Goal: Communication & Community: Share content

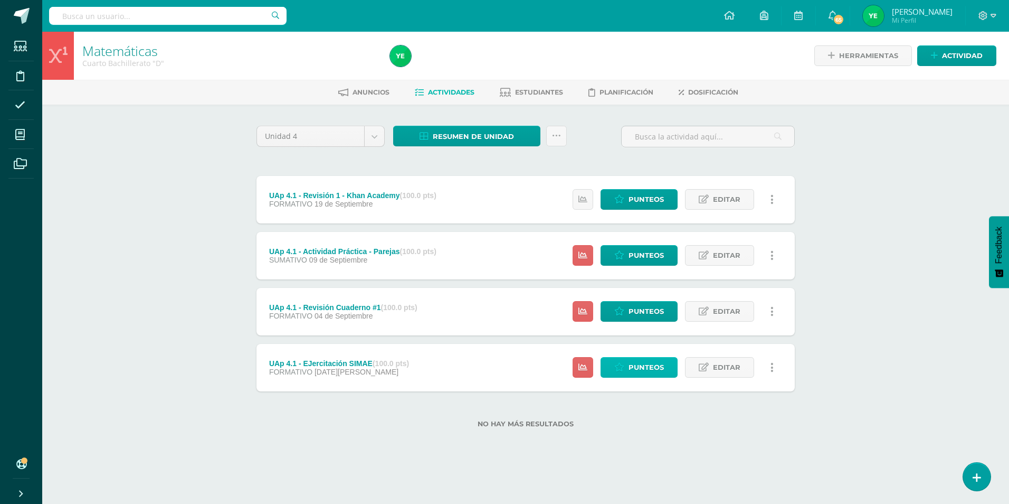
click at [649, 365] on span "Punteos" at bounding box center [646, 367] width 35 height 20
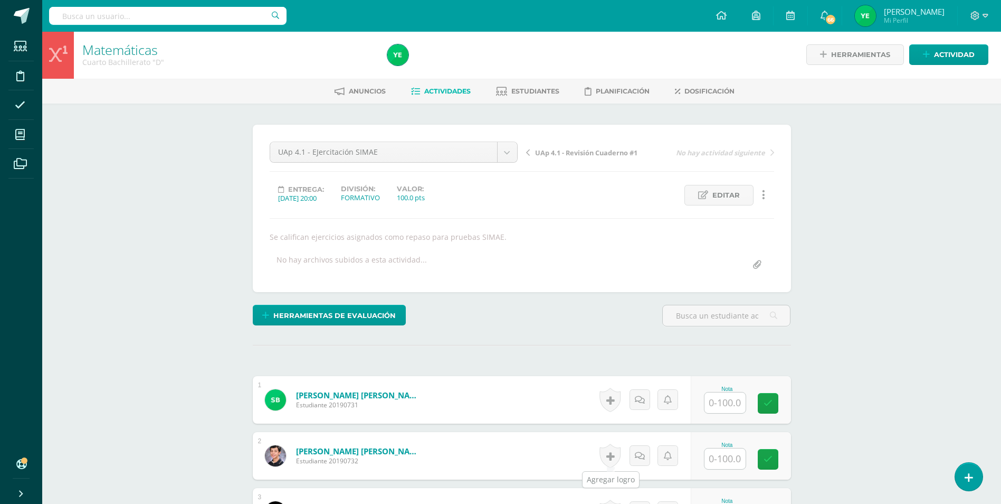
scroll to position [2, 0]
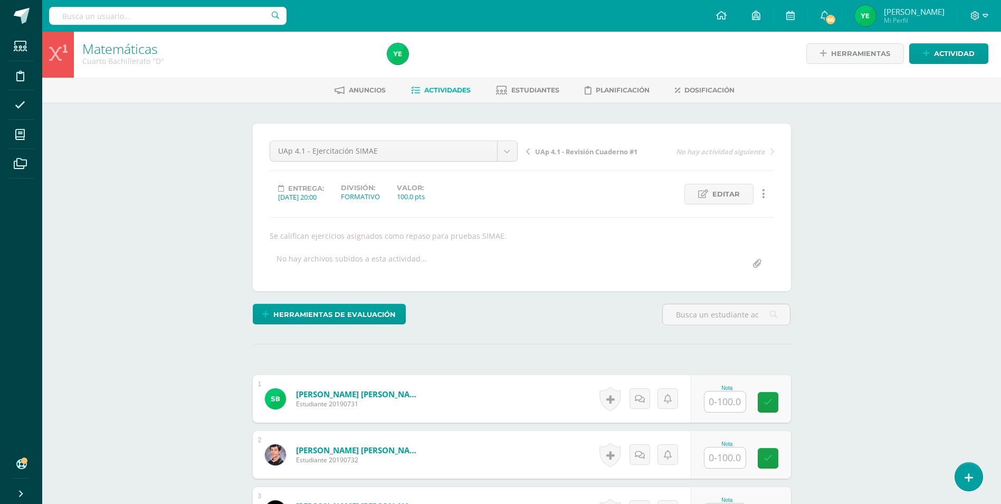
click at [720, 401] on input "text" at bounding box center [725, 401] width 41 height 21
type input "75"
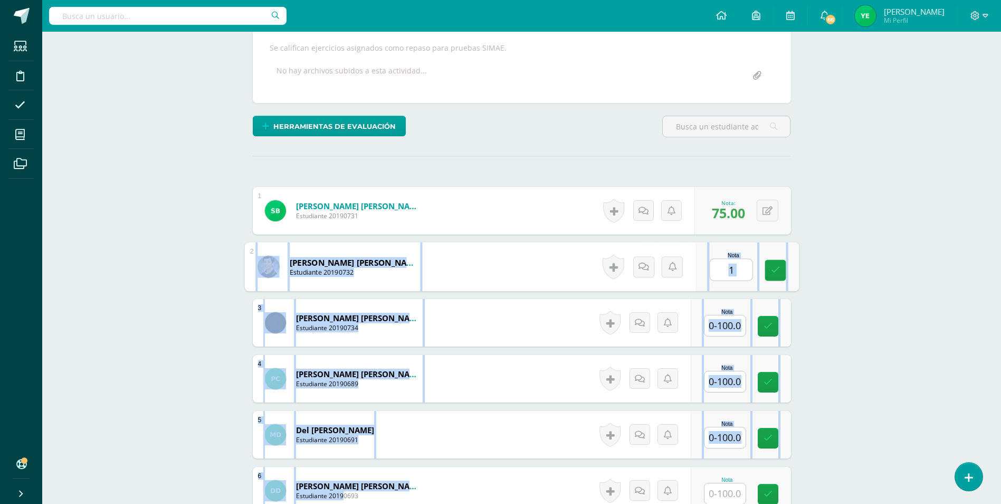
drag, startPoint x: 146, startPoint y: 457, endPoint x: 503, endPoint y: 530, distance: 364.2
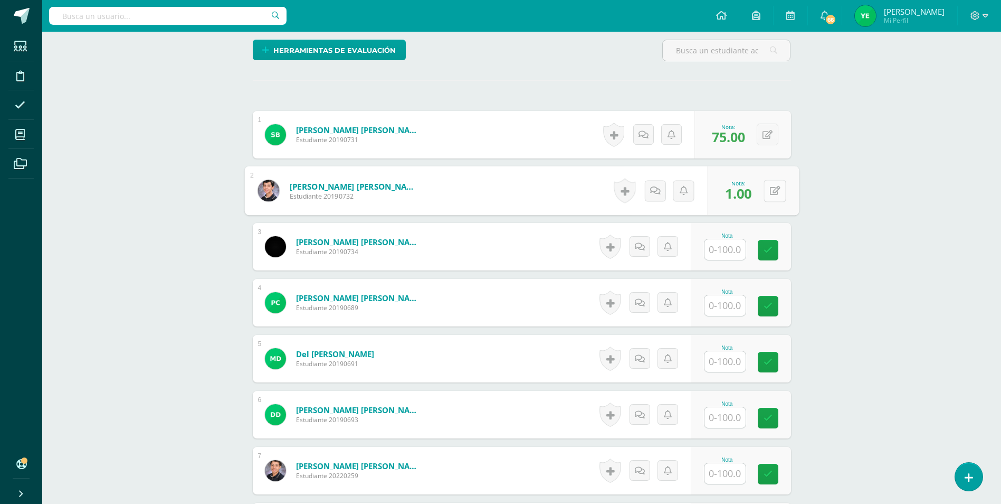
click at [764, 192] on button at bounding box center [775, 190] width 22 height 22
type input "100"
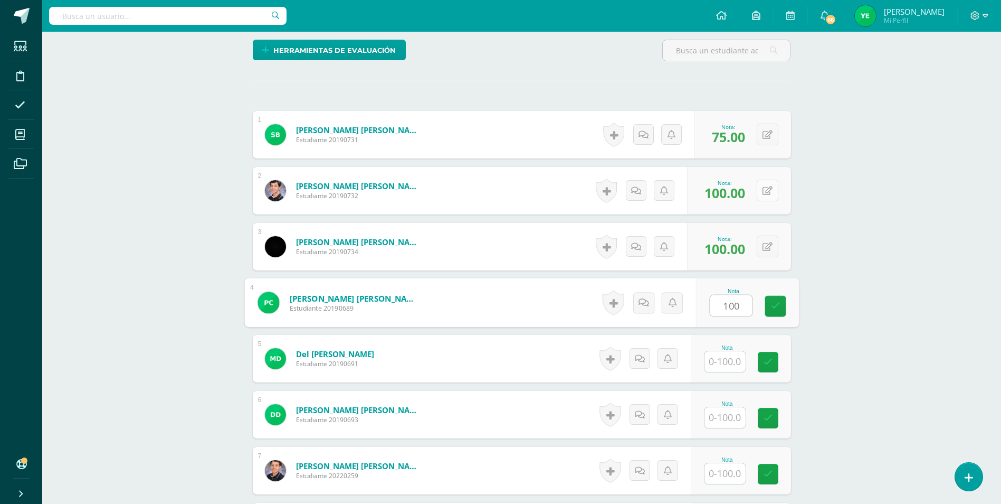
type input "100"
type input "75"
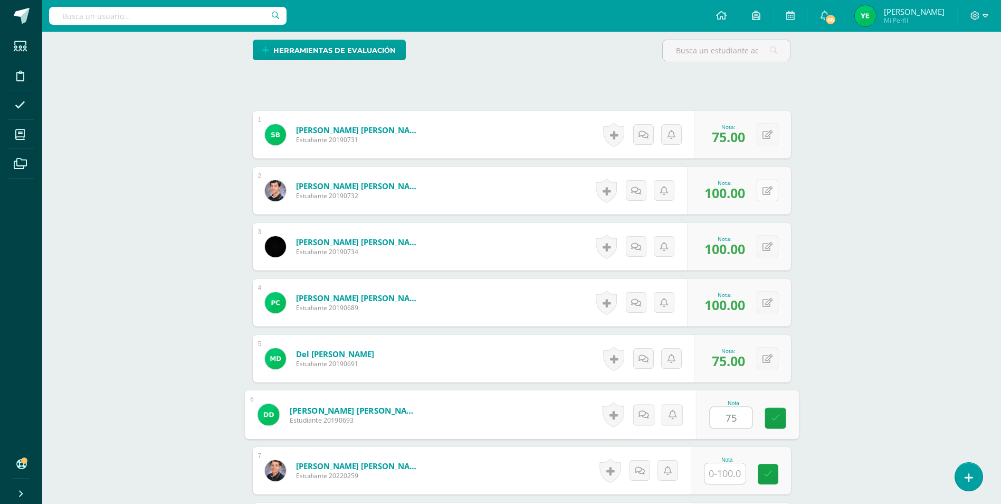
type input "75"
type input "90"
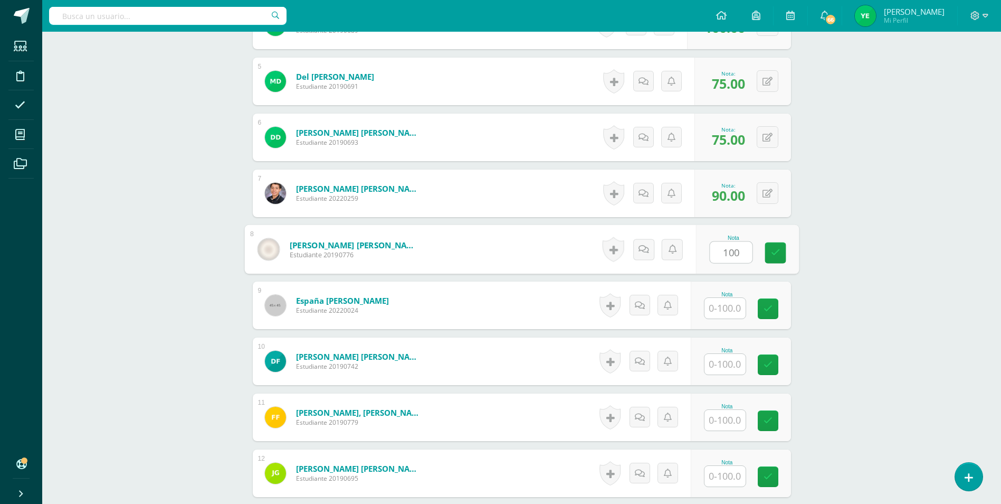
type input "100"
type input "90"
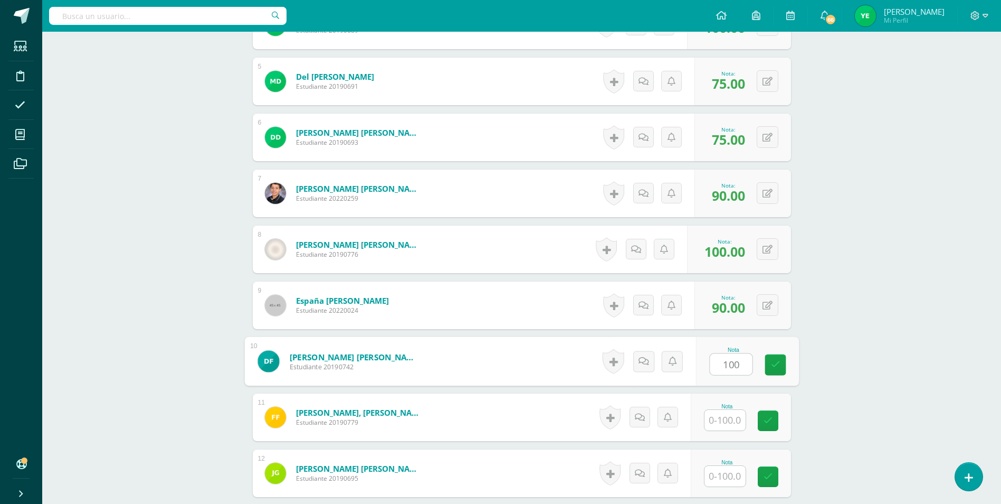
type input "100"
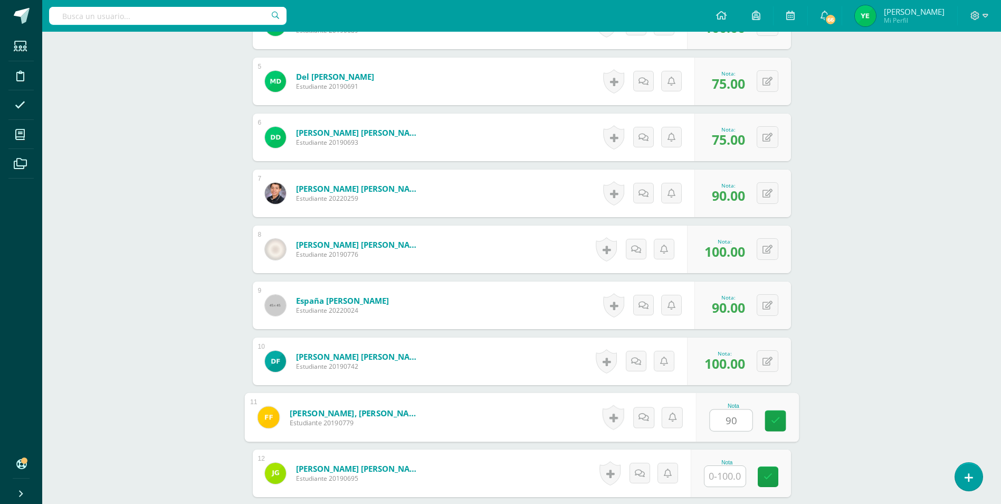
type input "90"
type input "100"
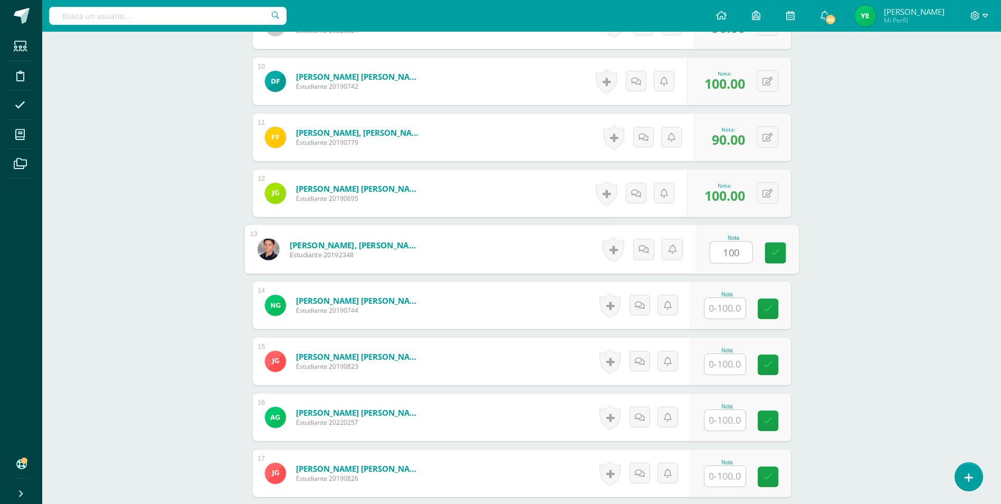
type input "100"
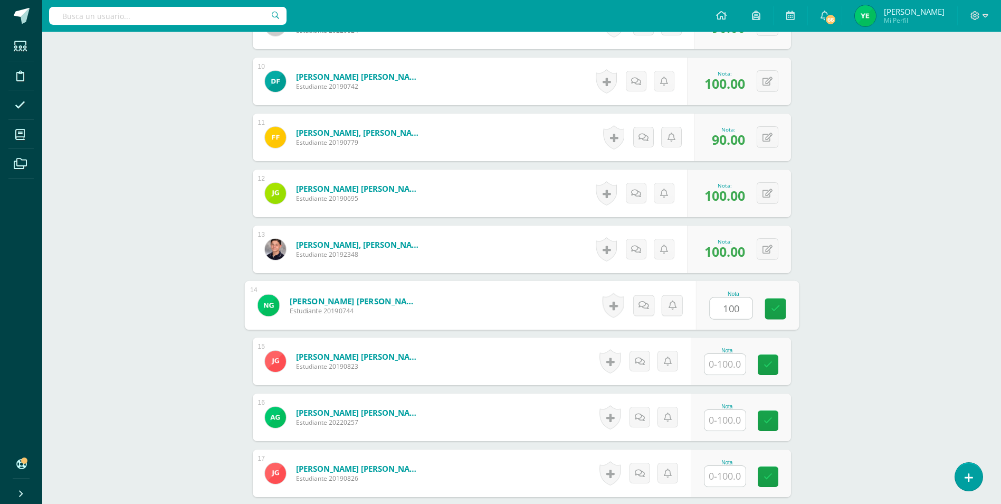
type input "100"
type input "75"
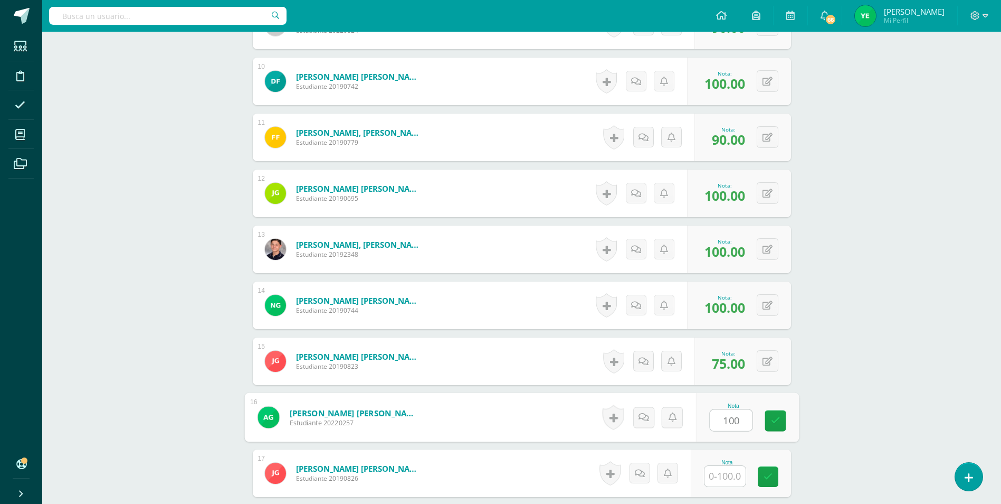
type input "100"
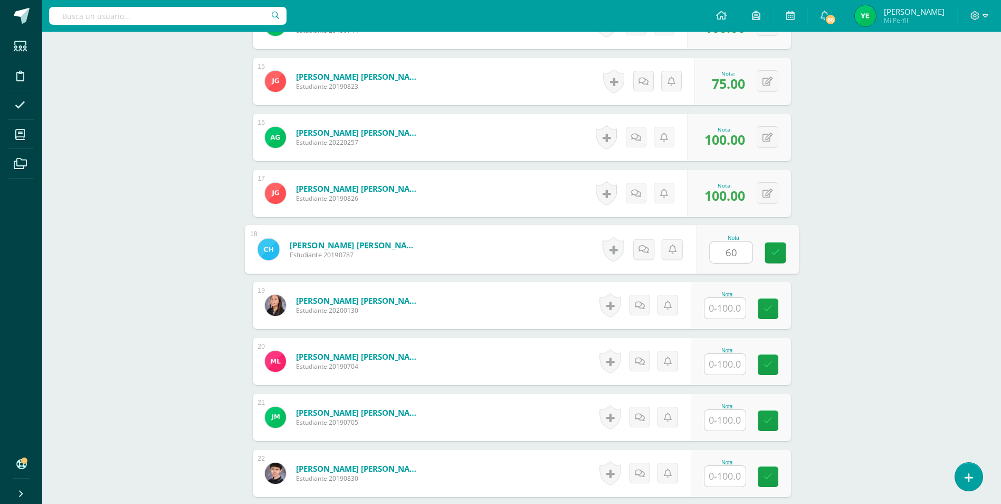
type input "60"
type input "100"
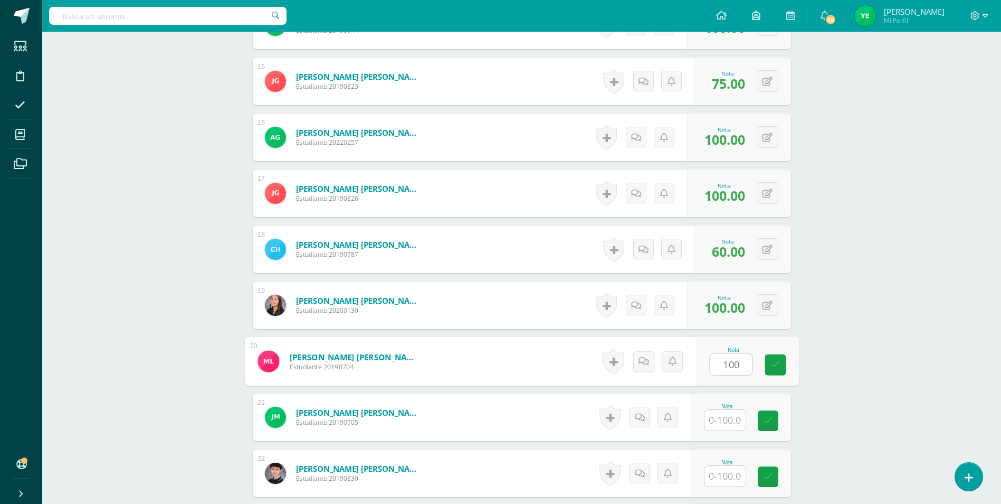
type input "100"
type input "75"
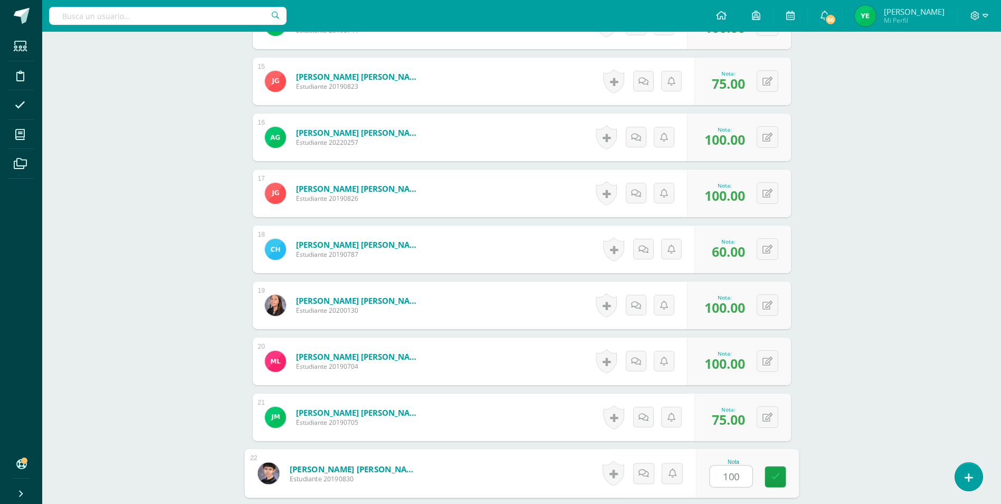
type input "100"
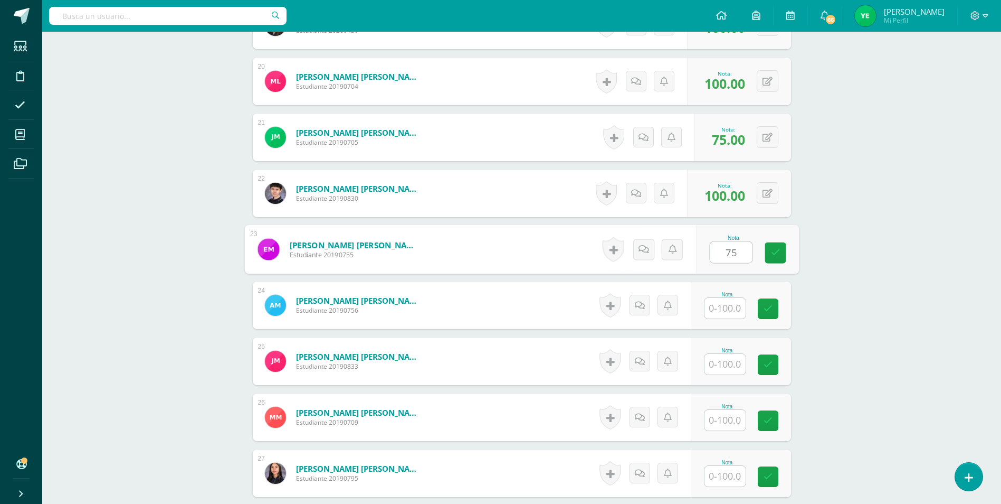
type input "75"
type input "100"
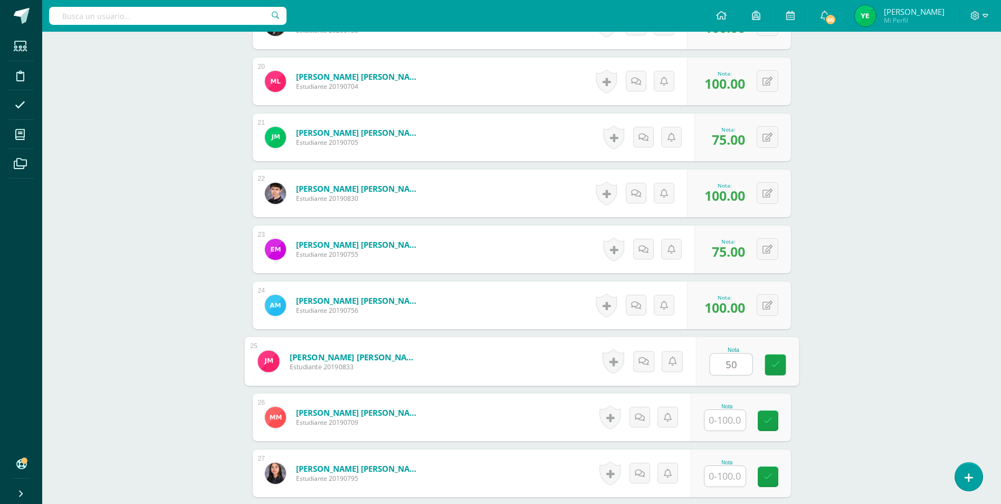
type input "50"
type input "100"
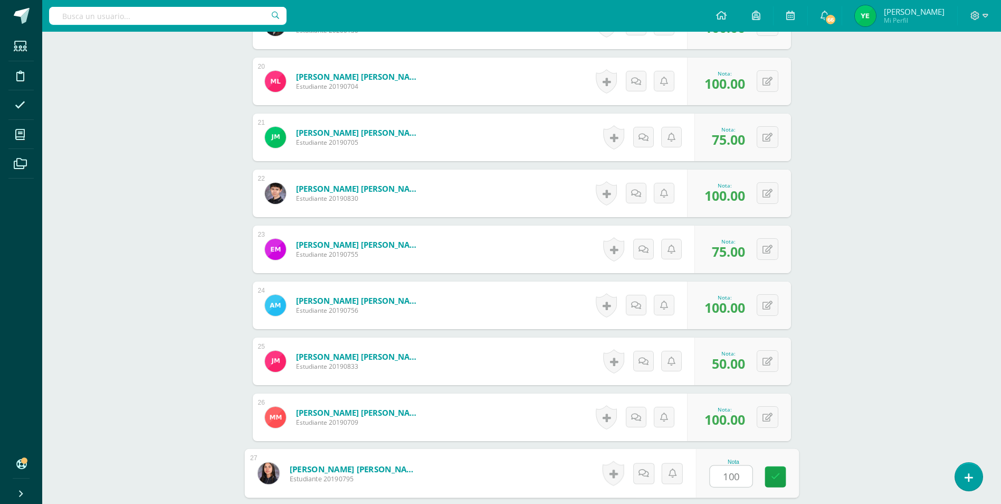
type input "100"
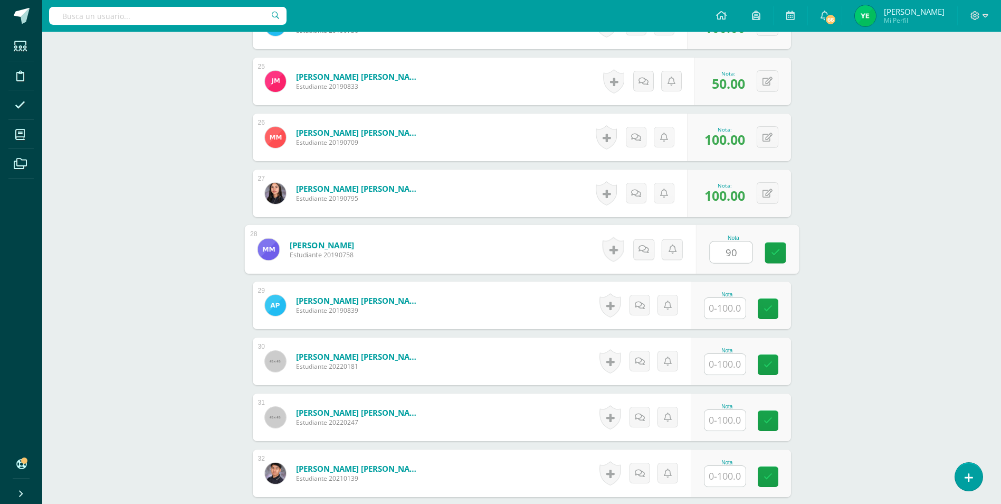
type input "90"
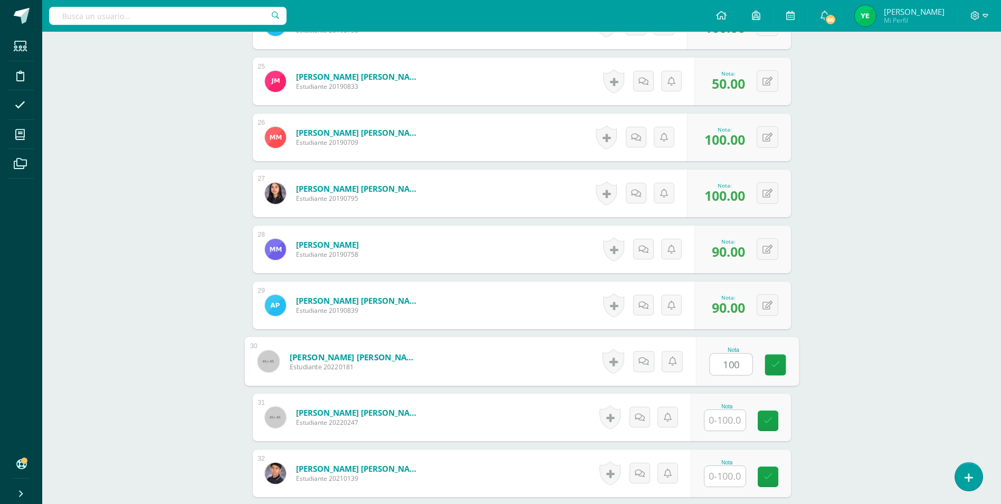
type input "100"
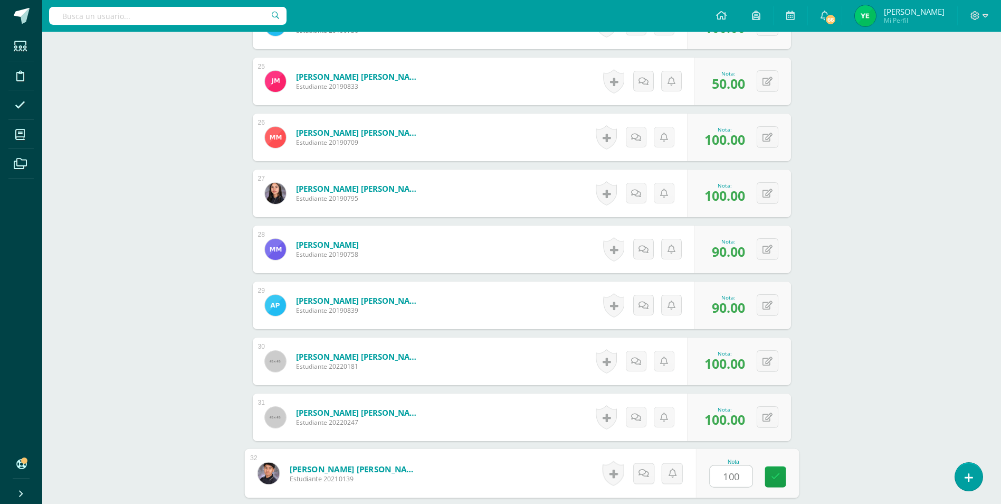
type input "100"
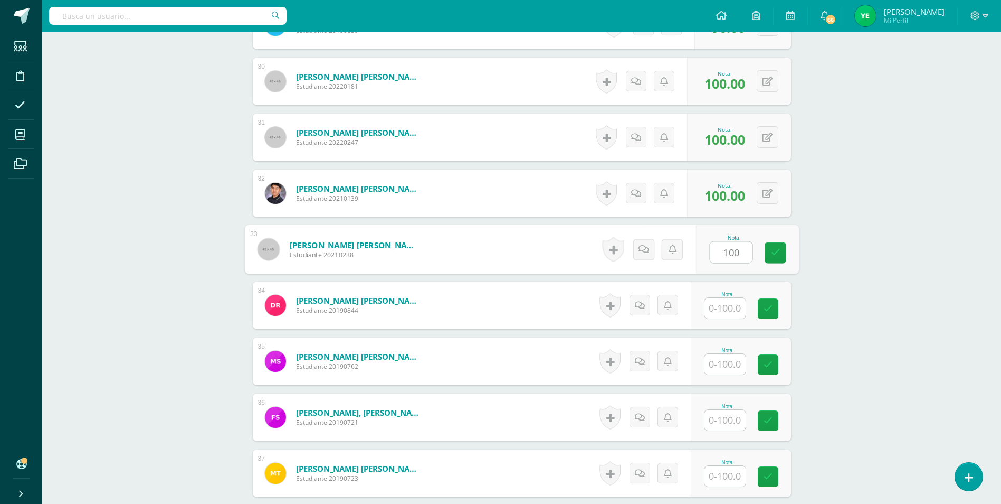
type input "100"
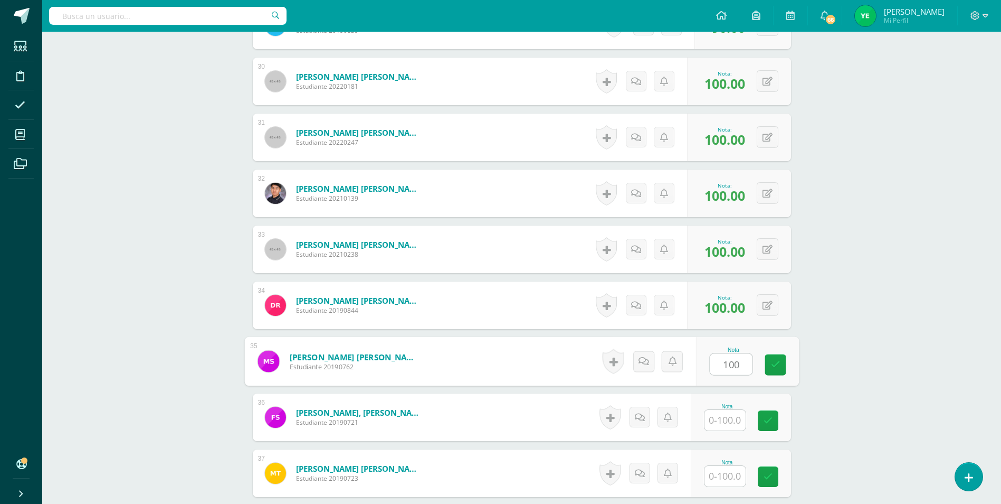
type input "100"
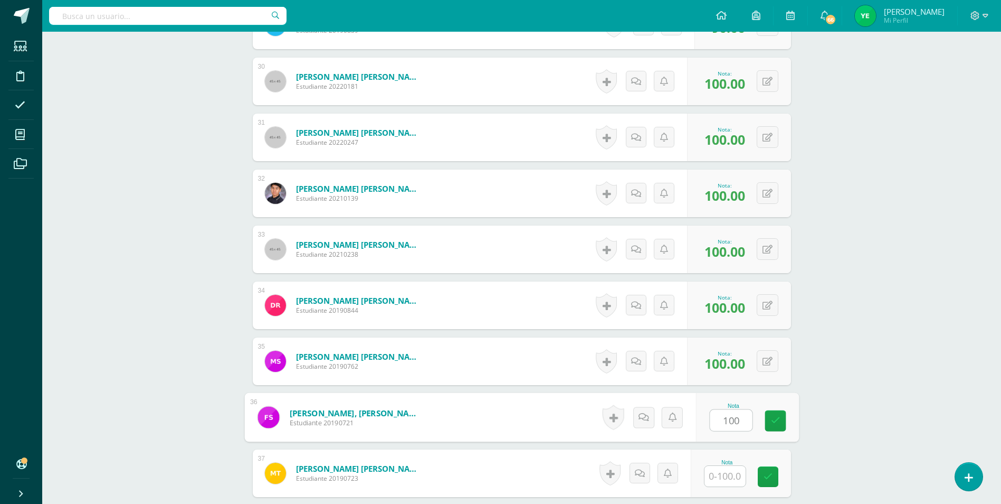
type input "100"
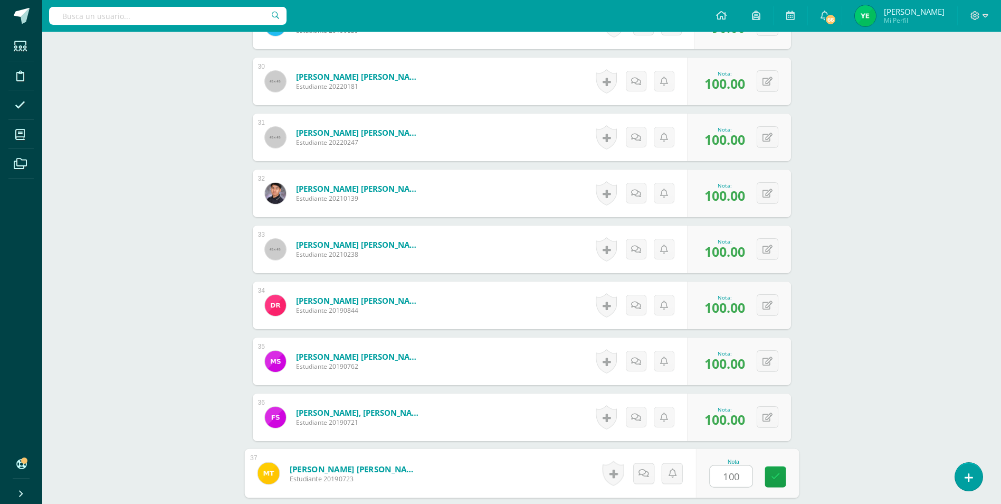
type input "100"
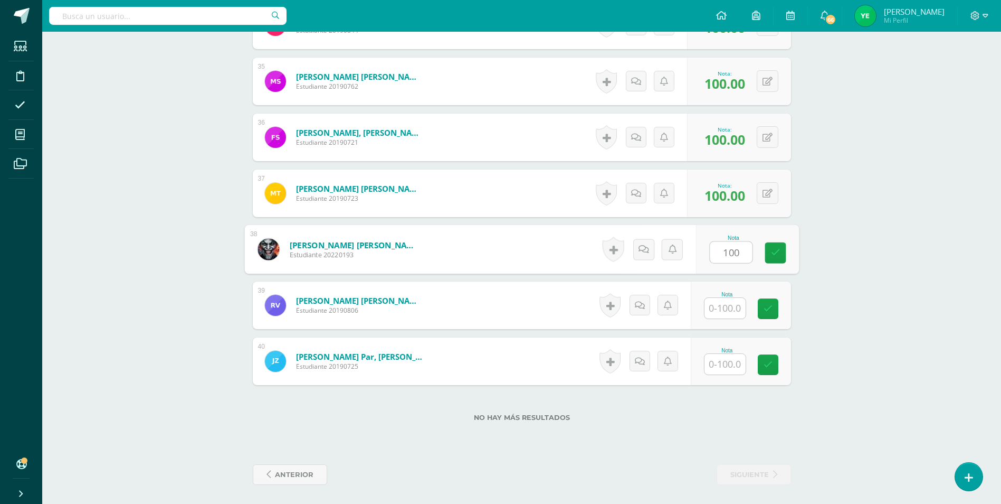
type input "100"
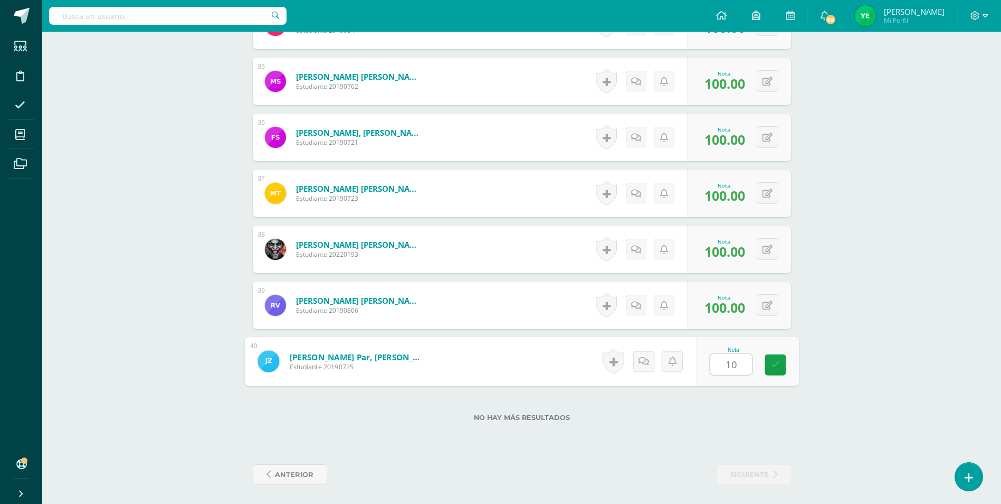
type input "100"
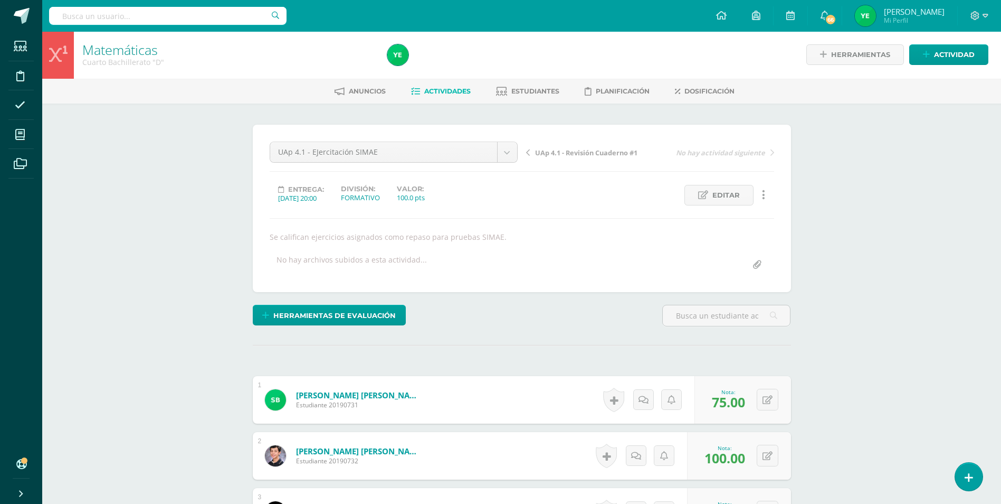
scroll to position [0, 0]
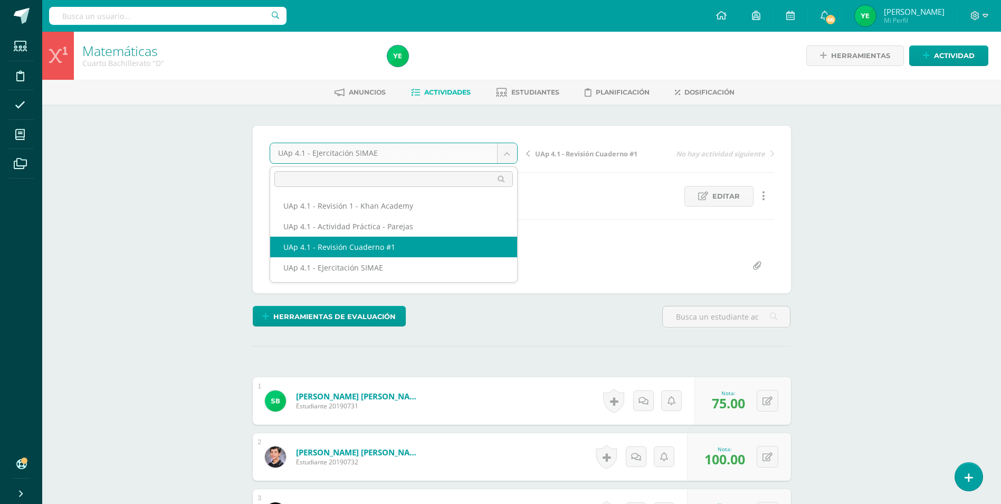
select select "/dashboard/teacher/grade-activity/226060/"
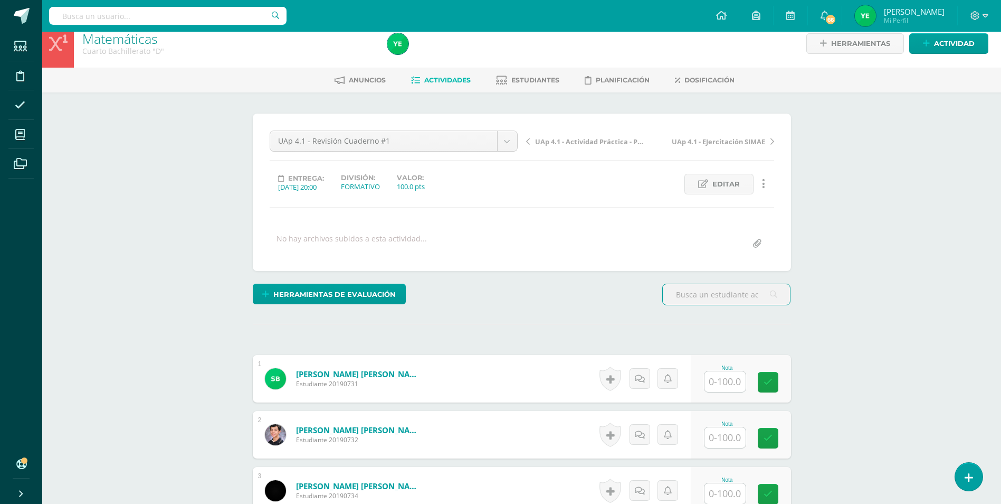
scroll to position [13, 0]
click at [717, 381] on input "text" at bounding box center [725, 381] width 41 height 21
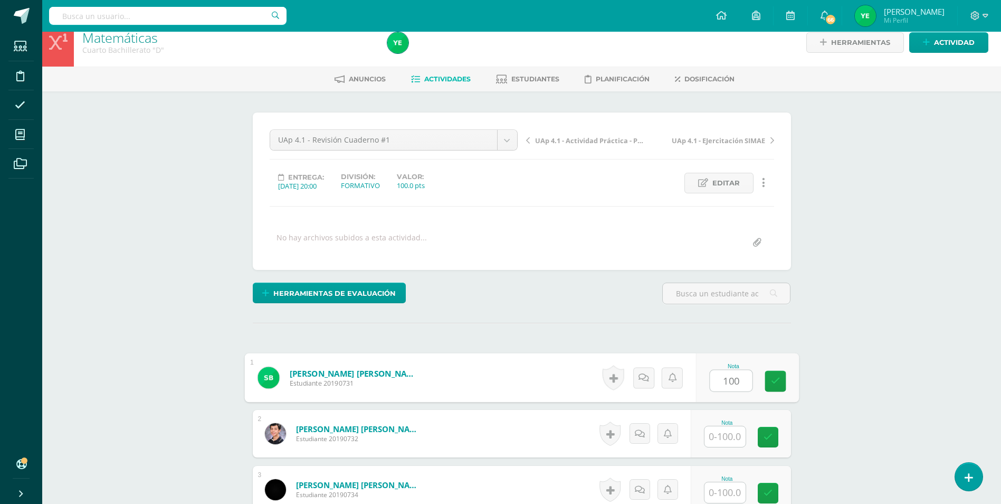
type input "100"
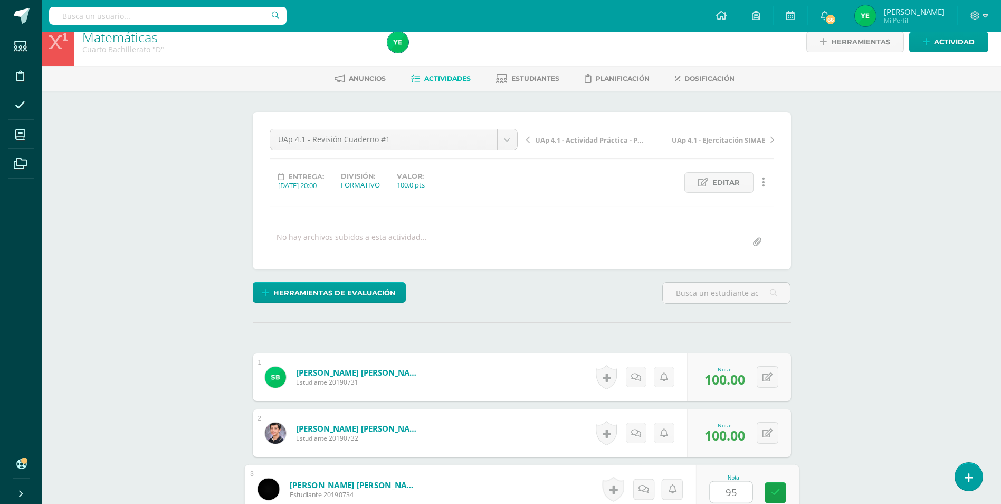
type input "95"
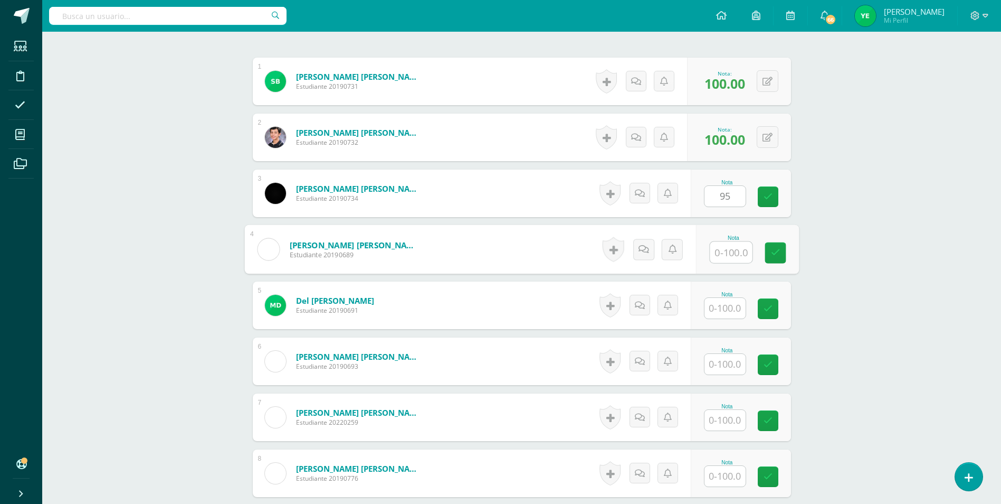
scroll to position [310, 0]
type input "100"
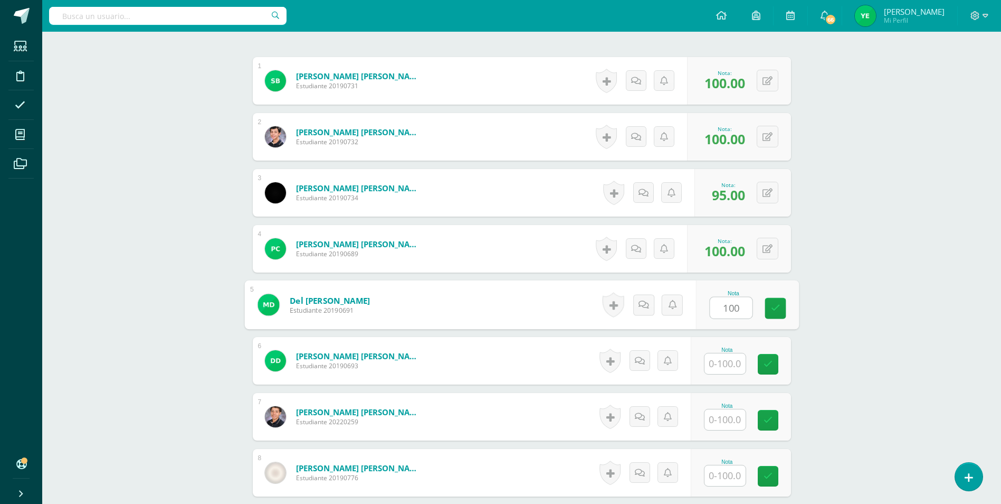
type input "100"
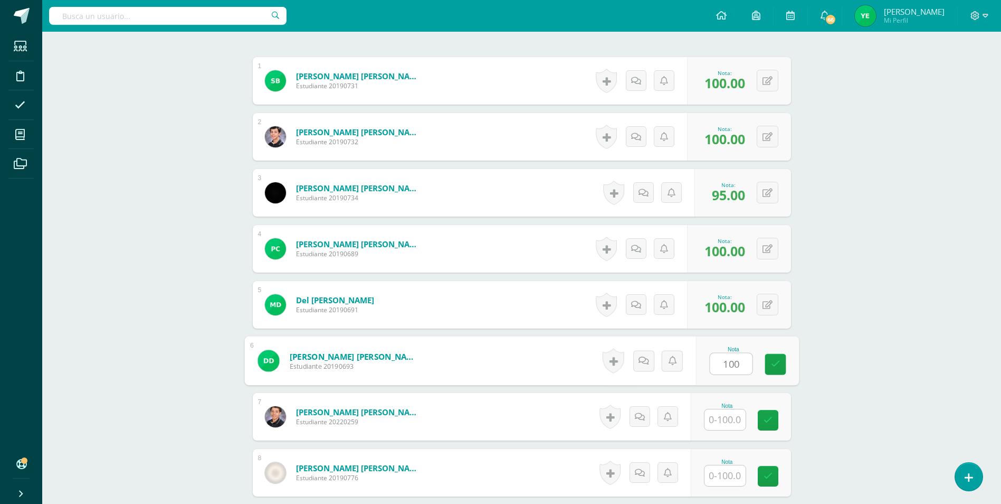
type input "100"
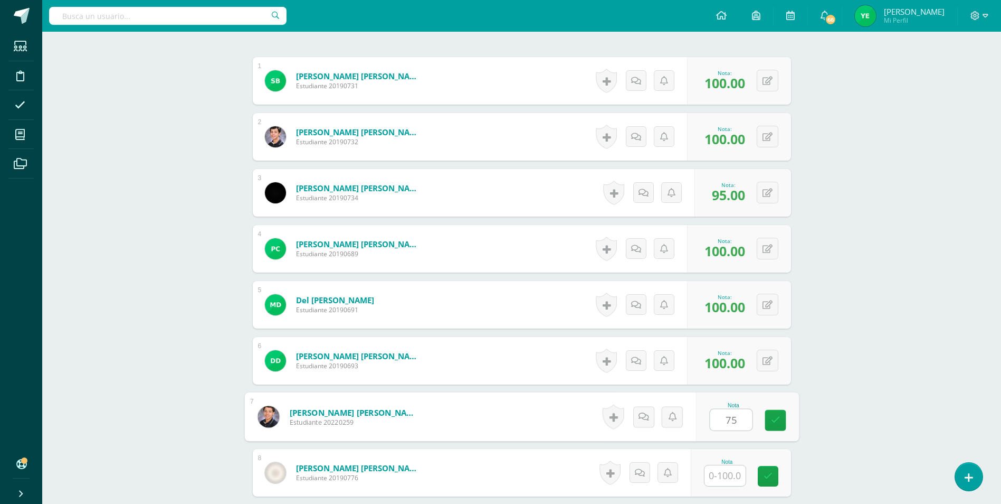
type input "75"
type input "100"
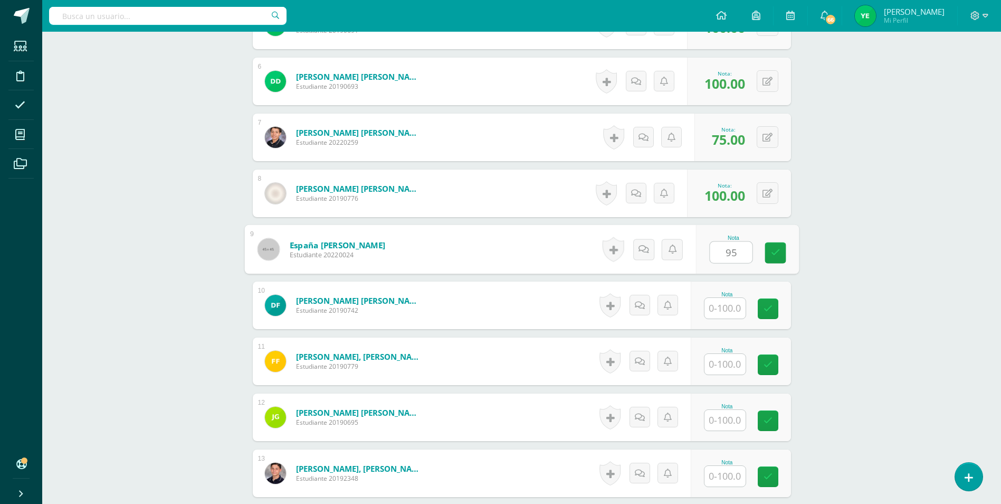
type input "95"
type input "100"
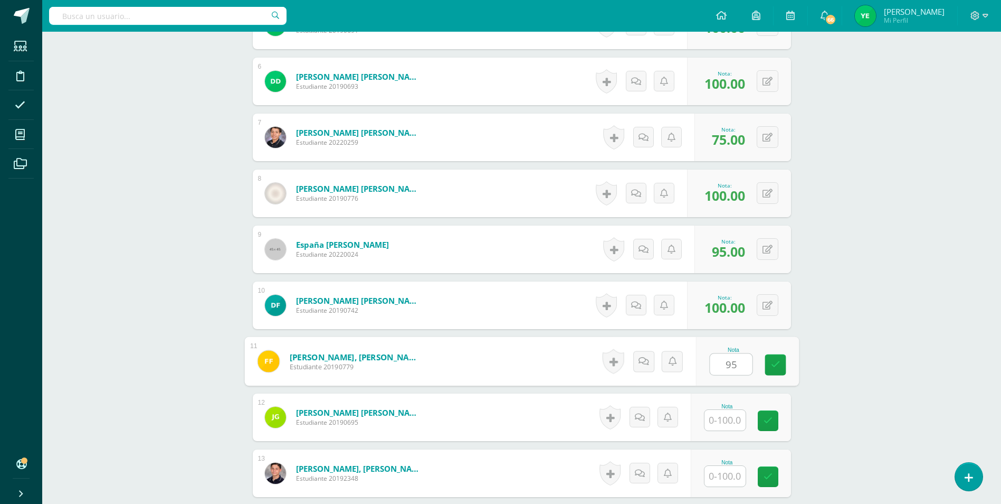
type input "95"
type input "90"
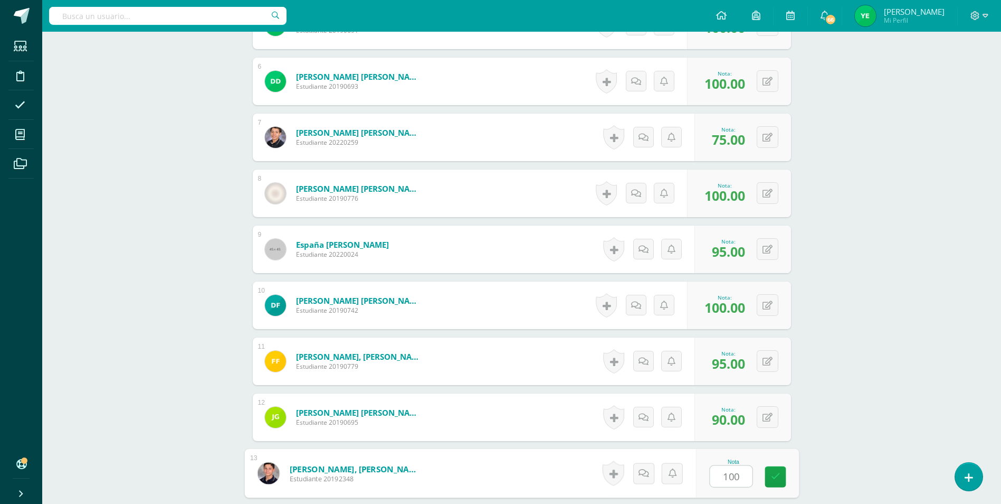
type input "100"
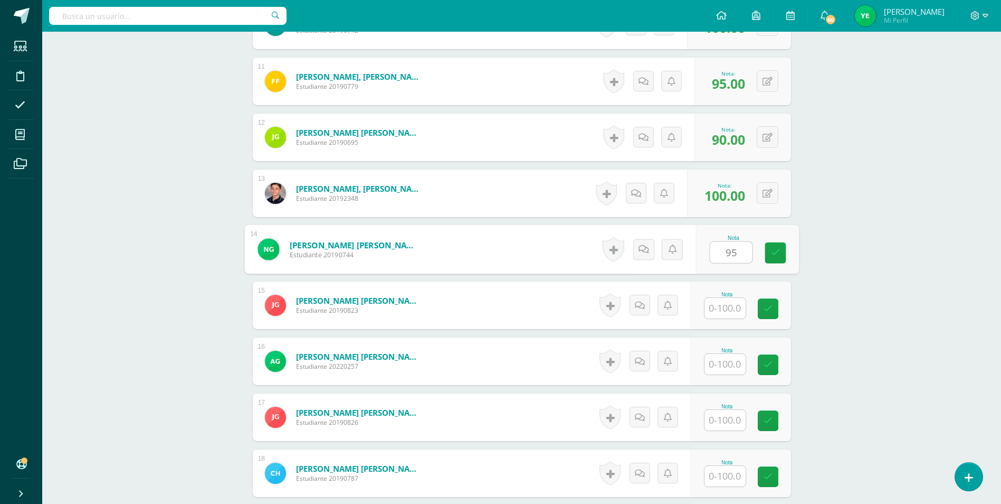
type input "95"
type input "100"
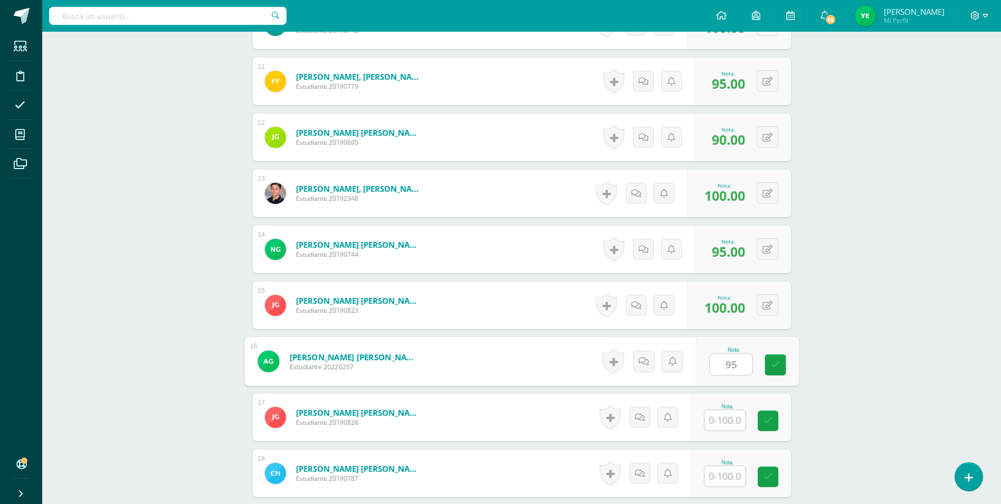
type input "95"
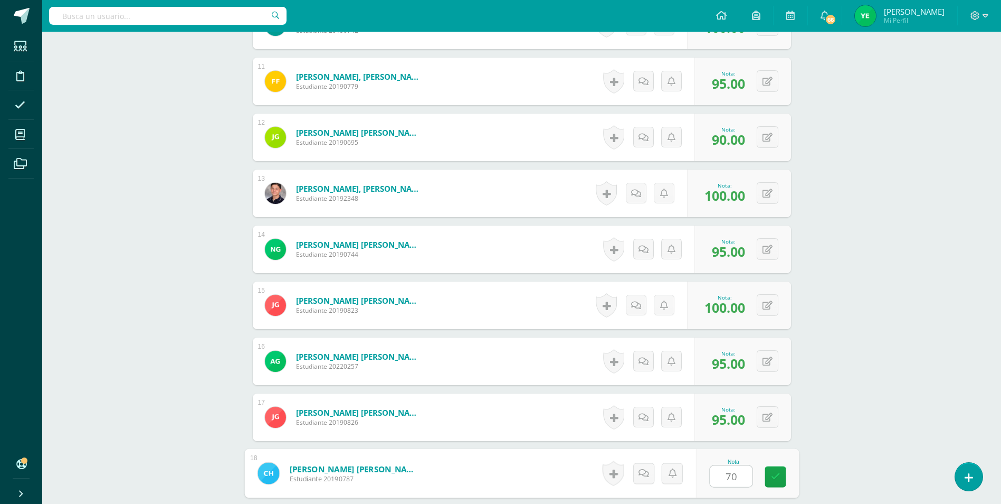
type input "70"
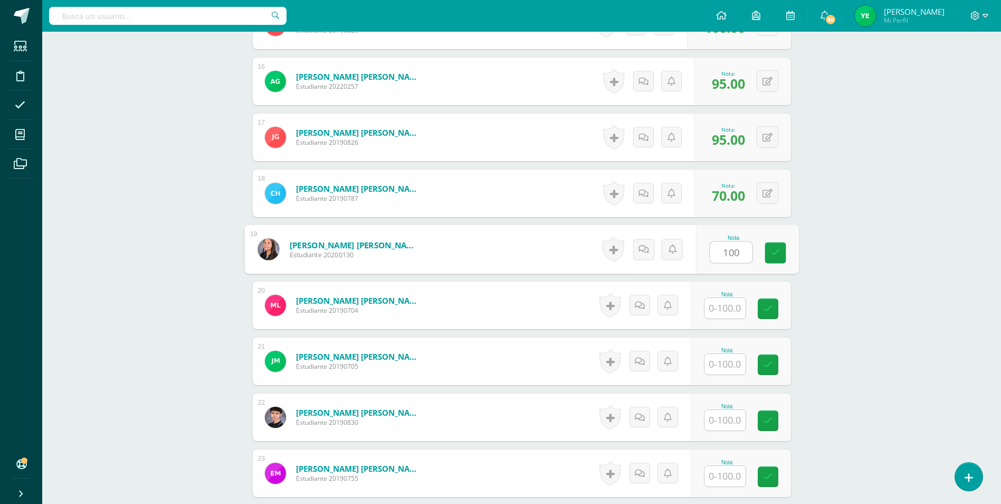
type input "100"
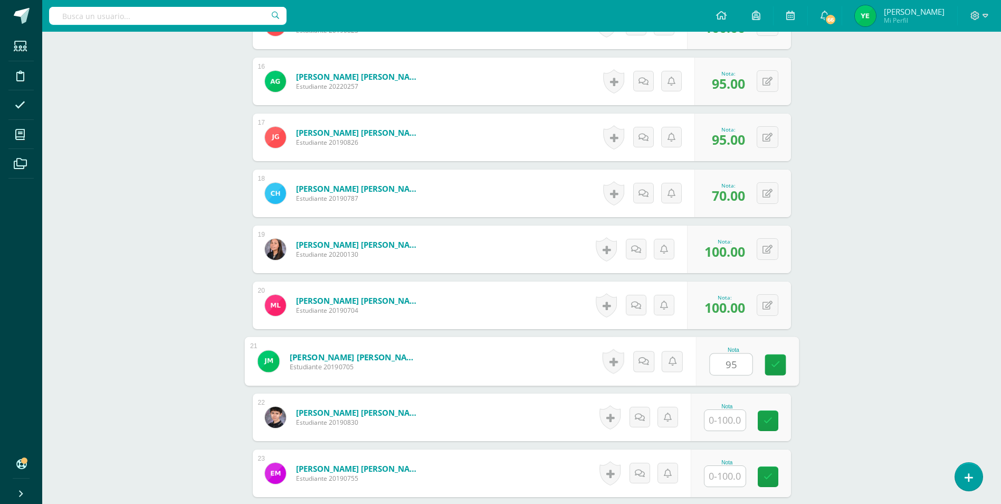
type input "95"
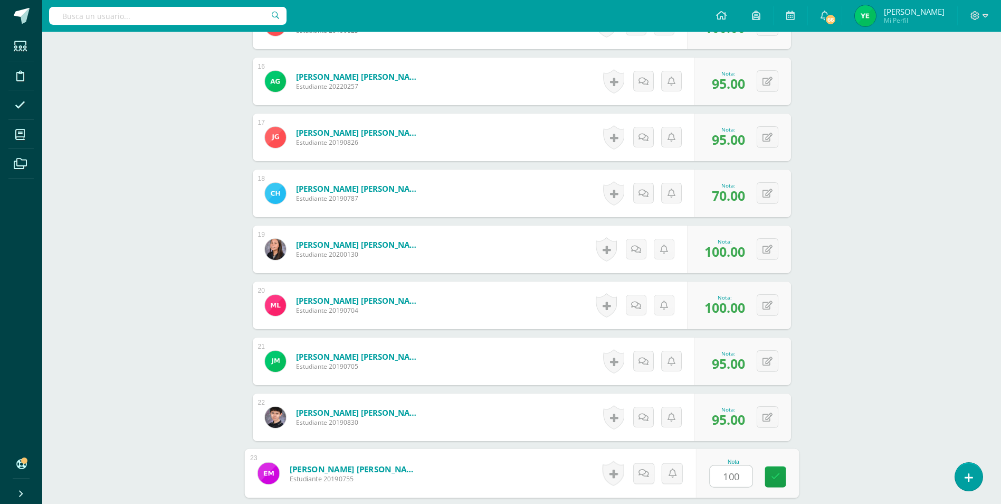
type input "100"
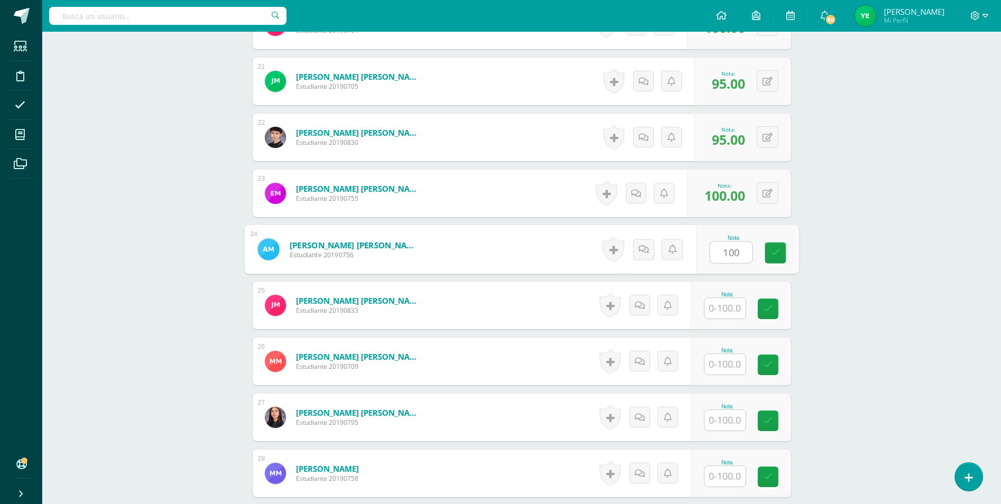
type input "100"
type input "95"
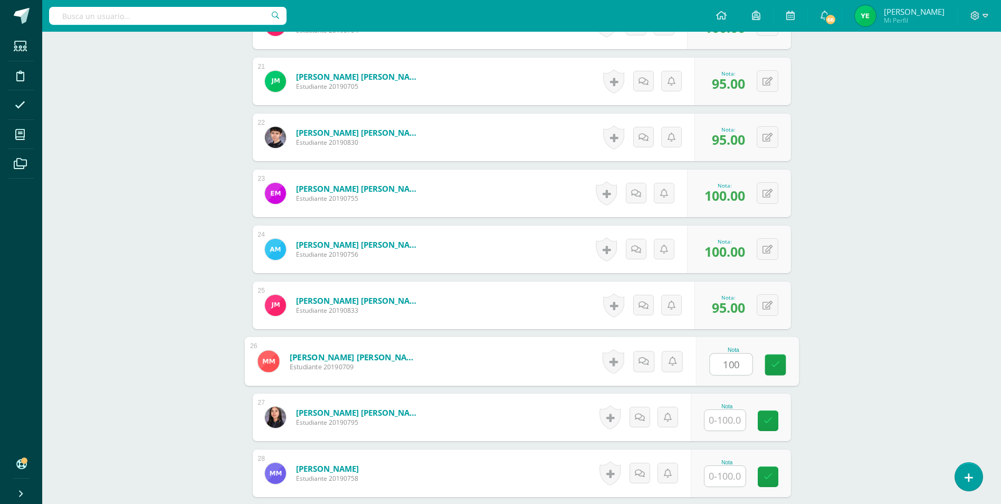
type input "100"
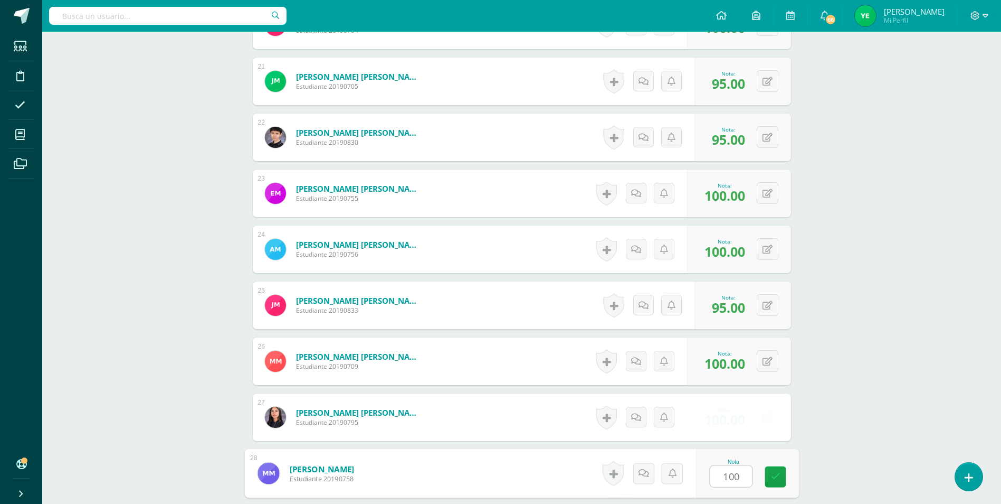
type input "100"
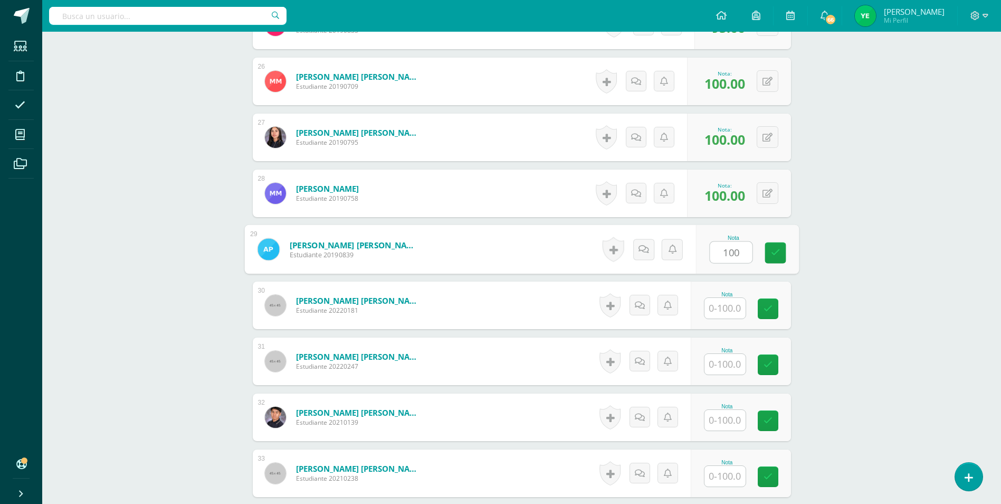
type input "100"
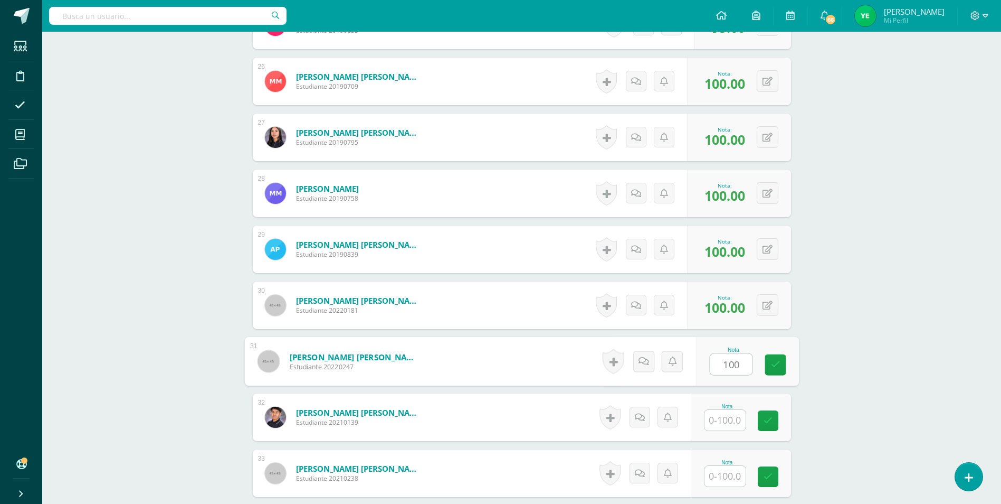
type input "100"
type input "95"
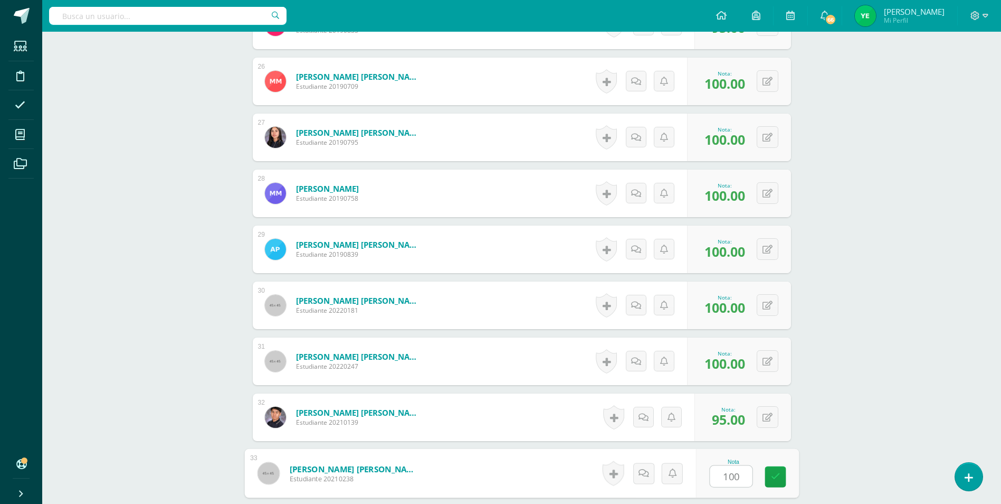
type input "100"
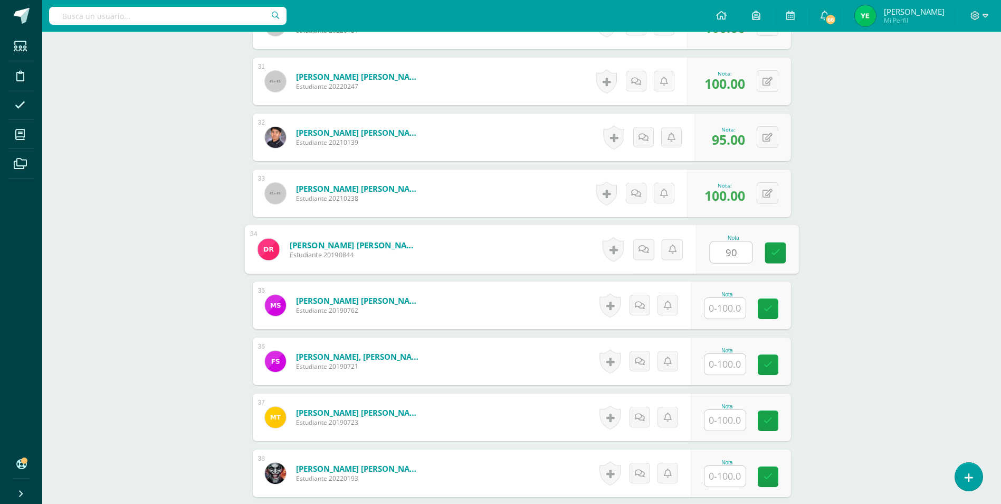
type input "90"
type input "85"
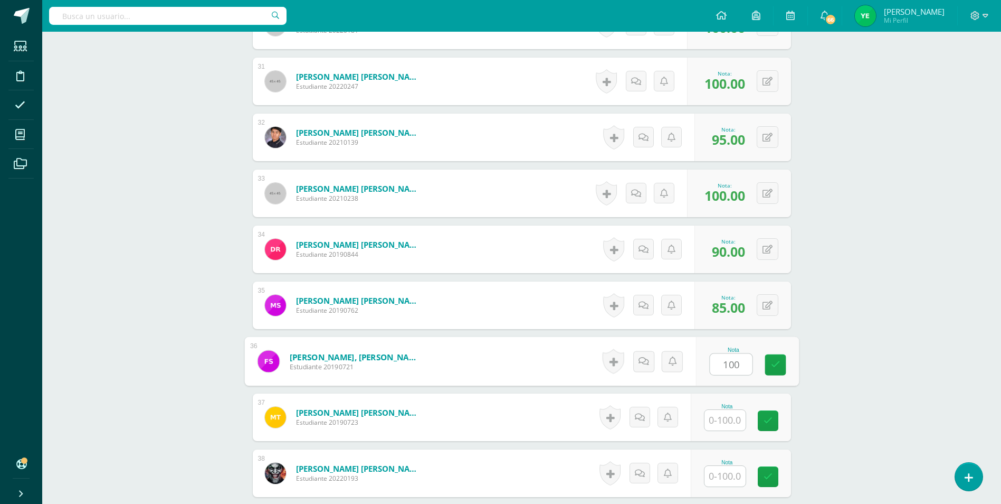
type input "100"
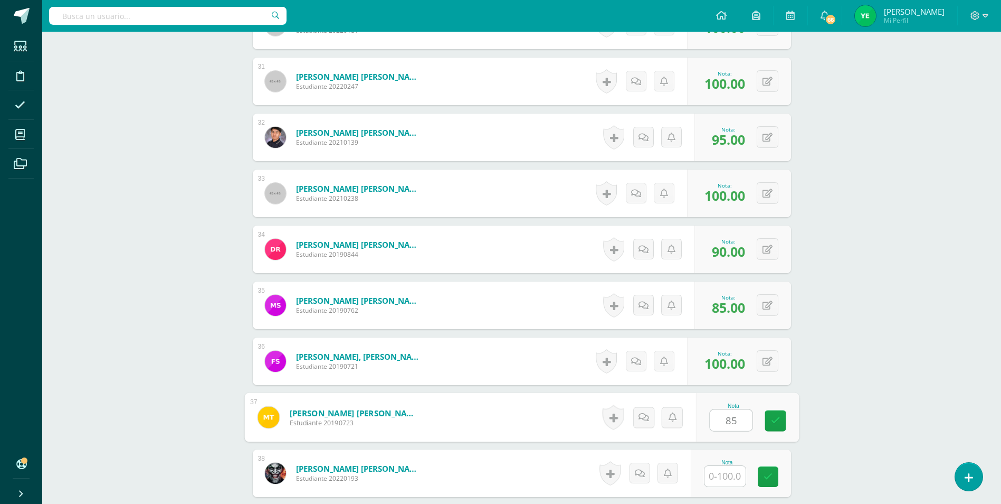
type input "85"
type input "100"
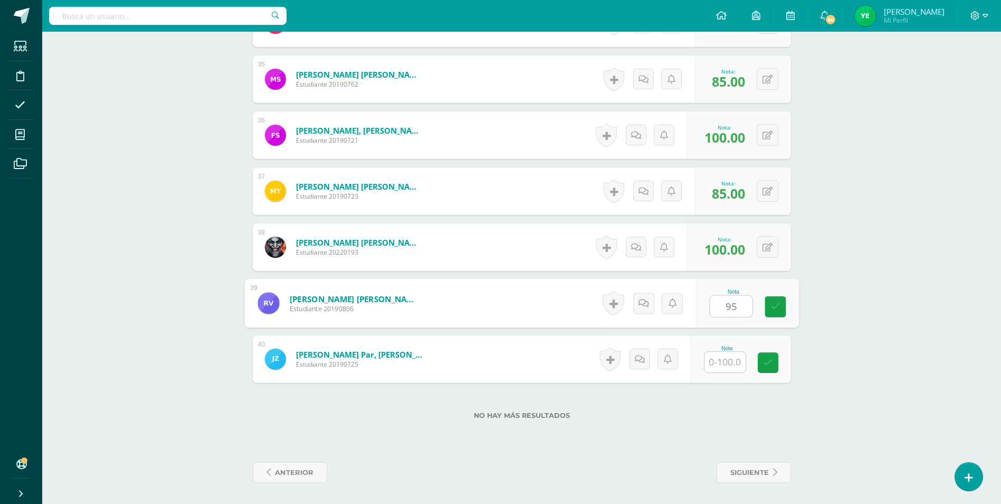
type input "95"
type input "100"
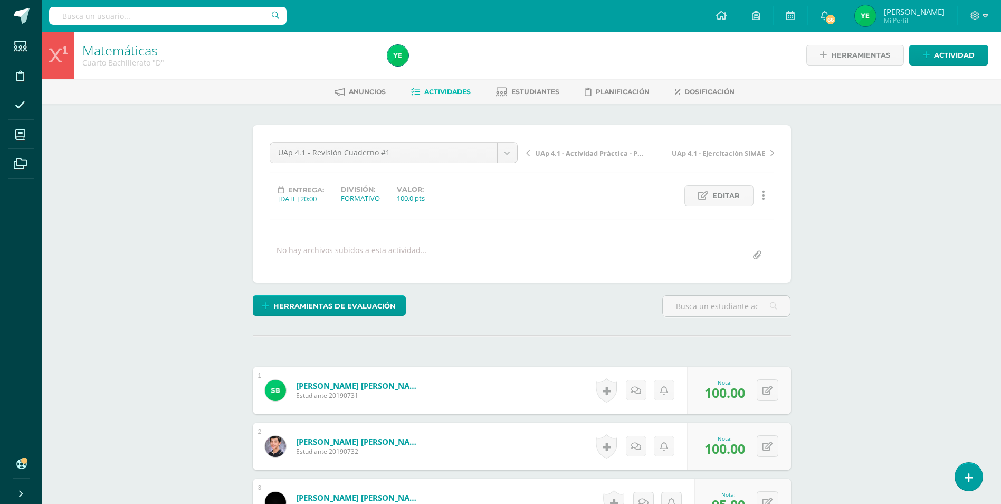
scroll to position [0, 0]
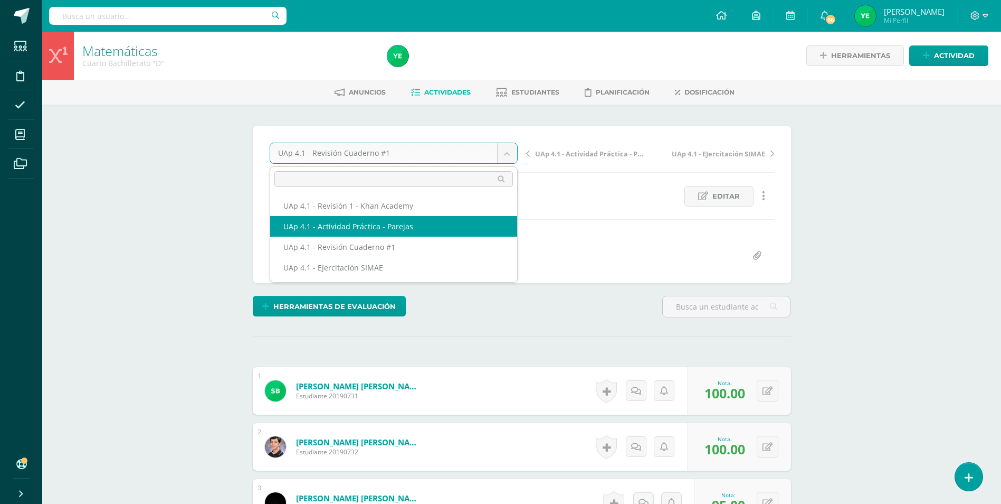
select select "/dashboard/teacher/grade-activity/226068/"
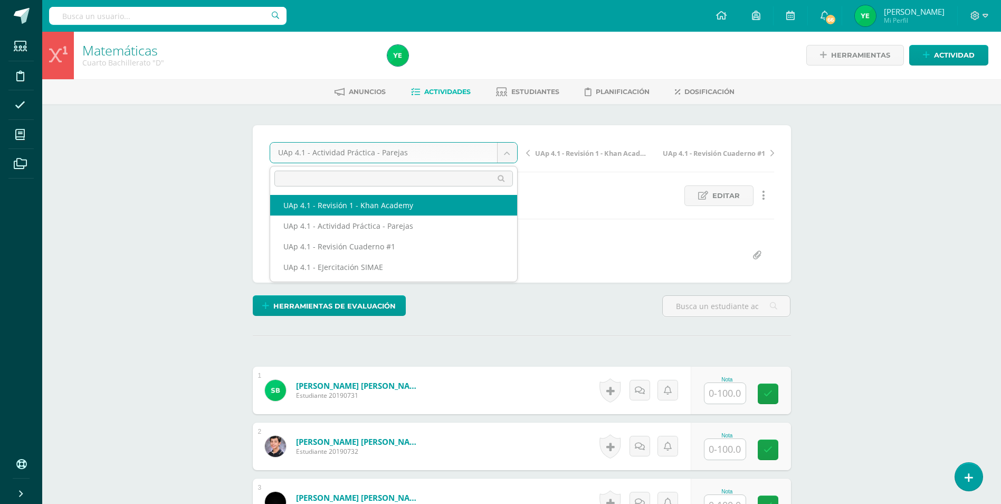
select select "/dashboard/teacher/grade-activity/226064/"
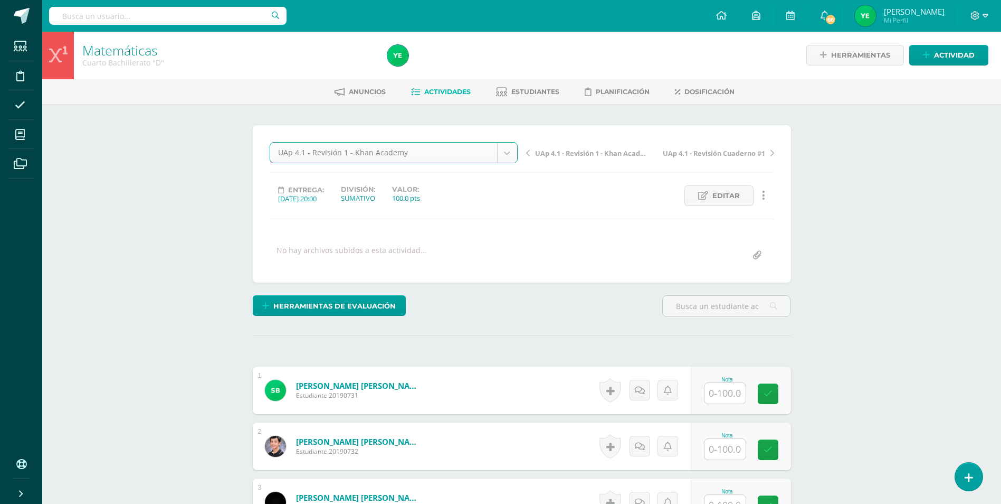
scroll to position [1, 0]
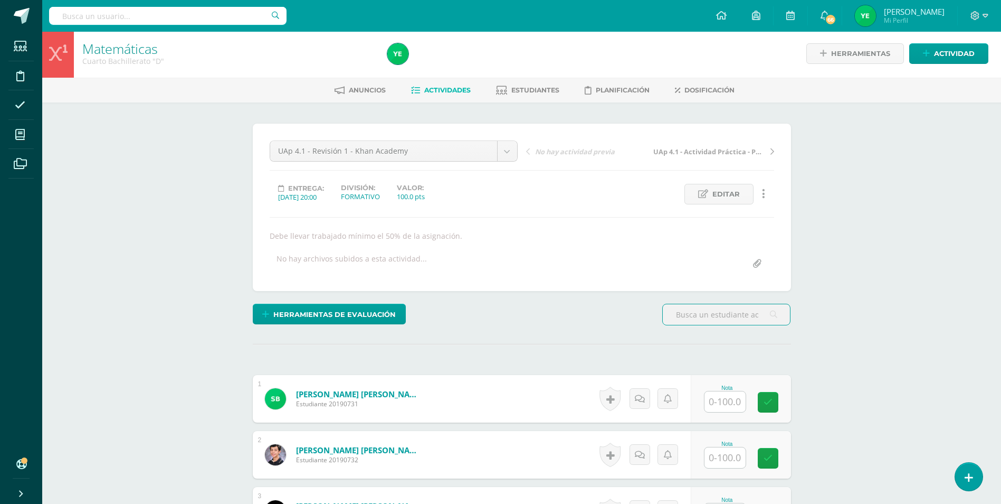
scroll to position [3, 0]
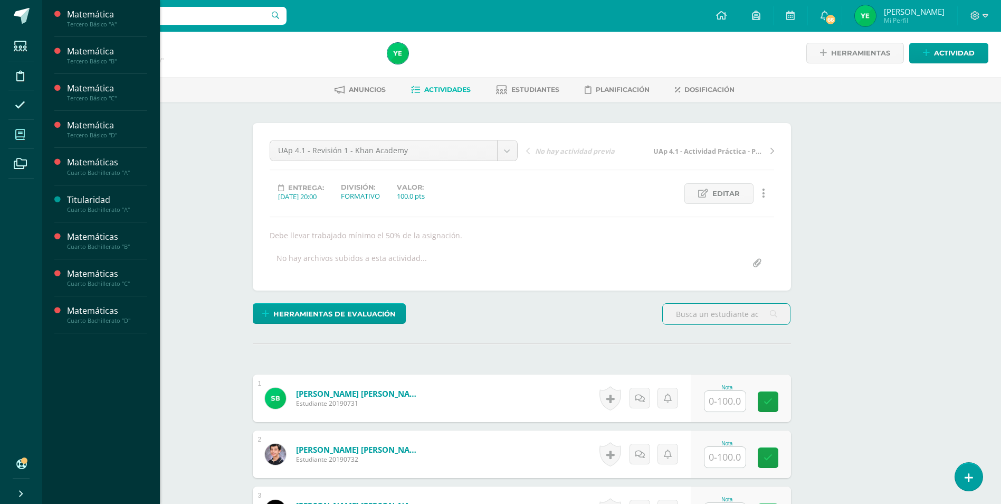
click at [19, 141] on span at bounding box center [20, 134] width 24 height 24
click at [84, 279] on div "Matemáticas" at bounding box center [107, 274] width 80 height 12
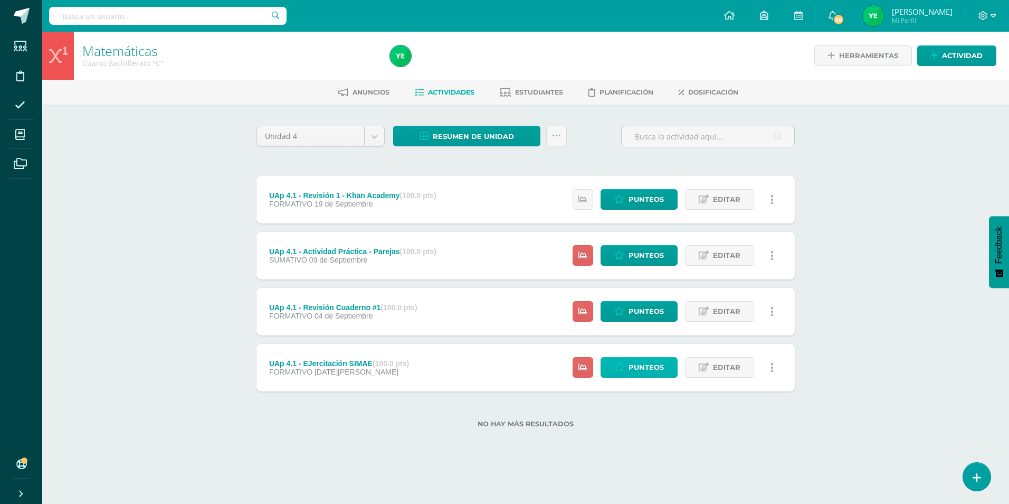
click at [650, 367] on span "Punteos" at bounding box center [646, 367] width 35 height 20
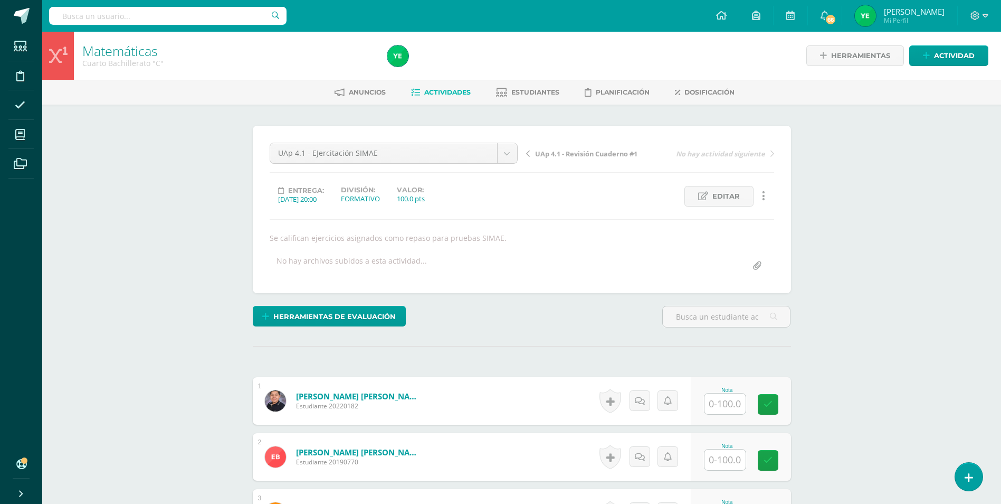
scroll to position [1, 0]
click at [721, 402] on input "text" at bounding box center [725, 403] width 41 height 21
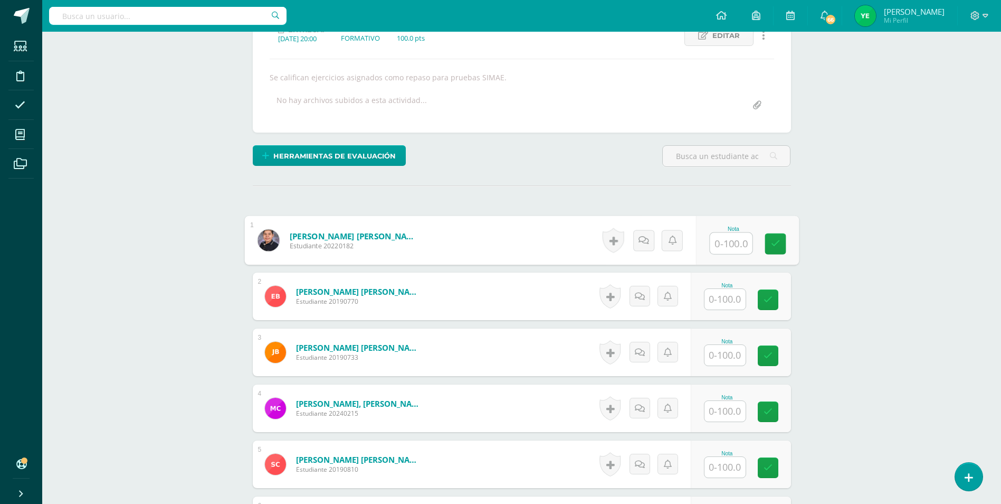
scroll to position [161, 0]
click at [733, 249] on input "text" at bounding box center [731, 242] width 42 height 21
type input "100"
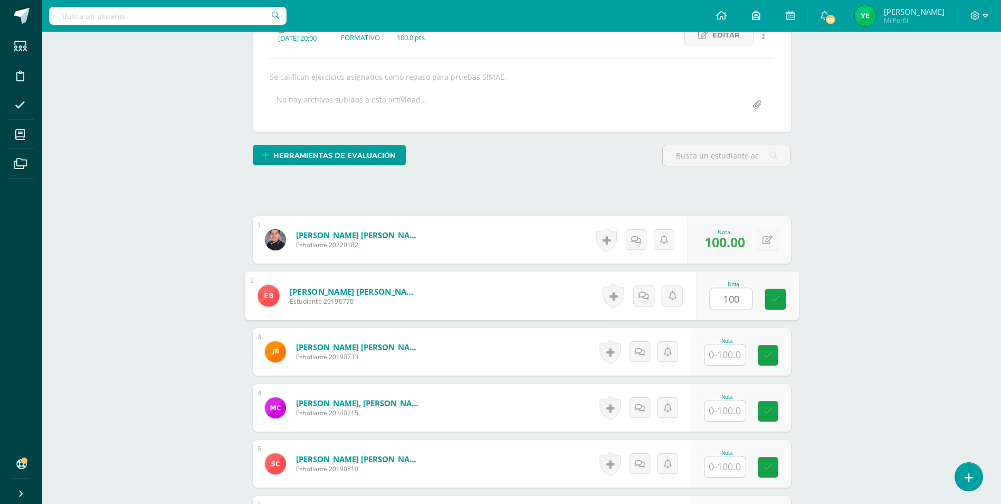
type input "100"
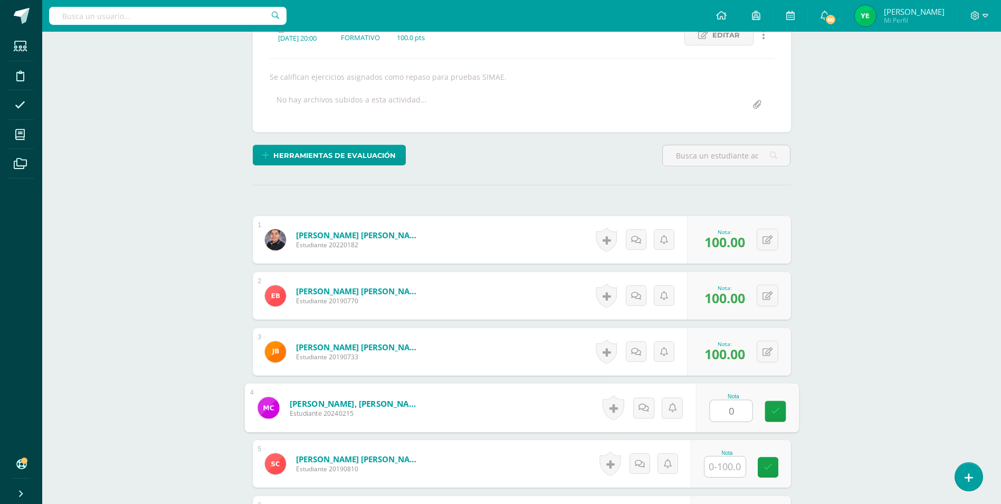
type input "0"
type input "100"
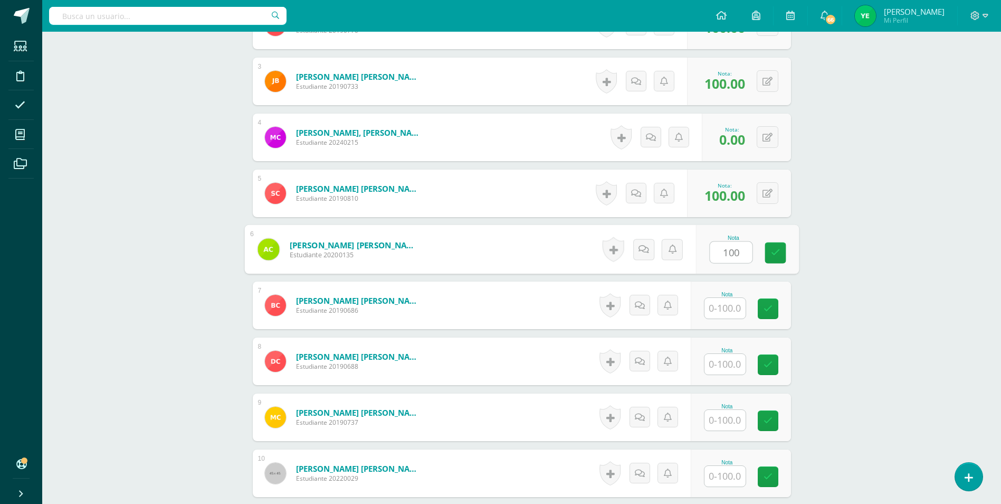
type input "100"
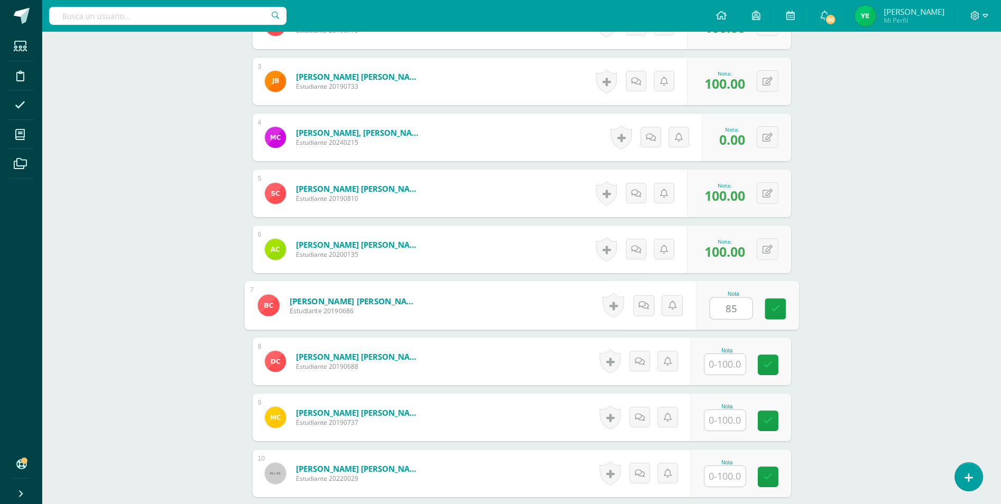
type input "85"
type input "50"
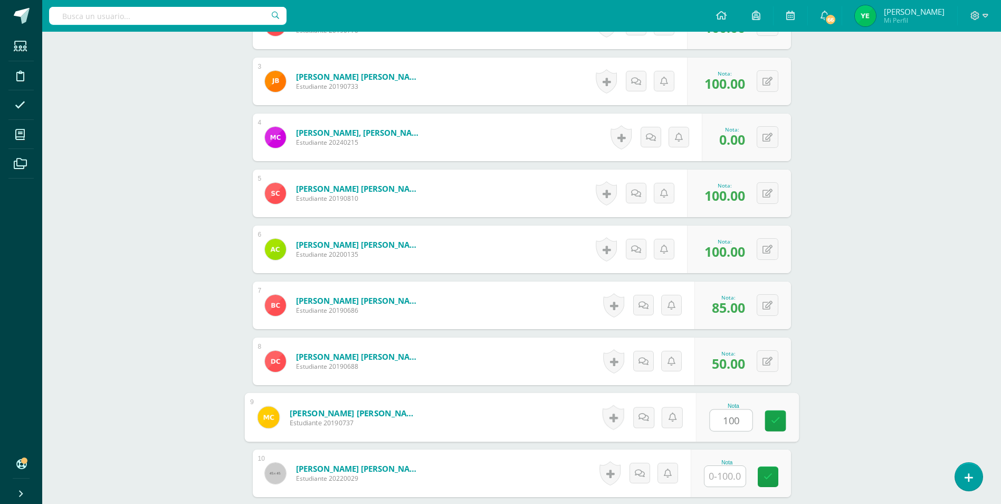
type input "100"
type input "90"
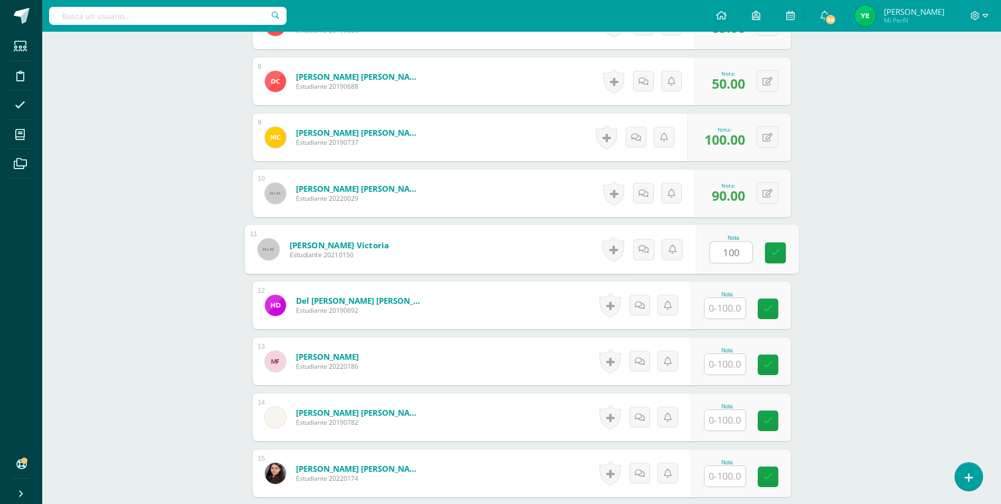
type input "100"
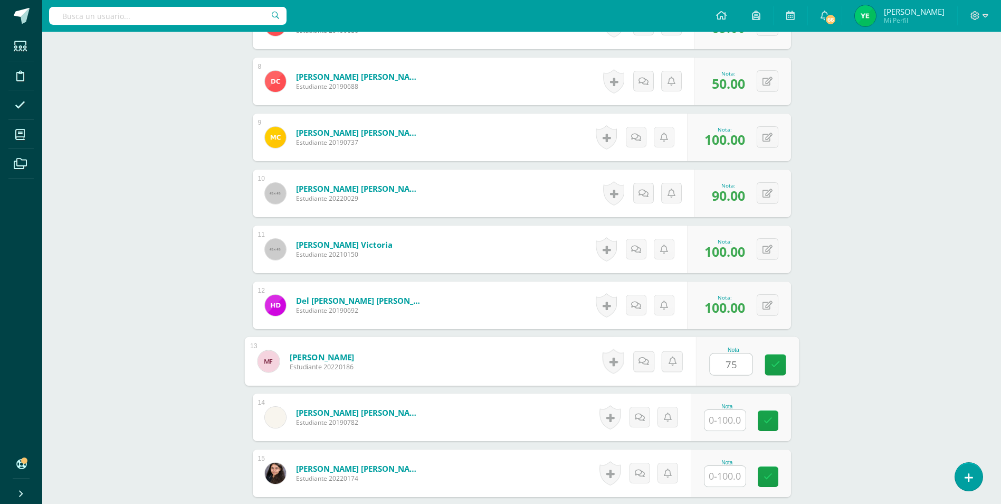
type input "75"
type input "100"
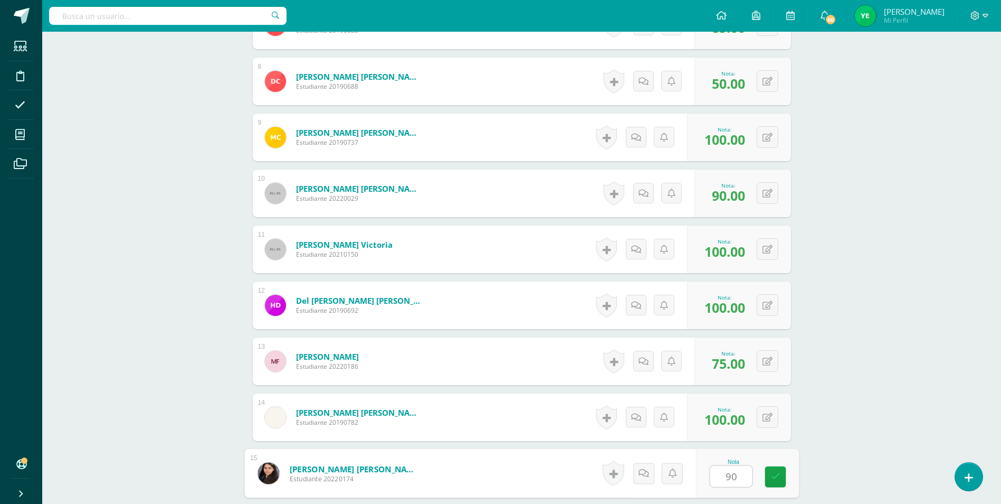
type input "90"
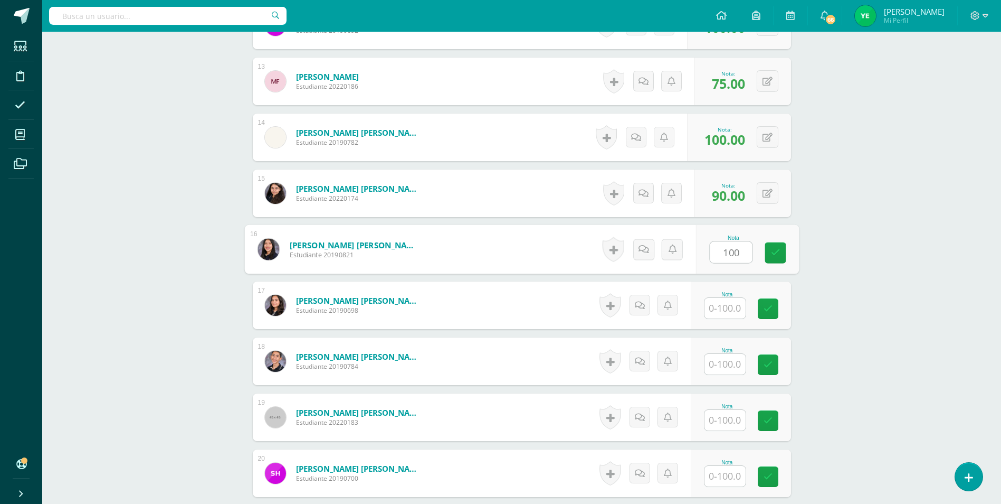
type input "100"
type input "75"
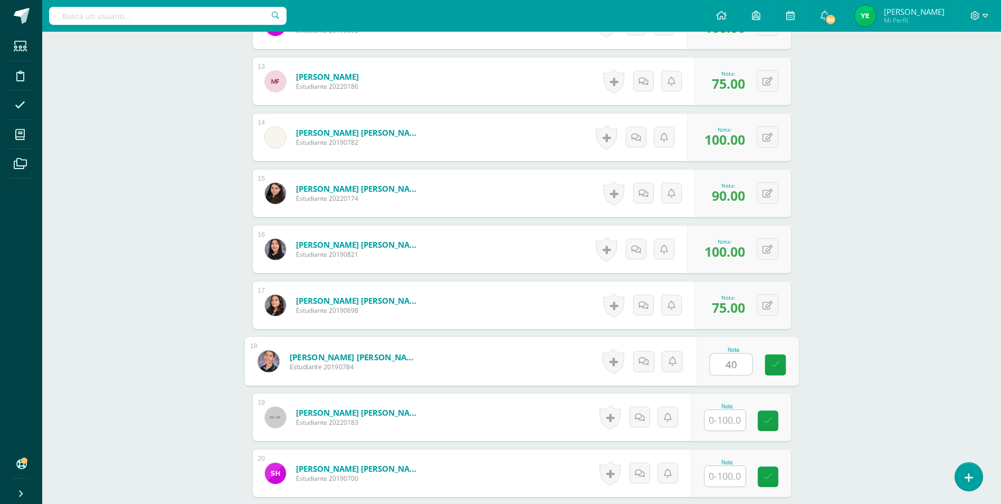
type input "40"
type input "100"
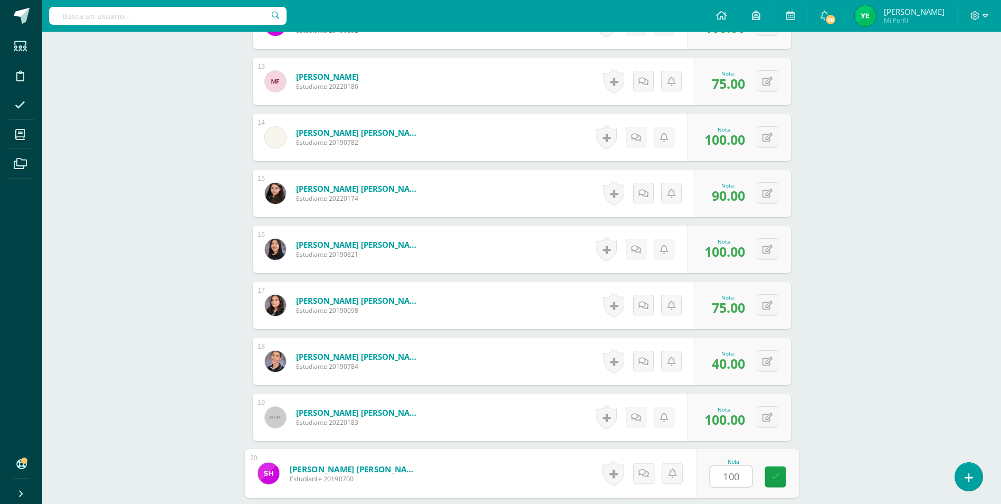
type input "100"
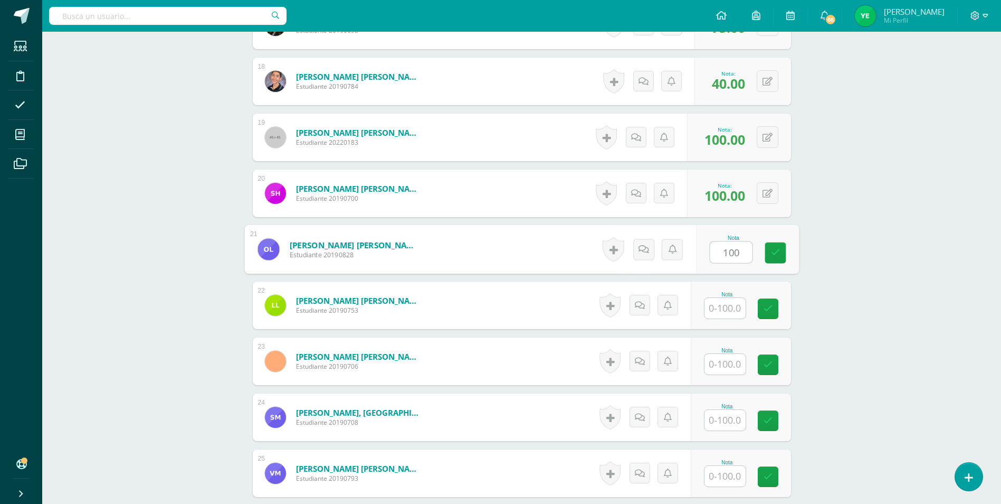
type input "100"
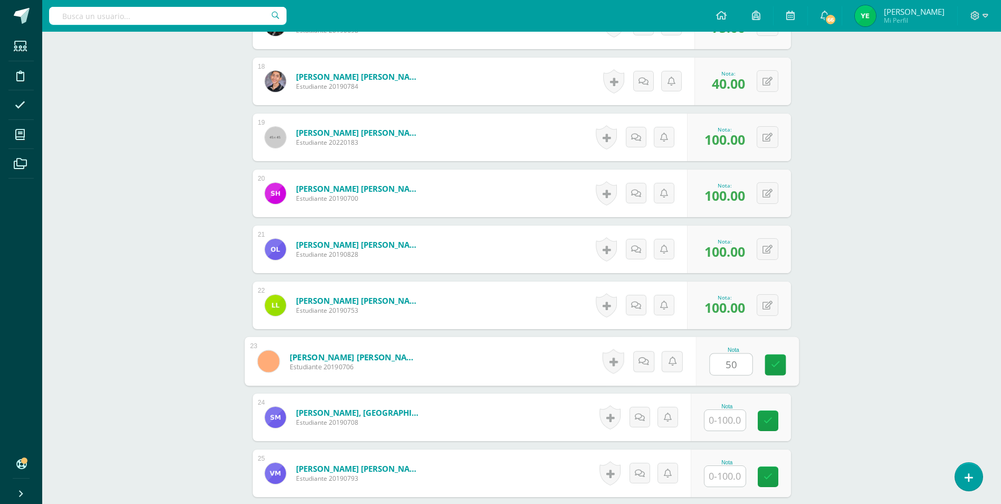
type input "50"
type input "100"
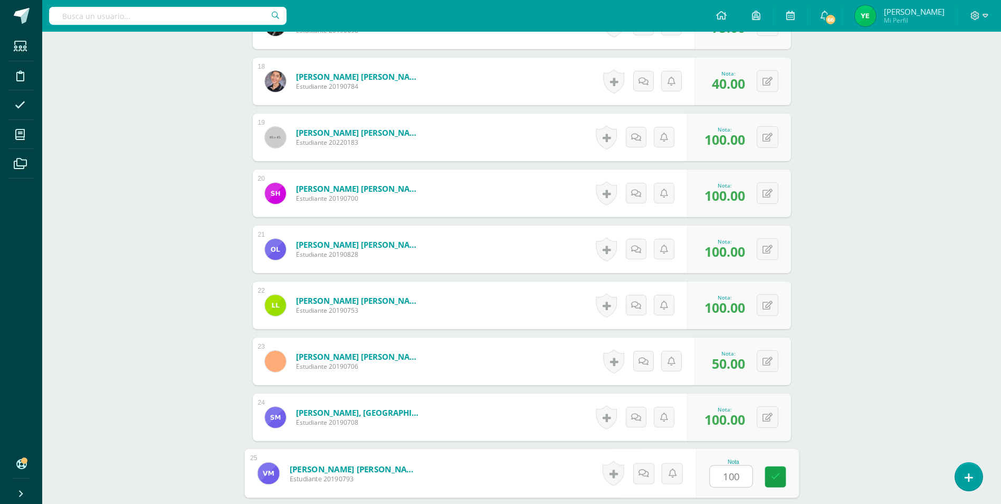
type input "100"
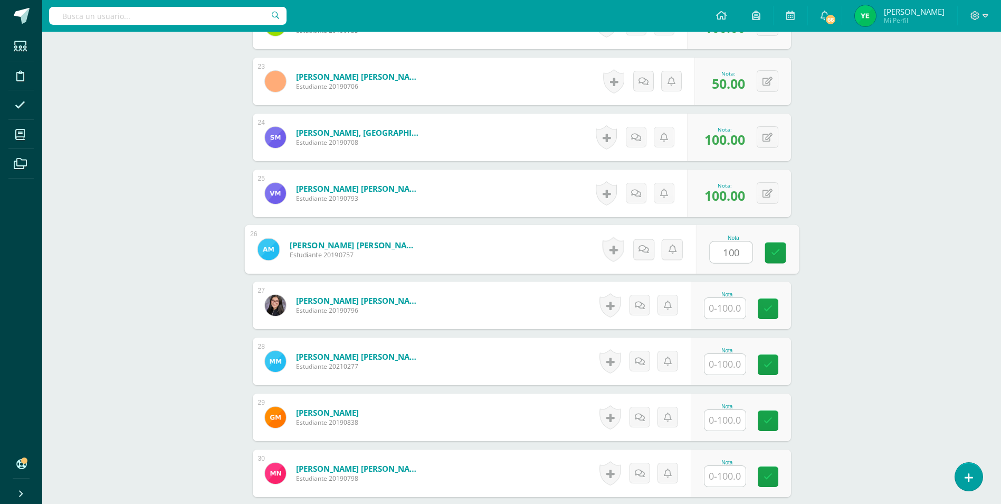
type input "100"
type input "90"
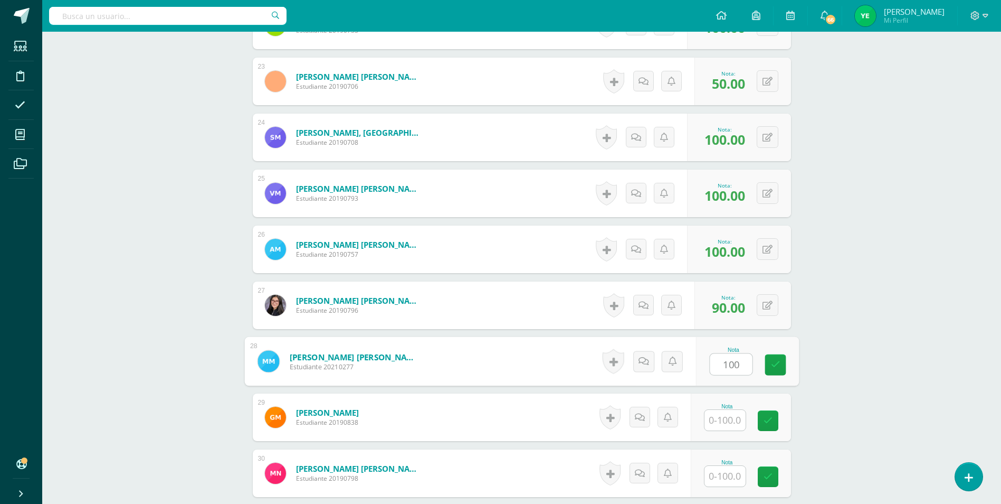
type input "100"
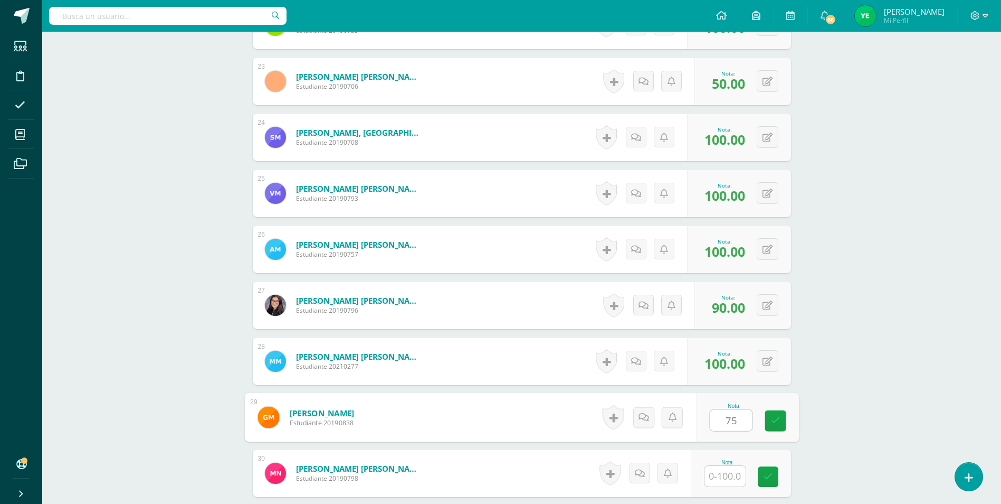
type input "75"
type input "90"
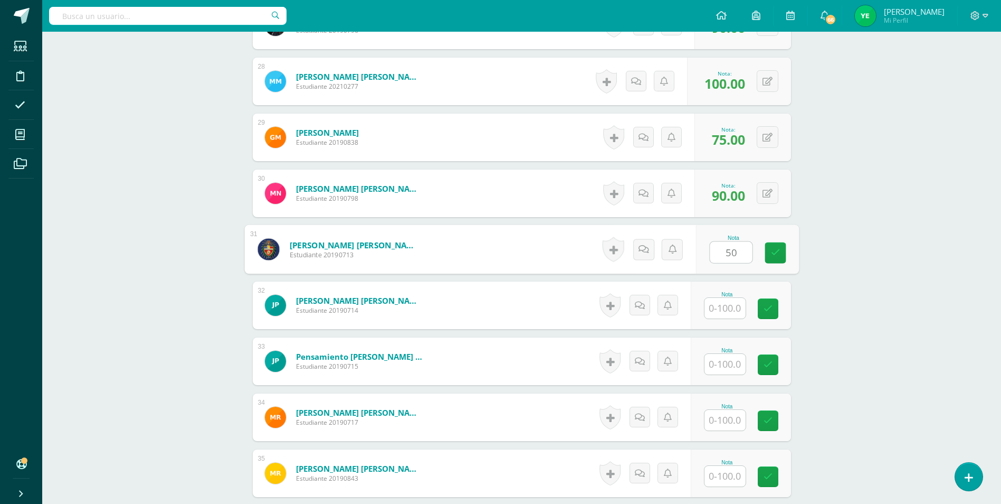
type input "50"
type input "100"
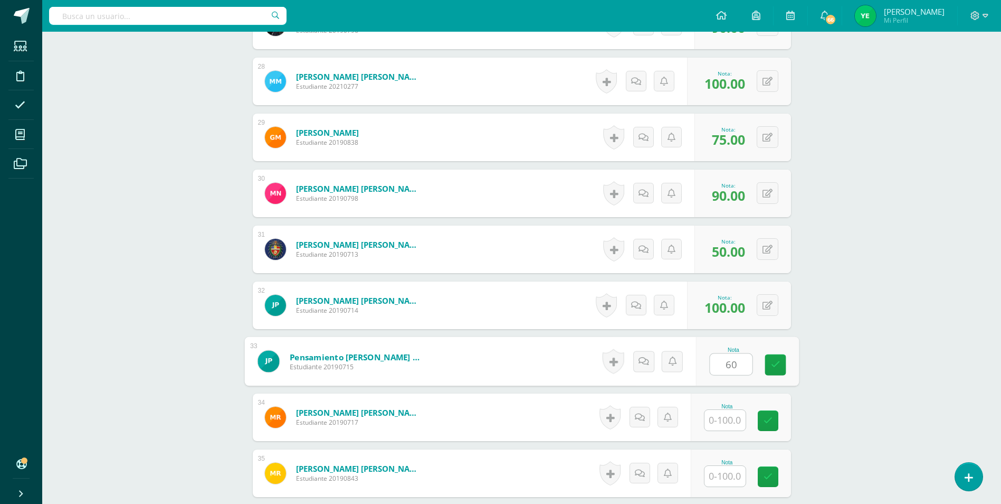
type input "60"
type input "100"
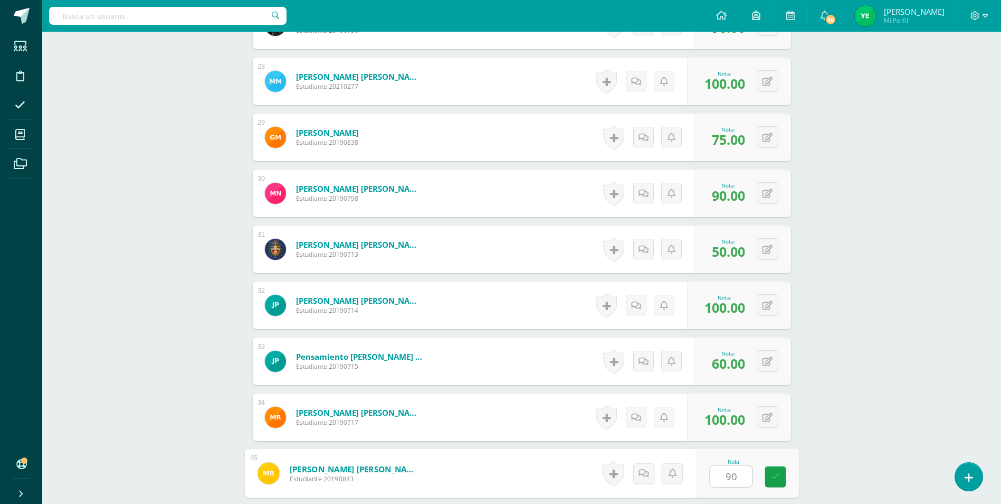
type input "90"
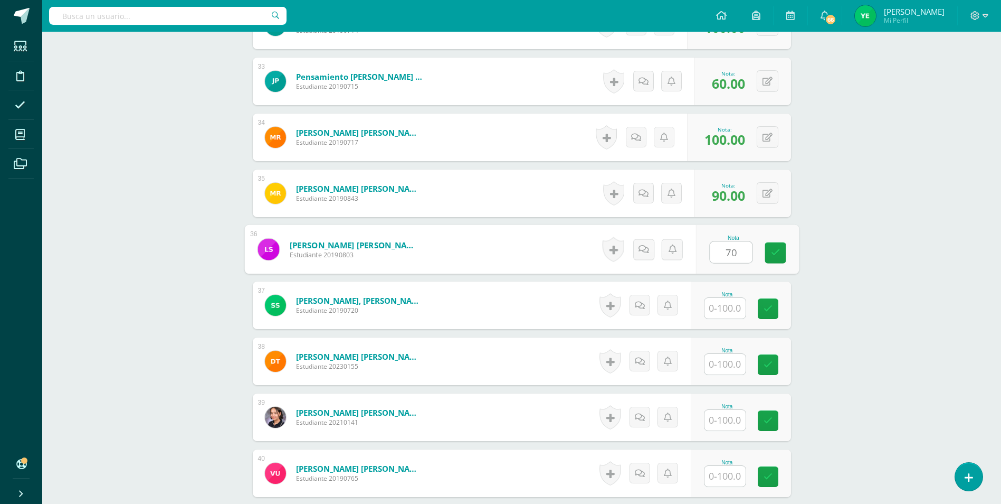
type input "70"
type input "80"
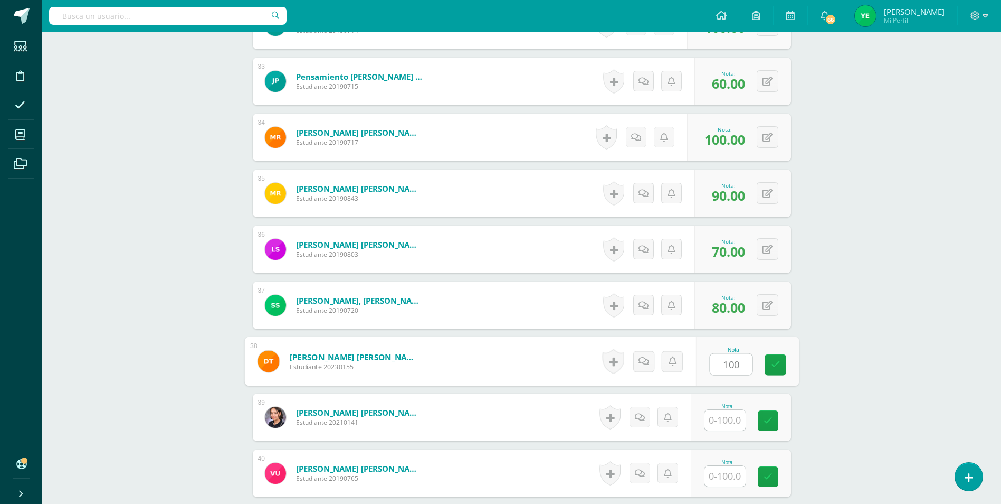
type input "100"
type input "70"
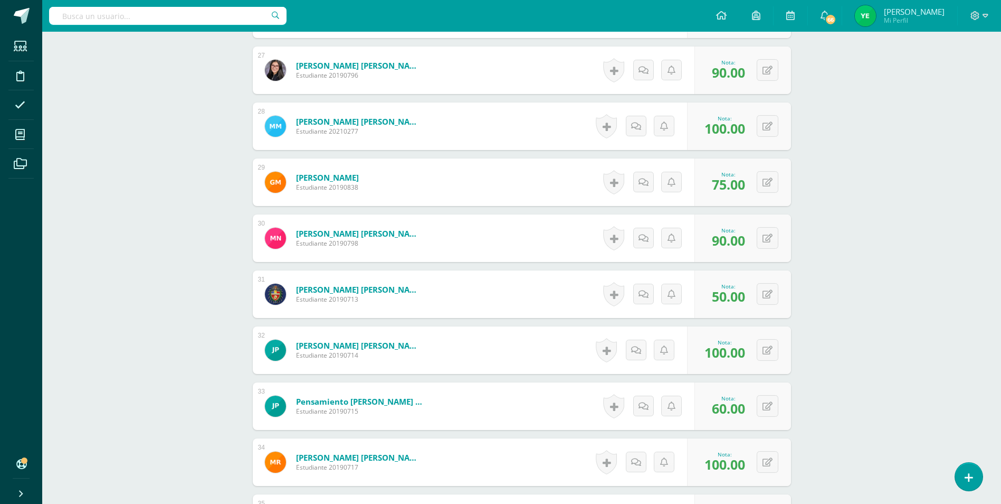
scroll to position [1793, 0]
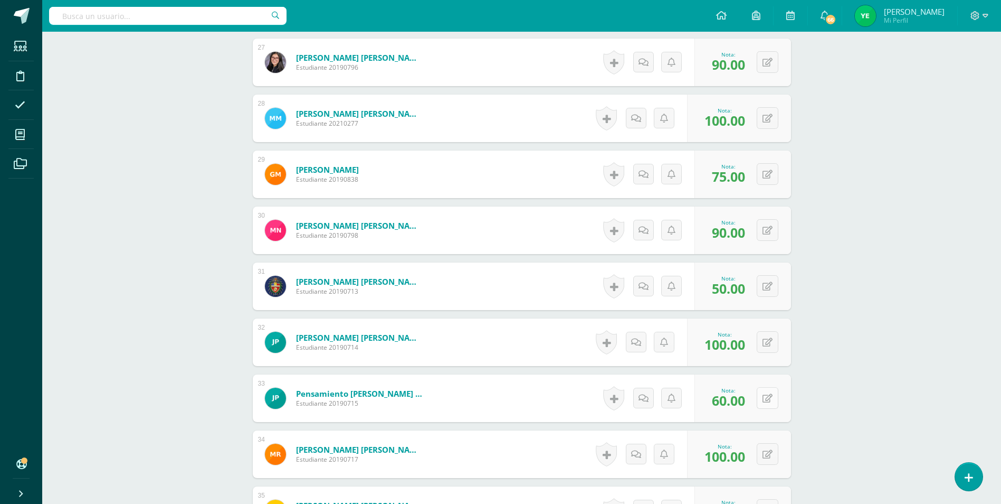
click at [765, 400] on button at bounding box center [768, 398] width 22 height 22
type input "50"
click at [771, 449] on button at bounding box center [768, 454] width 22 height 22
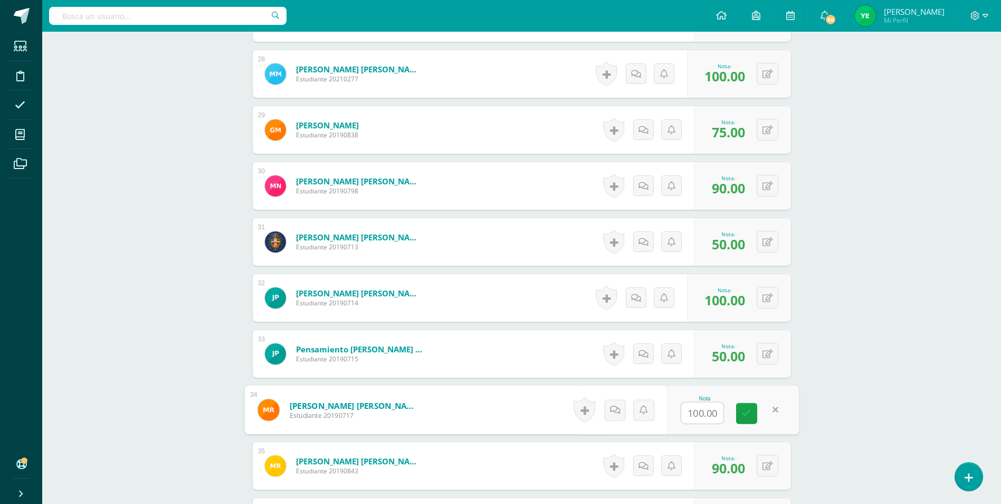
scroll to position [1898, 0]
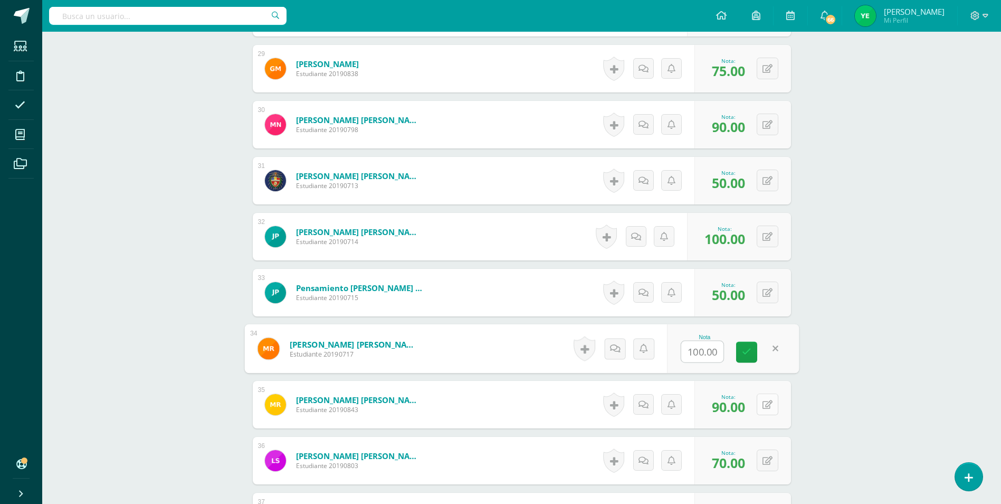
click at [767, 404] on button at bounding box center [768, 404] width 22 height 22
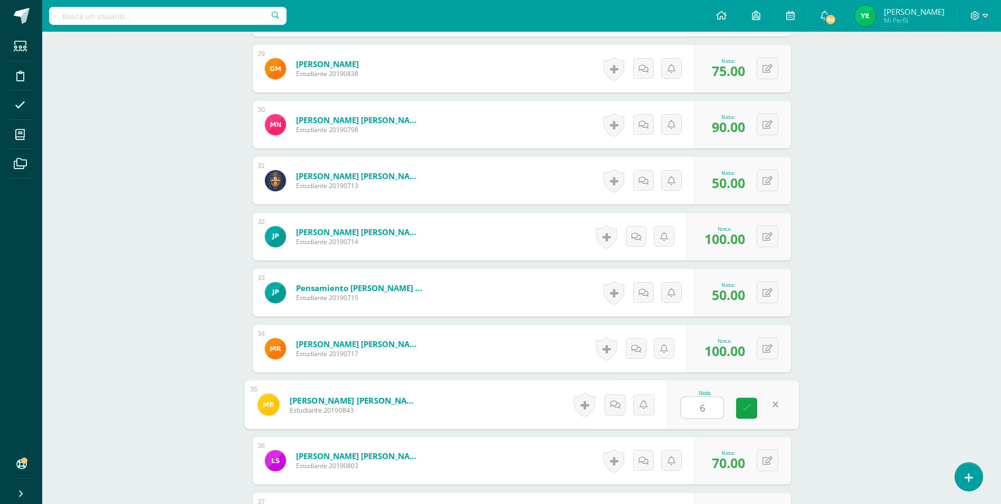
type input "60"
click at [747, 404] on icon at bounding box center [747, 407] width 10 height 9
click at [772, 464] on button at bounding box center [775, 460] width 22 height 22
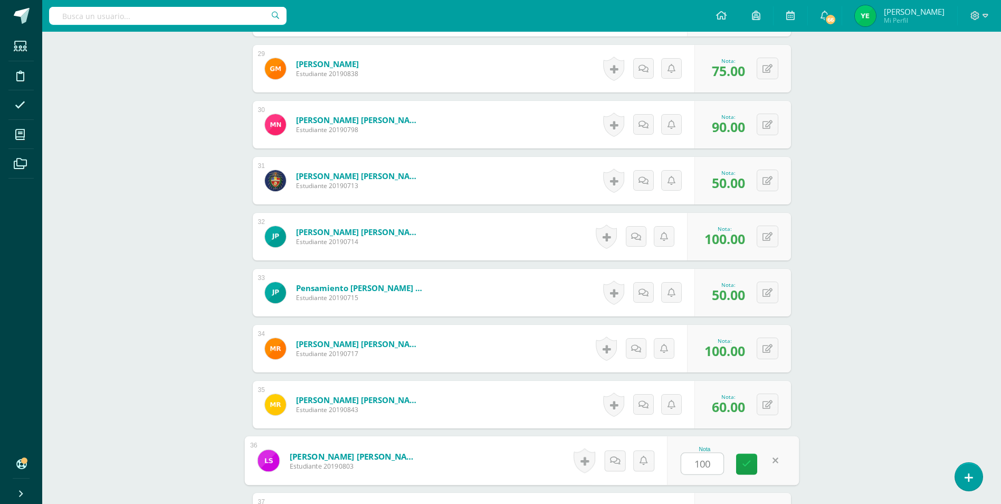
scroll to position [2110, 0]
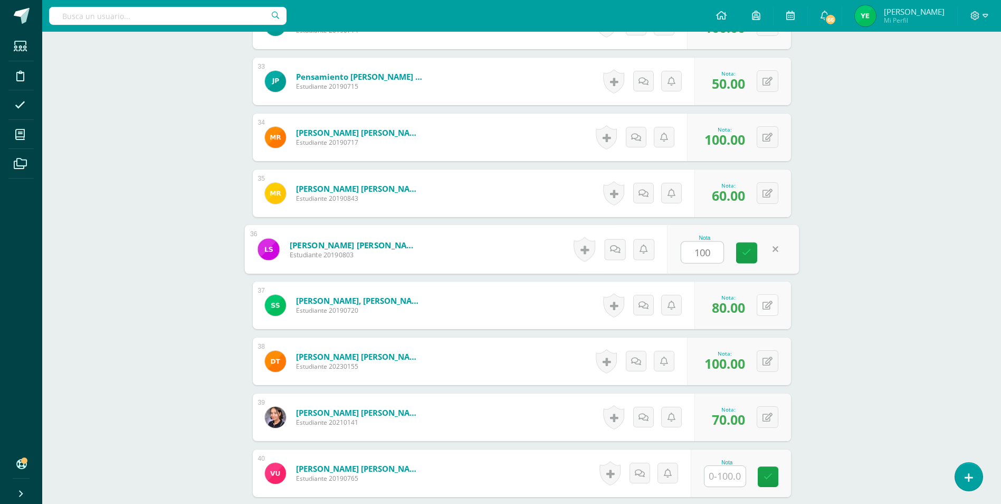
type input "100"
click at [766, 307] on button at bounding box center [768, 305] width 22 height 22
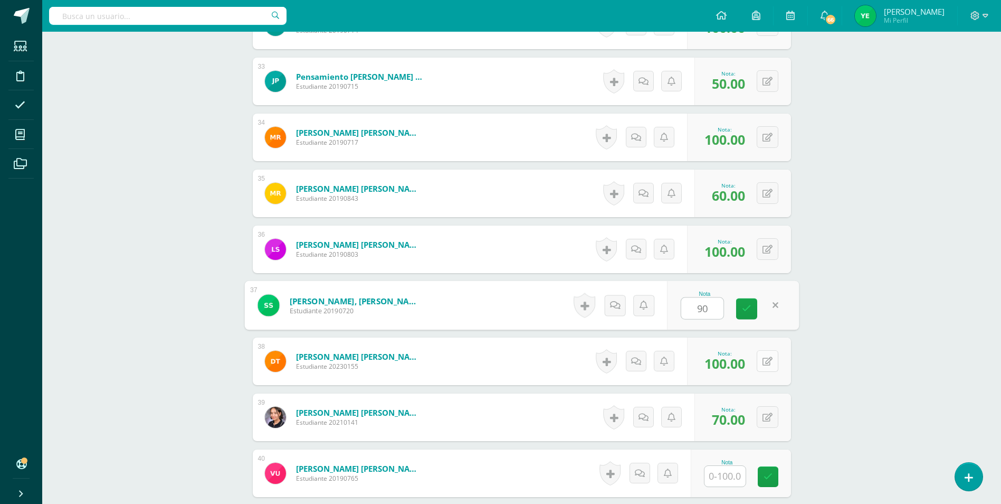
type input "90"
click at [772, 365] on icon at bounding box center [768, 361] width 10 height 9
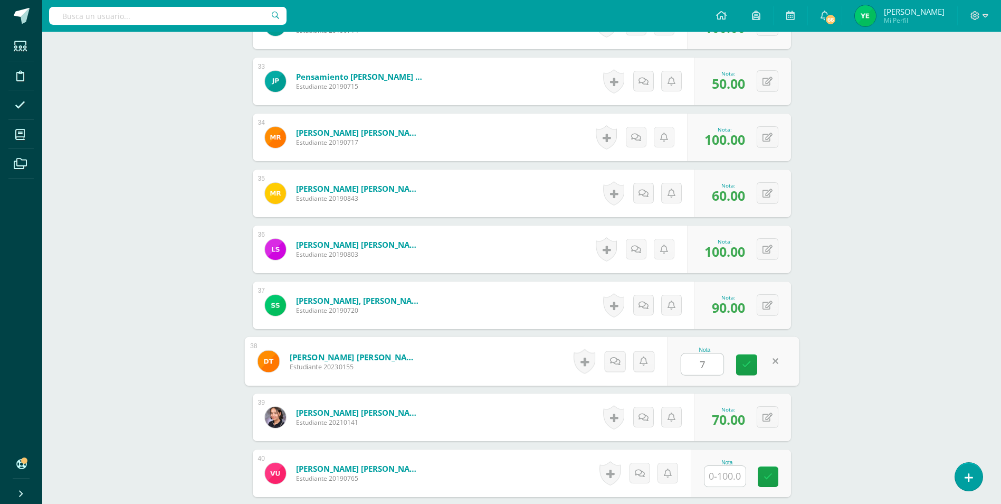
type input "70"
click at [742, 361] on link at bounding box center [746, 364] width 21 height 21
click at [766, 420] on icon at bounding box center [768, 417] width 10 height 9
type input "80"
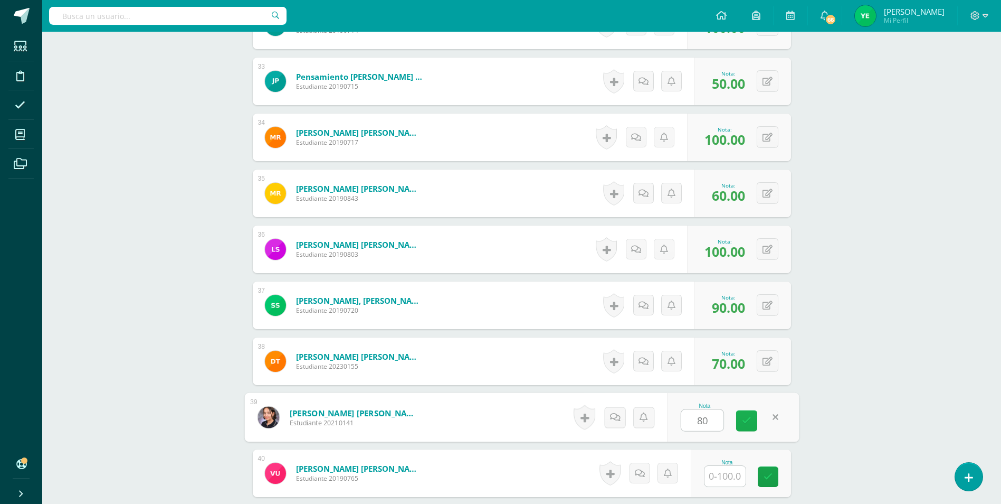
click at [752, 419] on link at bounding box center [746, 420] width 21 height 21
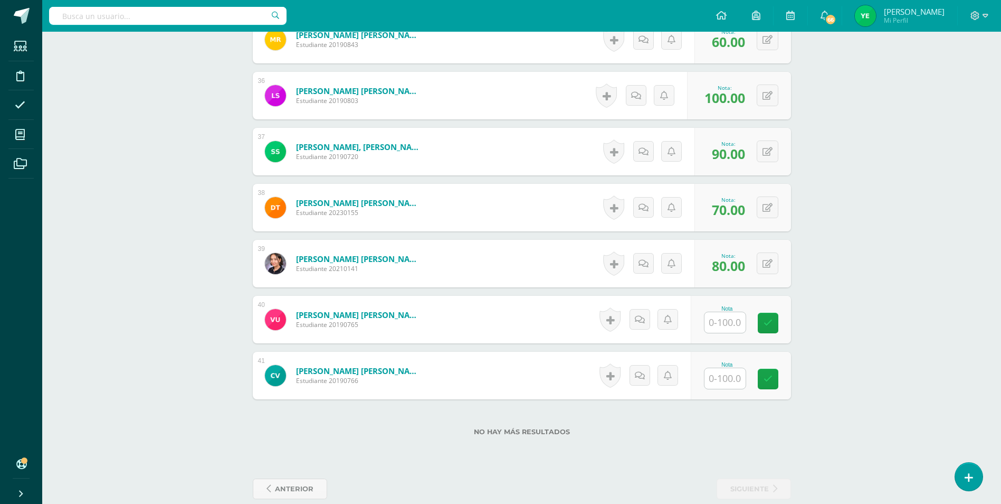
scroll to position [2268, 0]
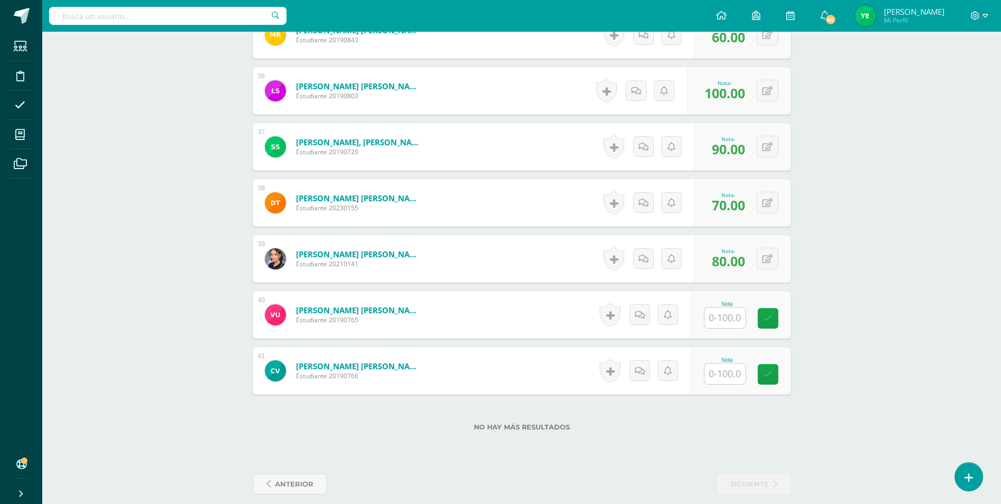
click at [734, 313] on input "text" at bounding box center [725, 317] width 41 height 21
type input "100"
type input "70"
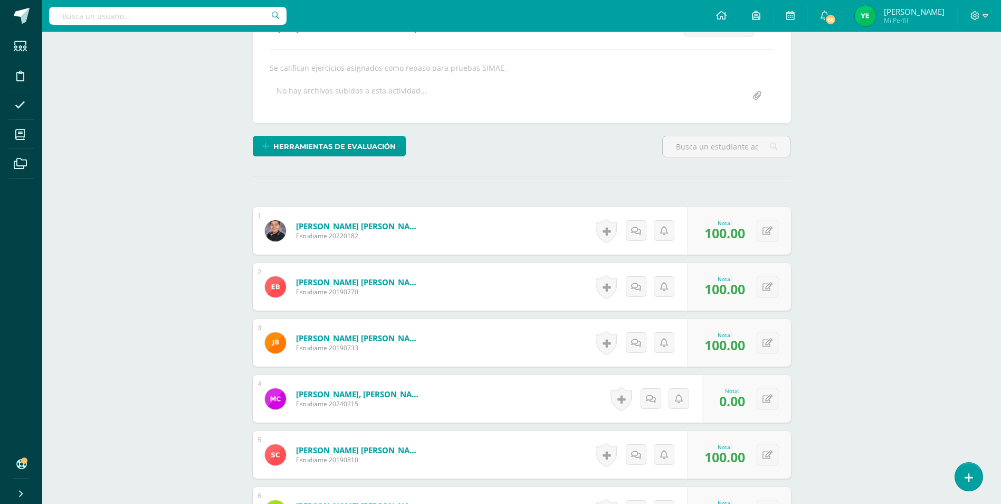
scroll to position [0, 0]
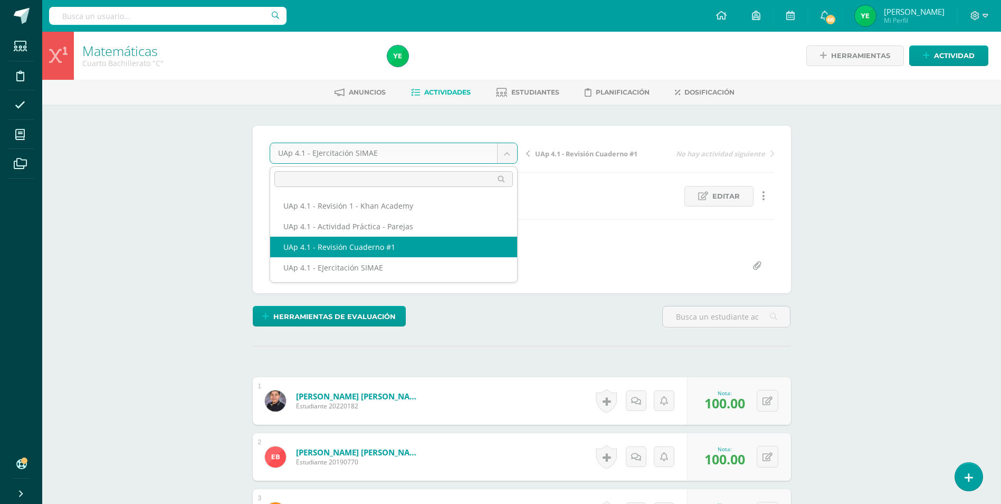
select select "/dashboard/teacher/grade-activity/226058/"
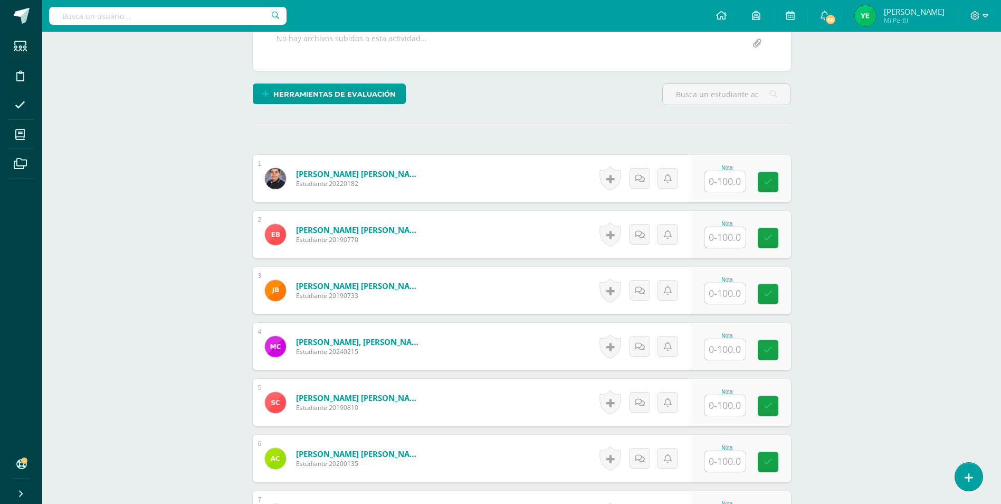
scroll to position [213, 0]
click at [713, 185] on input "text" at bounding box center [725, 180] width 41 height 21
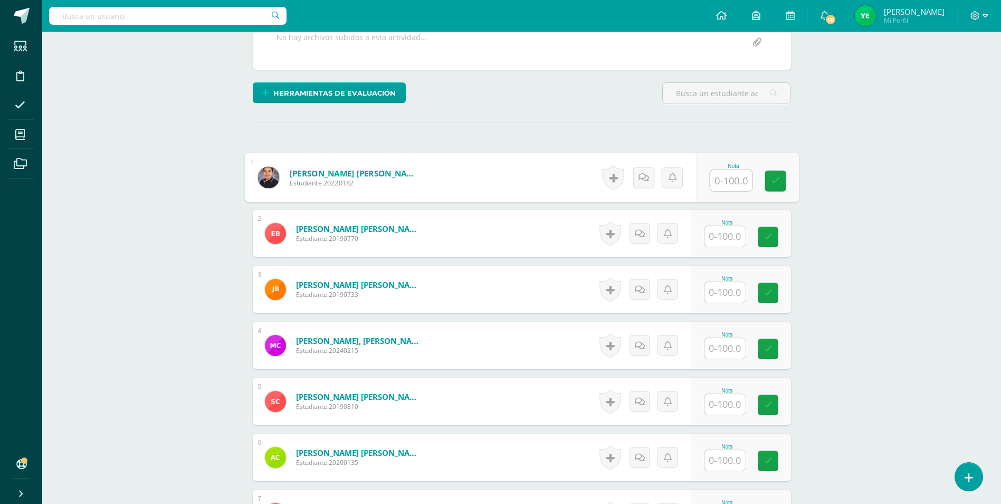
scroll to position [214, 0]
type input "100"
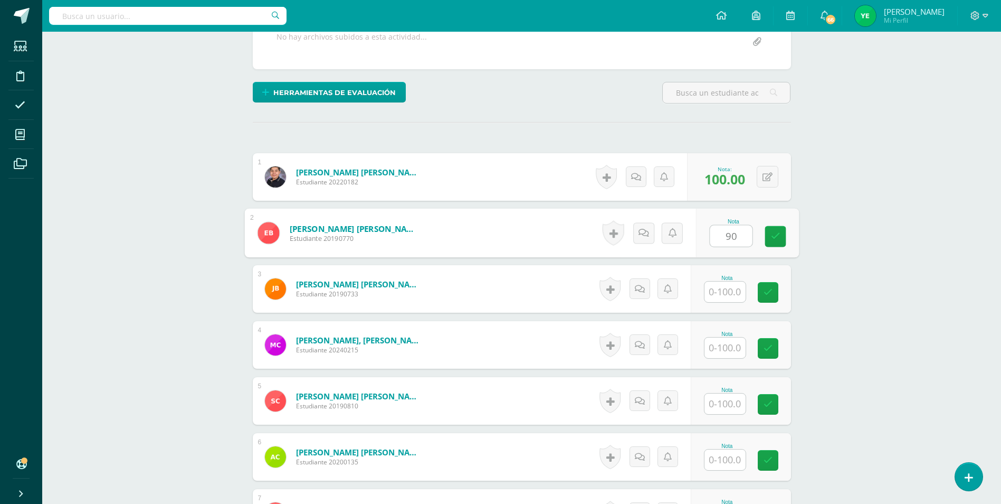
type input "90"
type input "95"
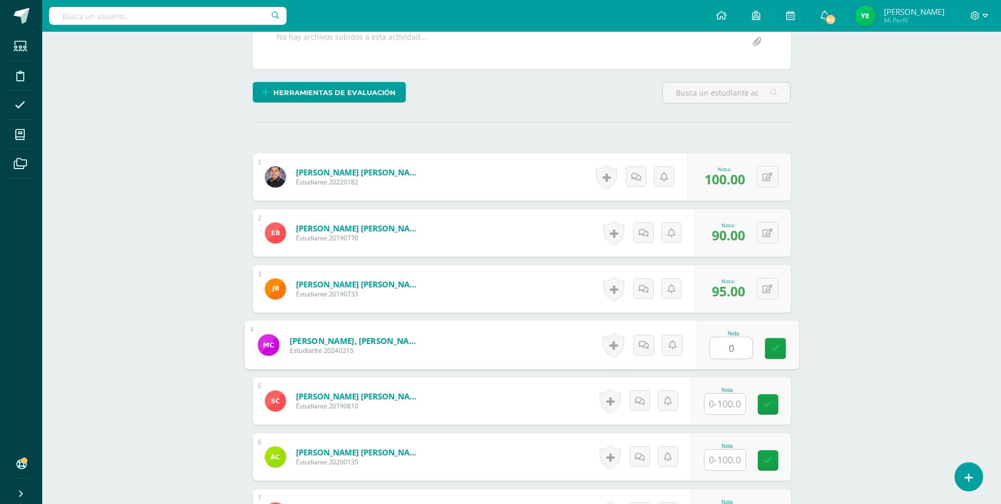
type input "0"
type input "100"
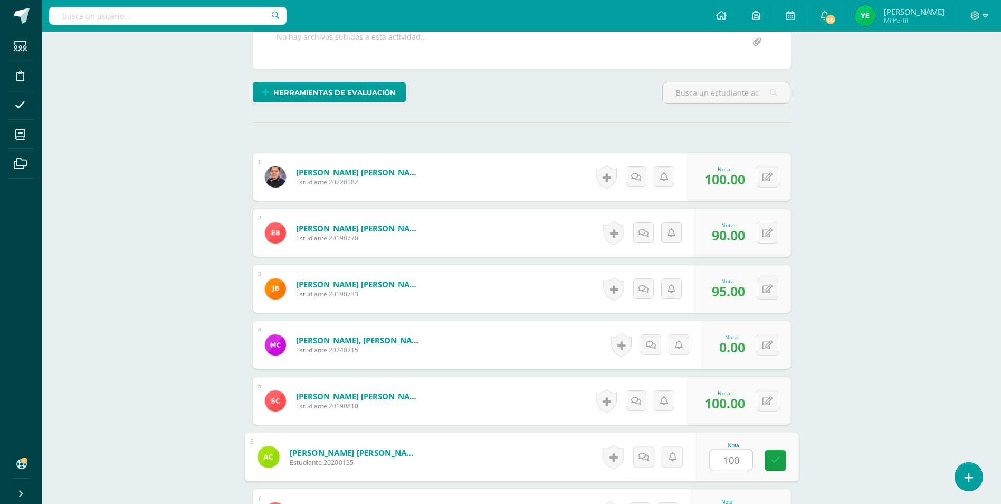
type input "100"
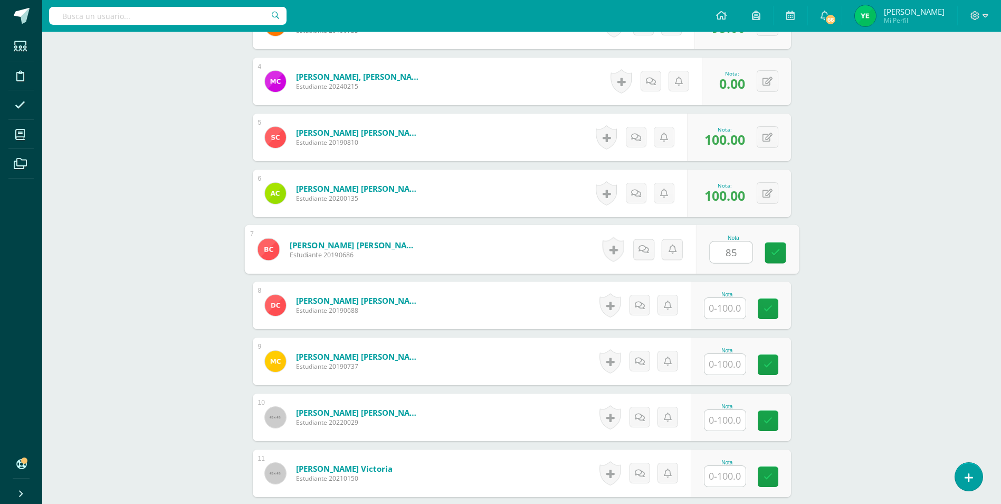
type input "85"
type input "50"
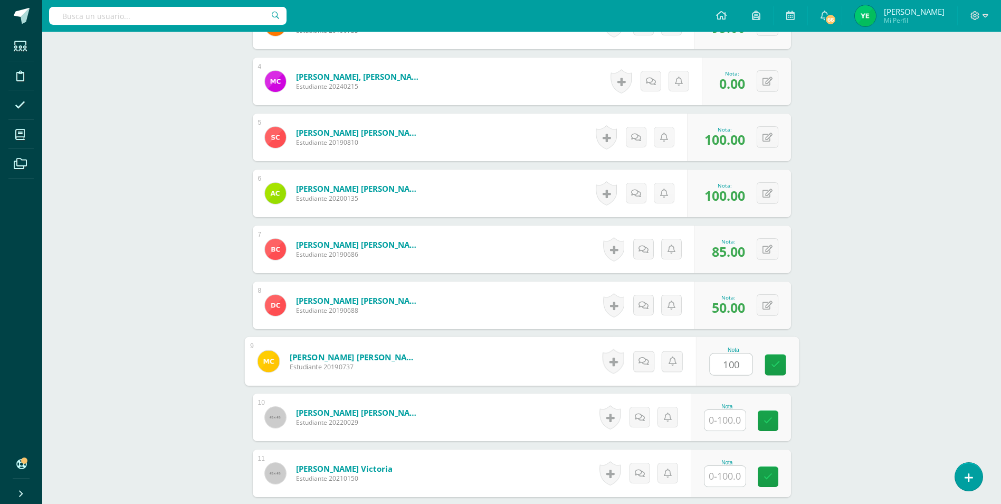
type input "100"
type input "90"
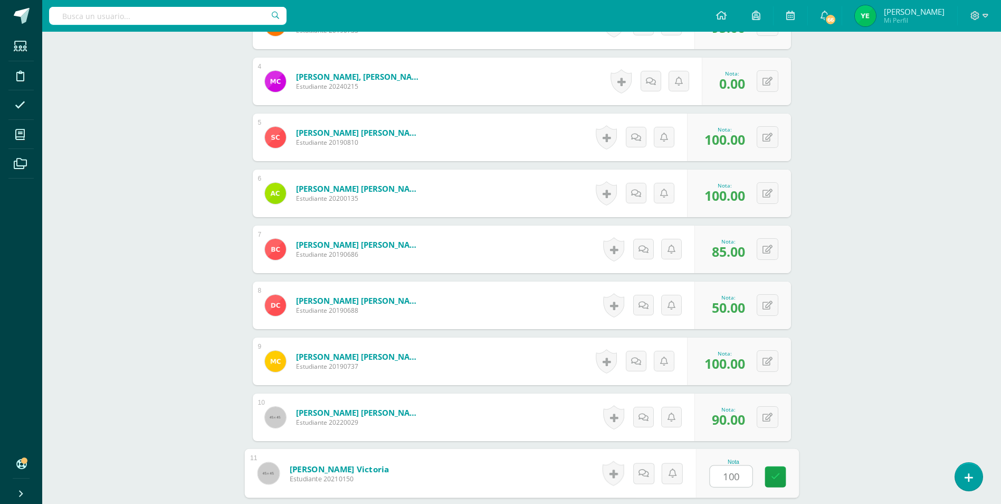
type input "100"
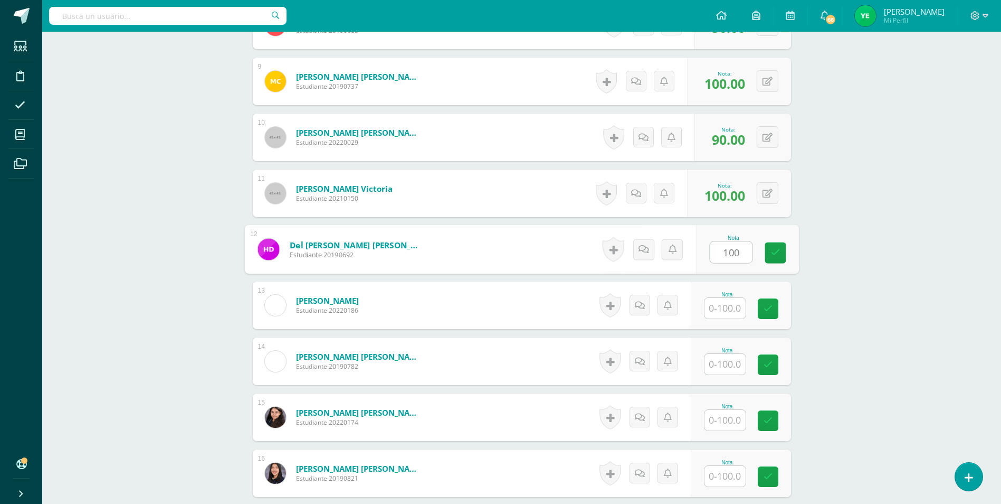
type input "100"
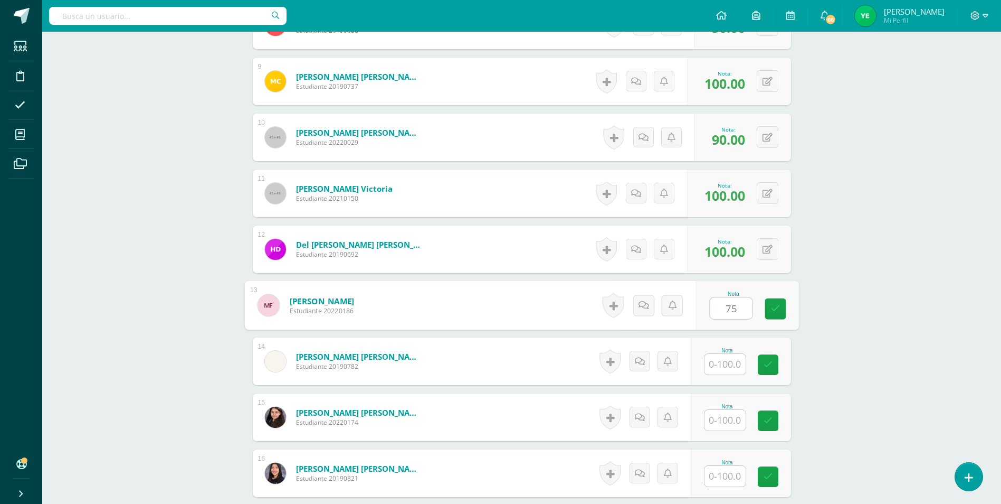
type input "75"
type input "100"
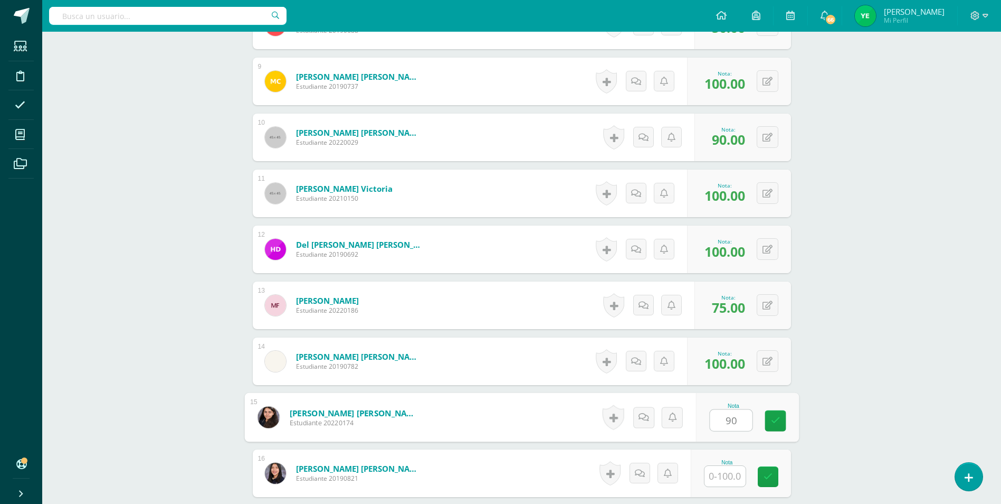
type input "90"
type input "100"
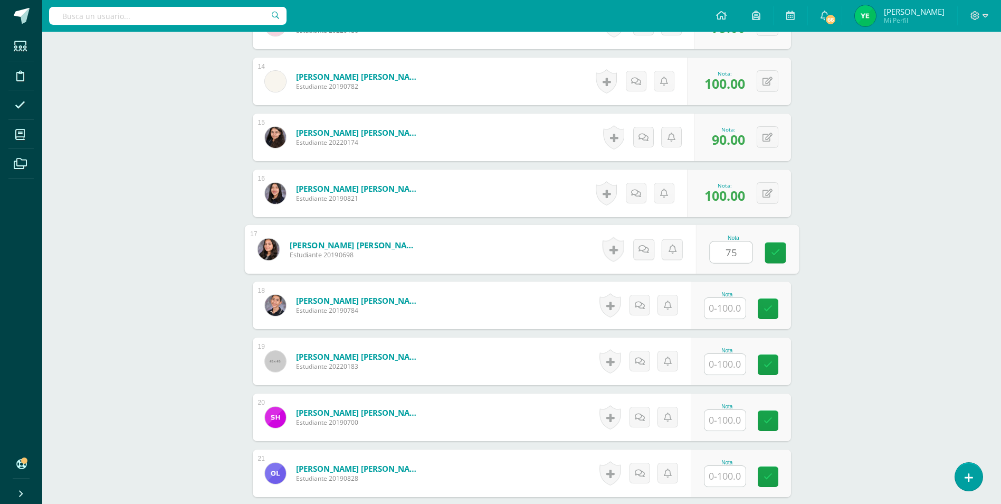
type input "75"
type input "40"
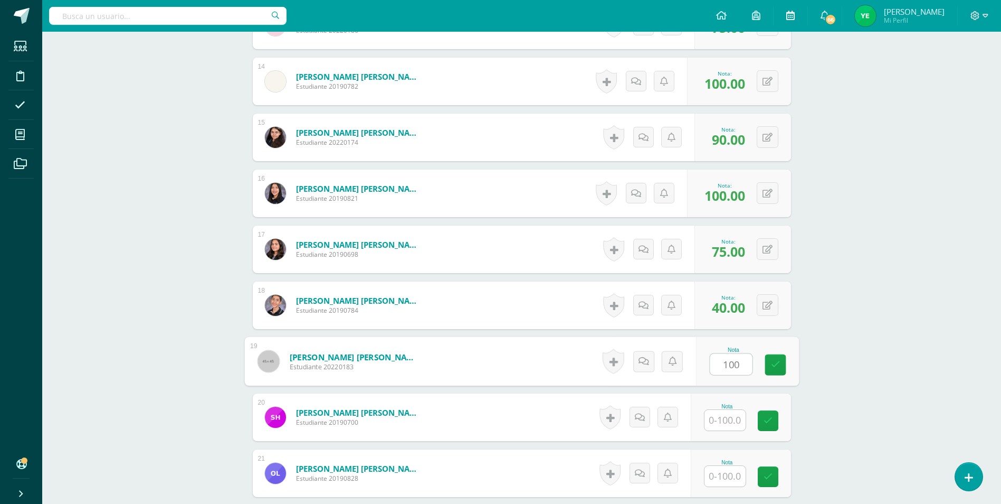
type input "100"
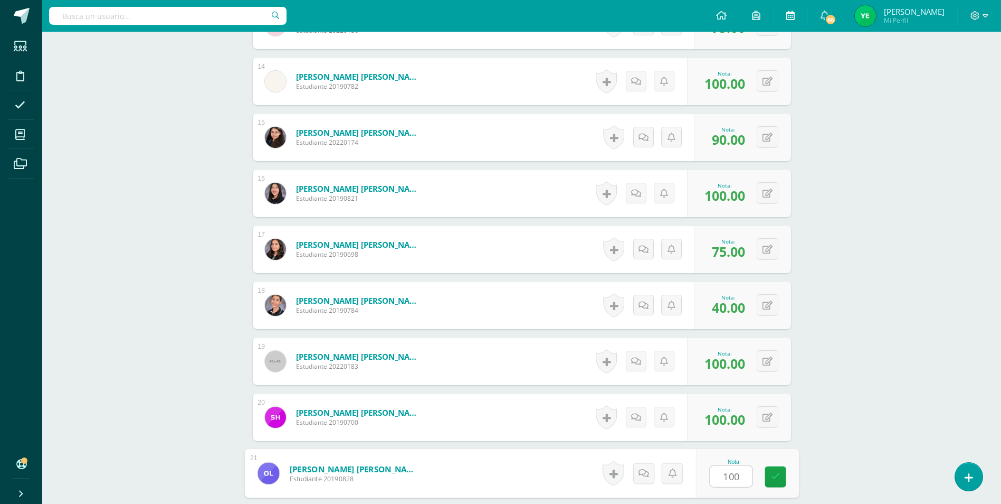
type input "100"
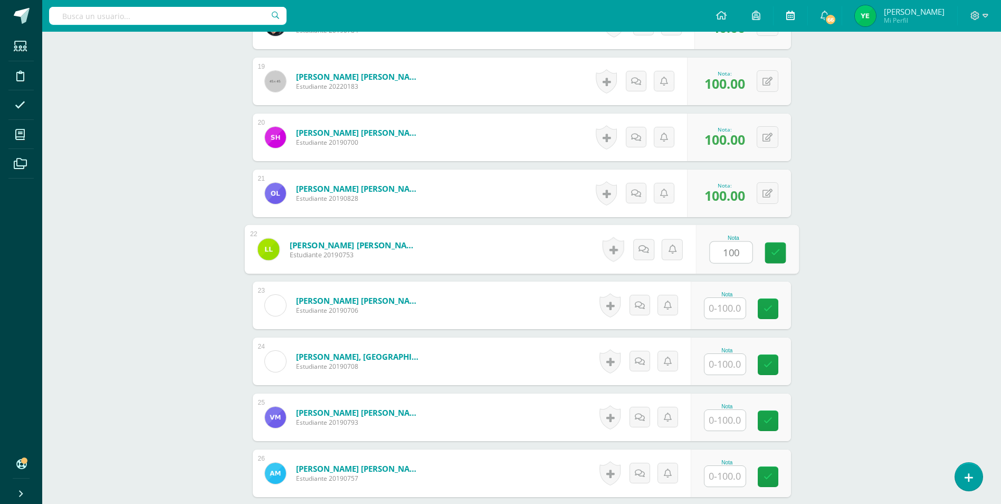
type input "100"
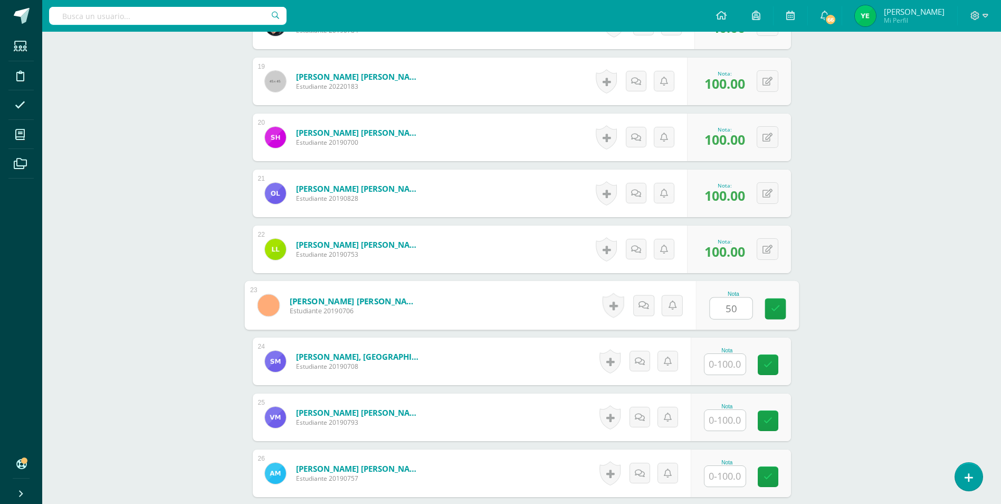
type input "50"
type input "100"
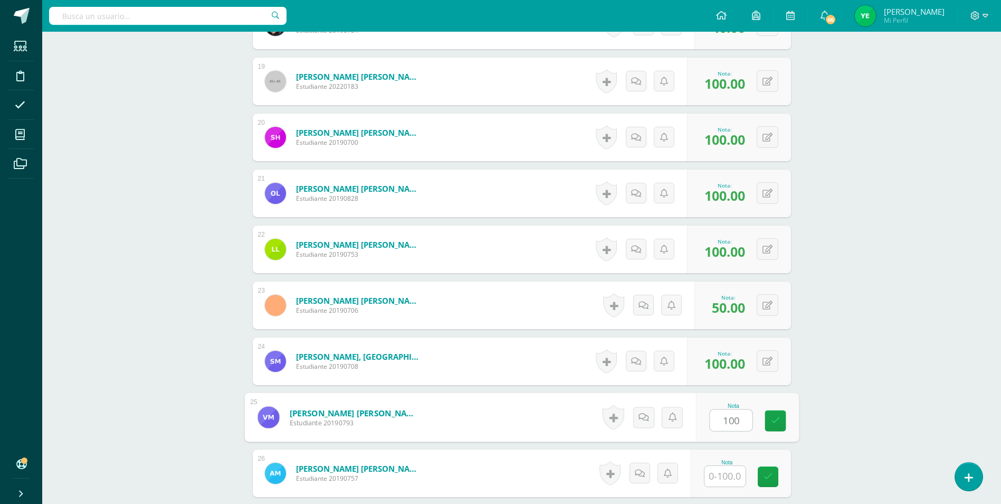
type input "100"
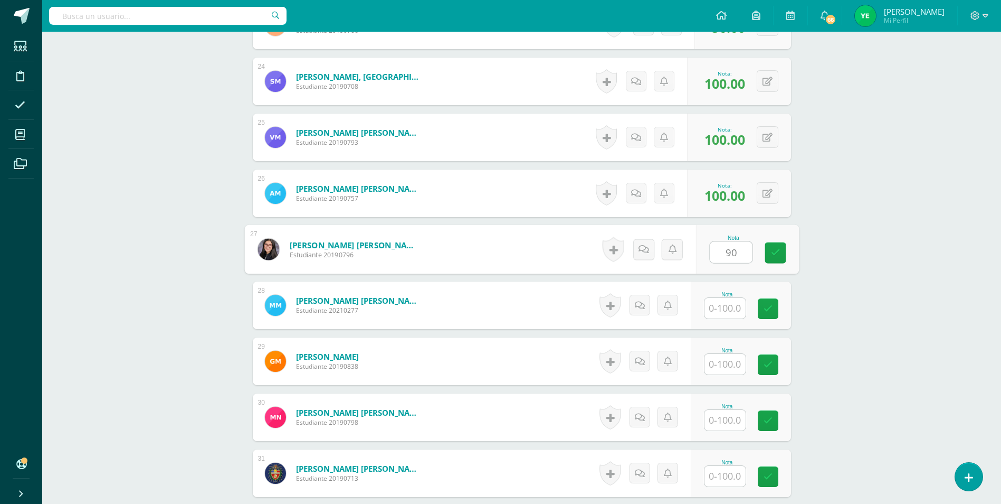
type input "90"
type input "100"
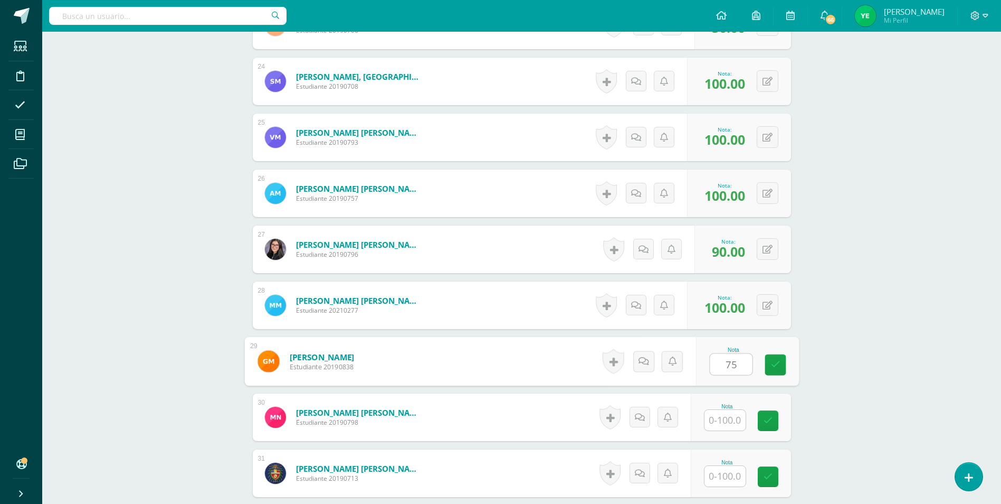
type input "75"
type input "90"
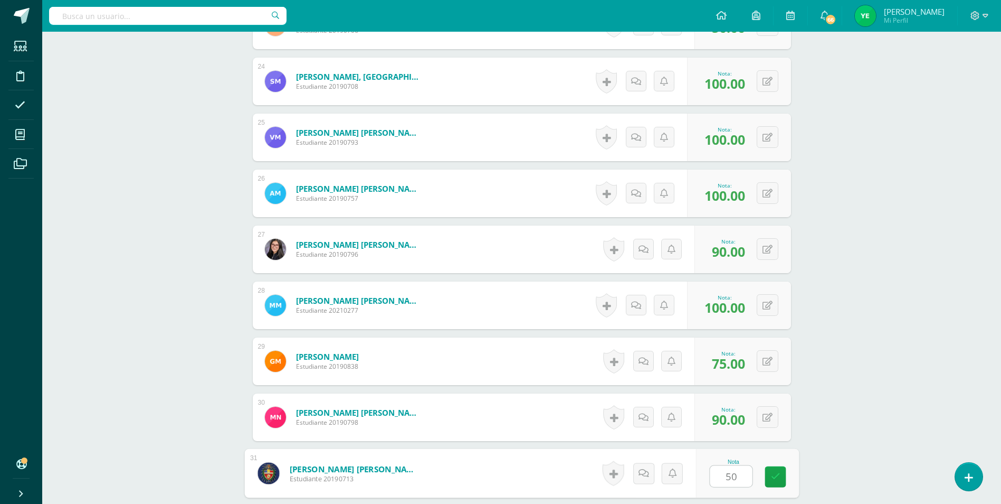
type input "50"
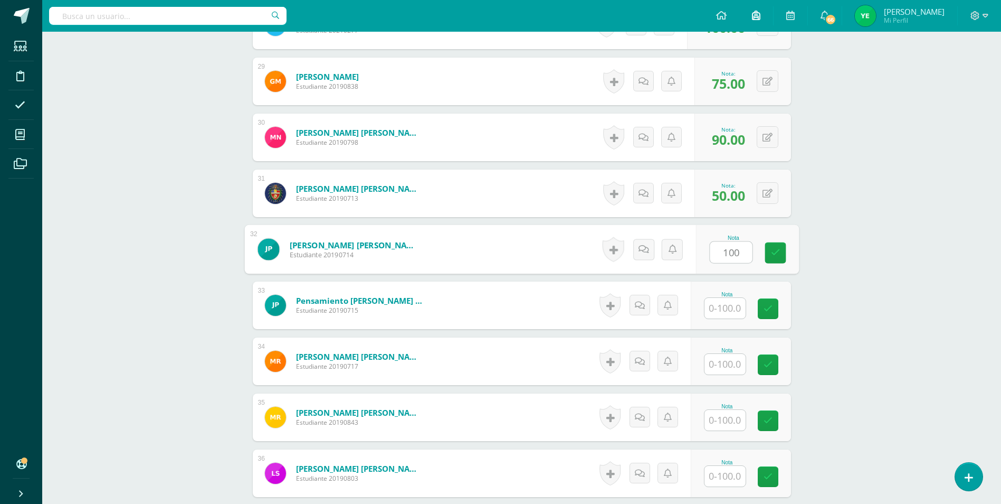
type input "100"
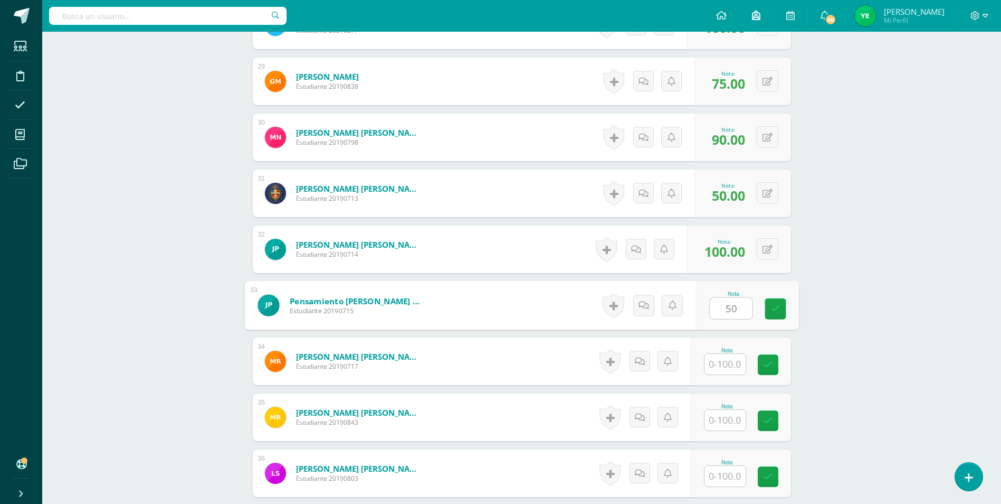
type input "50"
type input "100"
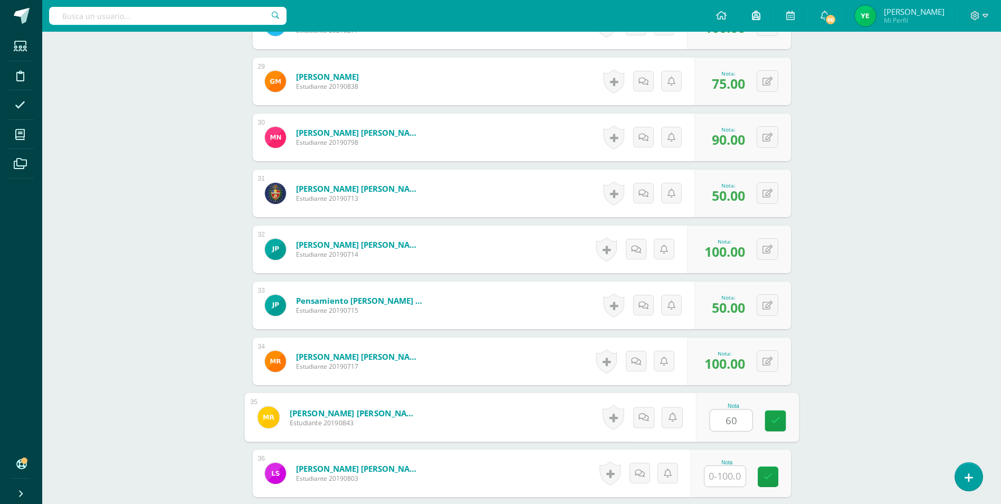
type input "60"
type input "100"
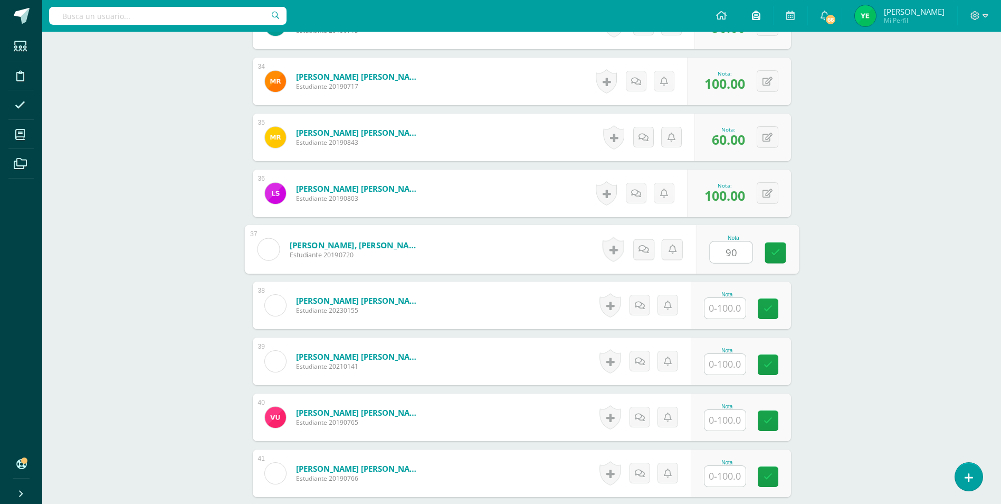
type input "90"
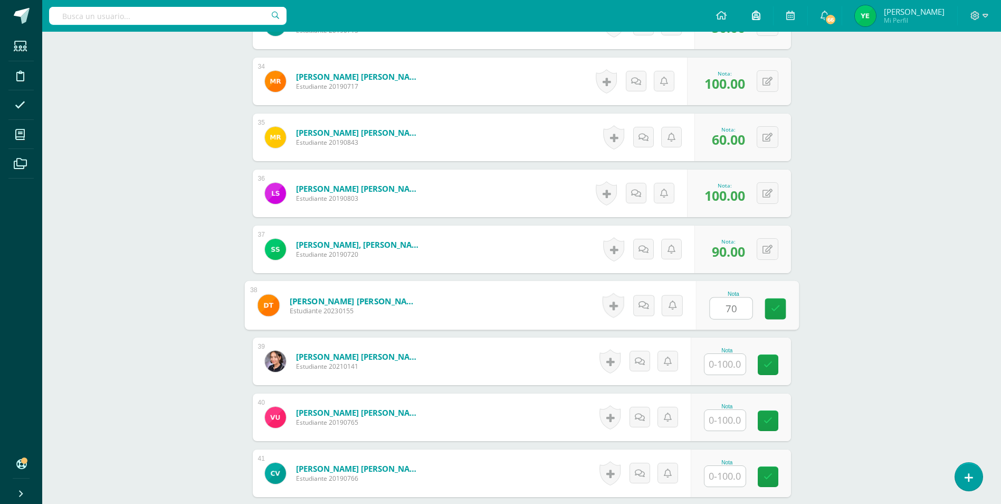
type input "70"
type input "80"
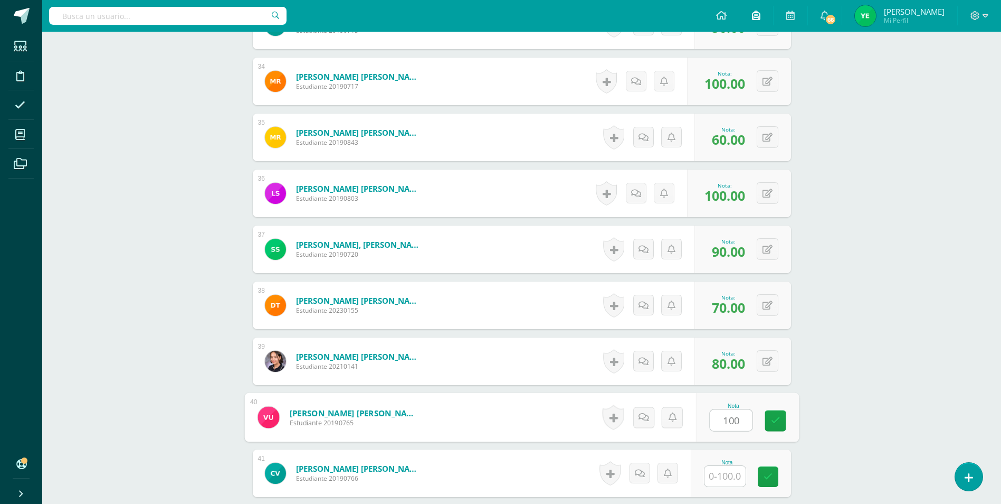
type input "100"
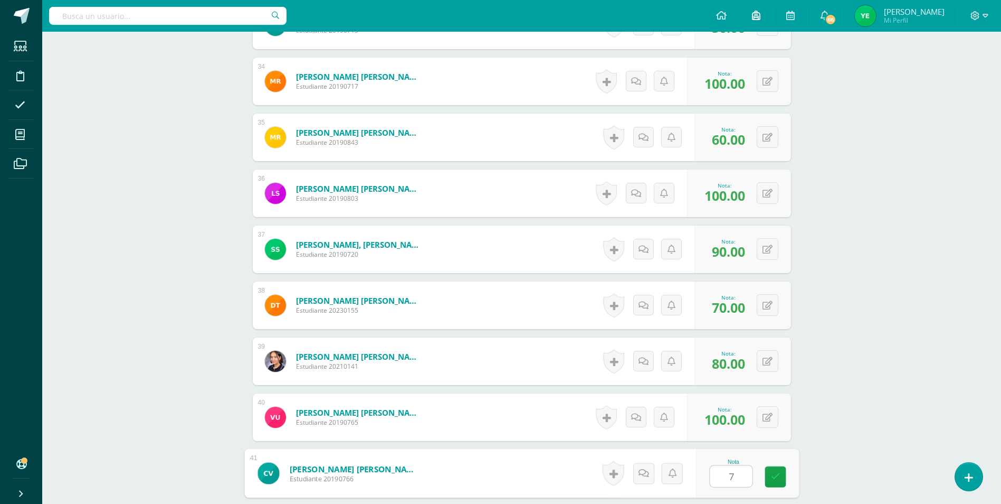
type input "70"
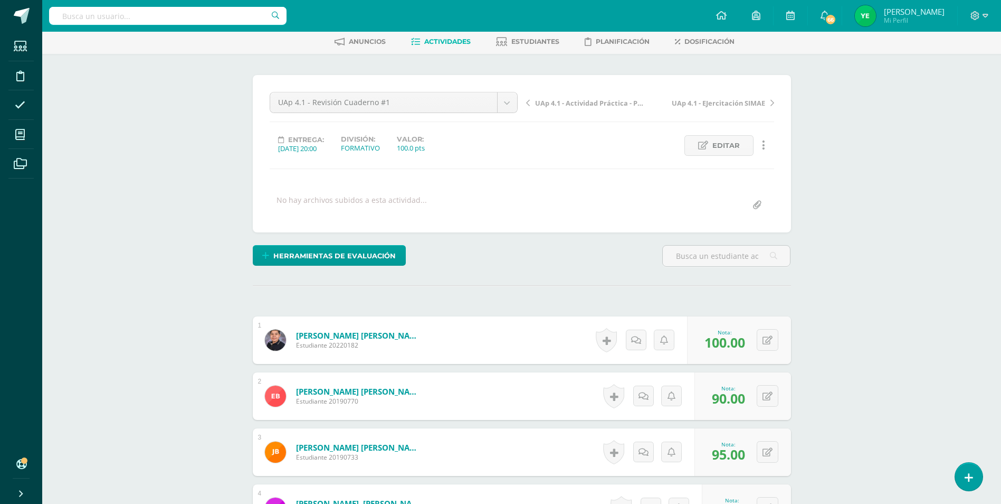
scroll to position [0, 0]
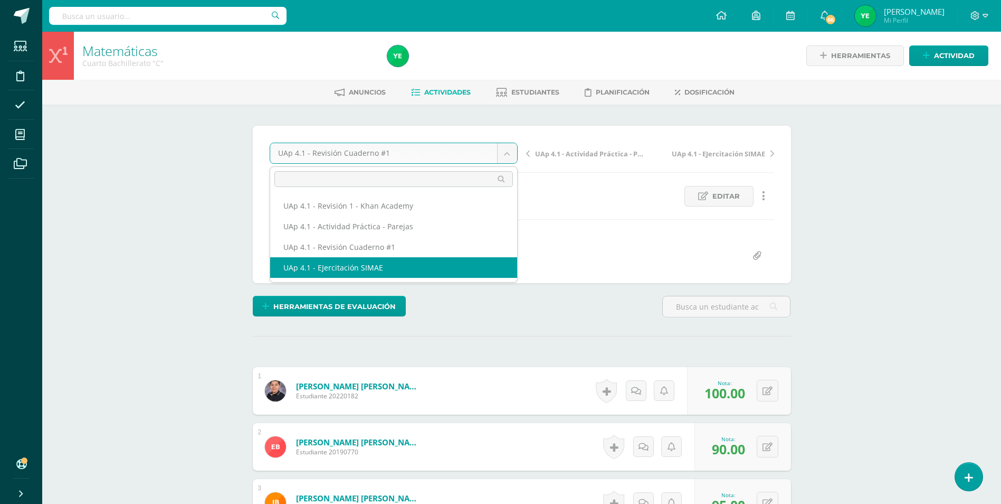
select select "/dashboard/teacher/grade-activity/225803/"
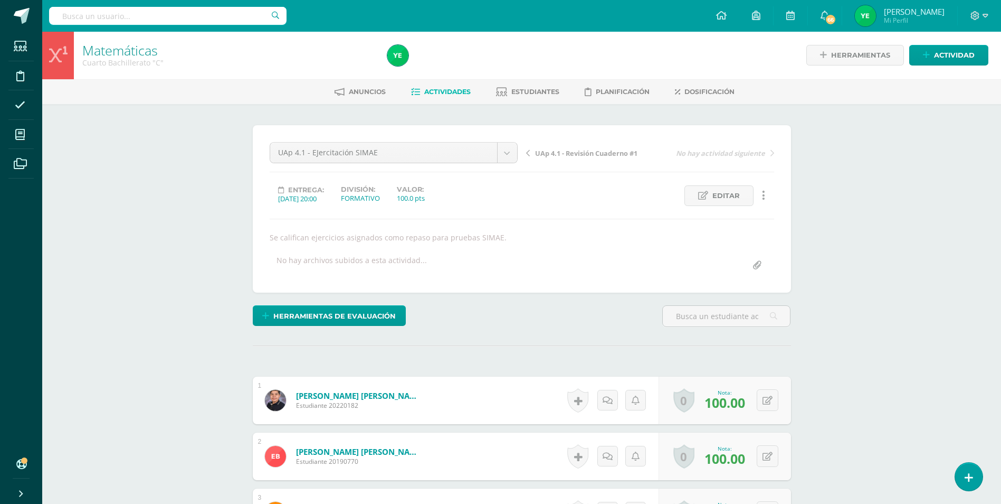
scroll to position [1, 0]
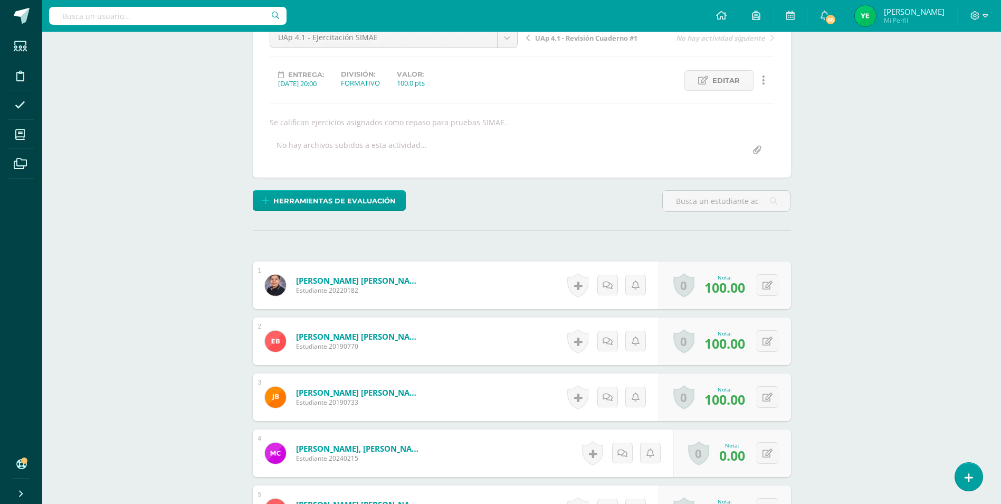
scroll to position [10, 0]
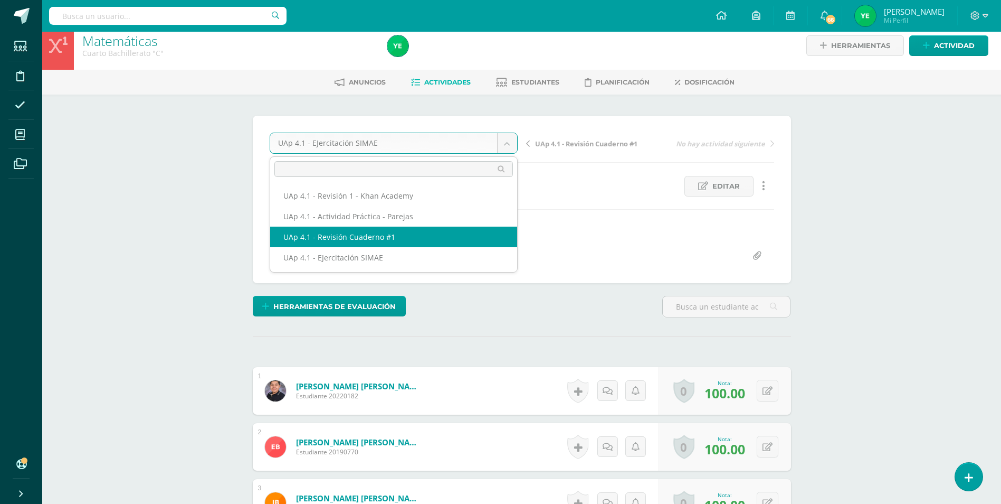
select select "/dashboard/teacher/grade-activity/226058/"
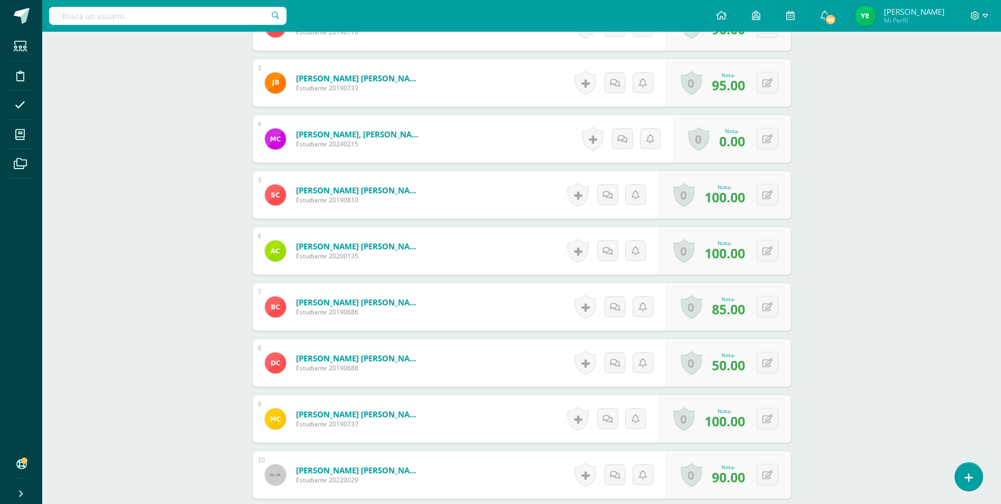
scroll to position [319, 0]
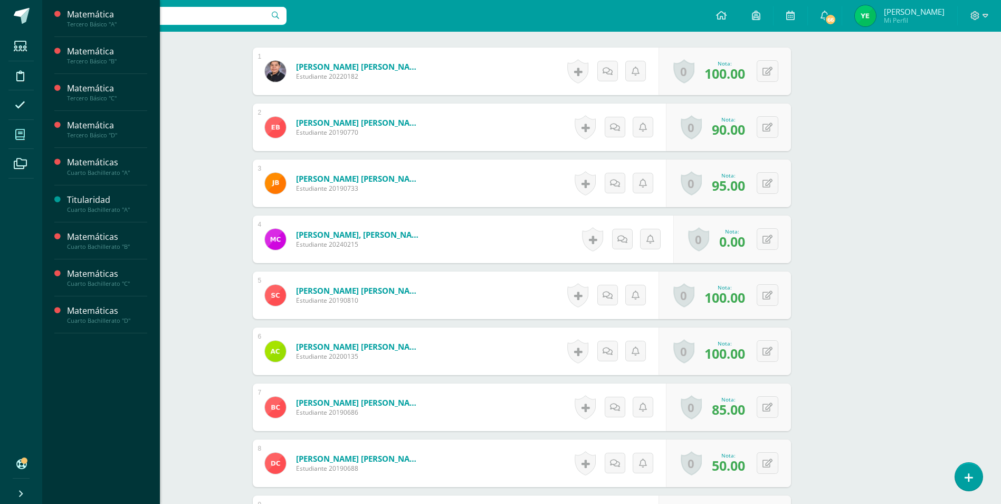
click at [17, 133] on icon at bounding box center [20, 134] width 10 height 11
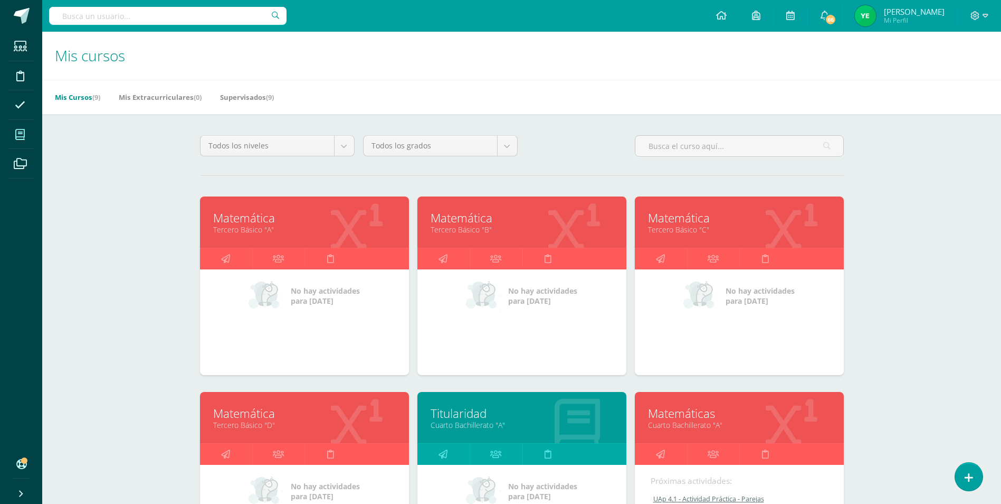
scroll to position [211, 0]
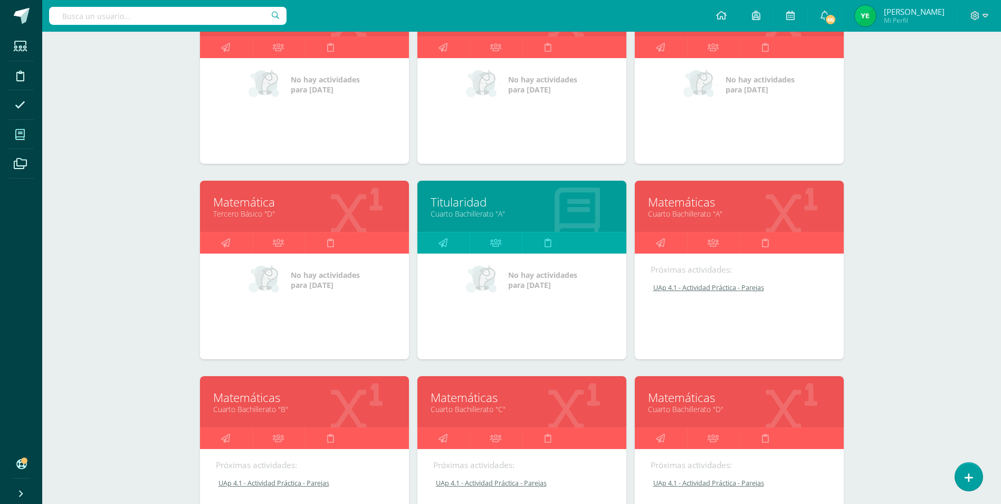
click at [302, 404] on link "Cuarto Bachillerato "B"" at bounding box center [304, 409] width 183 height 10
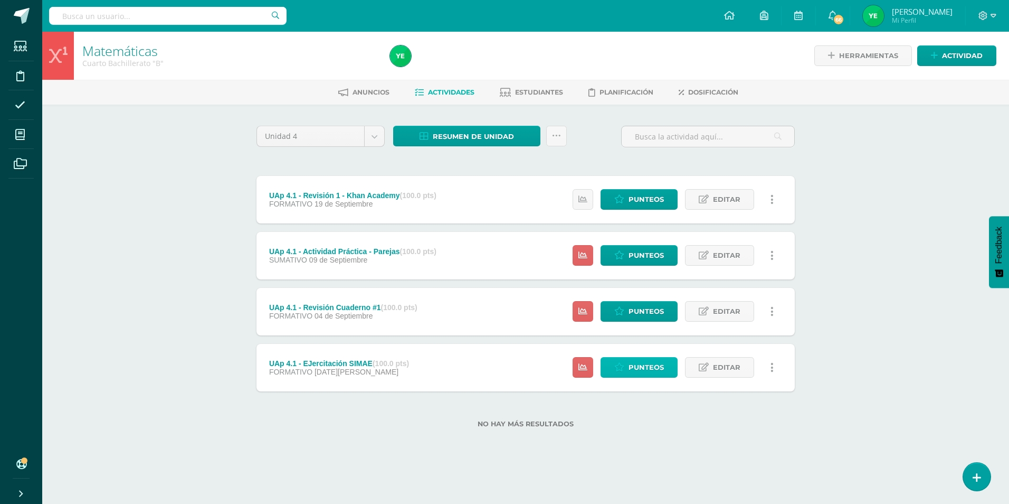
click at [638, 359] on span "Punteos" at bounding box center [646, 367] width 35 height 20
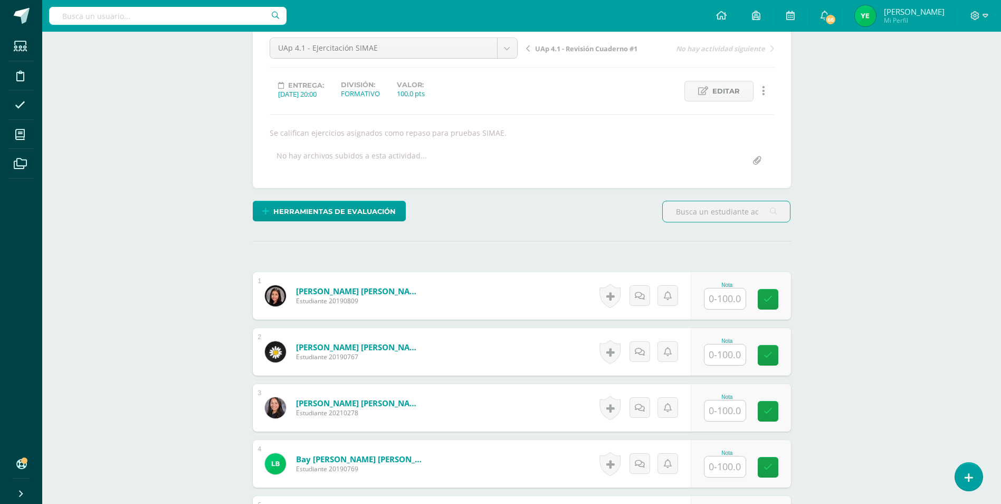
scroll to position [106, 0]
drag, startPoint x: 724, startPoint y: 300, endPoint x: 692, endPoint y: 311, distance: 33.6
click at [724, 300] on input "text" at bounding box center [725, 298] width 41 height 21
type input "90"
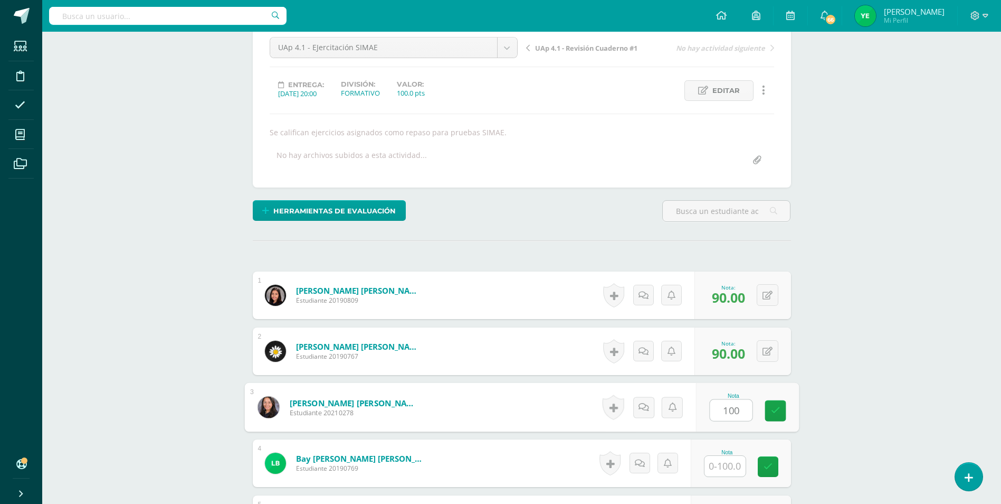
type input "100"
type input "75"
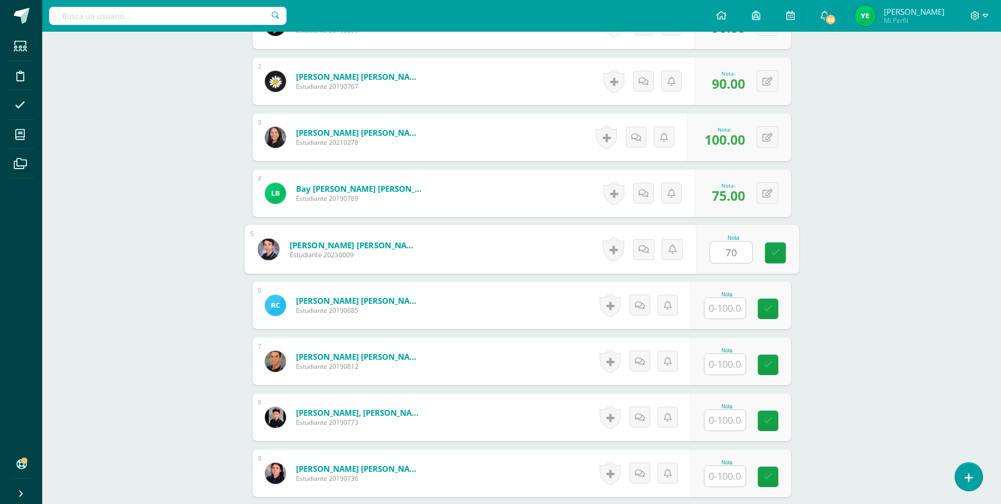
type input "70"
type input "90"
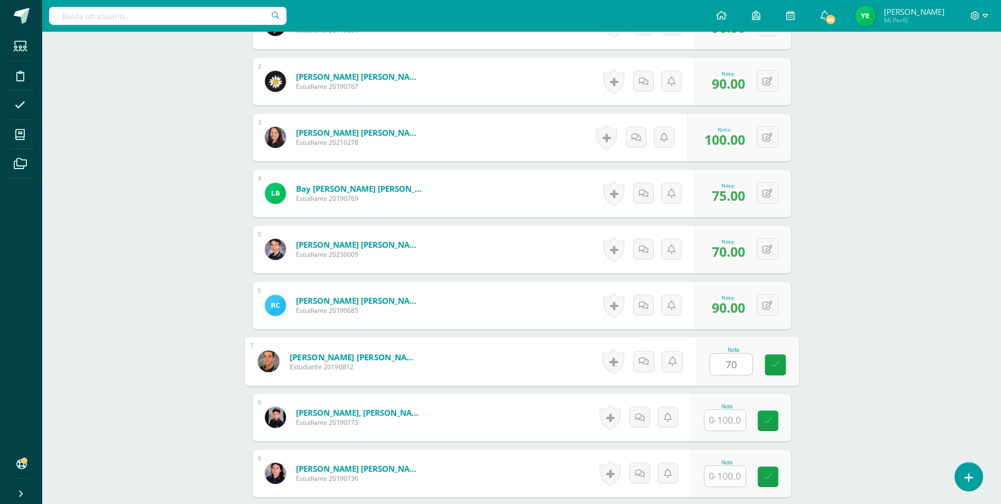
type input "70"
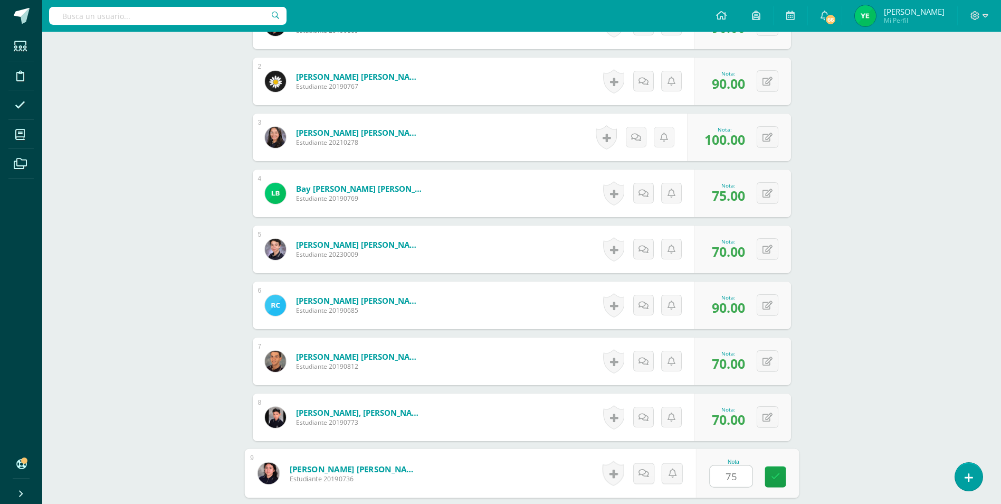
type input "75"
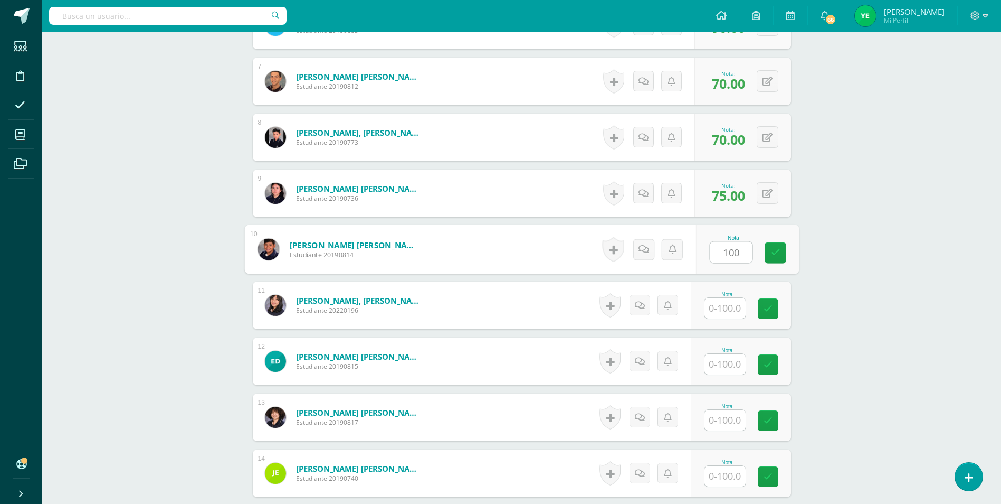
type input "100"
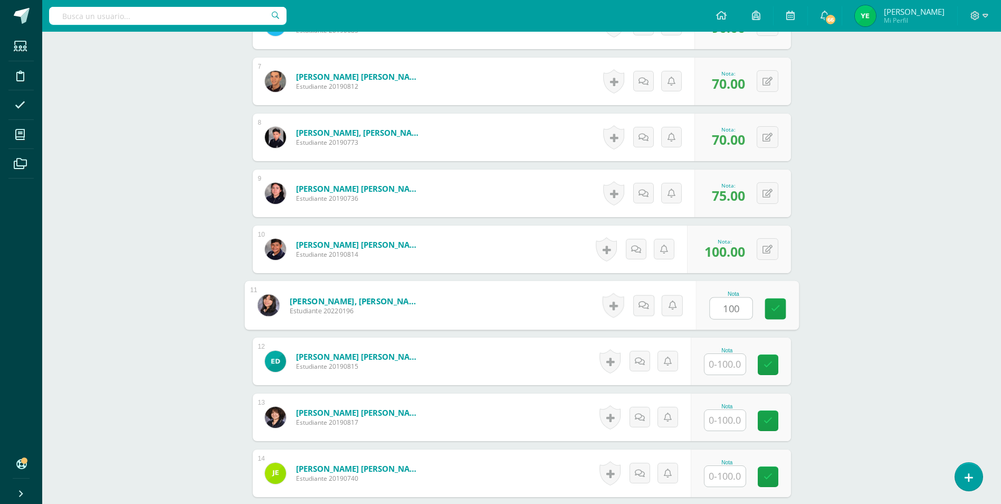
type input "100"
type input "60"
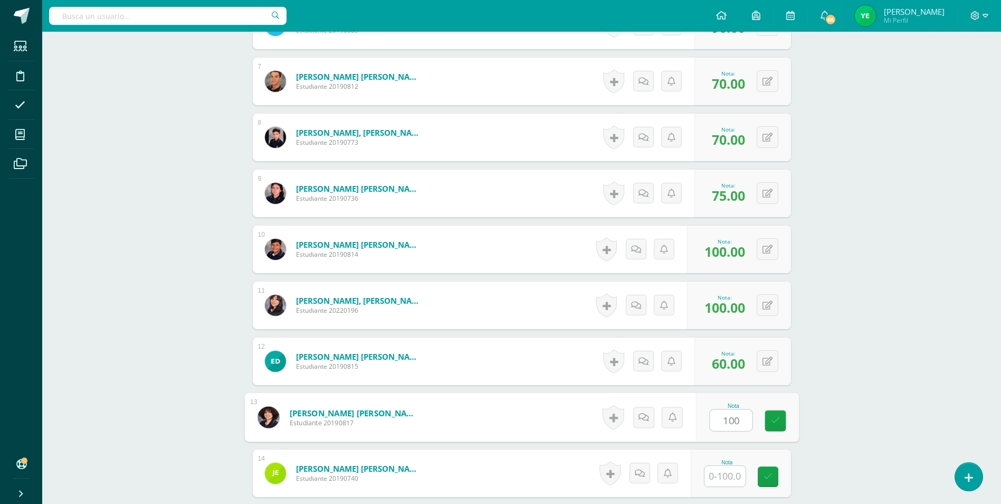
type input "100"
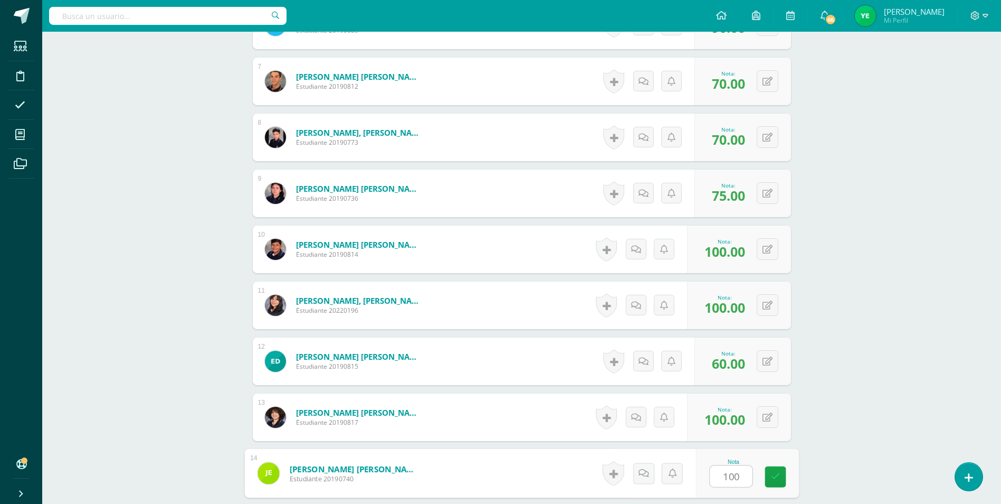
type input "100"
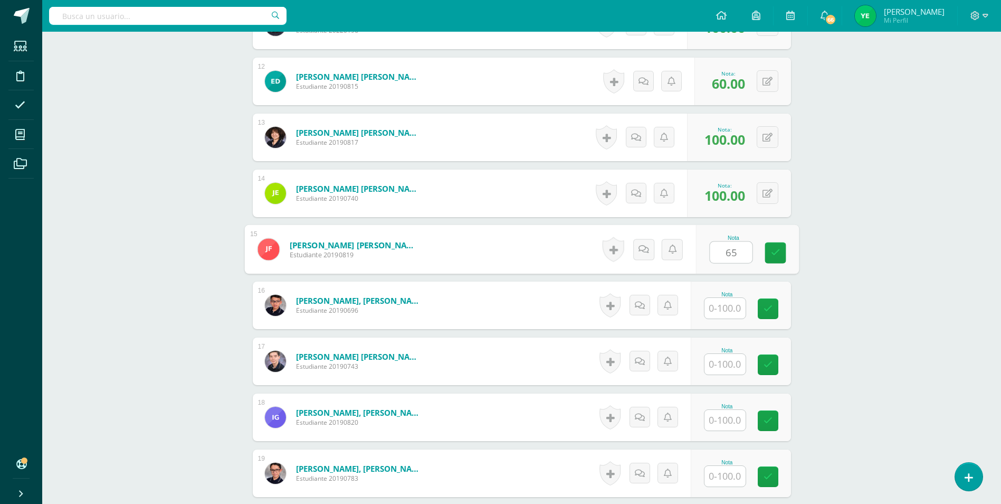
type input "65"
type input "90"
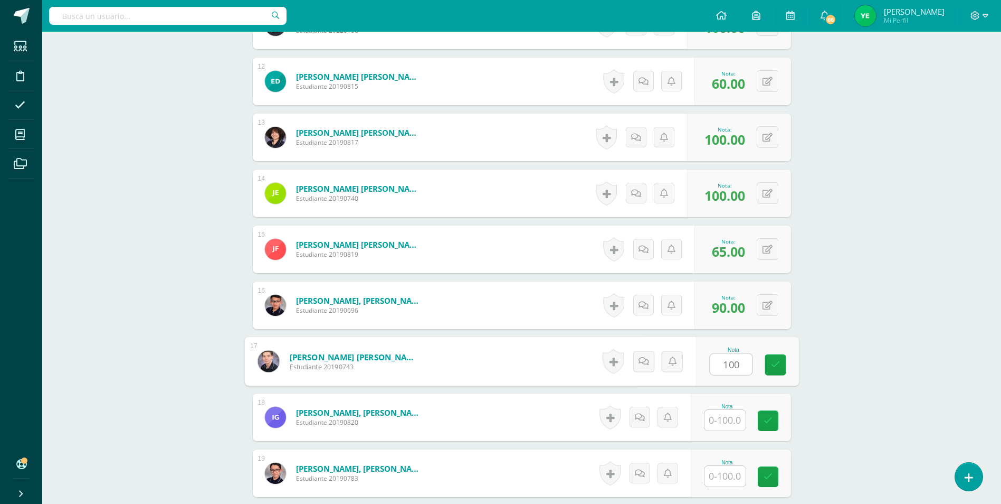
type input "100"
type input "50"
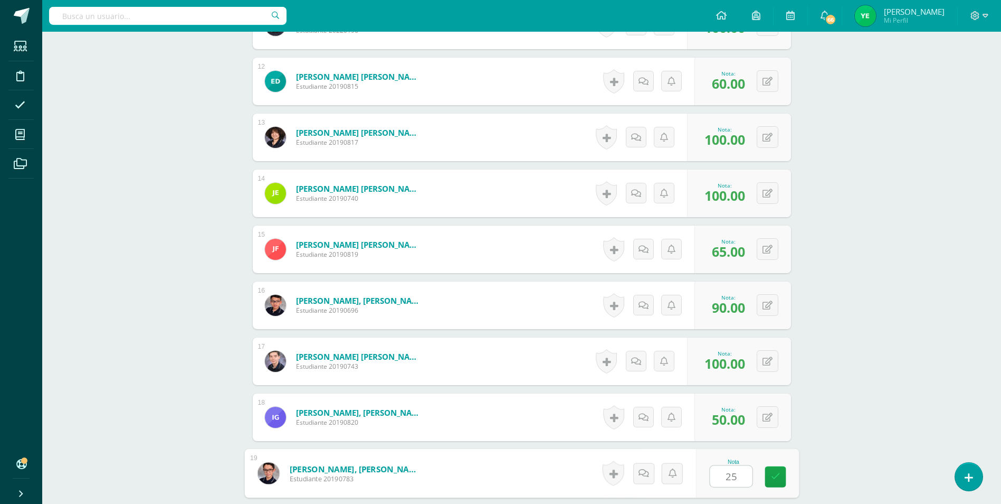
type input "25"
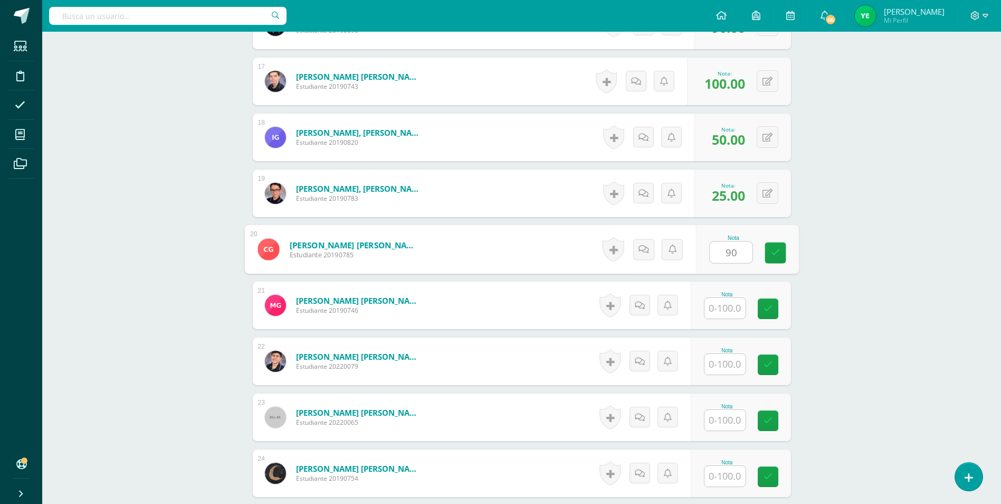
type input "90"
type input "100"
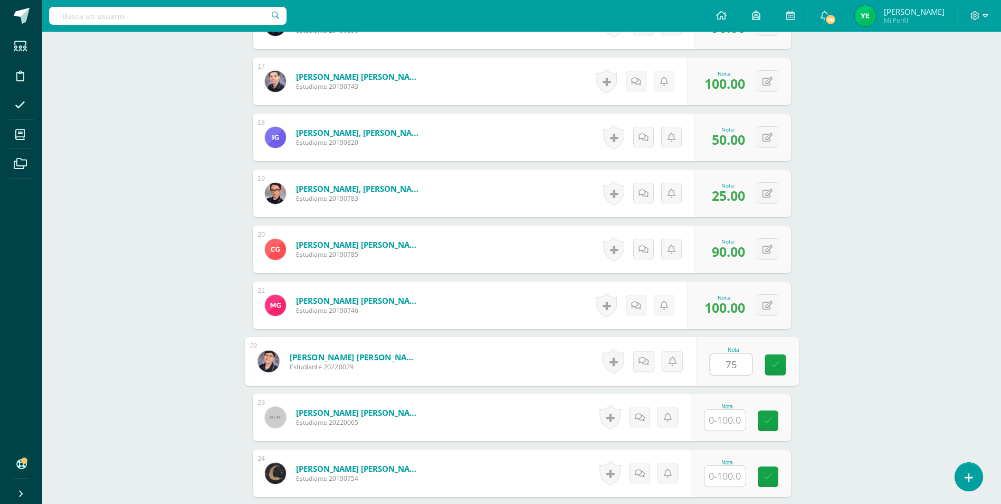
type input "75"
type input "95"
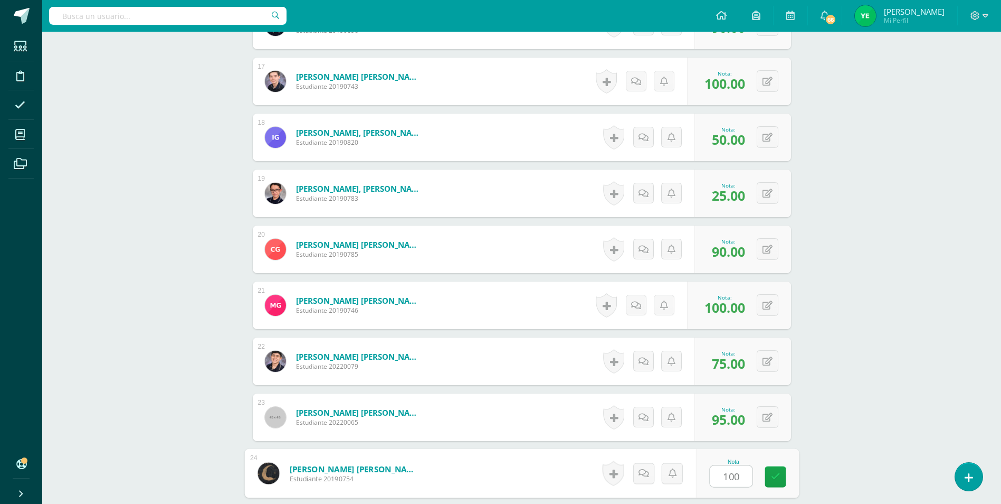
type input "100"
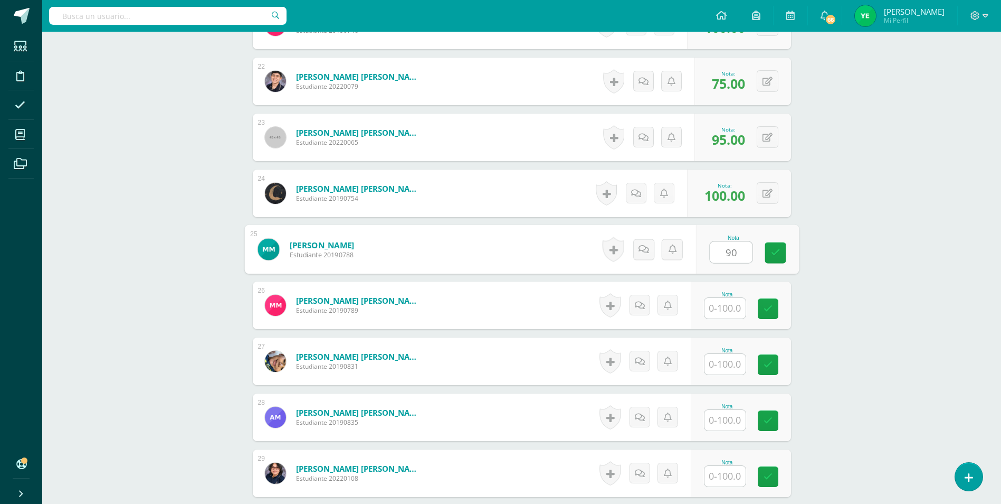
type input "90"
type input "100"
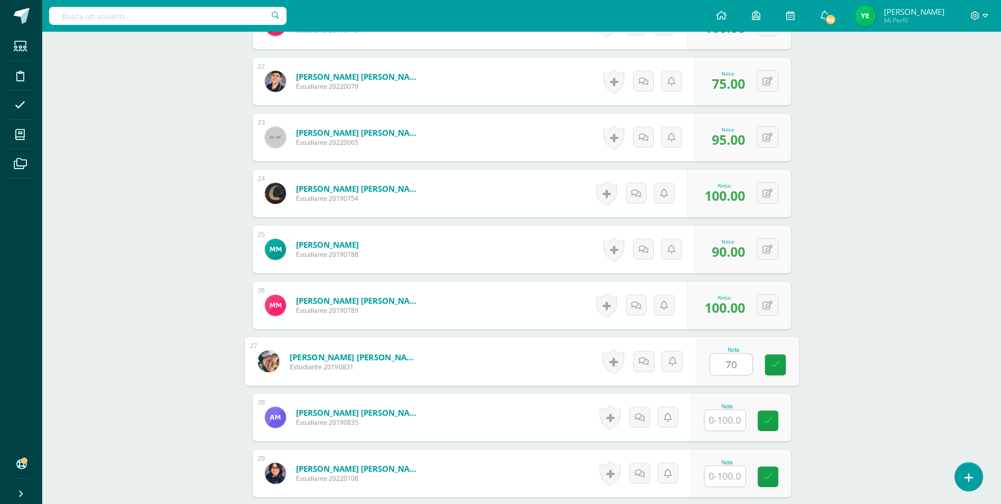
type input "70"
type input "100"
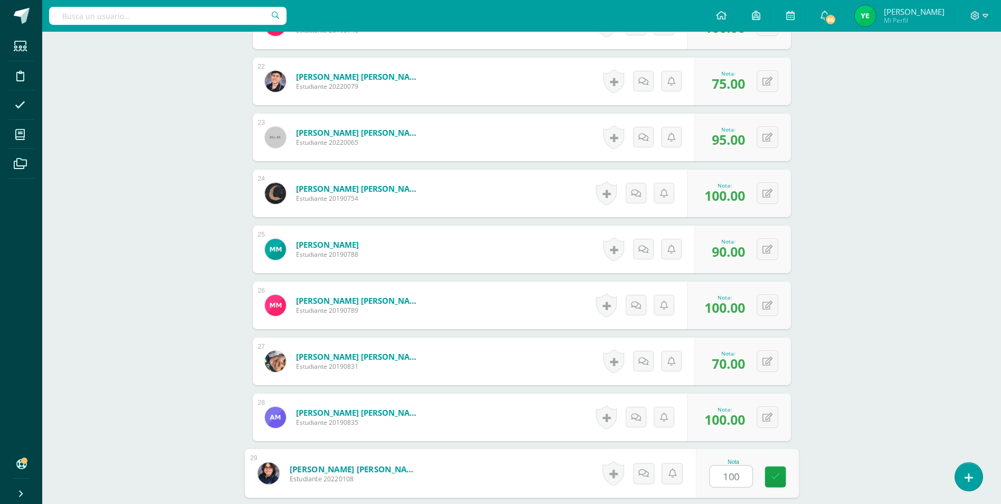
type input "100"
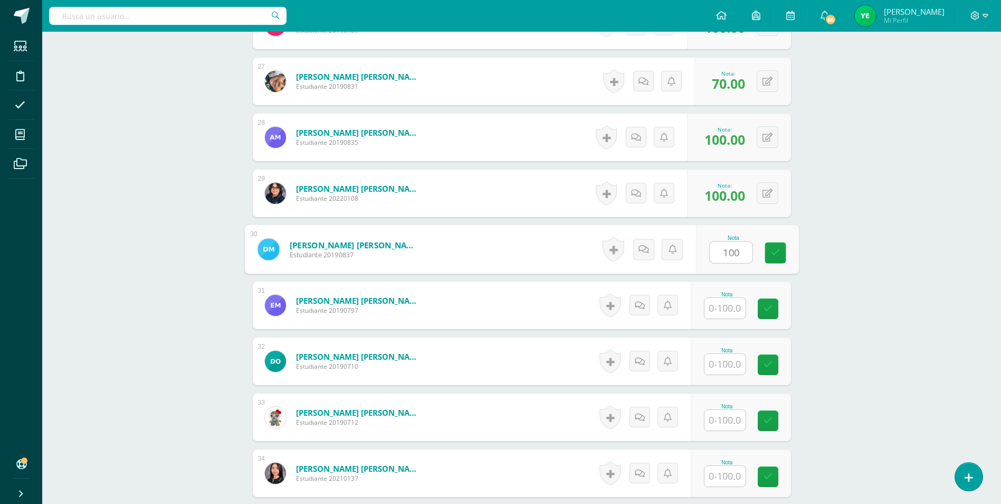
type input "100"
type input "90"
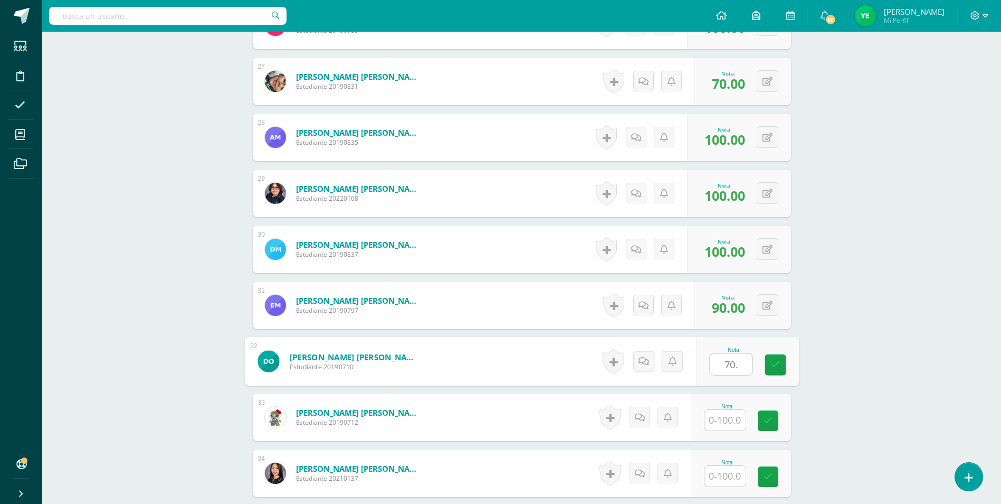
type input "70."
type input "70"
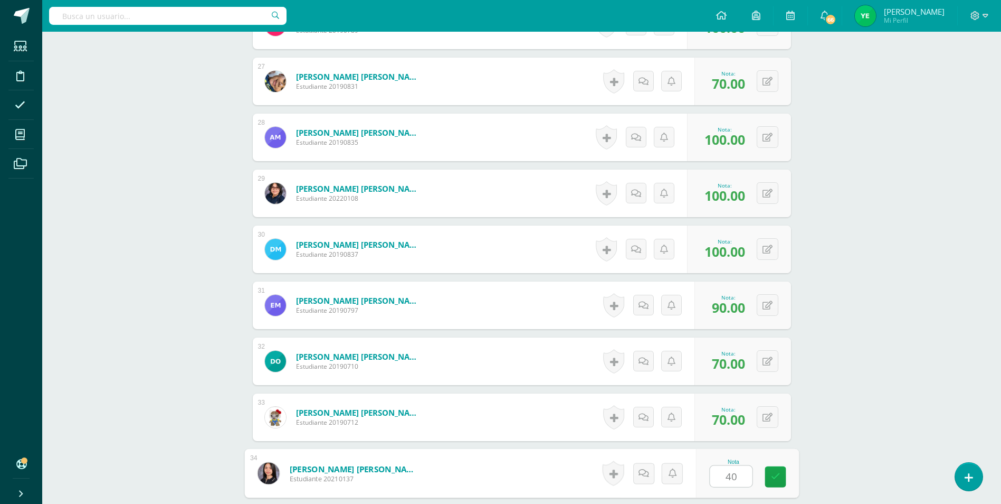
type input "40"
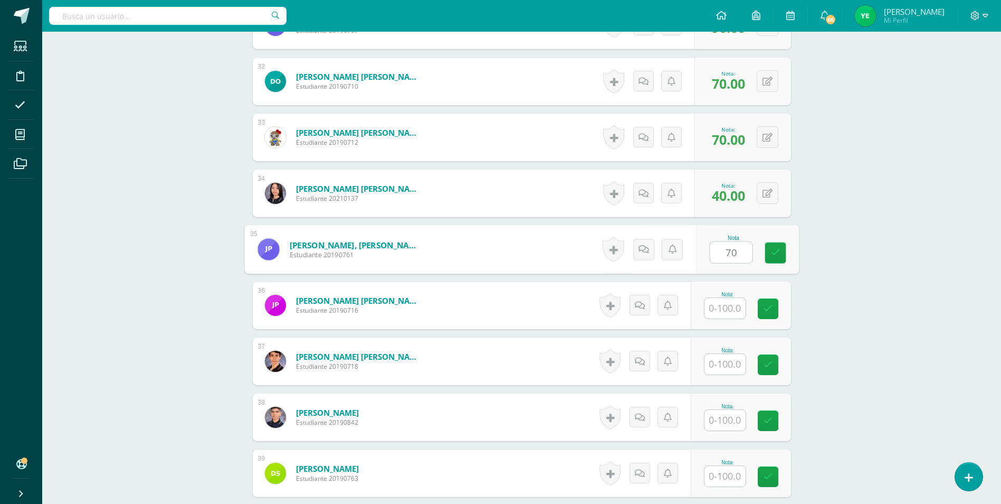
type input "70"
type input "100"
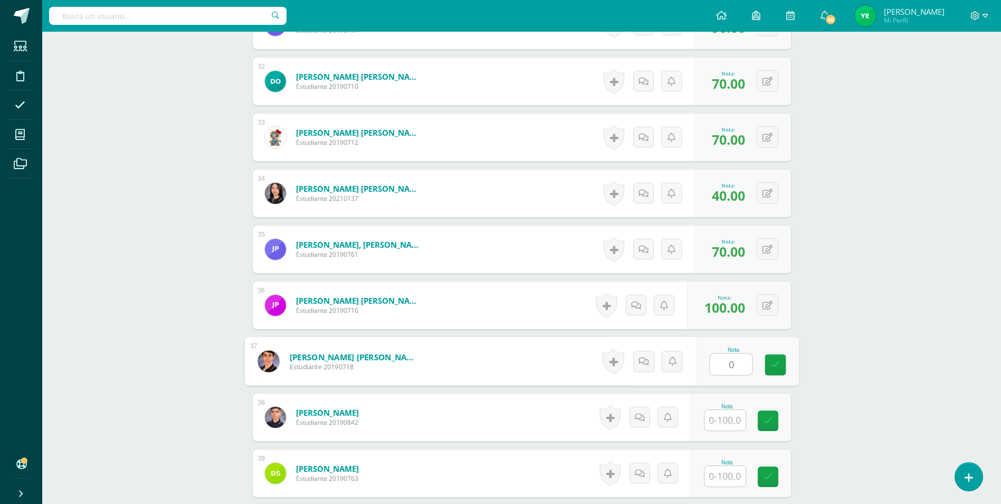
type input "0"
type input "90"
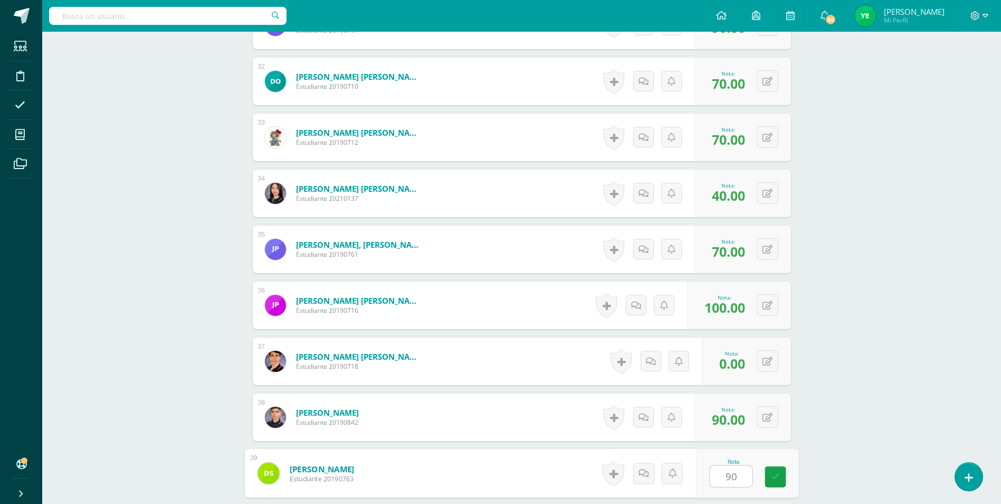
type input "90"
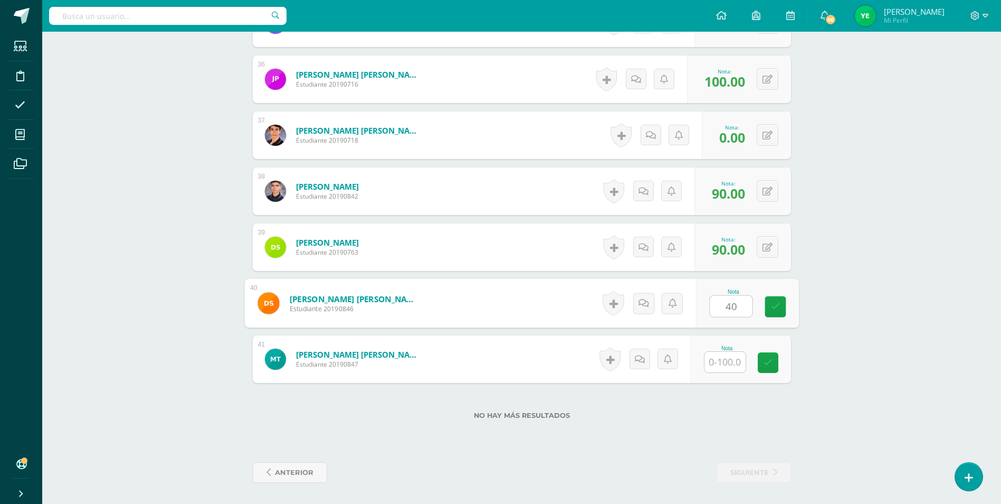
type input "40"
type input "75"
click at [767, 363] on link at bounding box center [775, 362] width 21 height 21
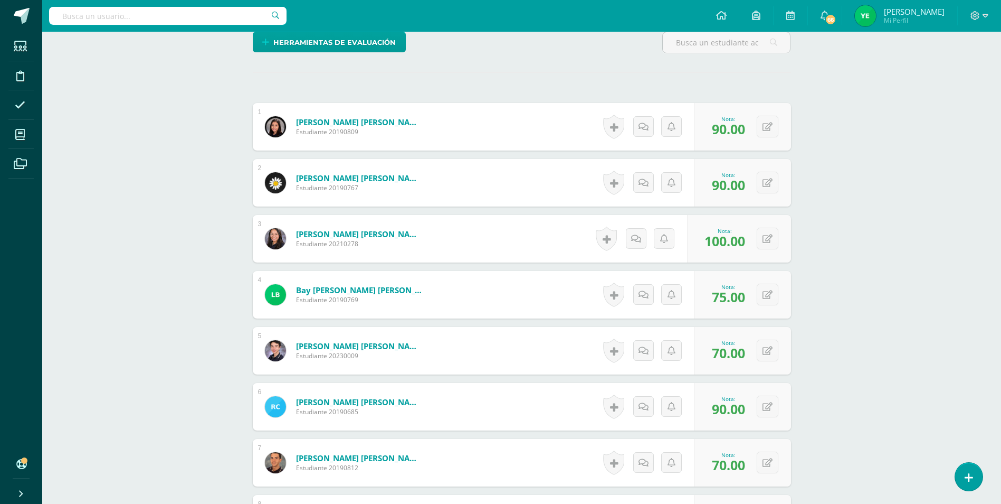
scroll to position [0, 0]
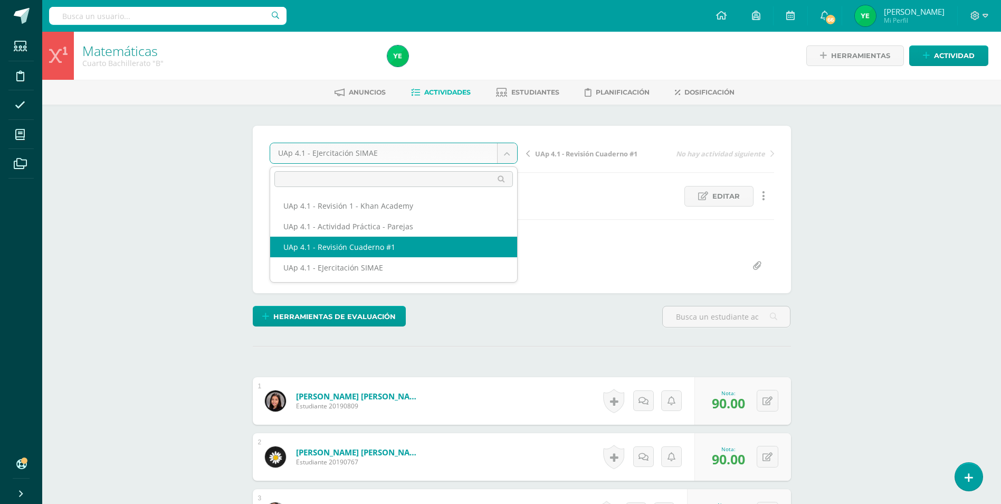
select select "/dashboard/teacher/grade-activity/226061/"
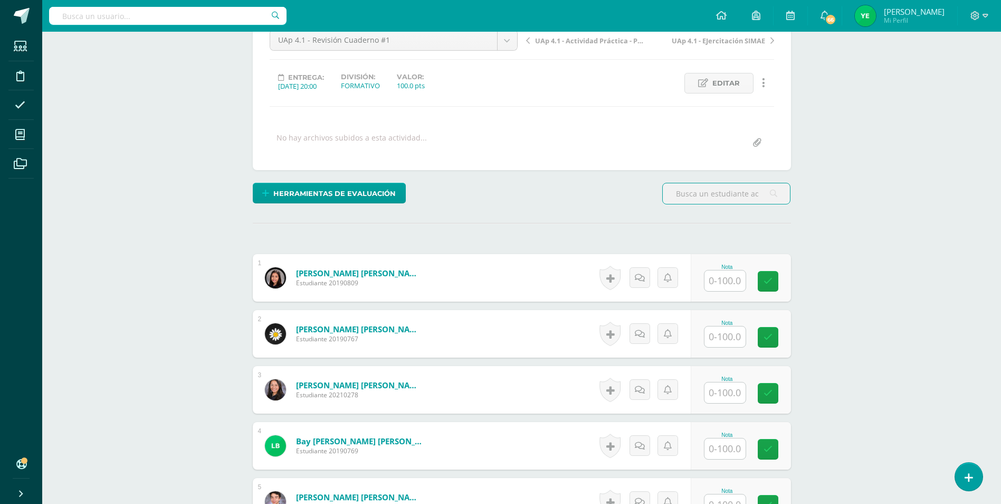
scroll to position [264, 0]
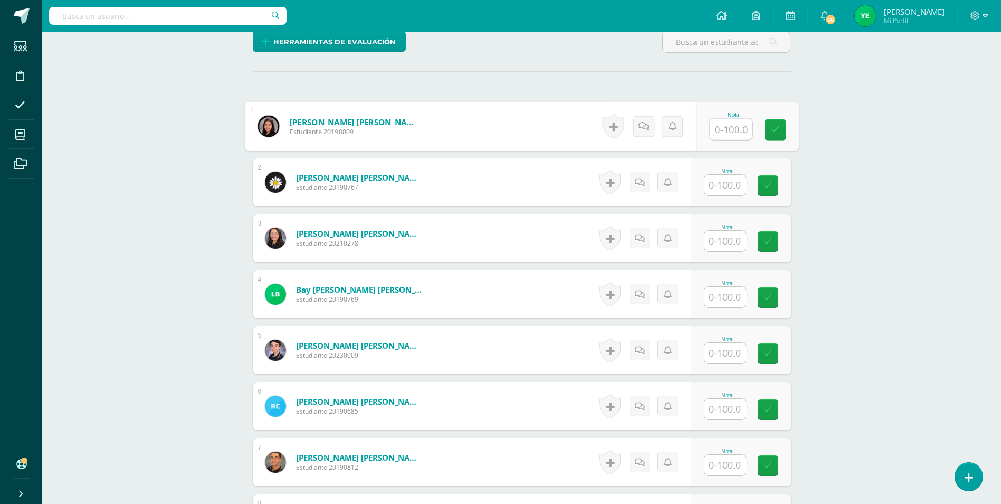
click at [727, 131] on input "text" at bounding box center [731, 129] width 42 height 21
type input "100"
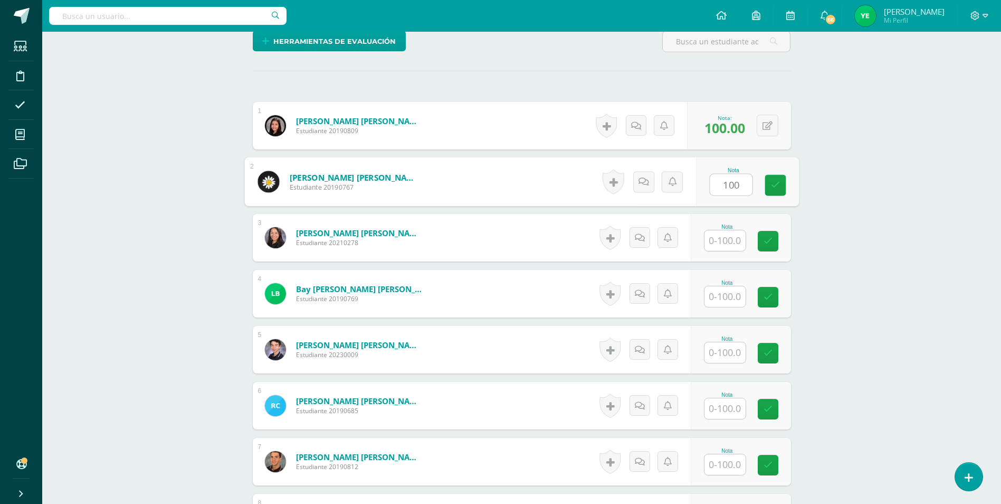
type input "100"
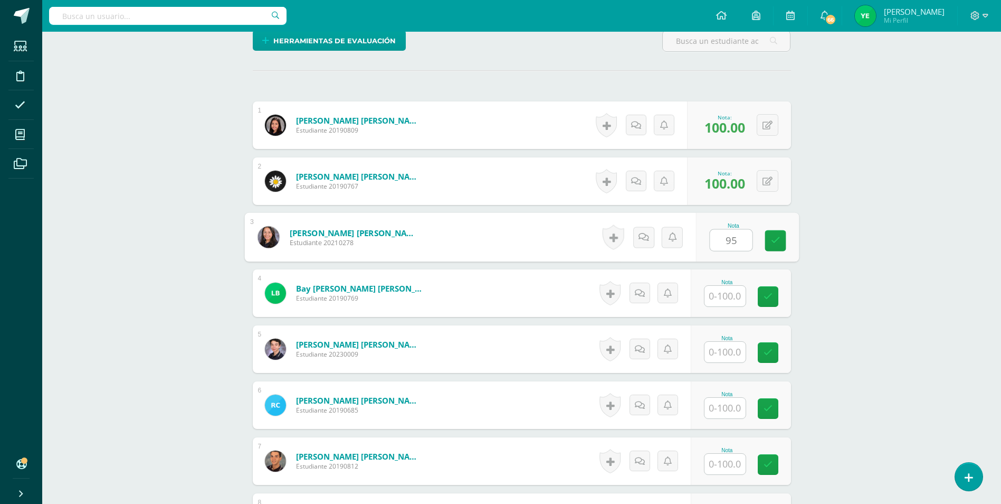
type input "95"
type input "85"
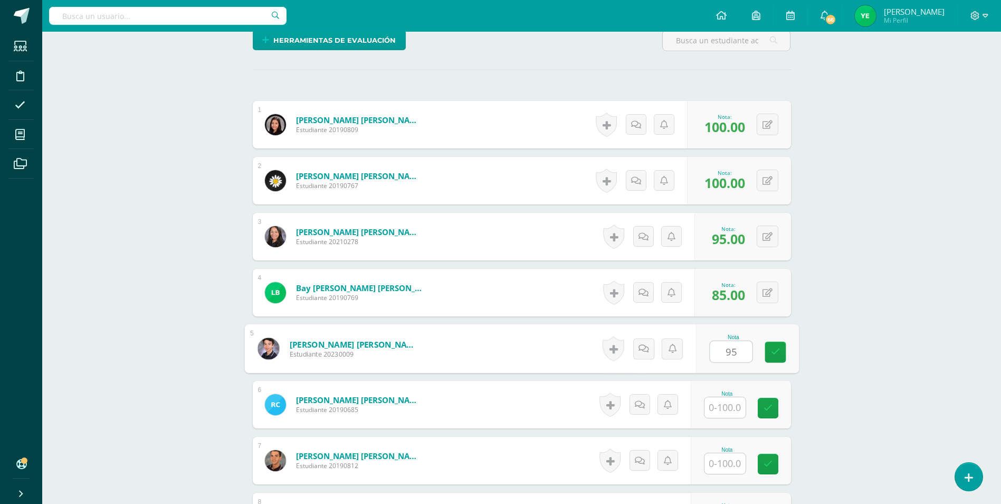
type input "95"
type input "85"
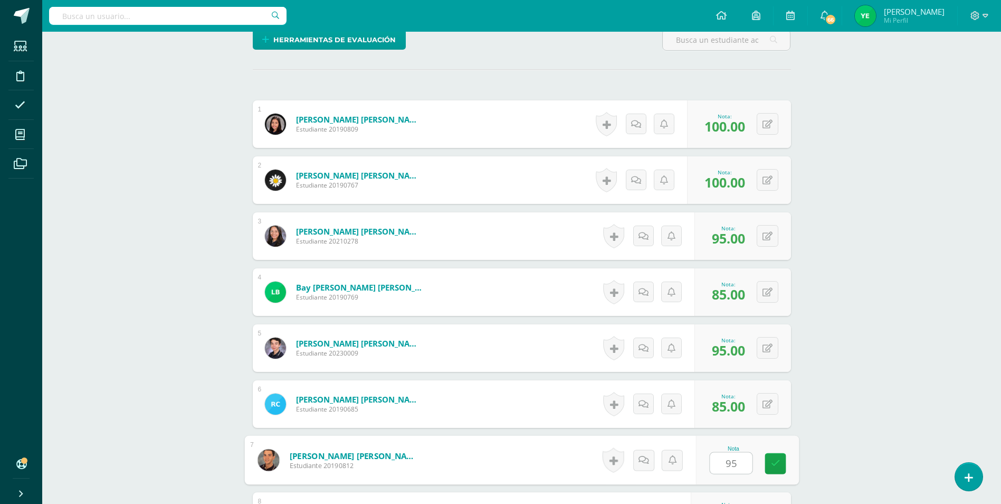
type input "95"
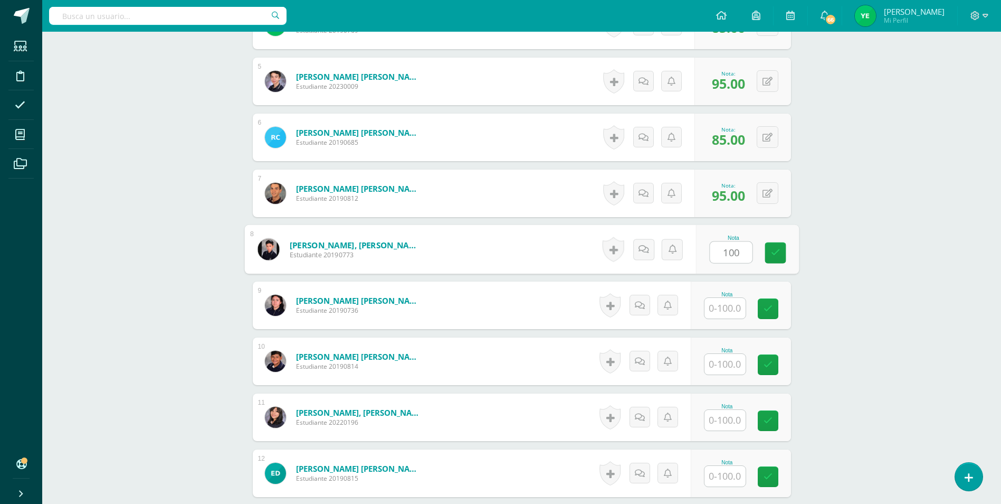
type input "100"
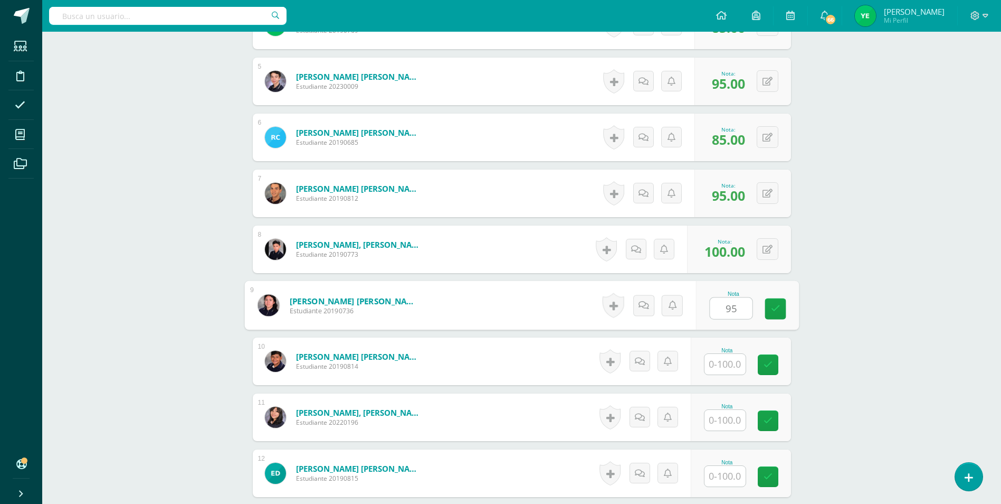
type input "95"
type input "40"
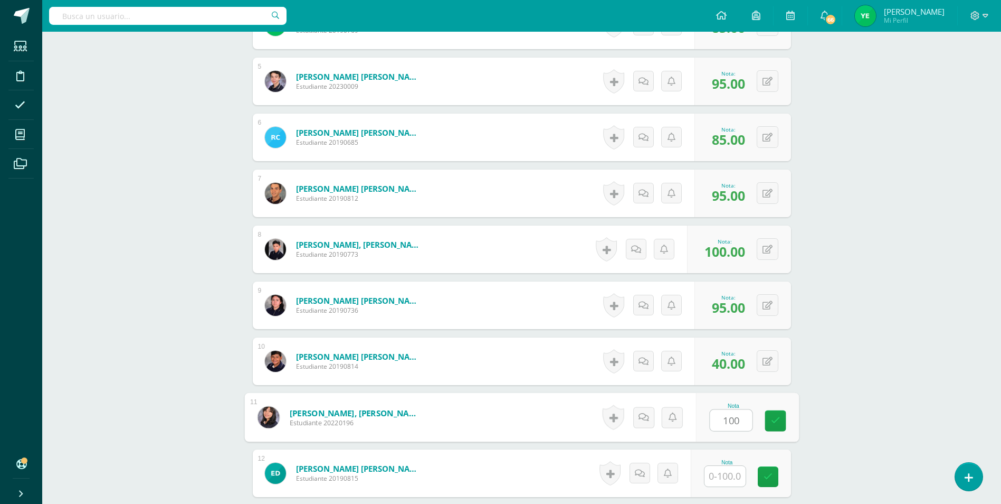
type input "100"
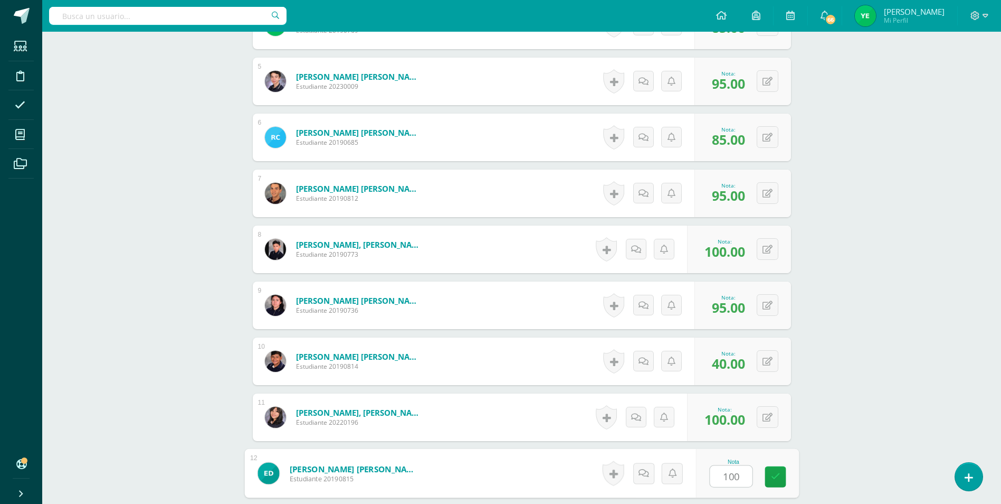
type input "100"
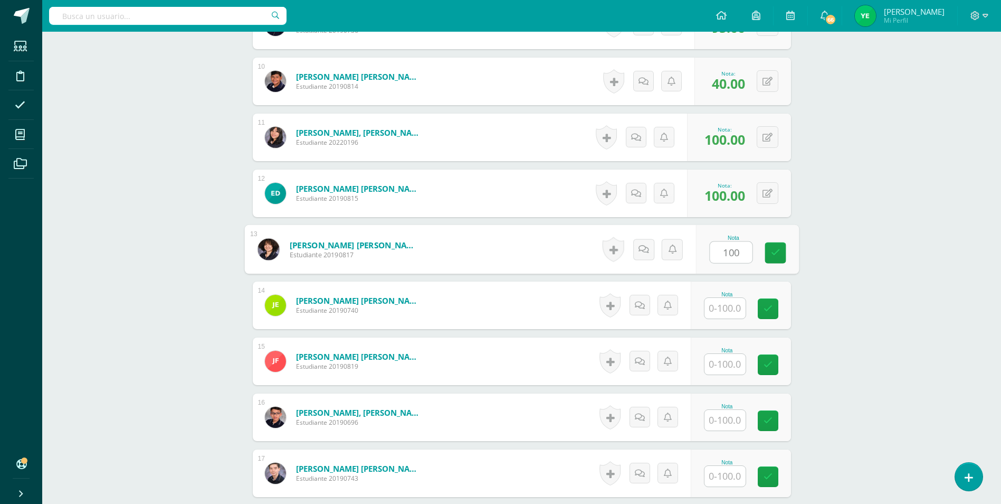
type input "100"
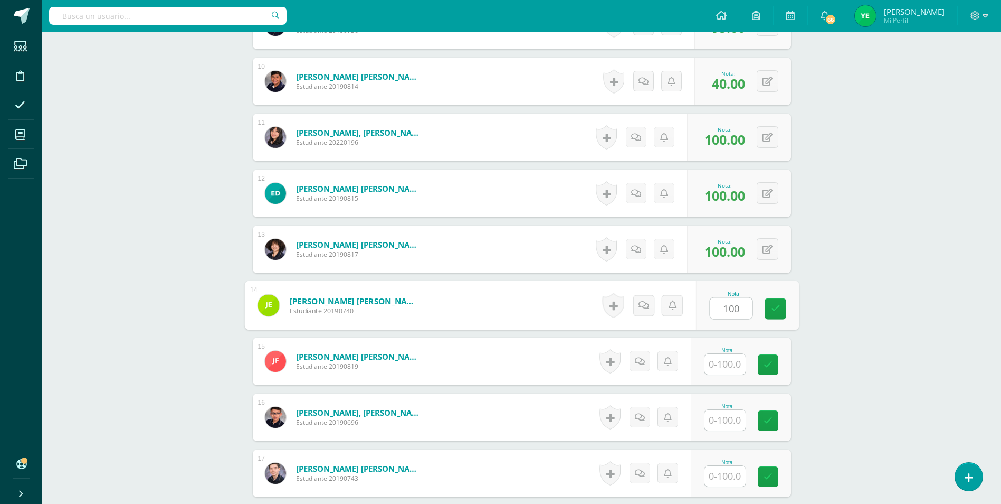
type input "100"
type input "60"
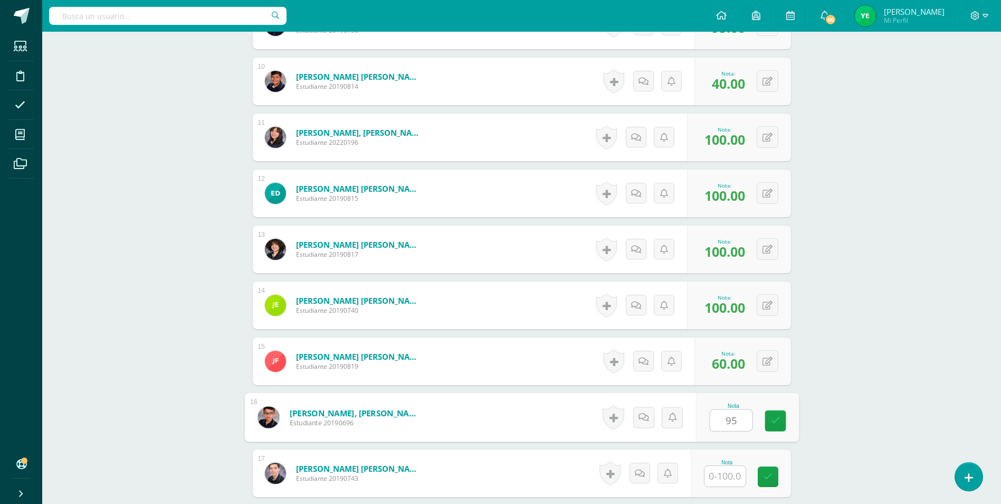
type input "95"
type input "100"
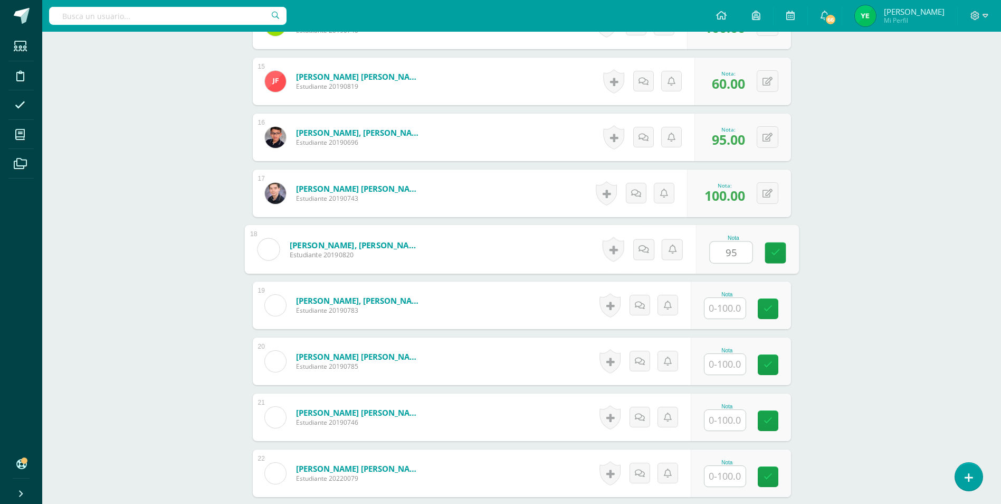
type input "95"
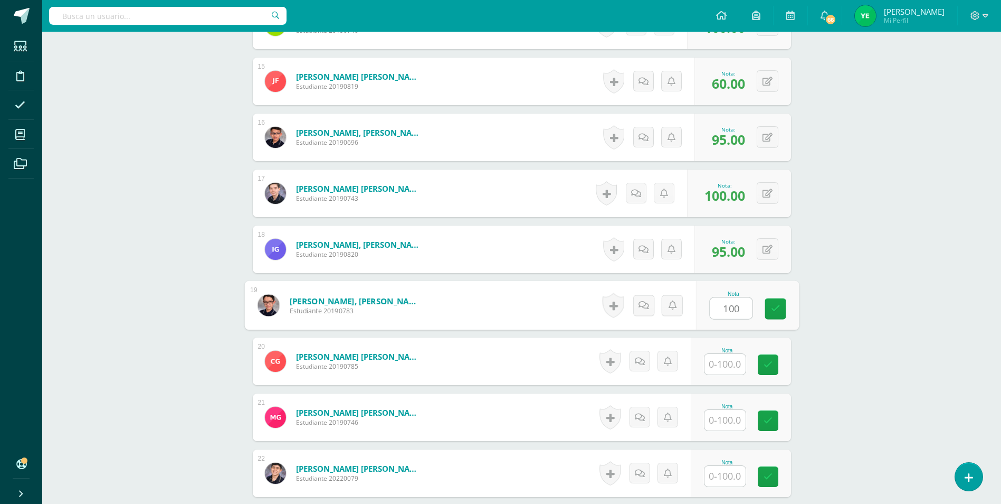
type input "100"
type input "95"
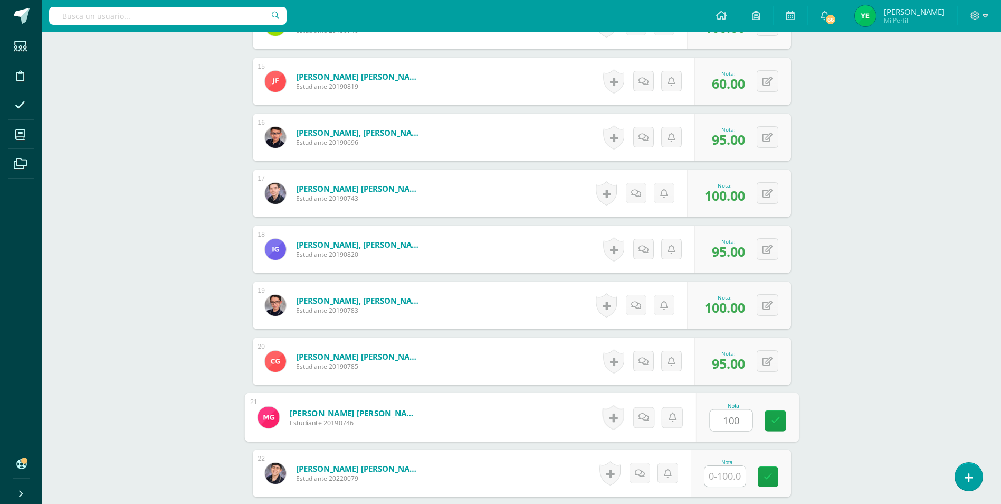
type input "100"
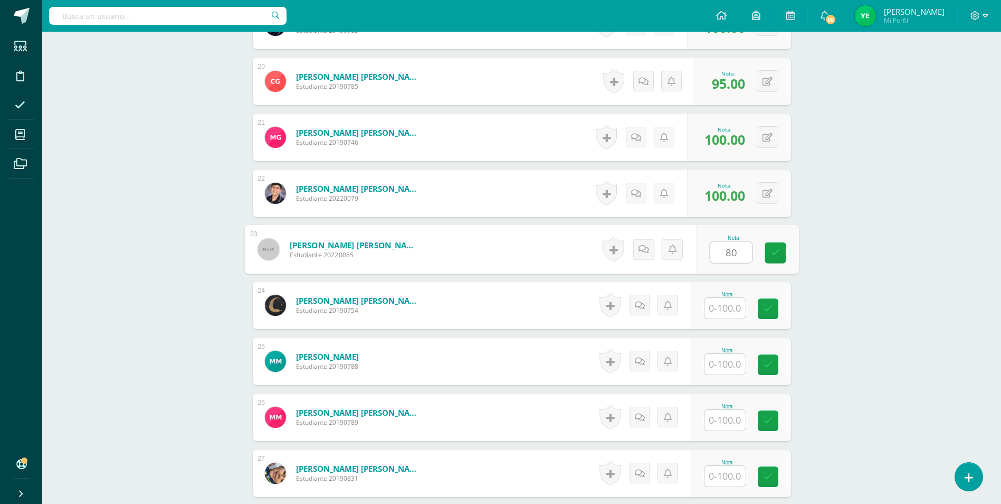
type input "80"
type input "100"
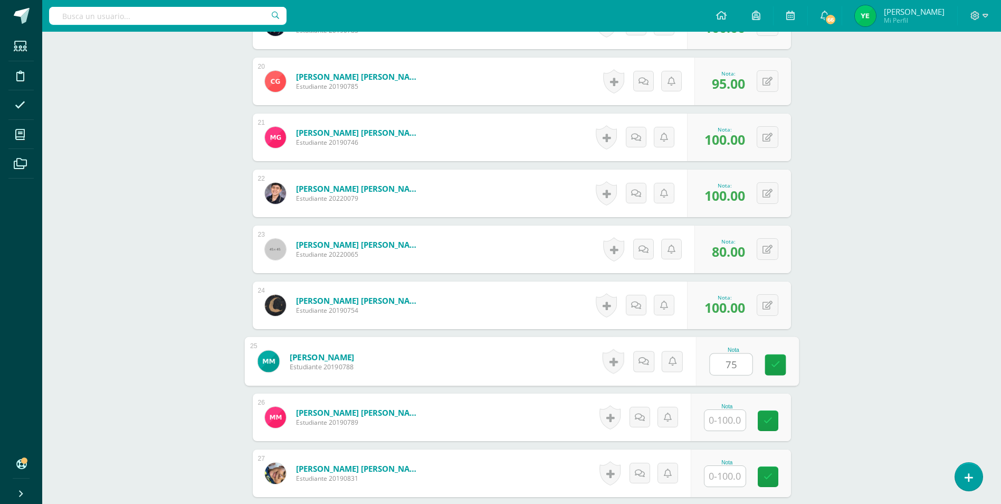
type input "75"
type input "100"
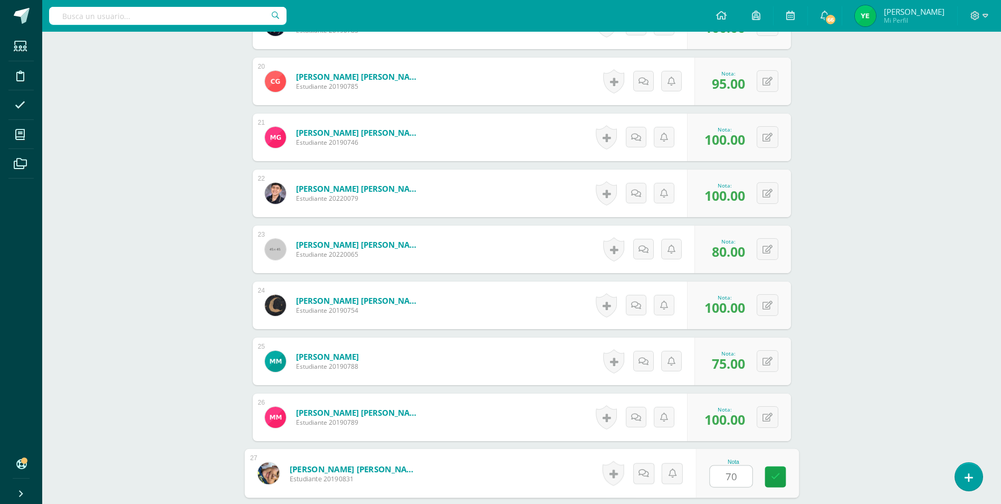
type input "70"
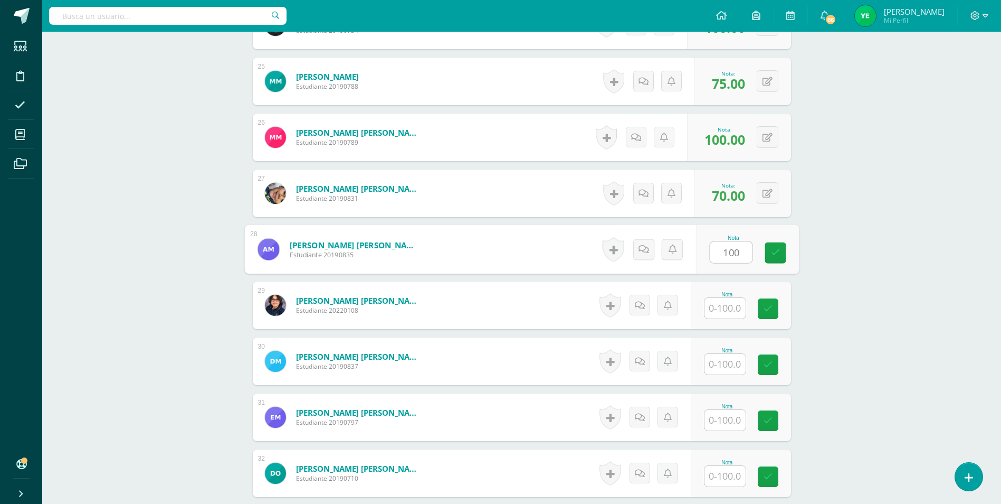
type input "100"
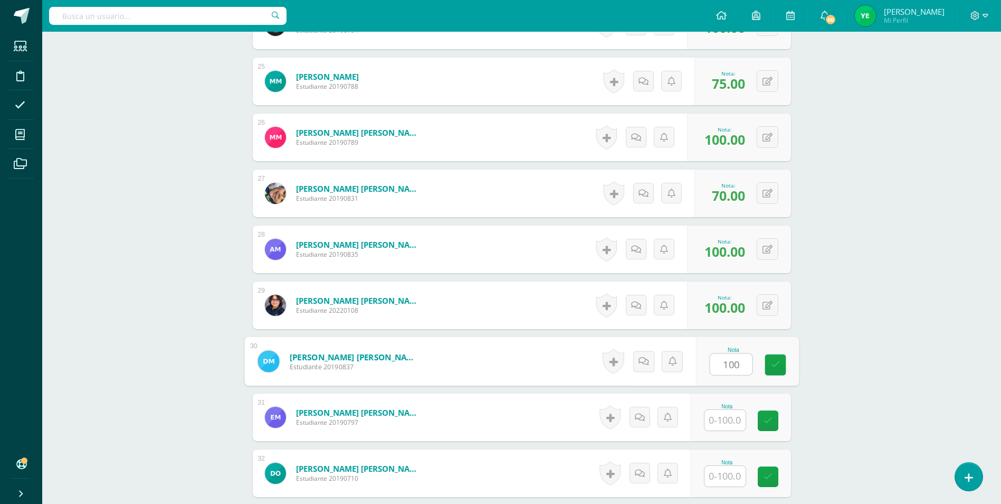
type input "100"
type input "95"
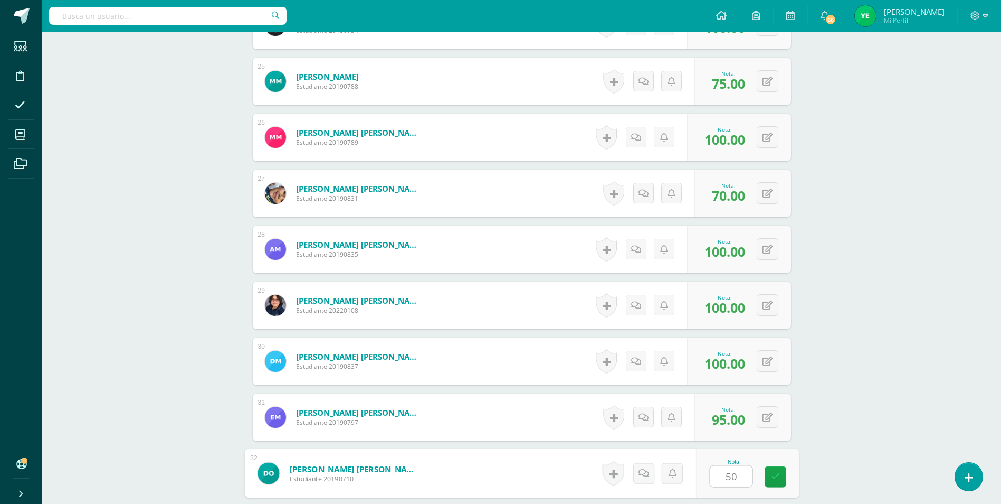
type input "50"
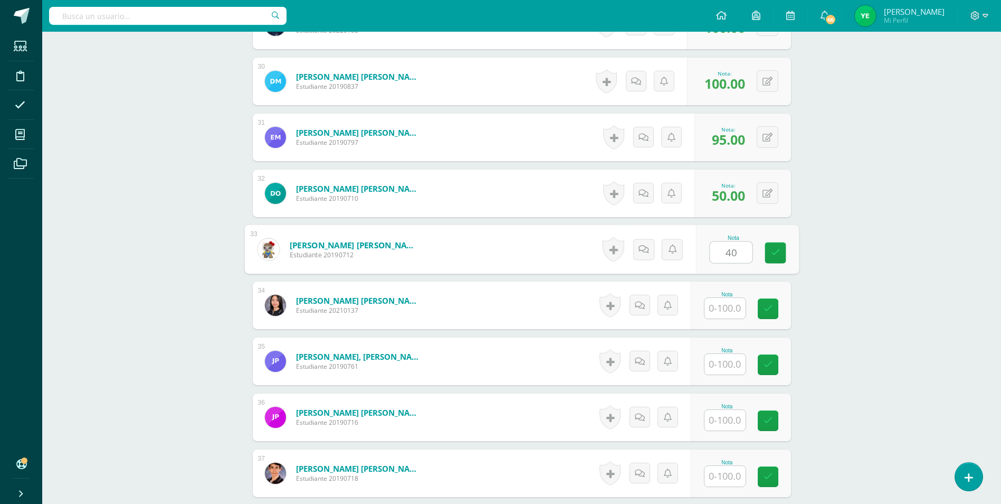
type input "40"
type input "100"
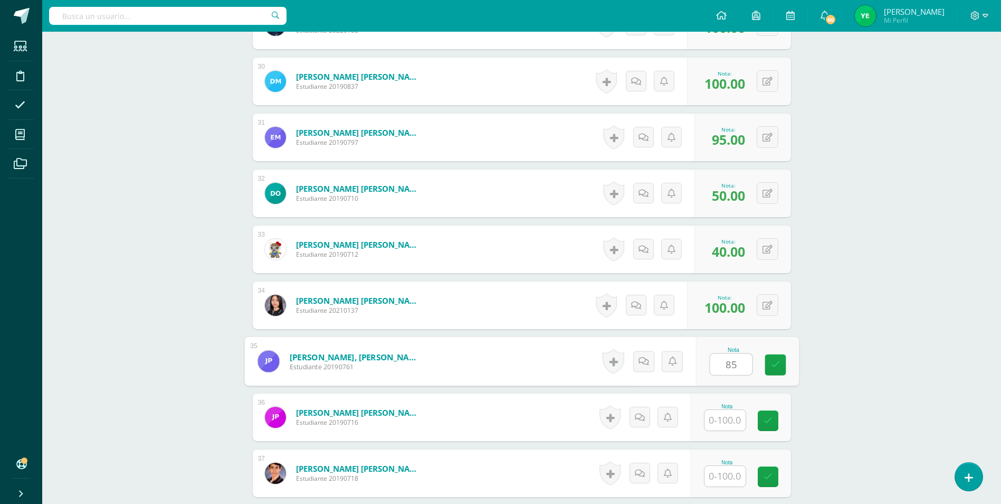
type input "85"
type input "100"
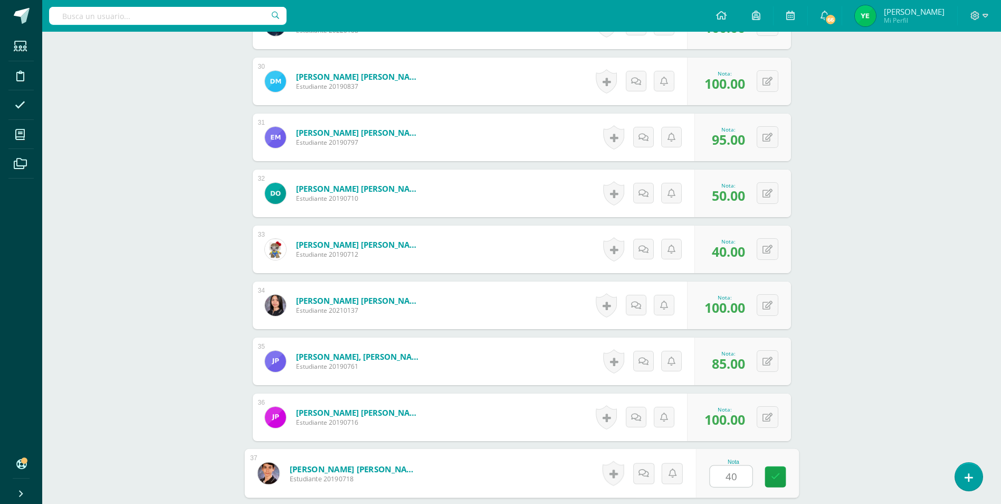
type input "40"
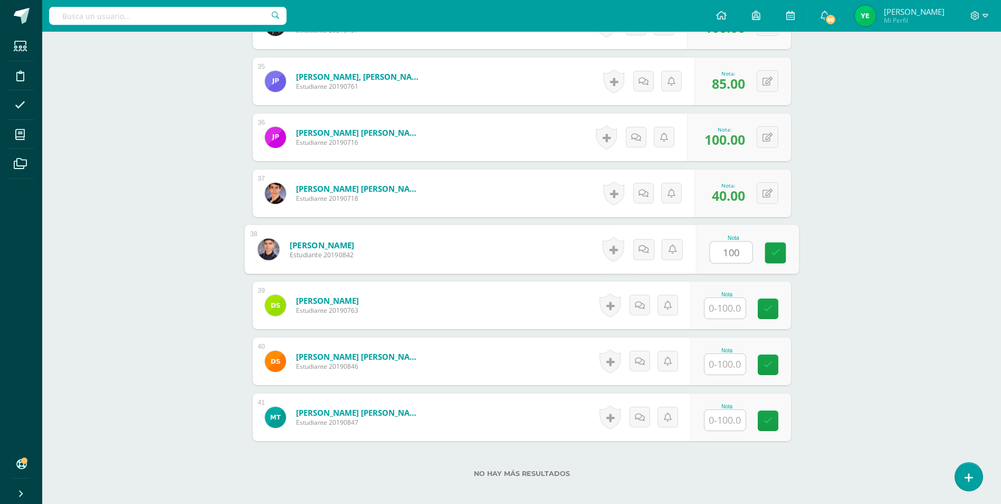
type input "100"
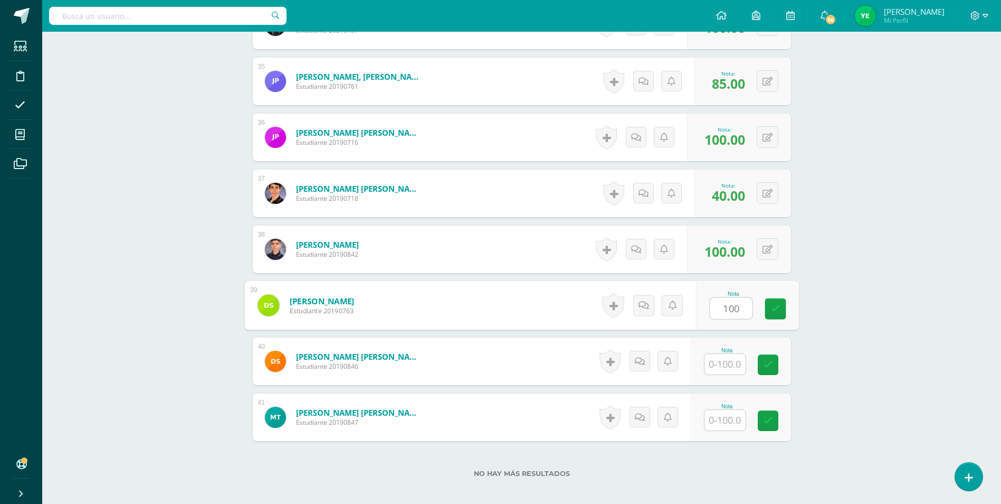
type input "100"
type input "85"
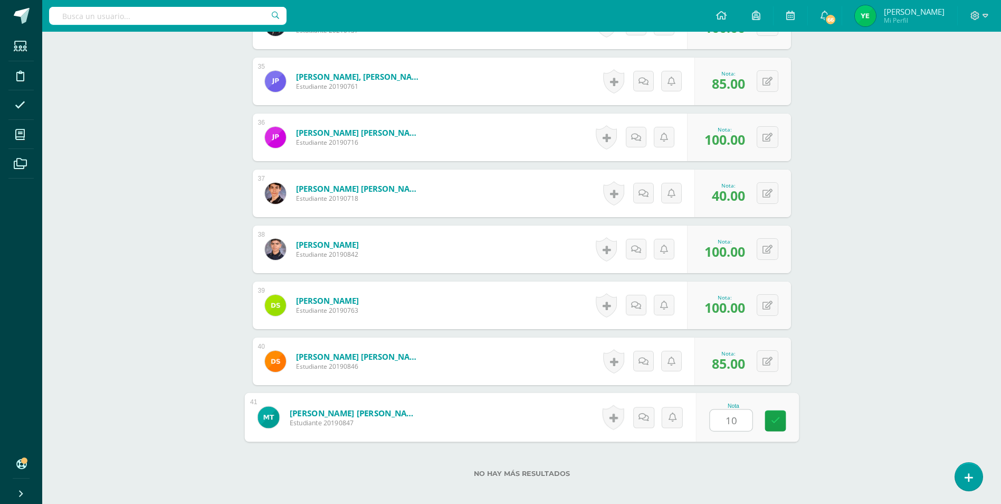
type input "100"
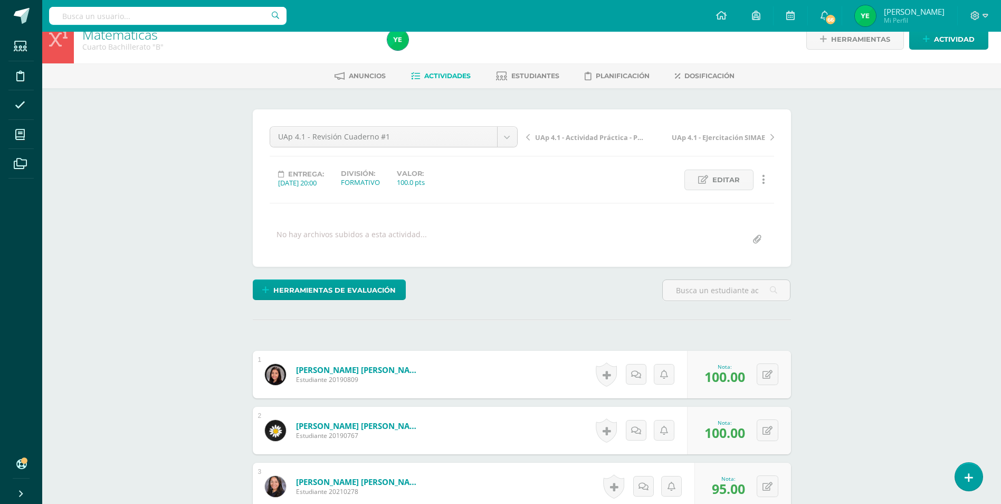
scroll to position [0, 0]
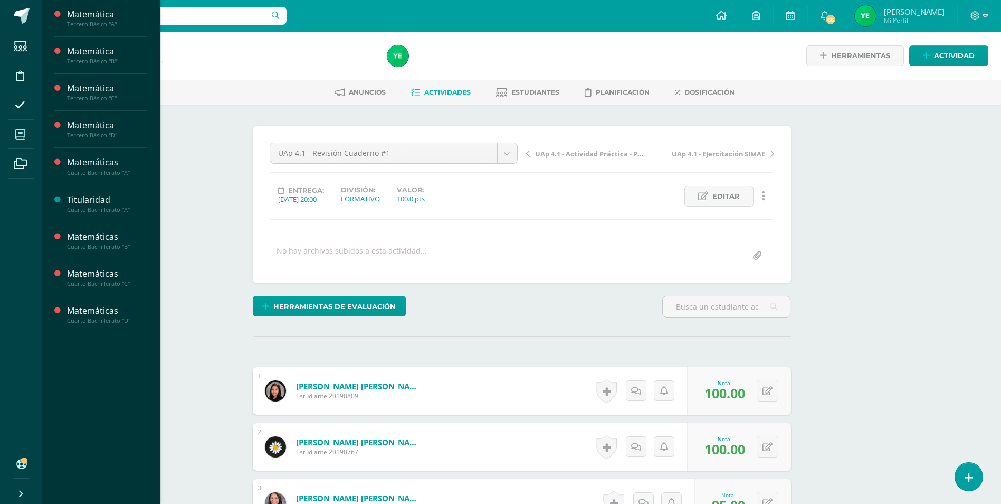
click at [22, 129] on icon at bounding box center [20, 134] width 10 height 11
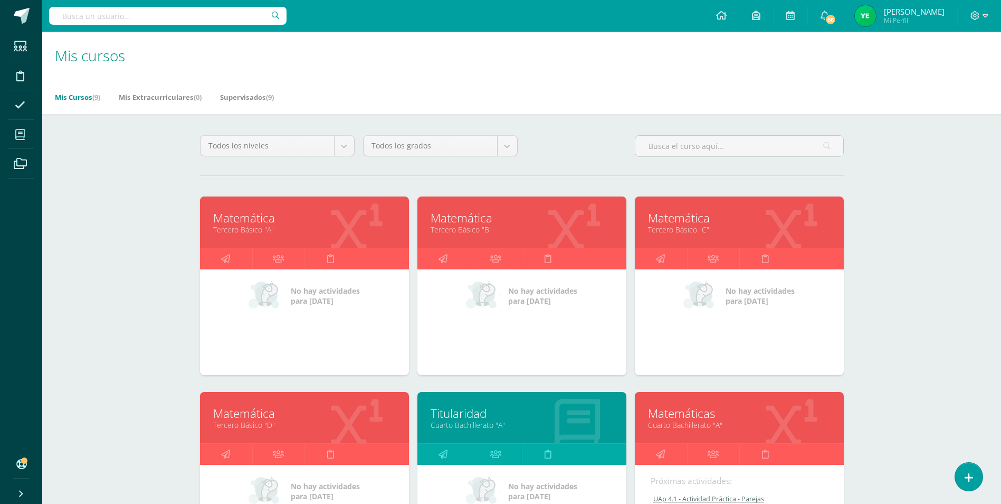
click at [743, 416] on link "Matemáticas" at bounding box center [739, 413] width 183 height 16
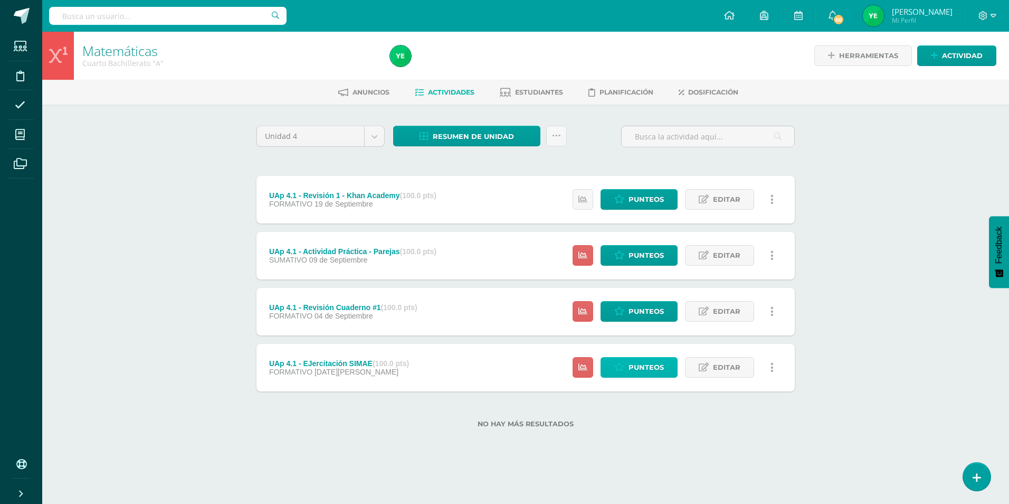
click at [664, 362] on span "Punteos" at bounding box center [646, 367] width 35 height 20
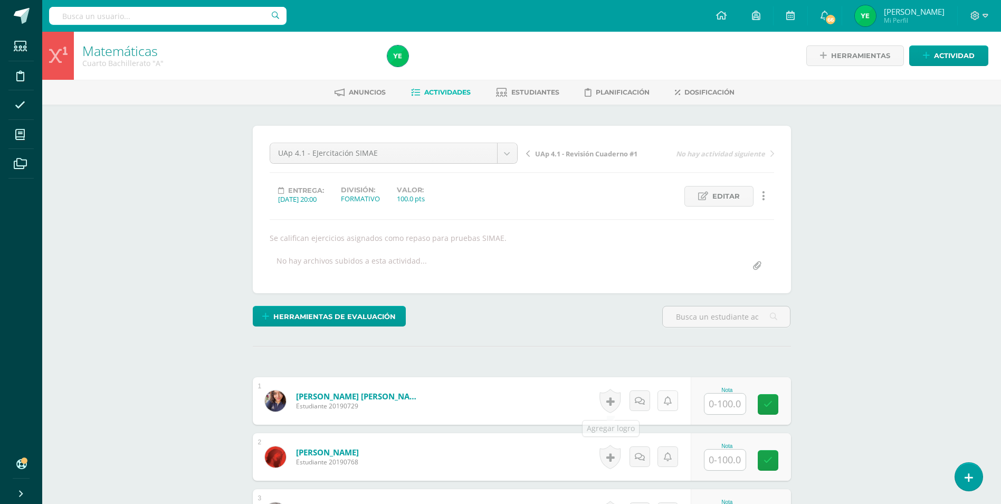
scroll to position [1, 0]
click at [734, 407] on input "text" at bounding box center [725, 403] width 41 height 21
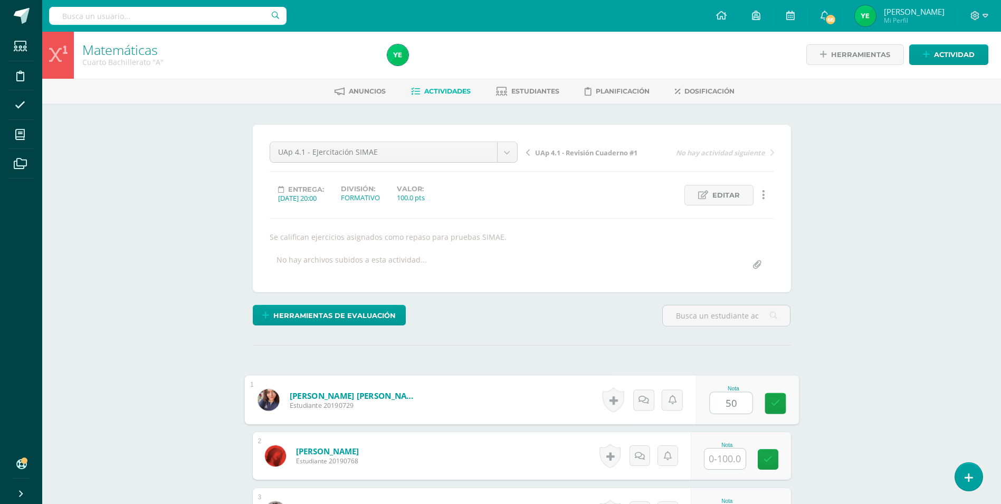
type input "50"
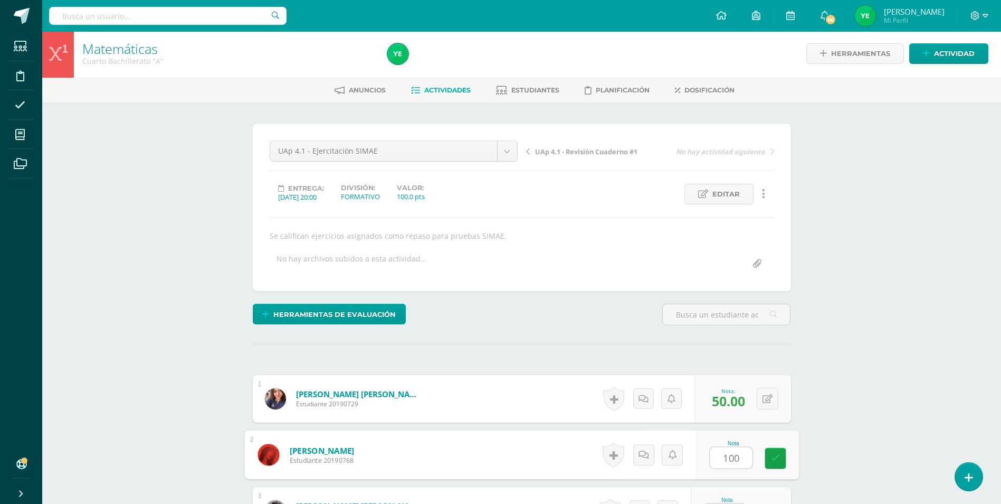
type input "100"
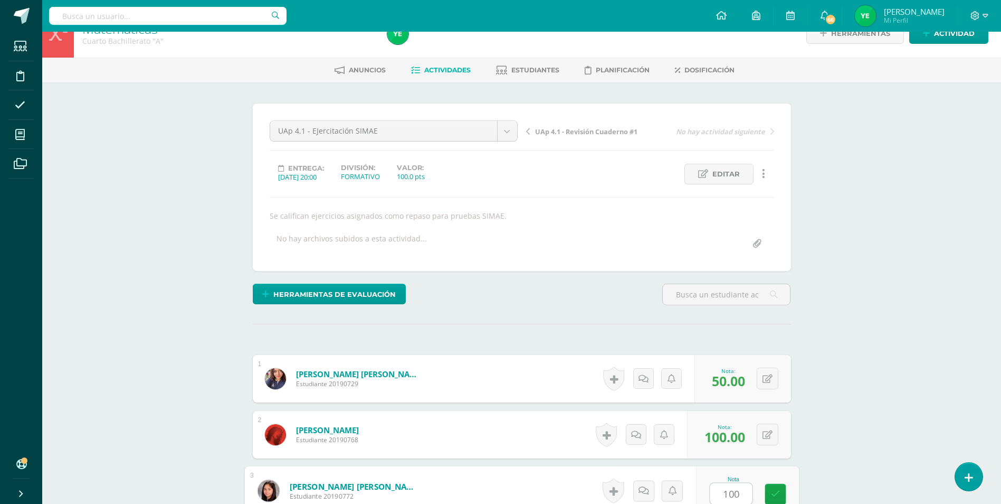
type input "100"
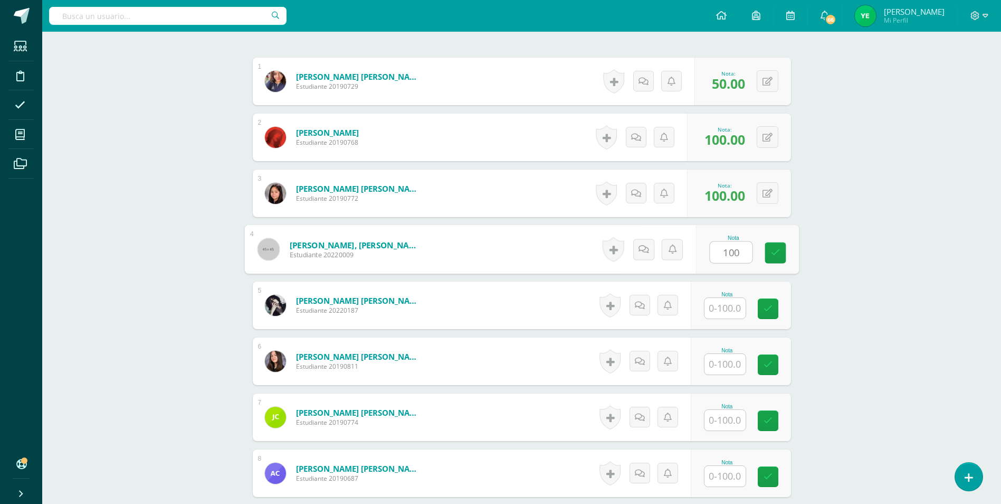
type input "100"
type input "60"
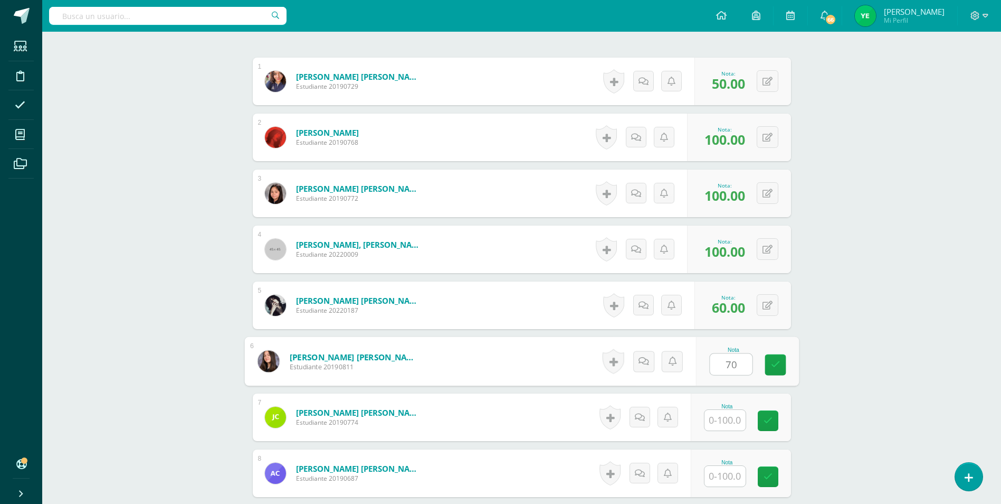
type input "70"
type input "75"
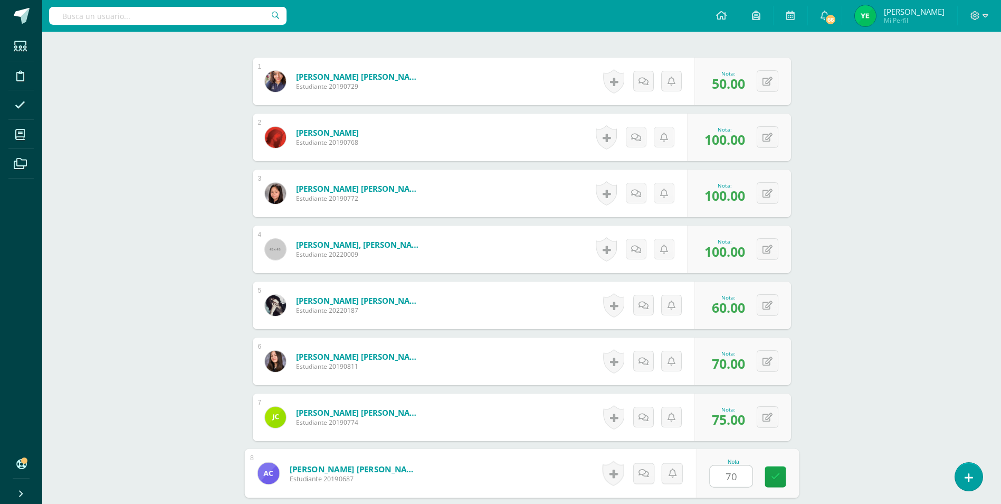
type input "70"
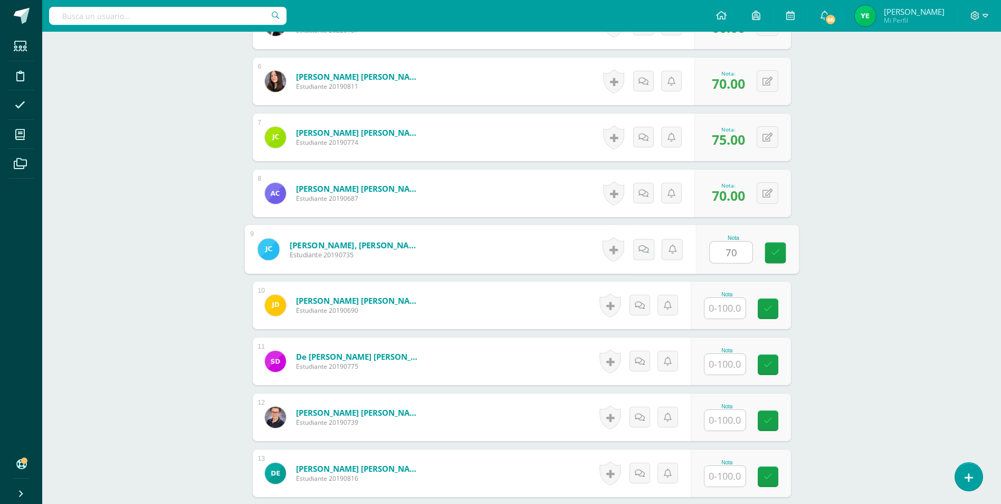
type input "70"
type input "100"
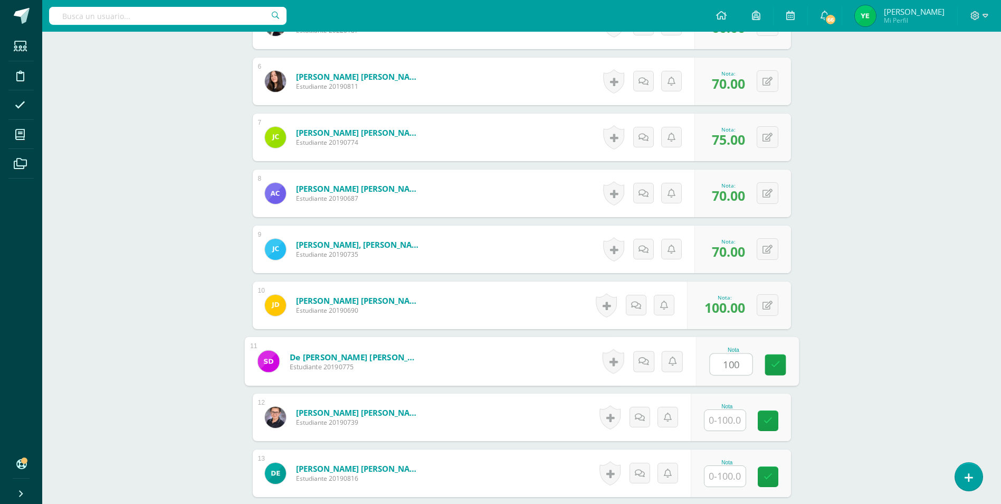
type input "100"
type input "90"
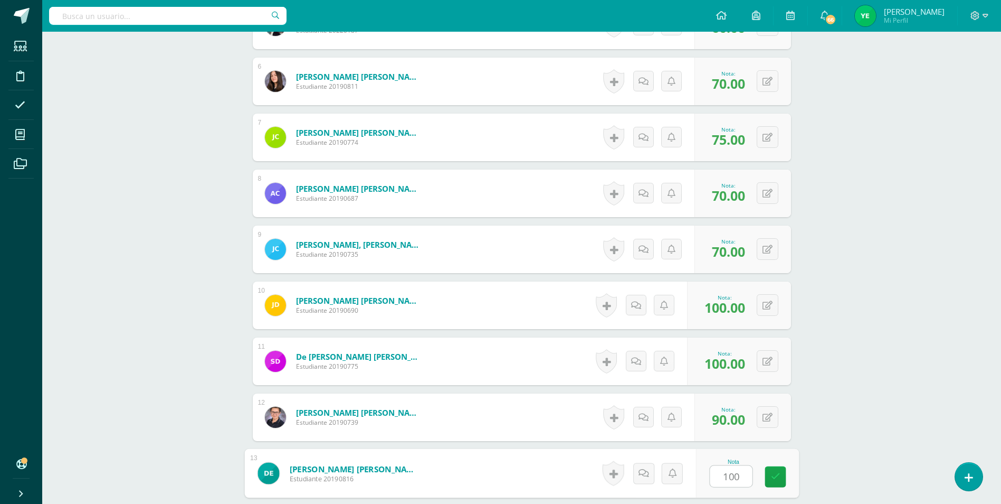
type input "100"
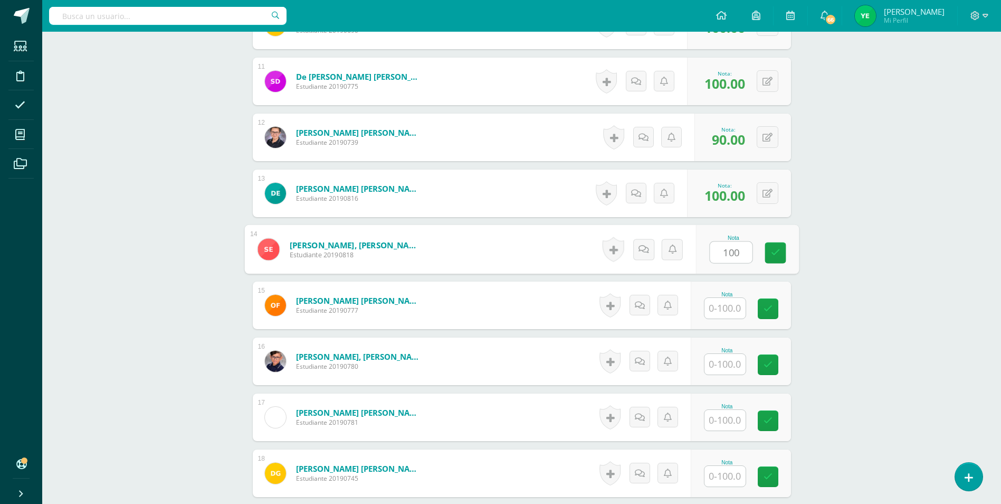
type input "100"
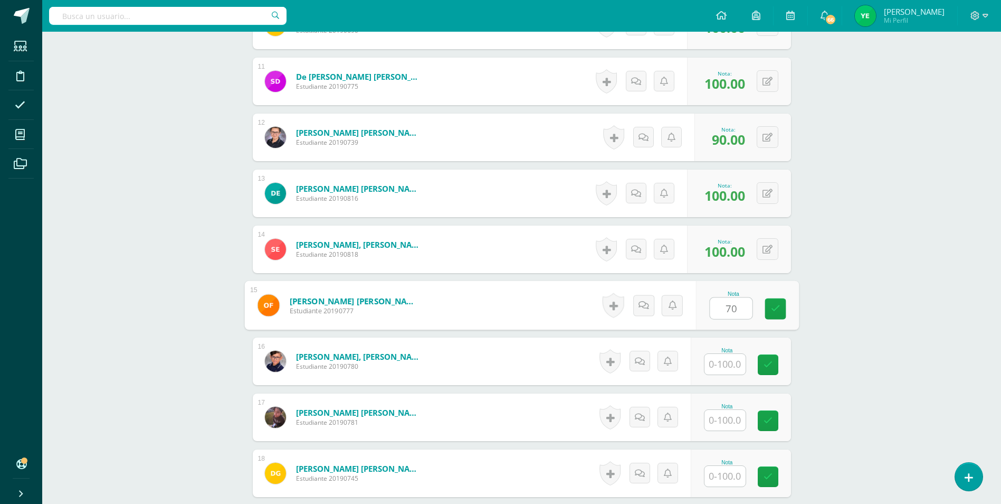
type input "70"
type input "100"
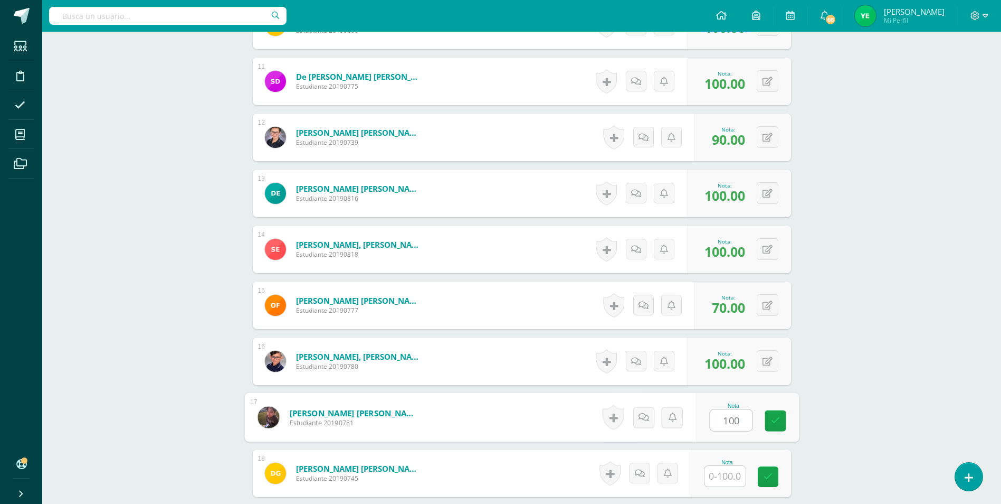
type input "100"
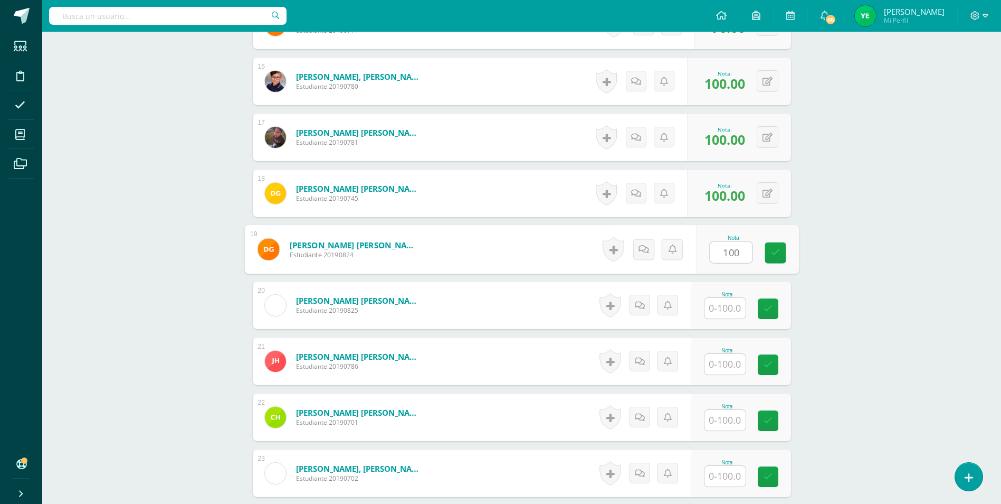
type input "100"
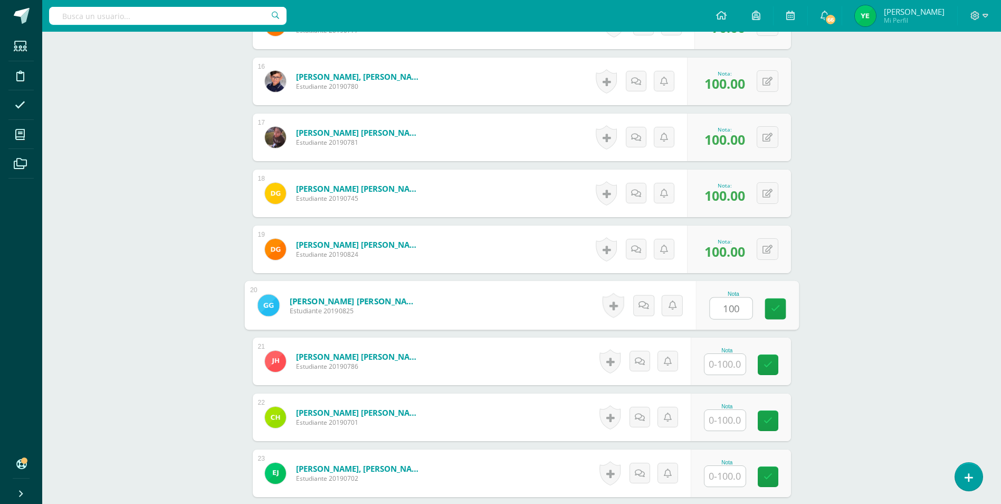
type input "100"
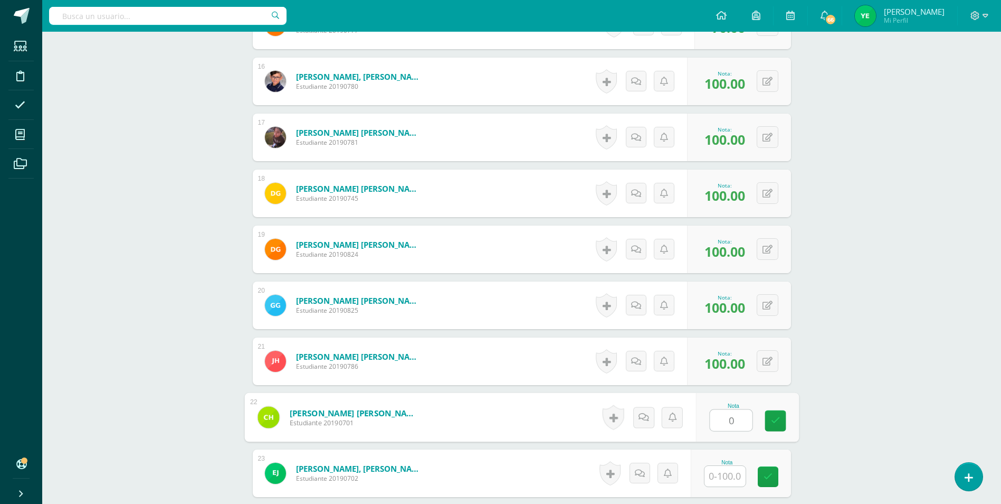
type input "0"
type input "100"
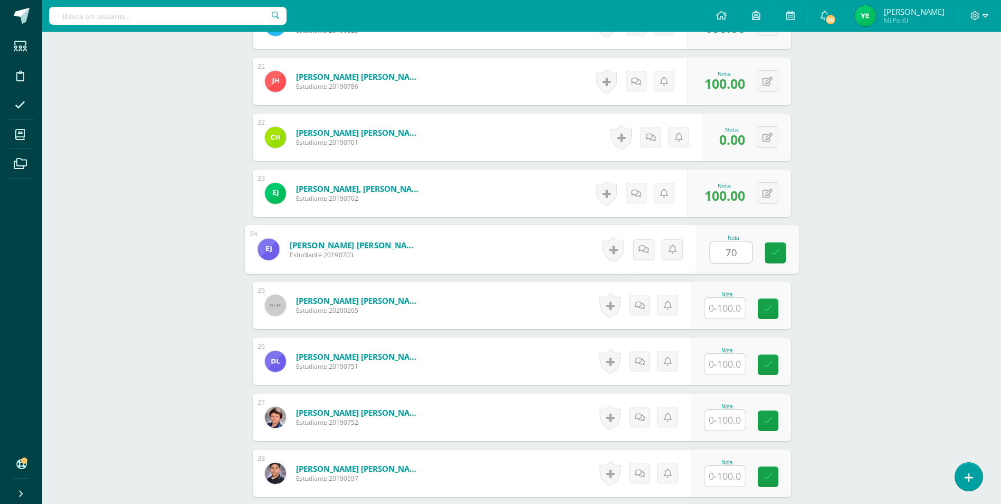
type input "70"
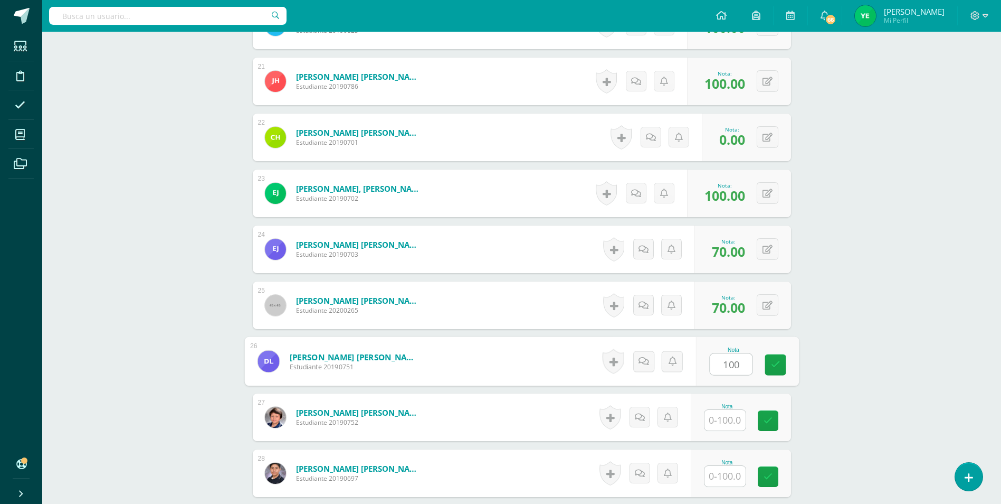
type input "100"
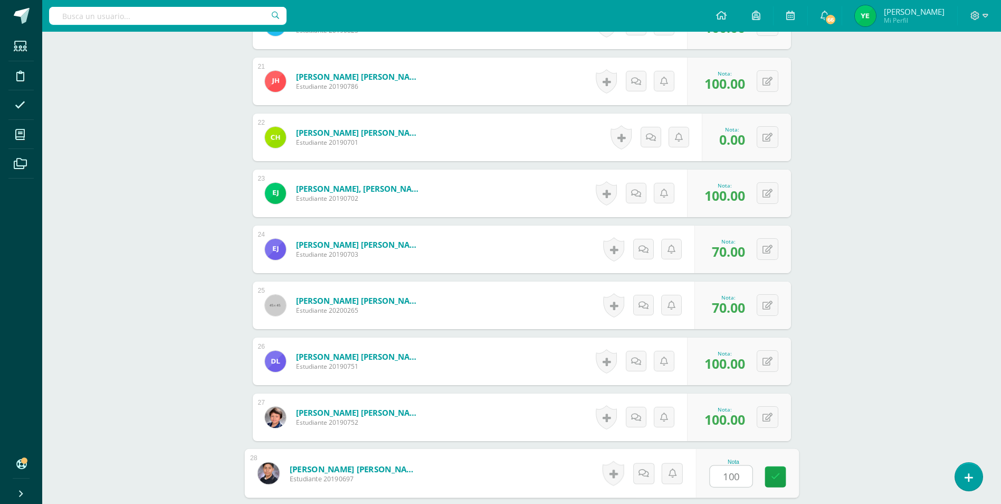
type input "100"
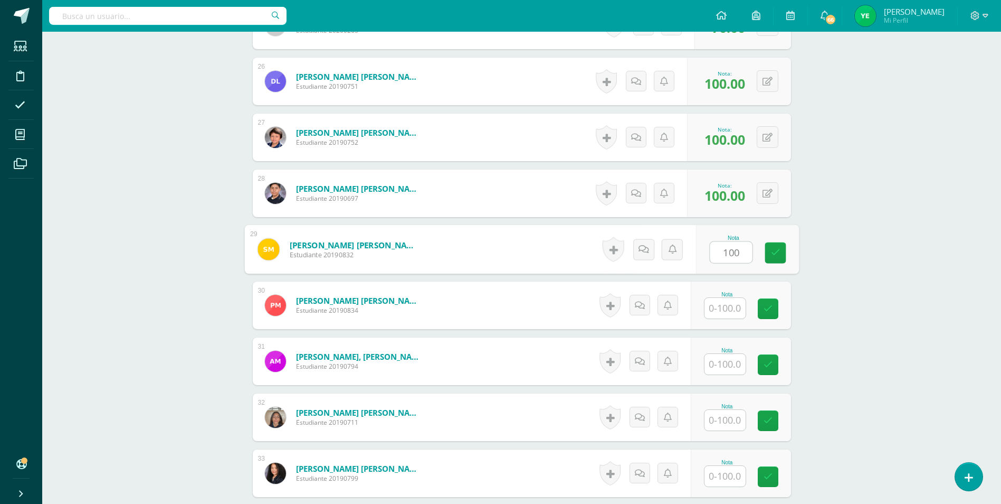
type input "100"
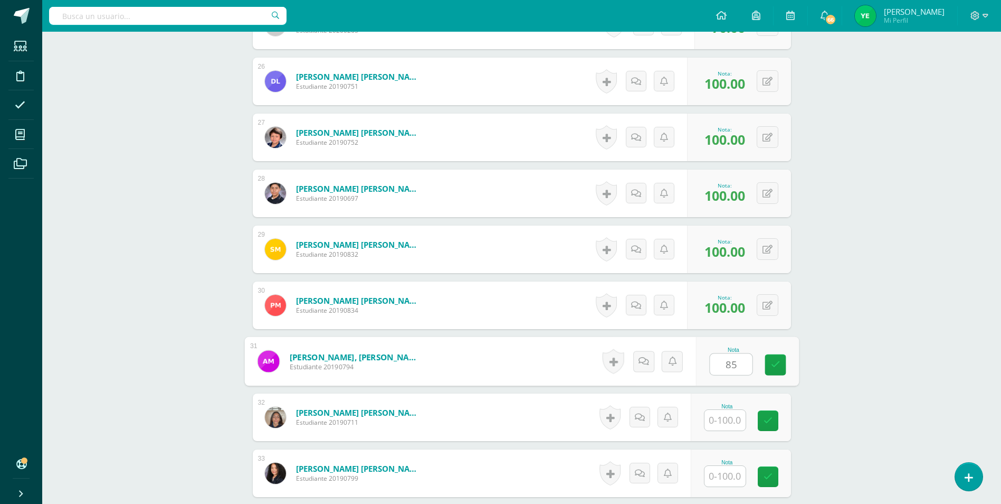
type input "85"
type input "3"
type input "100"
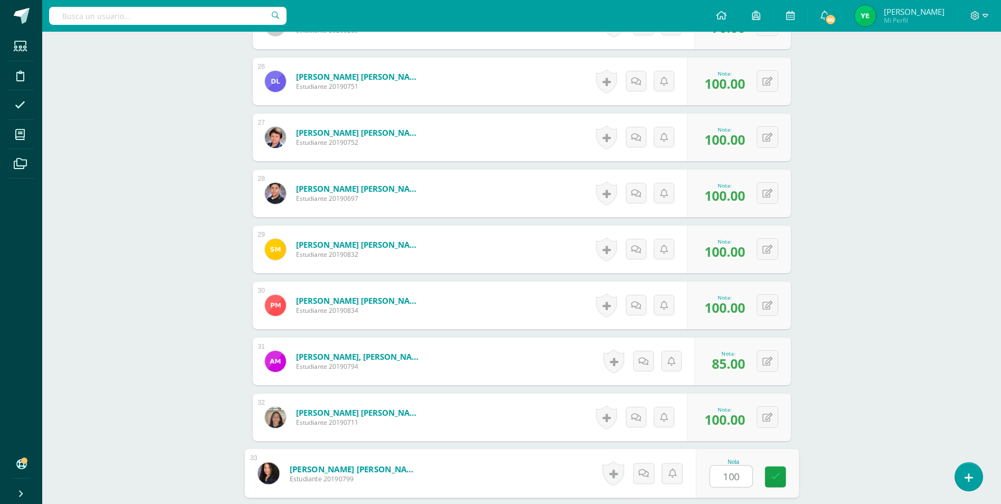
type input "100"
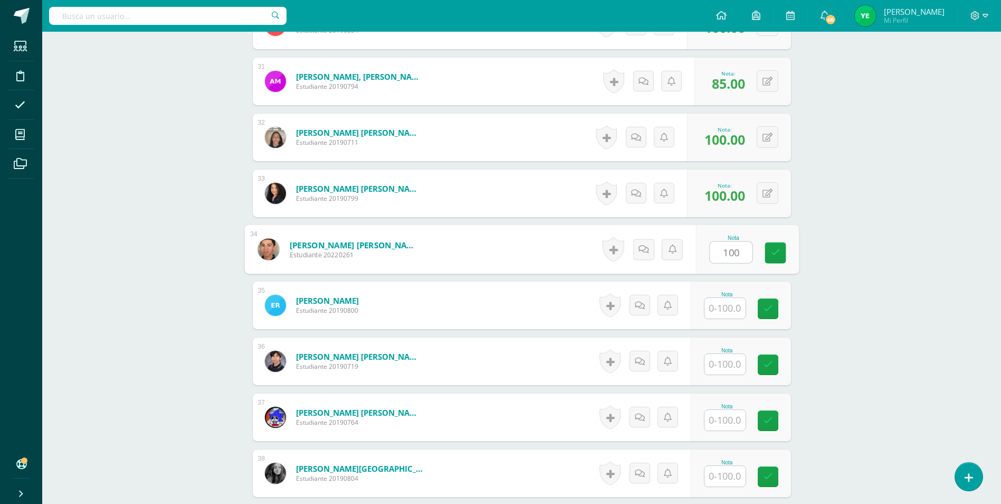
type input "100"
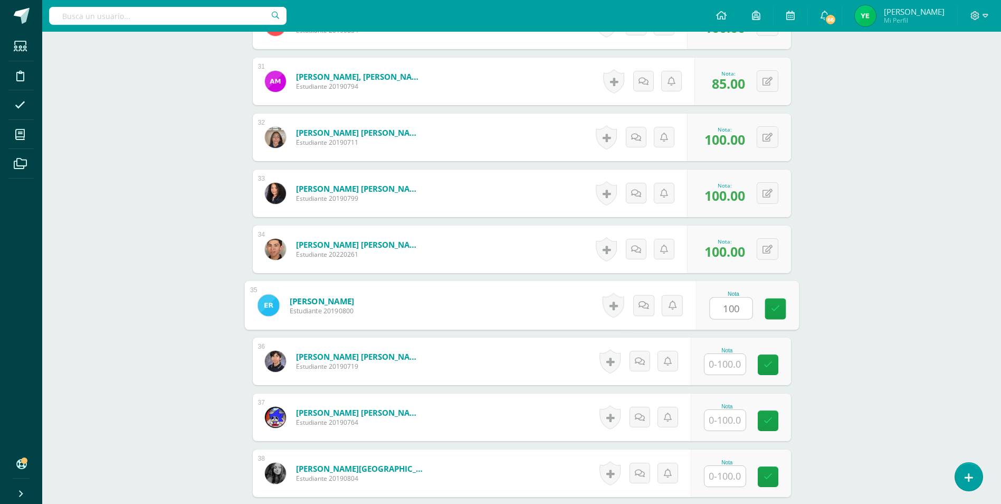
type input "100"
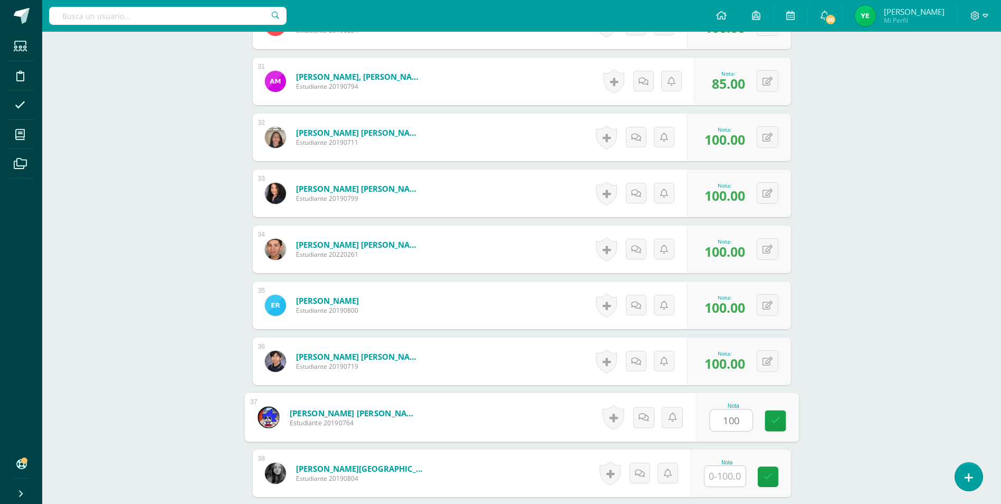
type input "100"
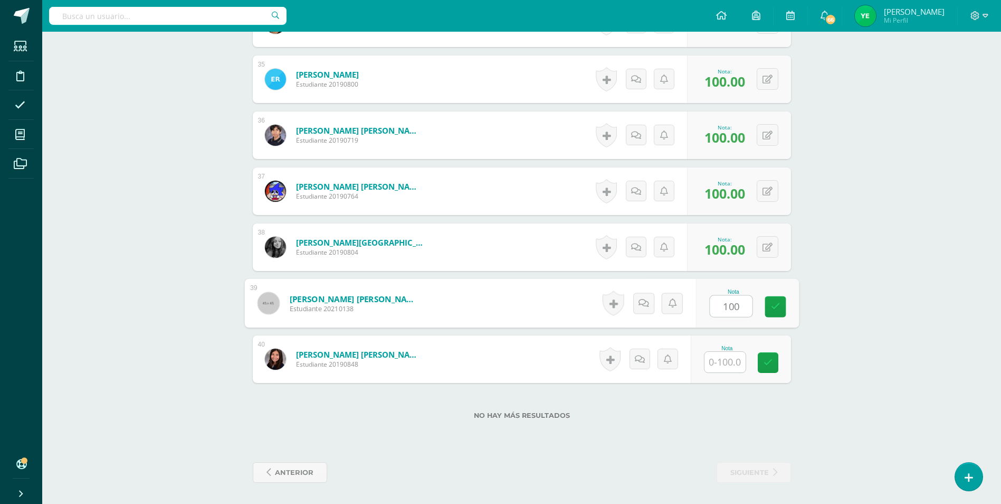
type input "100"
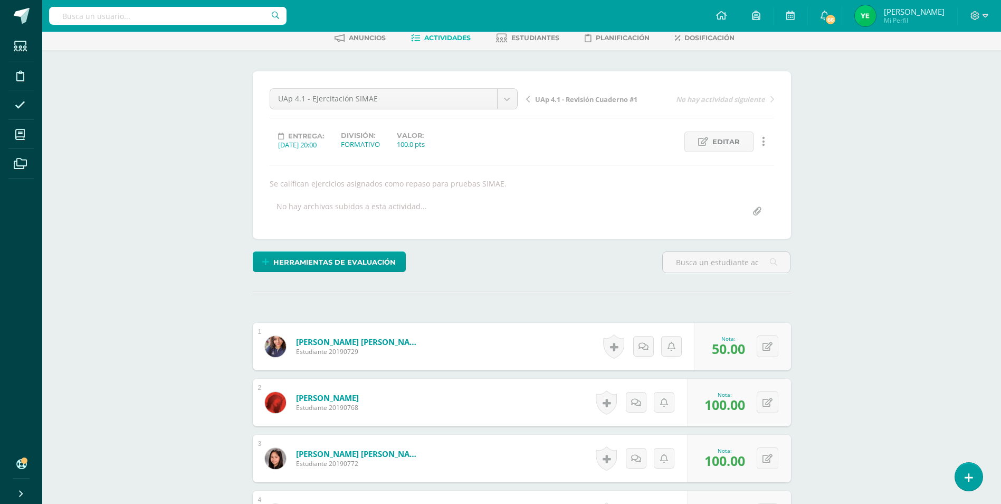
scroll to position [0, 0]
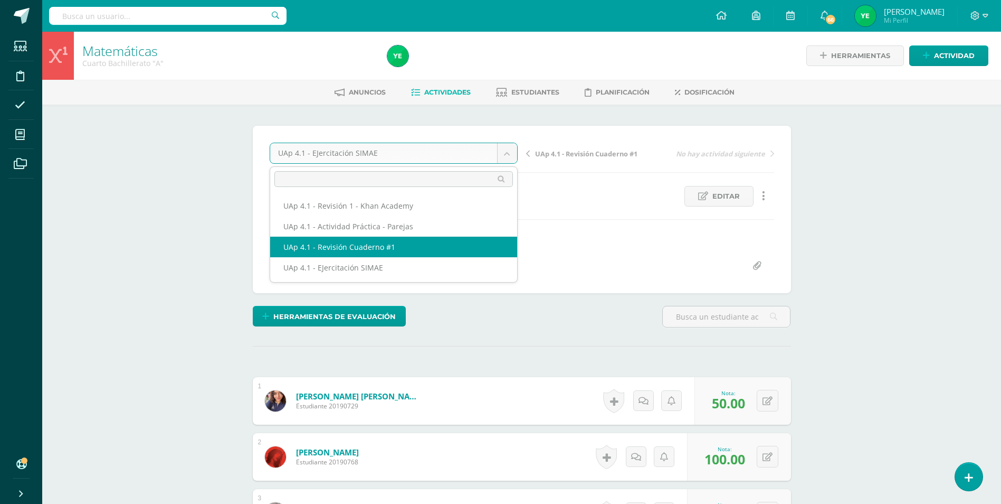
select select "/dashboard/teacher/grade-activity/226059/"
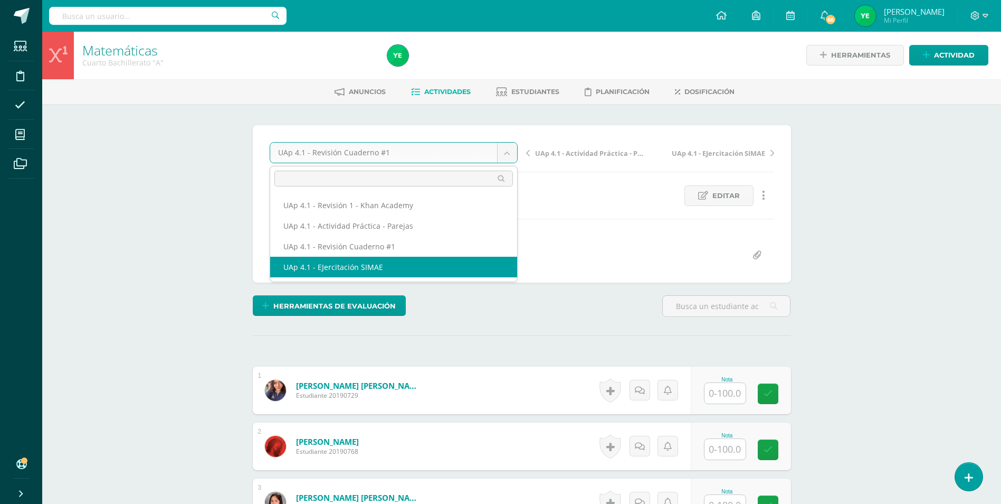
scroll to position [1, 0]
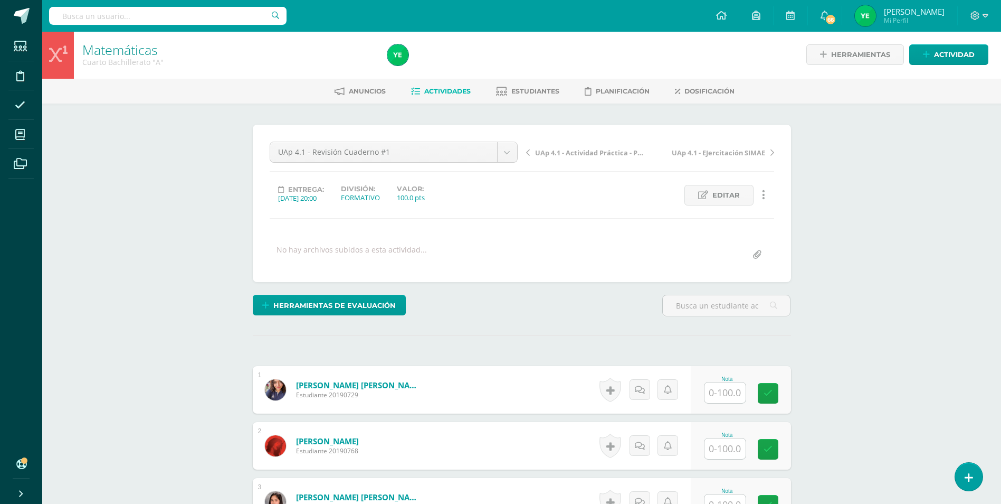
click at [739, 394] on input "text" at bounding box center [725, 392] width 41 height 21
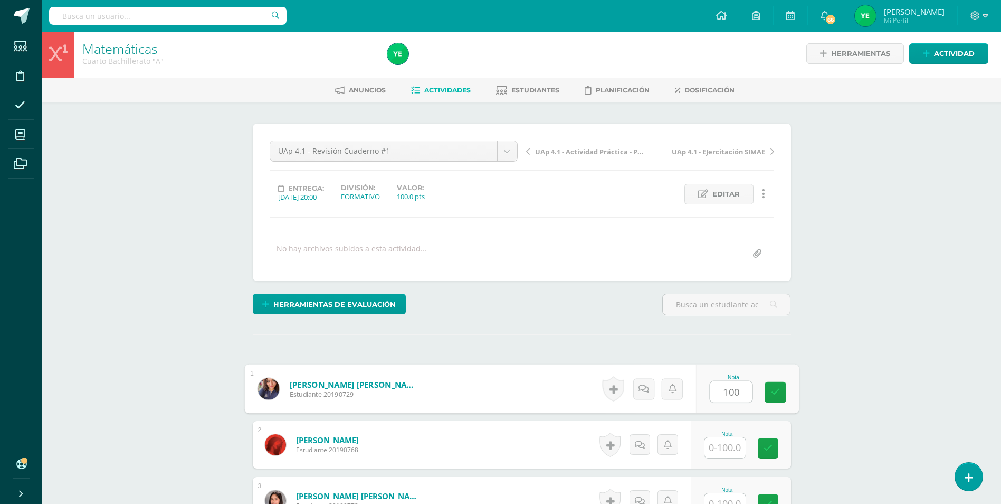
scroll to position [3, 0]
type input "100"
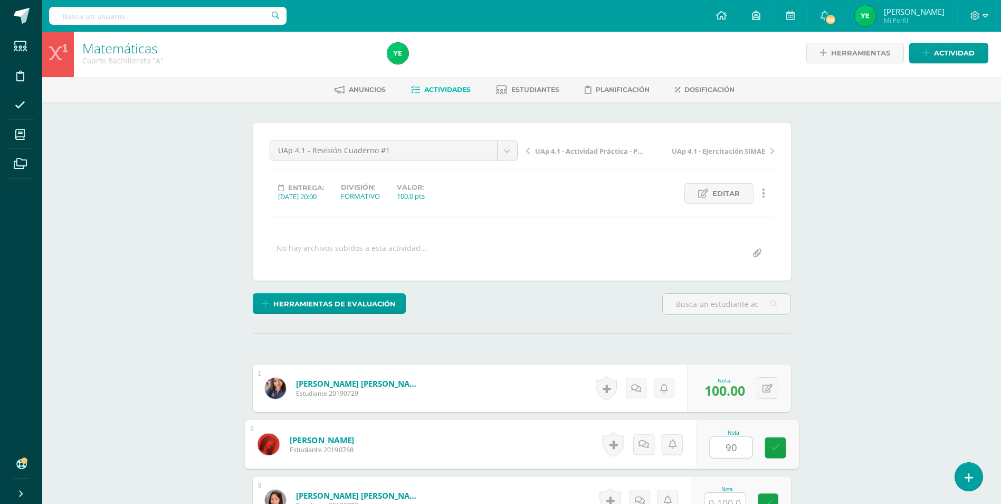
type input "90"
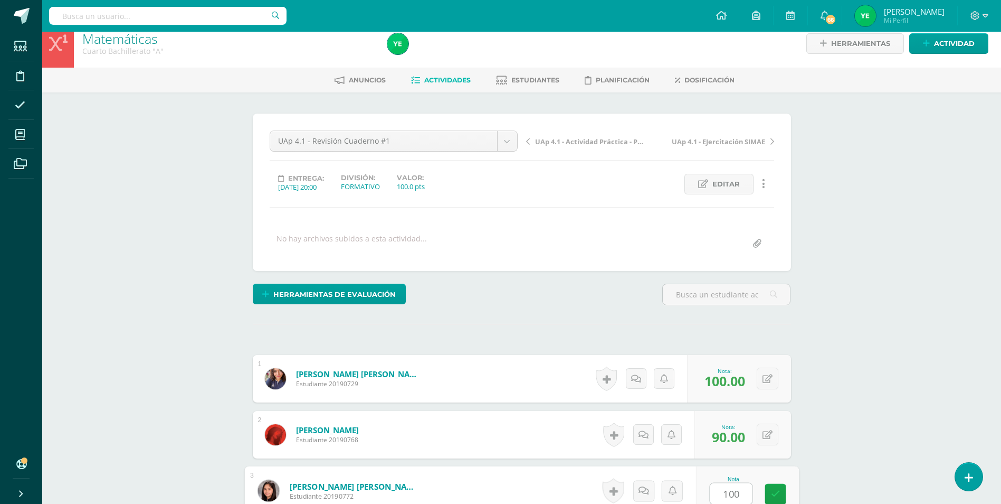
type input "100"
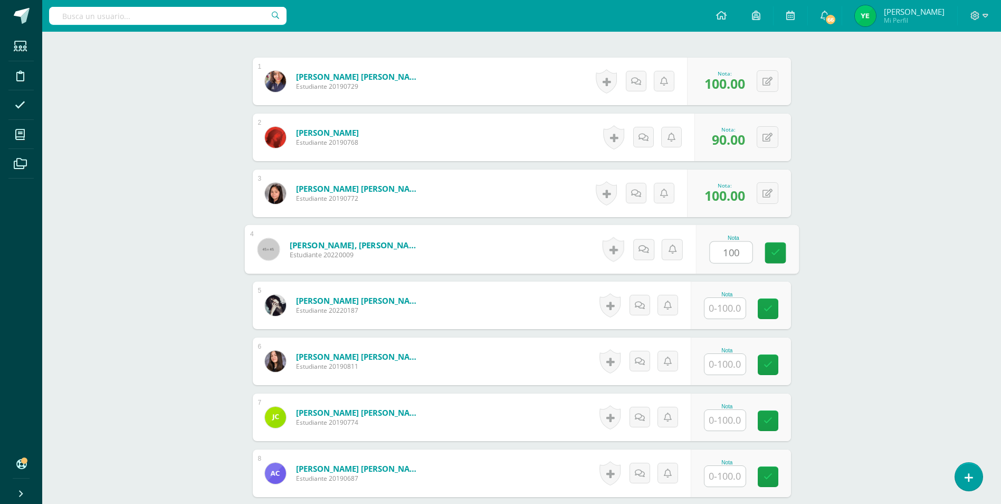
type input "100"
type input "85"
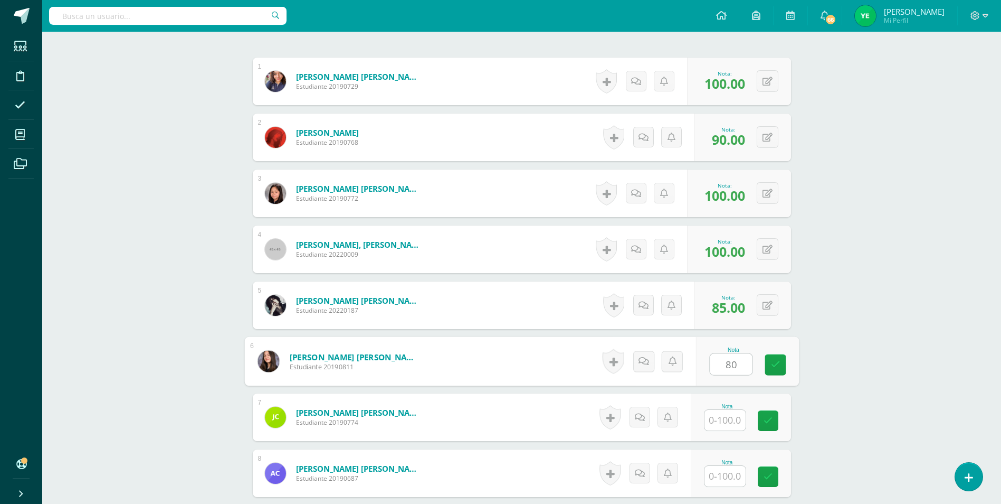
type input "80"
type input "0"
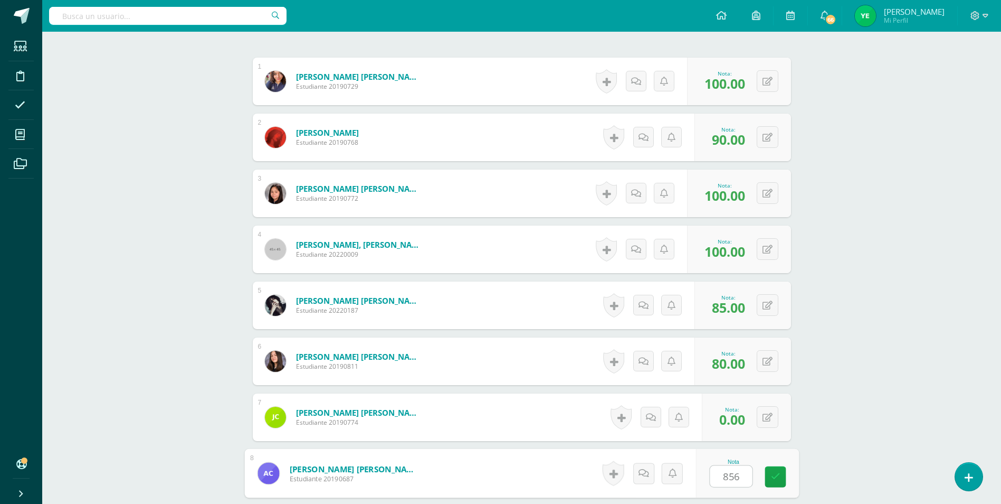
scroll to position [589, 0]
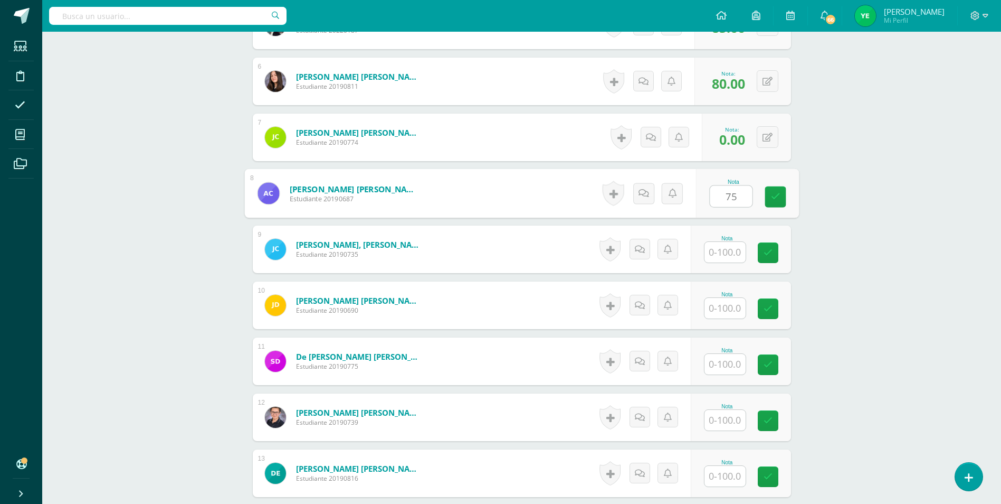
type input "75"
type input "95"
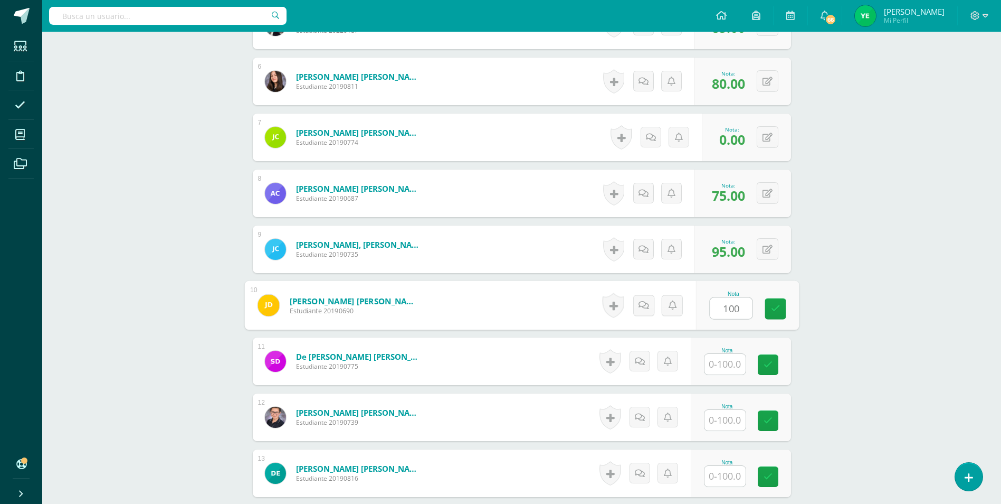
type input "100"
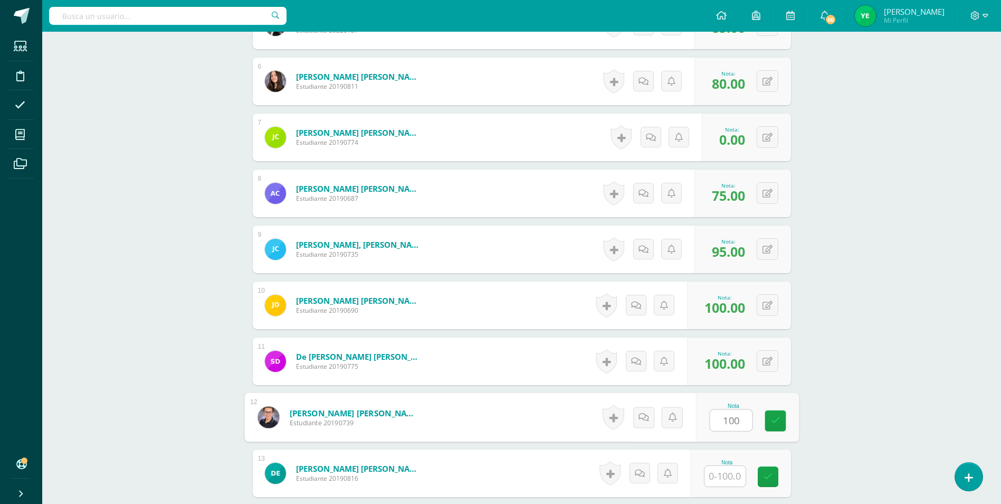
type input "100"
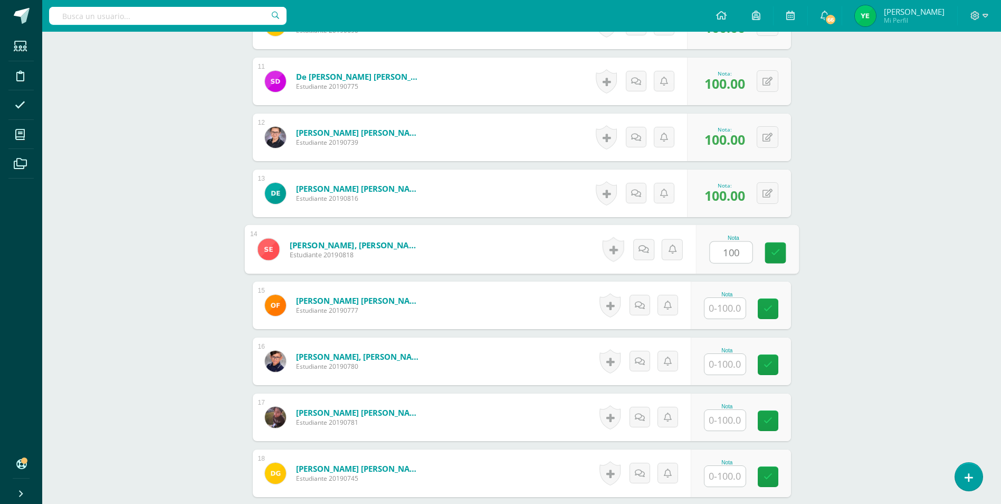
type input "100"
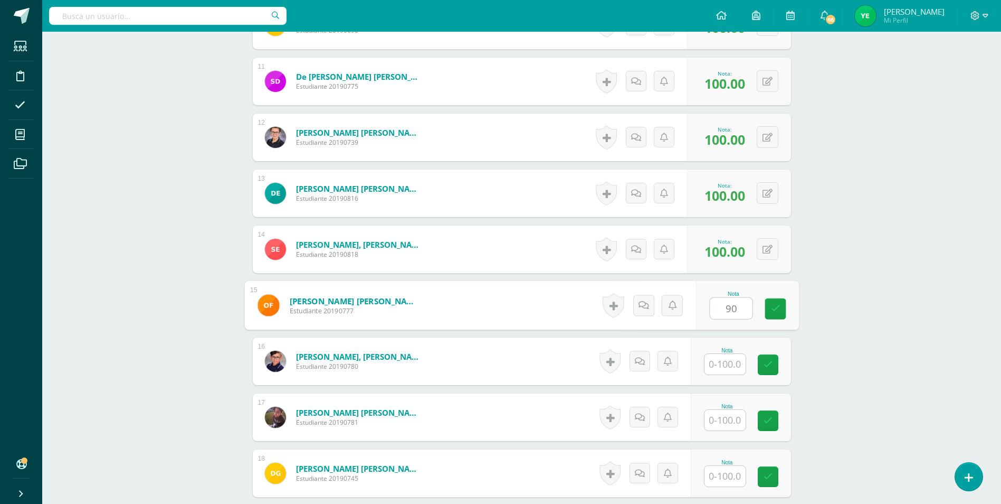
type input "90"
type input "80"
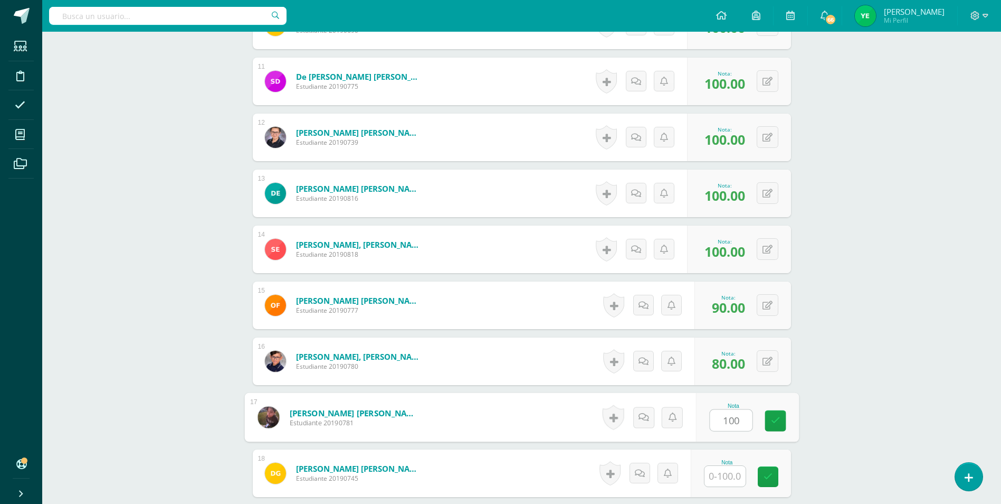
type input "100"
type input "95"
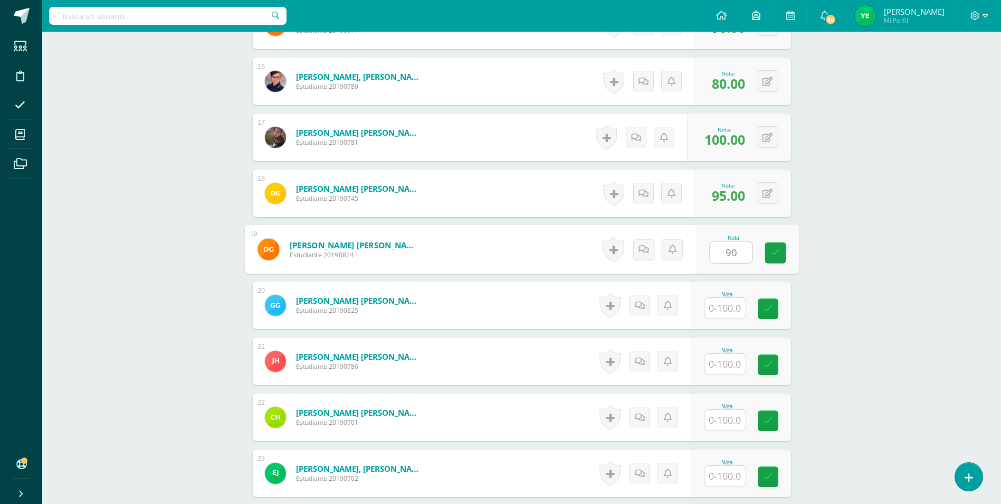
type input "90"
type input "75"
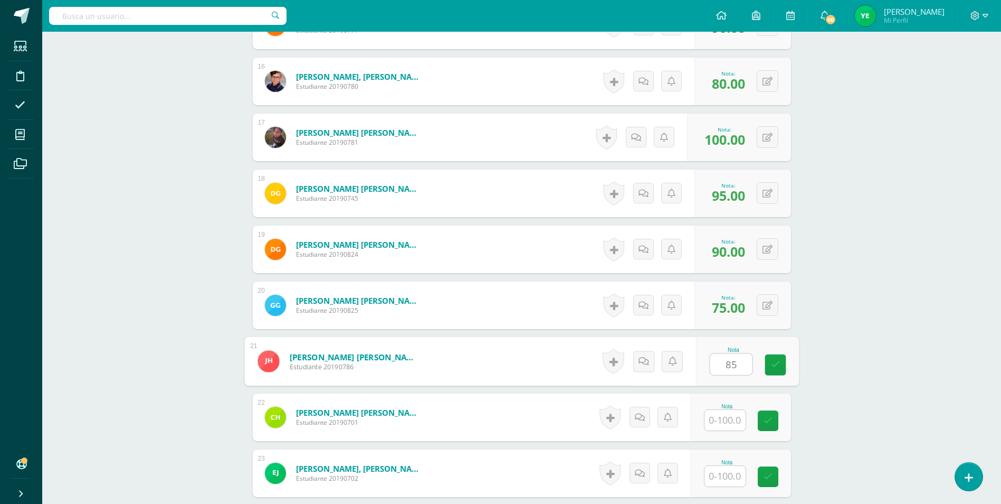
type input "85"
type input "90"
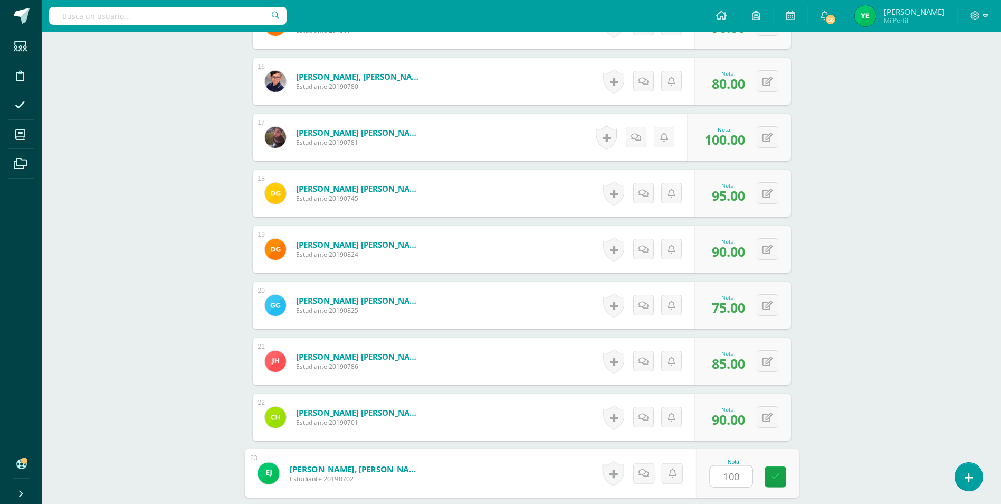
type input "100"
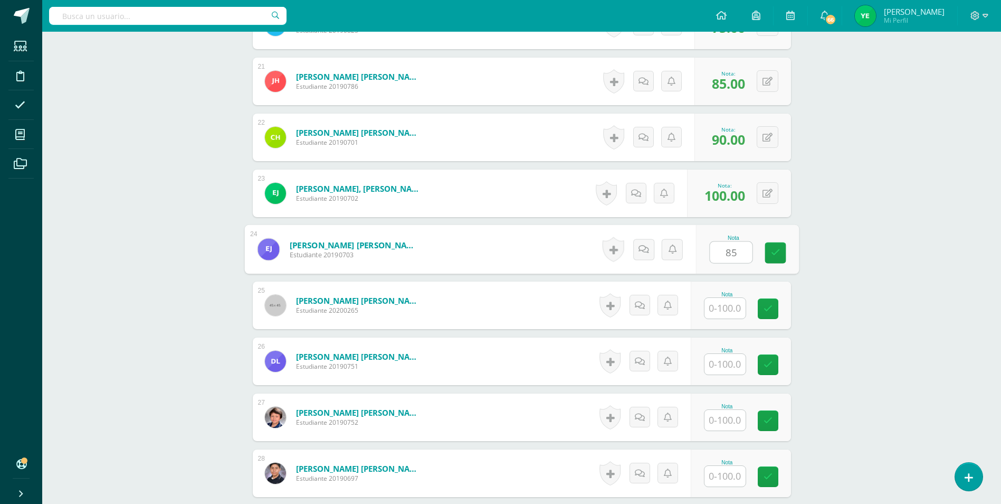
type input "85"
type input "100"
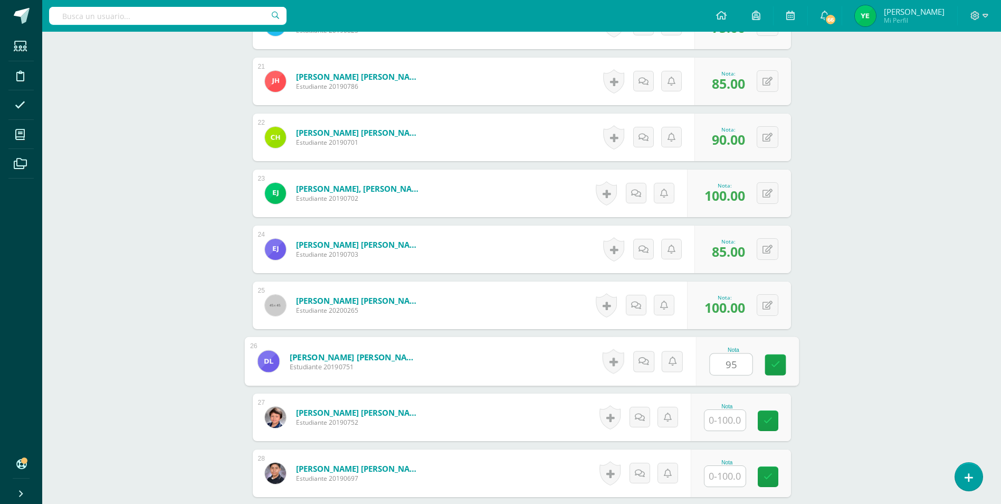
type input "95"
type input "100"
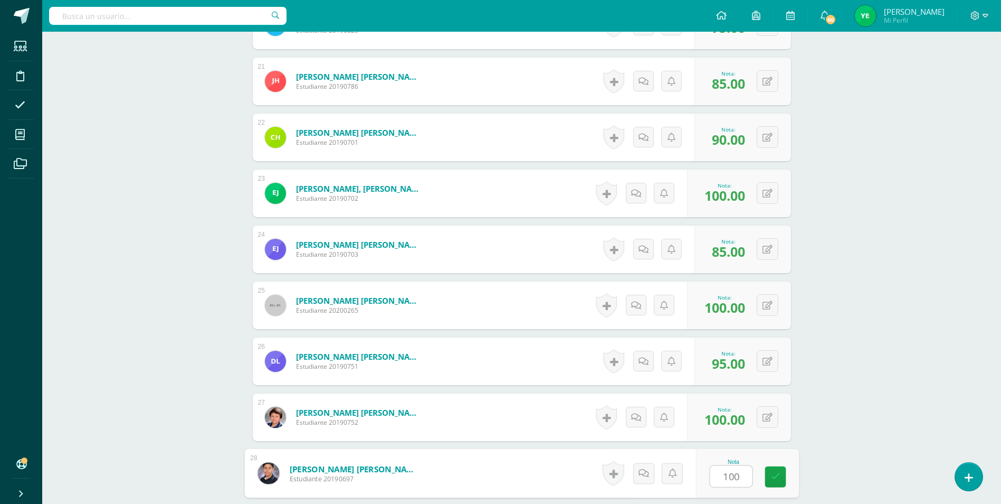
type input "100"
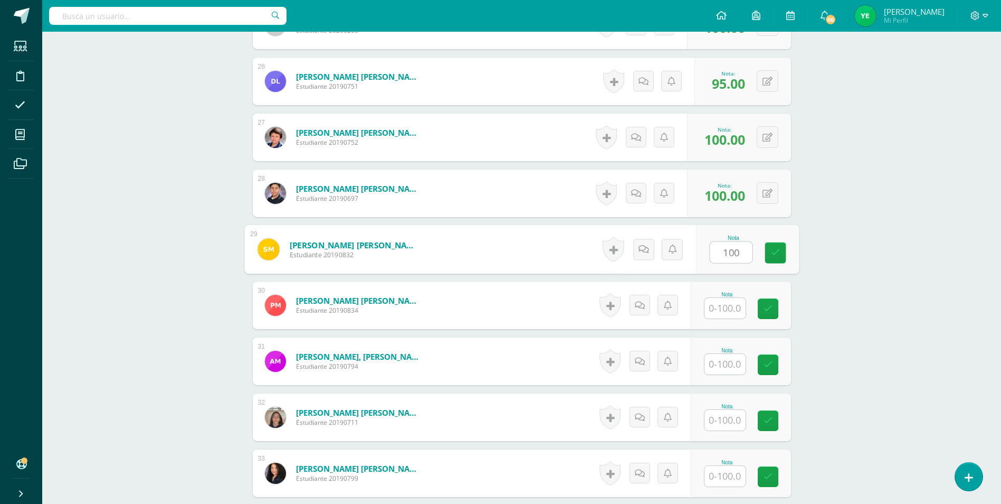
type input "100"
type input "95"
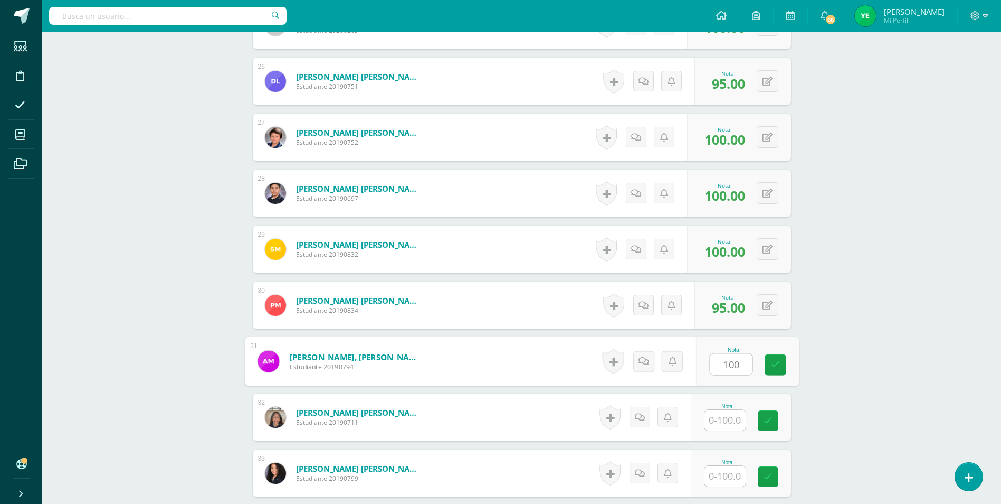
type input "100"
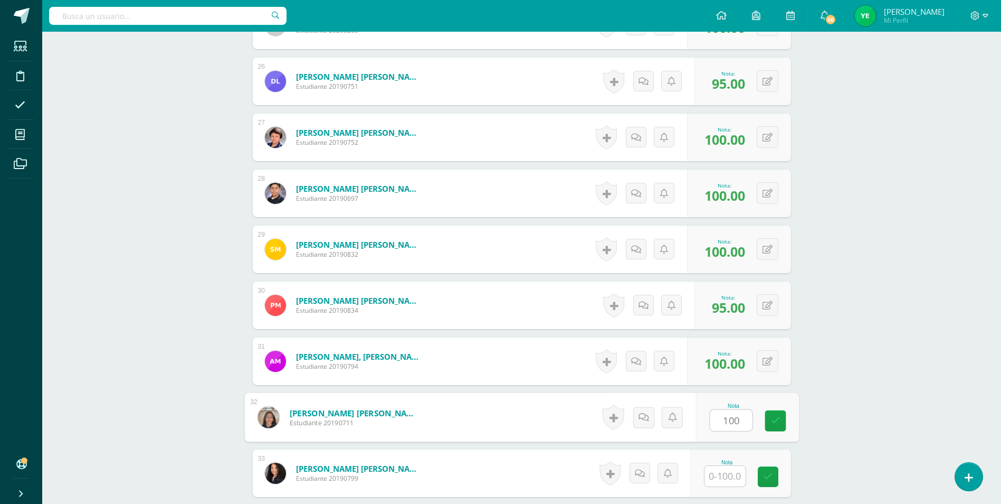
type input "100"
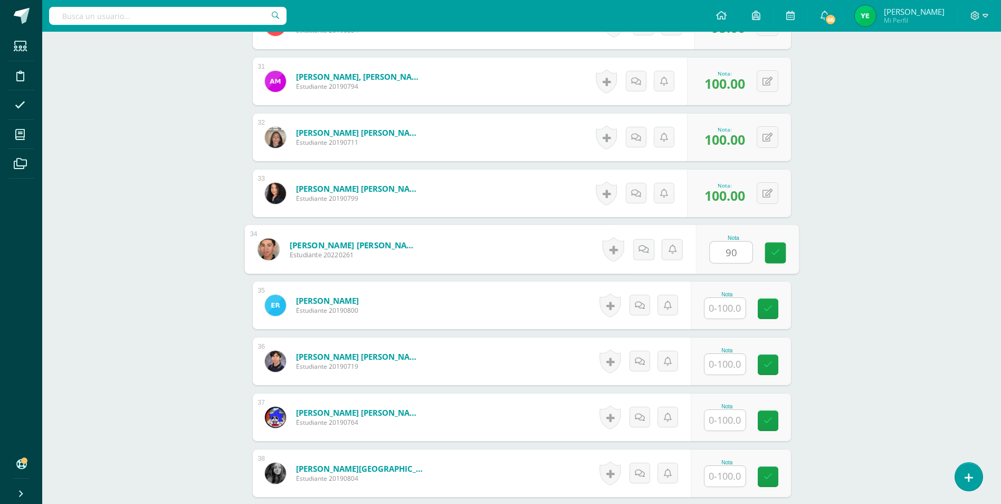
type input "90"
type input "100"
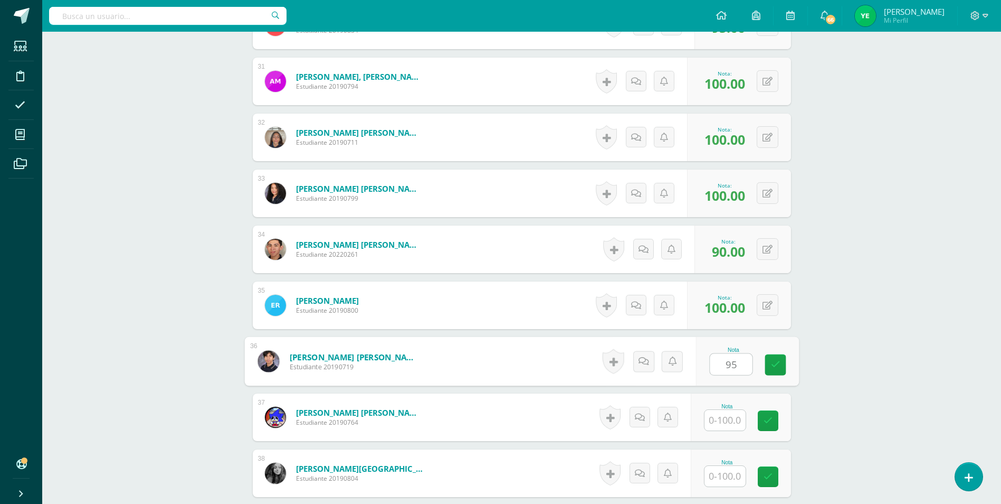
type input "95"
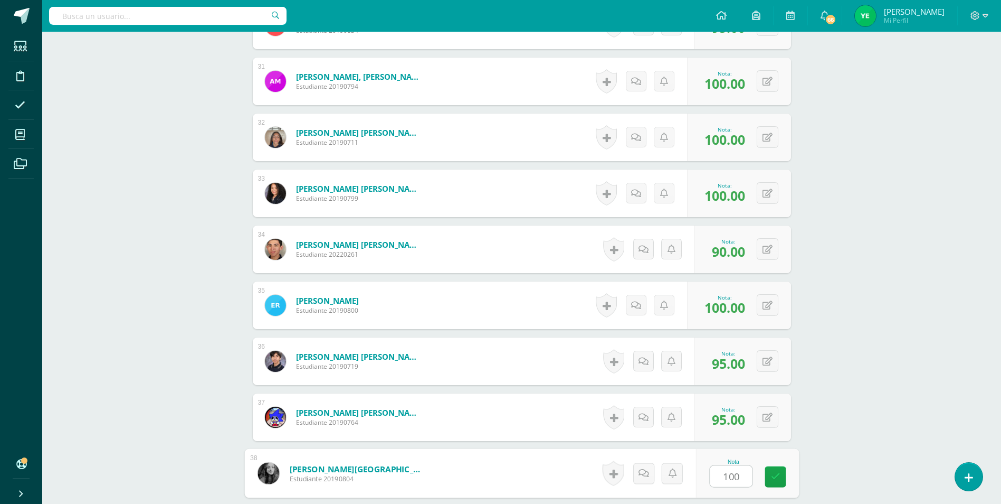
type input "100"
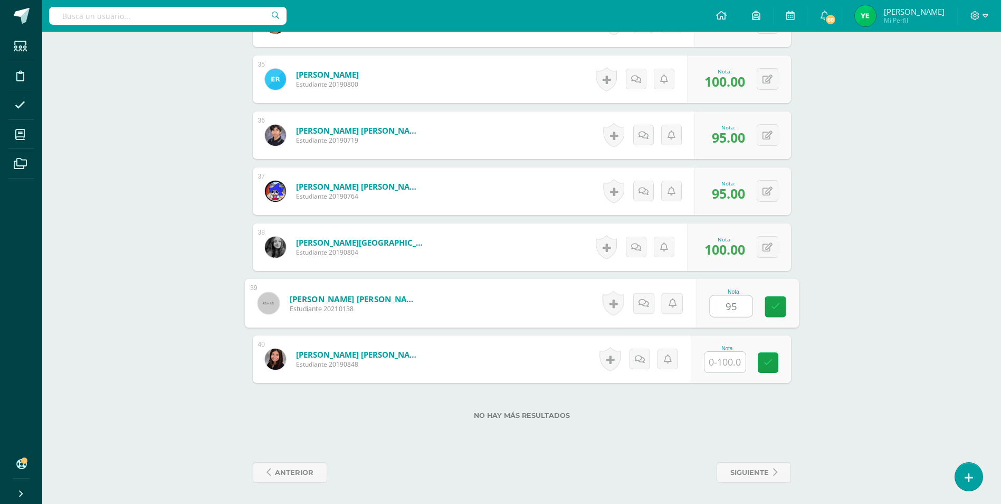
type input "95"
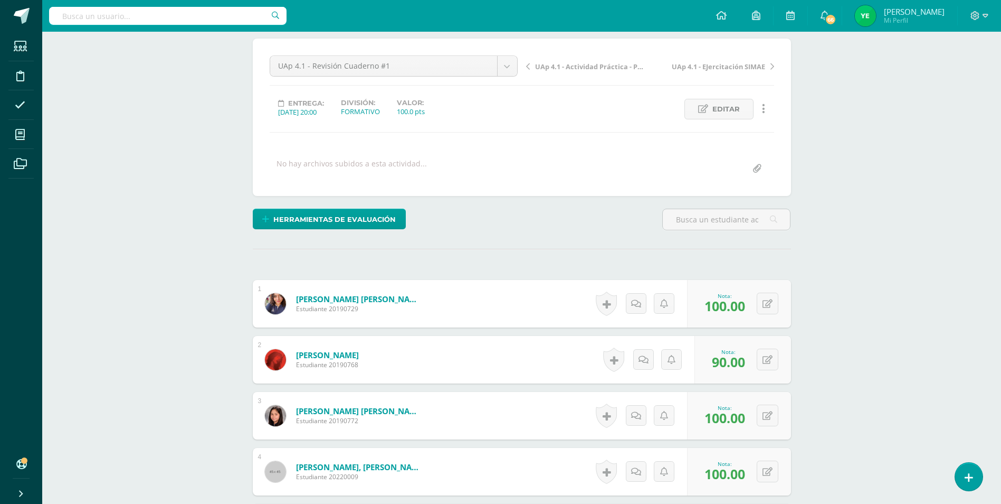
scroll to position [0, 0]
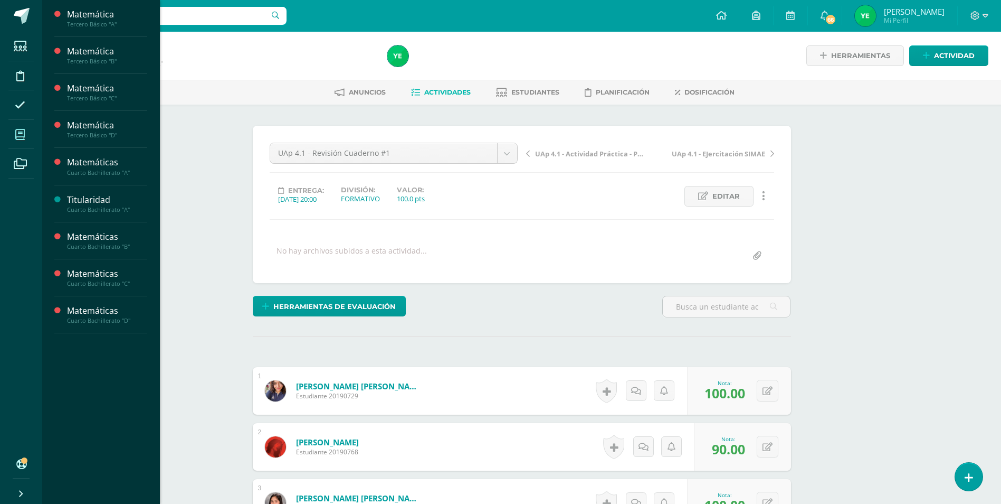
click at [22, 128] on span at bounding box center [20, 134] width 24 height 24
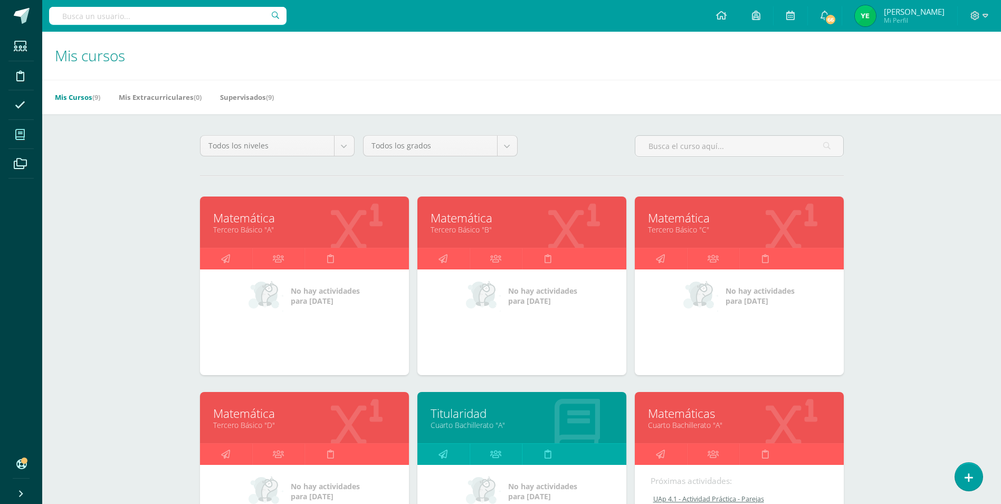
click at [770, 418] on link "Matemáticas" at bounding box center [739, 413] width 183 height 16
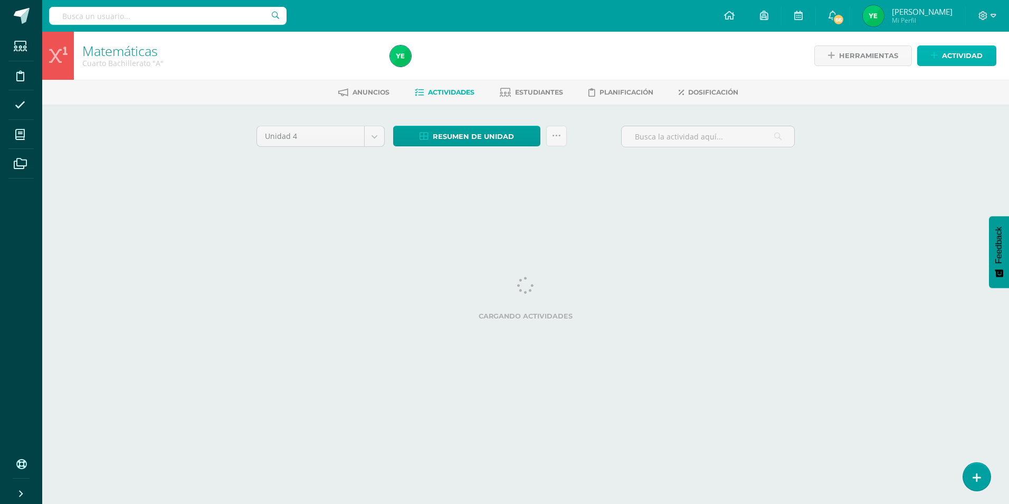
click at [932, 58] on icon at bounding box center [934, 55] width 7 height 9
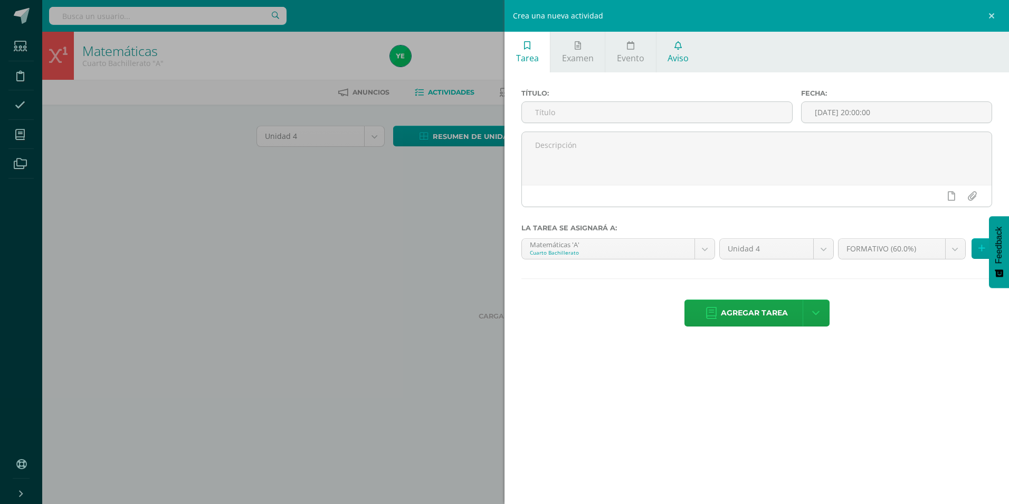
click at [674, 52] on link "Aviso" at bounding box center [679, 52] width 44 height 41
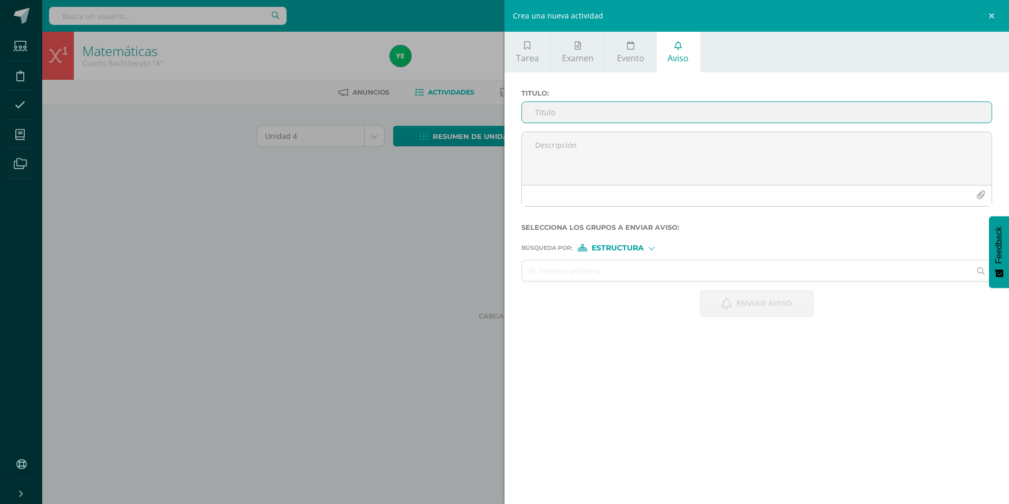
click at [626, 107] on input "Titulo :" at bounding box center [757, 112] width 470 height 21
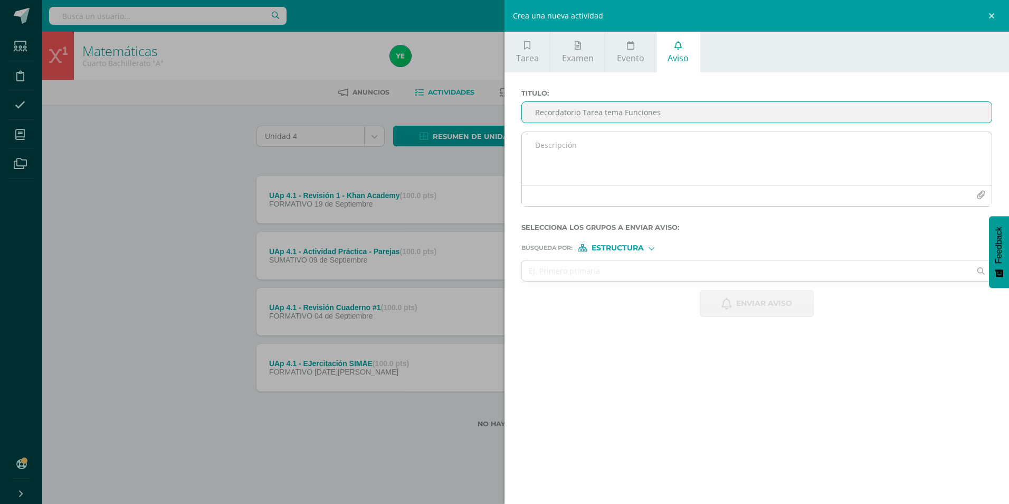
type input "Recordatorio Tarea tema Funciones"
click at [629, 143] on textarea at bounding box center [757, 158] width 470 height 53
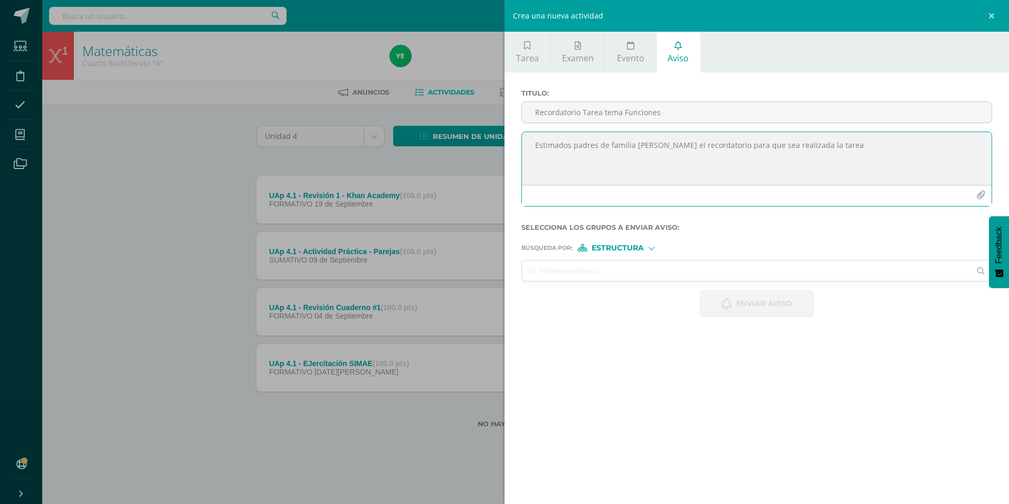
click at [634, 148] on textarea "Estimados padres de familia [PERSON_NAME] el recordatorio para que sea realizad…" at bounding box center [757, 158] width 470 height 53
click at [849, 146] on textarea "Estimados padres de familia y chicos hago el recordatorio para que sea realizad…" at bounding box center [757, 158] width 470 height 53
click at [806, 156] on textarea "Estimados padres de familia y chicos hago el recordatorio para que sea realizad…" at bounding box center [757, 158] width 470 height 53
click at [748, 168] on textarea "Estimados padres de familia y chicos hago el recordatorio para que sea realizad…" at bounding box center [757, 158] width 470 height 53
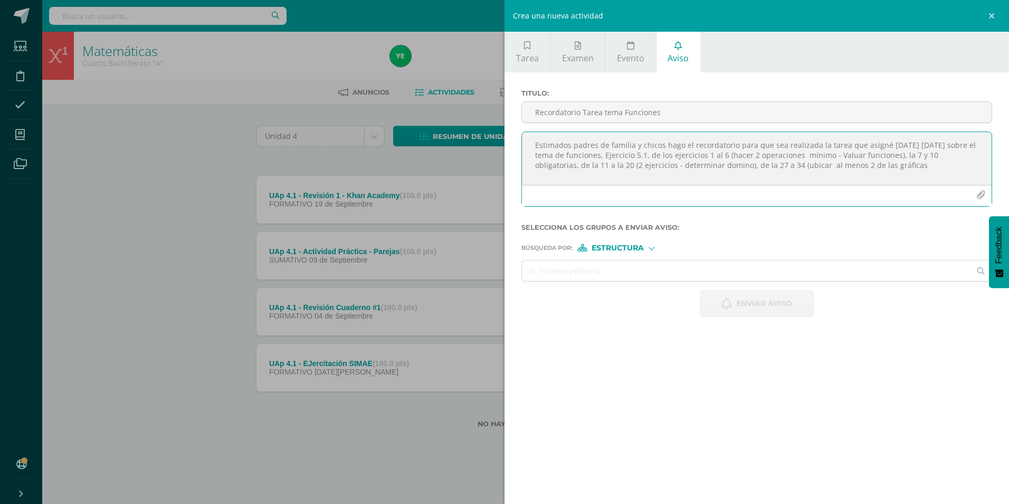
drag, startPoint x: 748, startPoint y: 164, endPoint x: 727, endPoint y: 166, distance: 20.7
click at [727, 166] on textarea "Estimados padres de familia y chicos hago el recordatorio para que sea realizad…" at bounding box center [757, 158] width 470 height 53
click at [873, 169] on textarea "Estimados padres de familia y chicos hago el recordatorio para que sea realizad…" at bounding box center [757, 158] width 470 height 53
drag, startPoint x: 534, startPoint y: 141, endPoint x: 767, endPoint y: 186, distance: 237.6
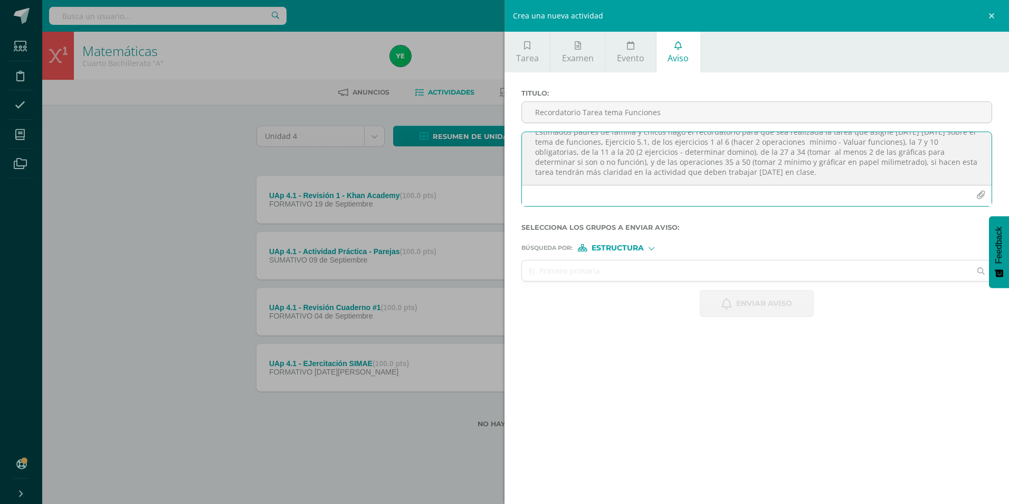
click at [767, 186] on div "Estimados padres de familia y chicos hago el recordatorio para que sea realizad…" at bounding box center [756, 168] width 471 height 75
type textarea "Estimados padres de familia y chicos hago el recordatorio para que sea realizad…"
click at [621, 273] on input "text" at bounding box center [746, 270] width 449 height 21
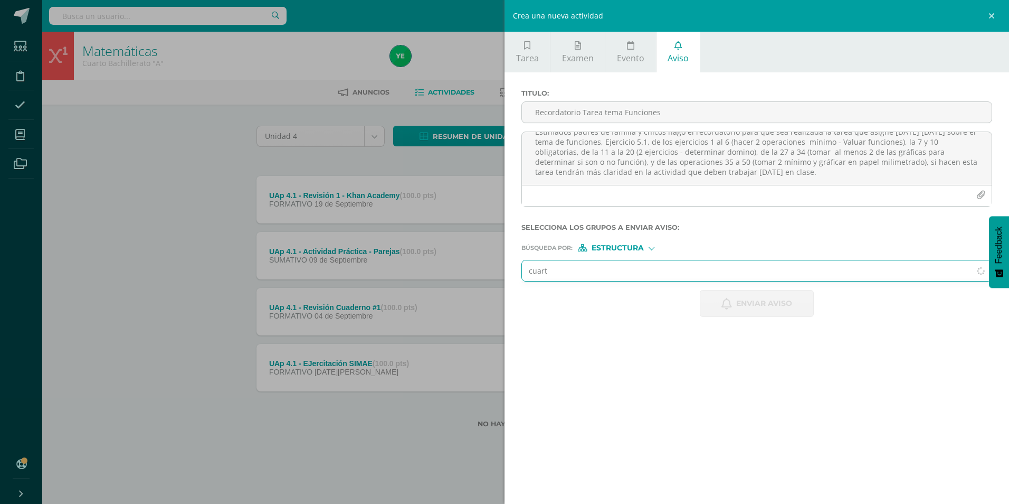
type input "cuarto"
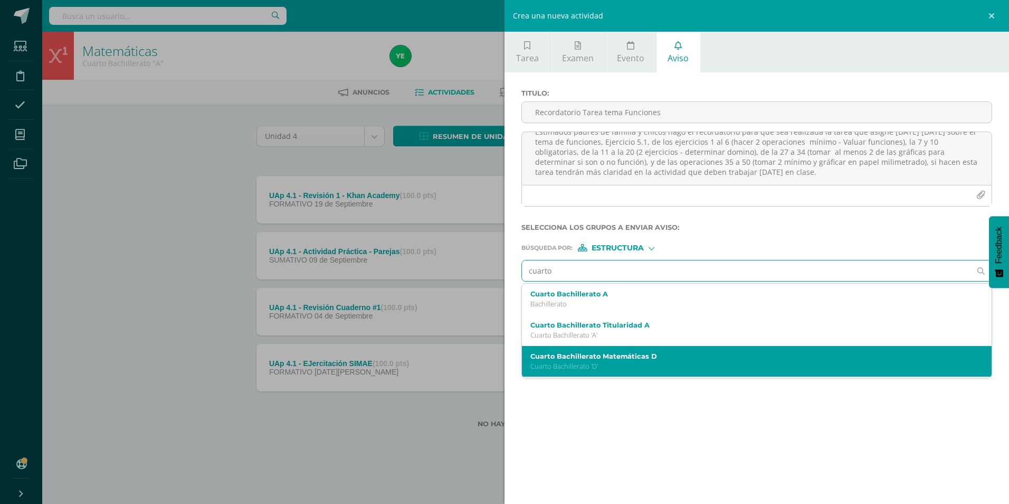
click at [592, 362] on p "Cuarto Bachillerato 'D'" at bounding box center [746, 366] width 432 height 9
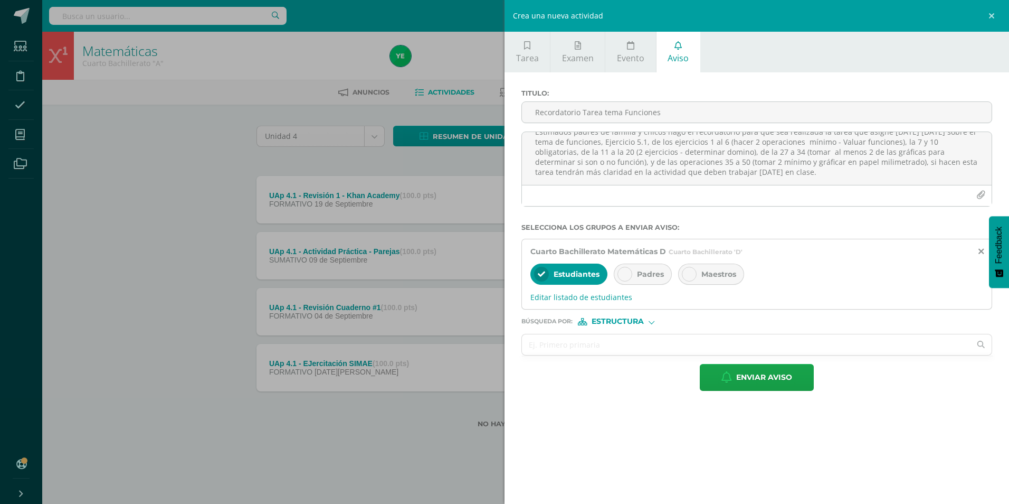
click at [621, 273] on icon at bounding box center [624, 273] width 7 height 7
click at [582, 343] on input "text" at bounding box center [746, 344] width 449 height 21
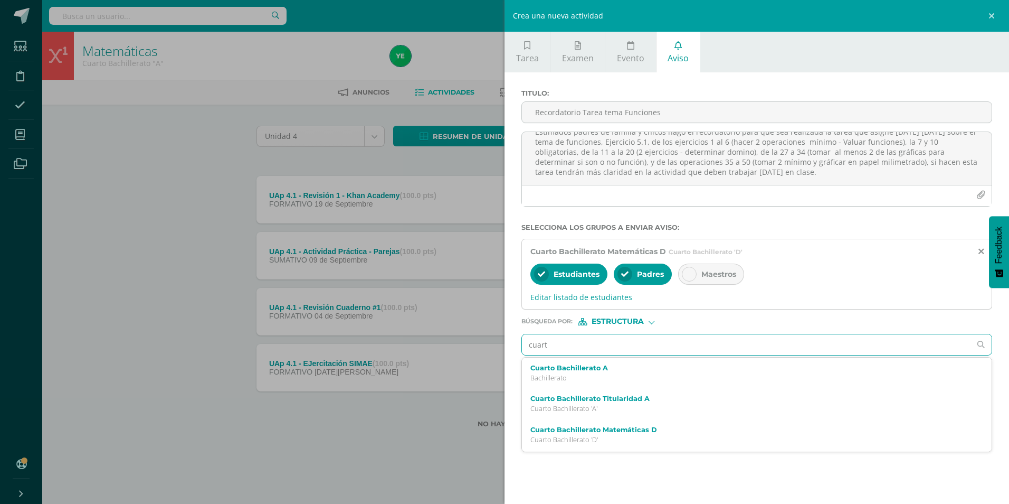
type input "cuarto"
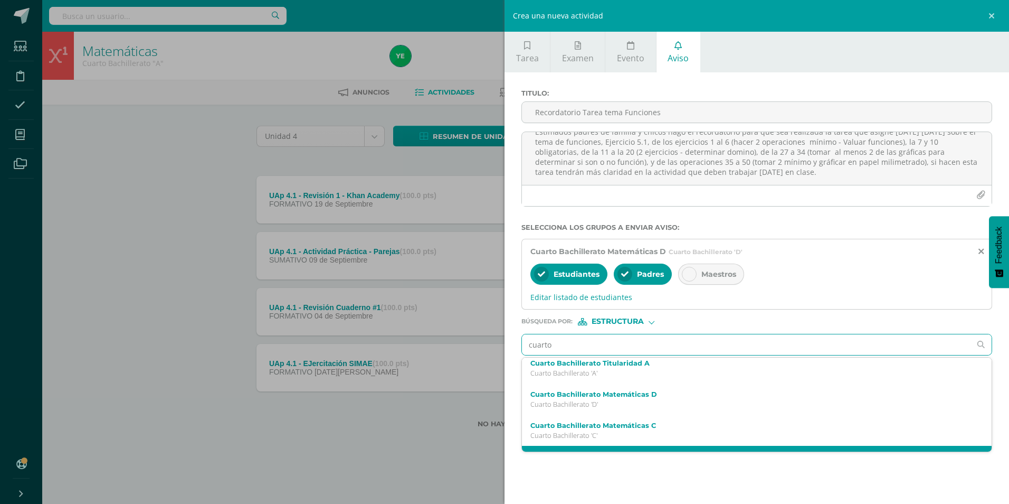
scroll to position [53, 0]
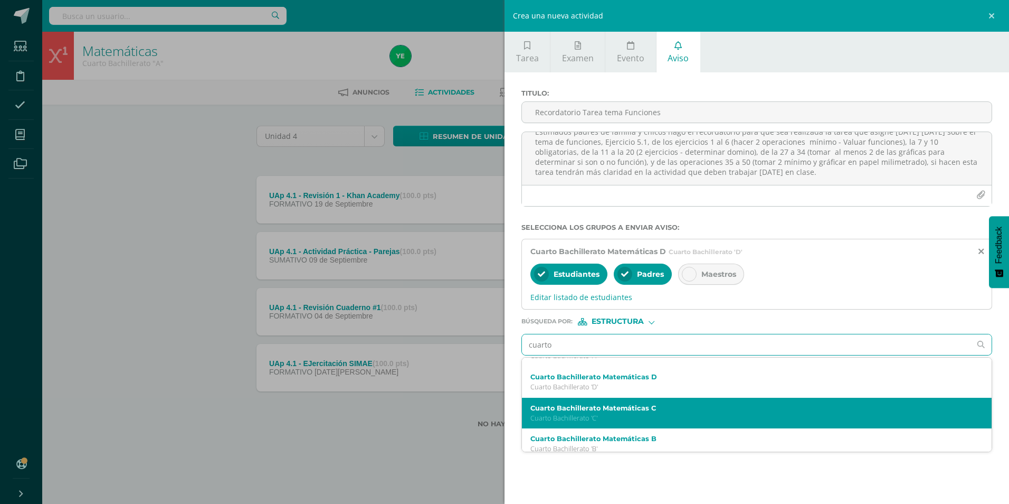
click at [588, 416] on p "Cuarto Bachillerato 'C'" at bounding box center [746, 417] width 432 height 9
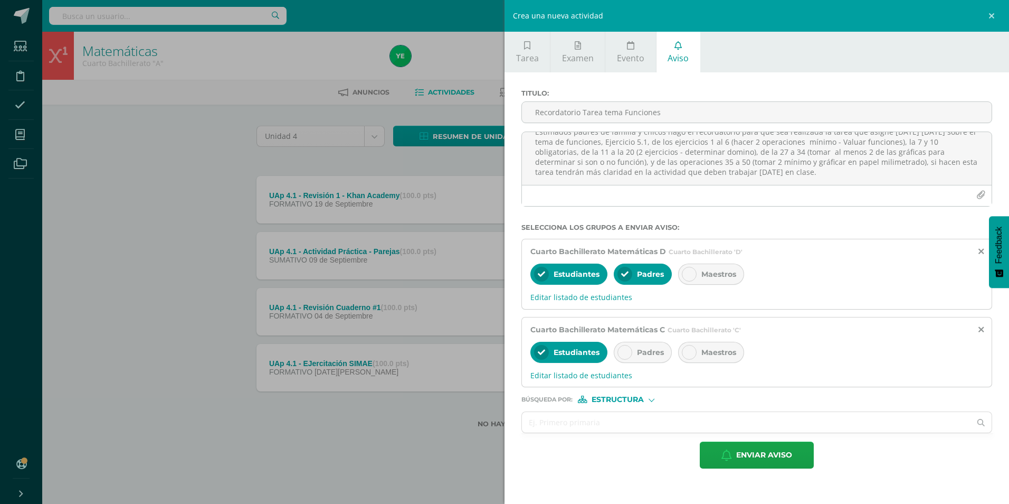
scroll to position [0, 0]
click at [624, 357] on div at bounding box center [625, 352] width 15 height 15
click at [605, 426] on input "text" at bounding box center [746, 422] width 449 height 21
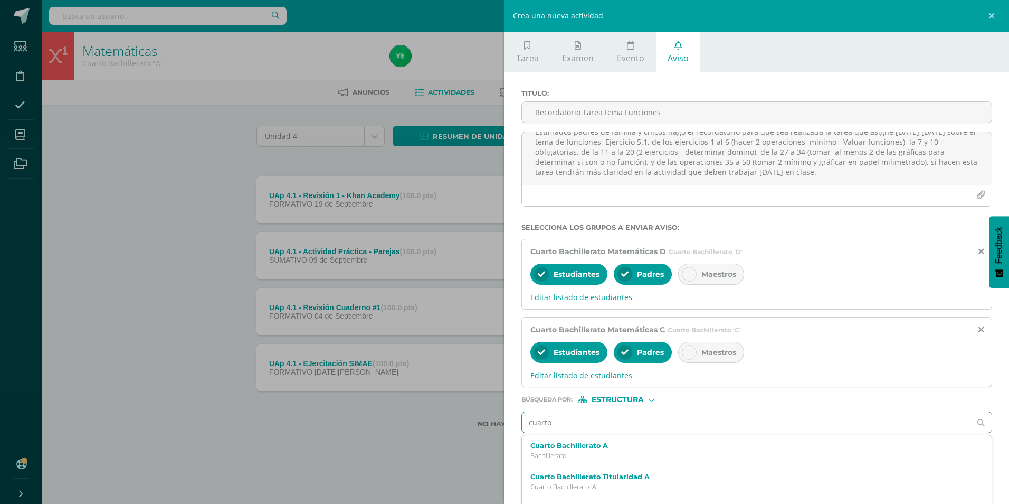
type input "cuarto"
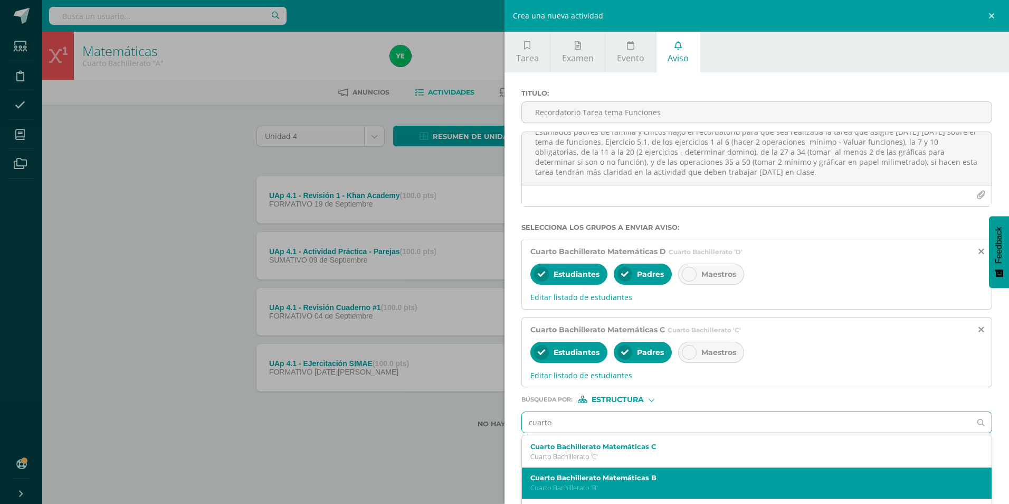
click at [604, 476] on label "Cuarto Bachillerato Matemáticas B" at bounding box center [746, 477] width 432 height 8
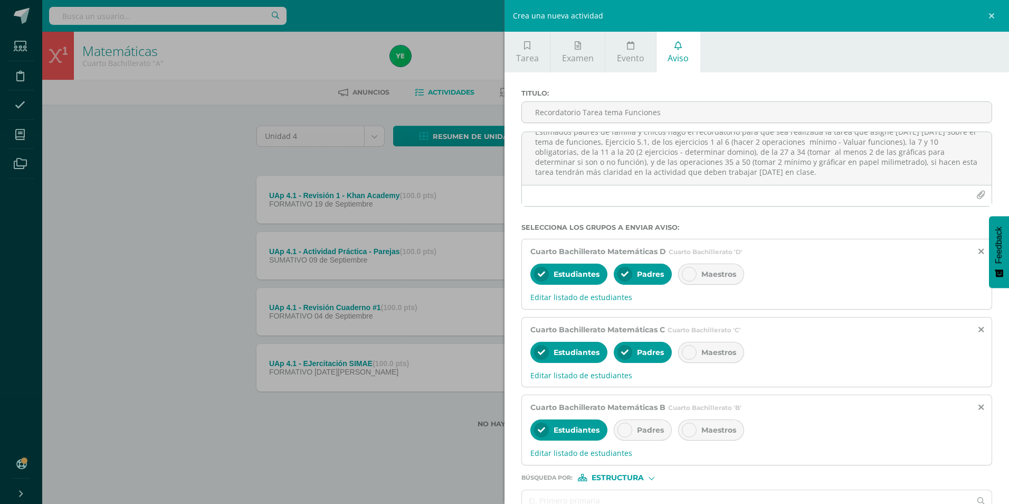
click at [630, 426] on div at bounding box center [625, 429] width 15 height 15
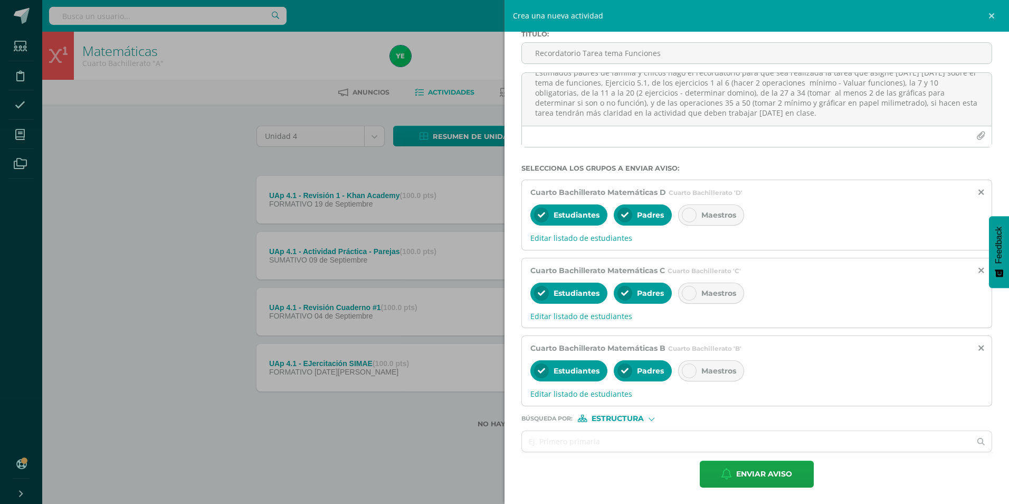
scroll to position [60, 0]
click at [610, 441] on input "text" at bounding box center [746, 440] width 449 height 21
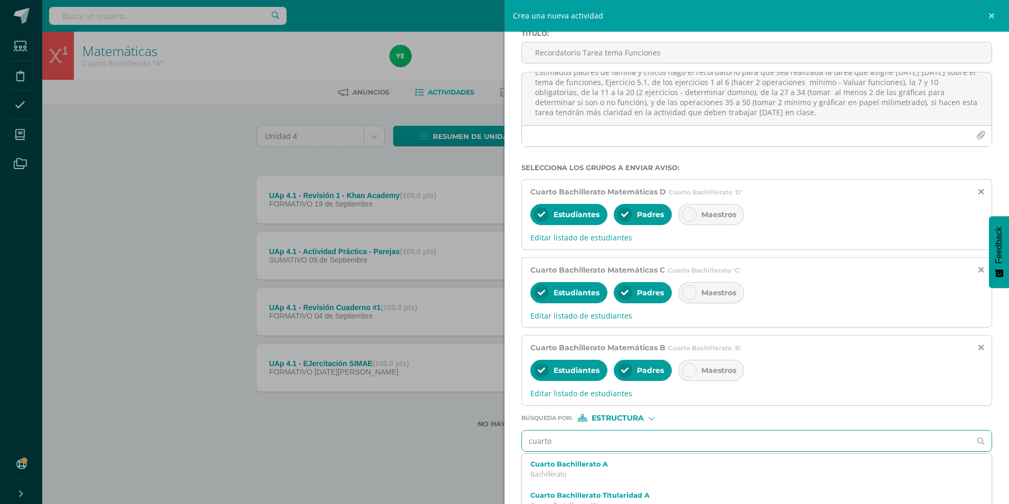
type input "cuarto"
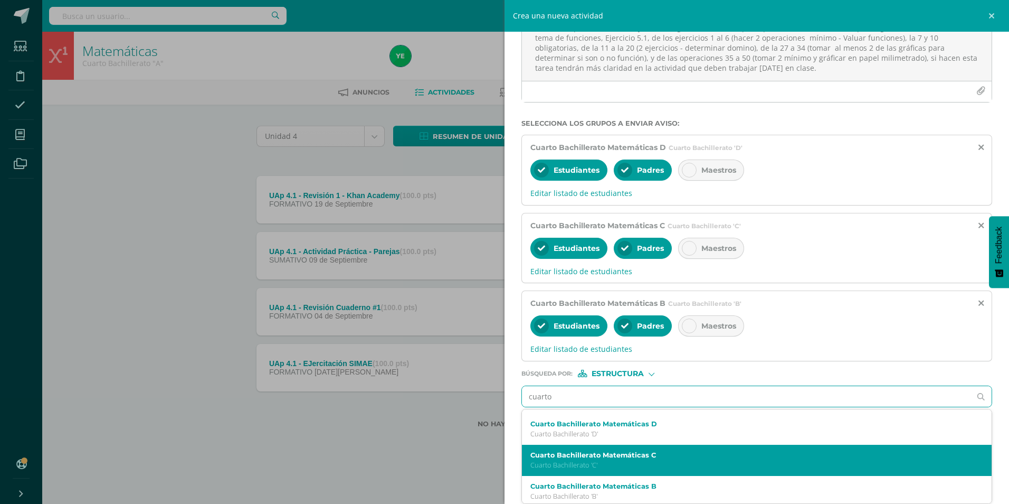
scroll to position [92, 0]
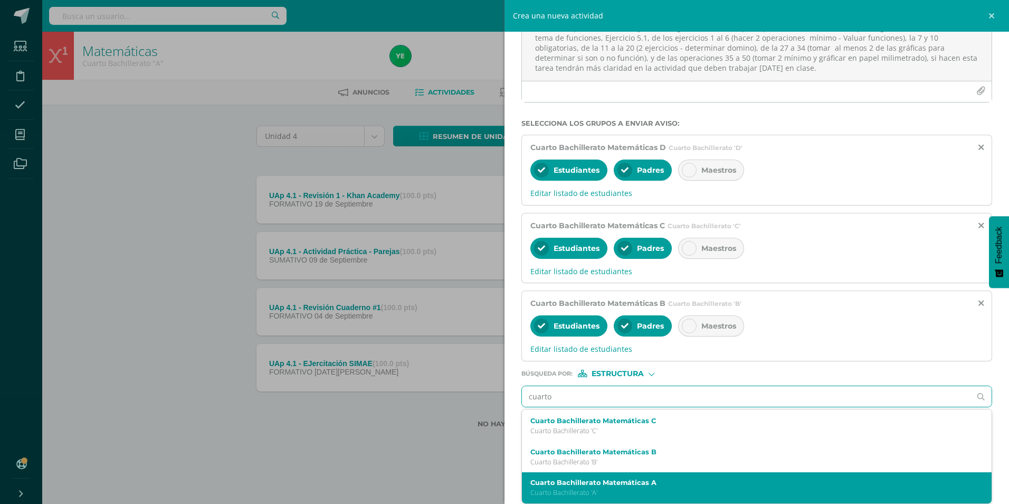
click at [611, 481] on label "Cuarto Bachillerato Matemáticas A" at bounding box center [746, 482] width 432 height 8
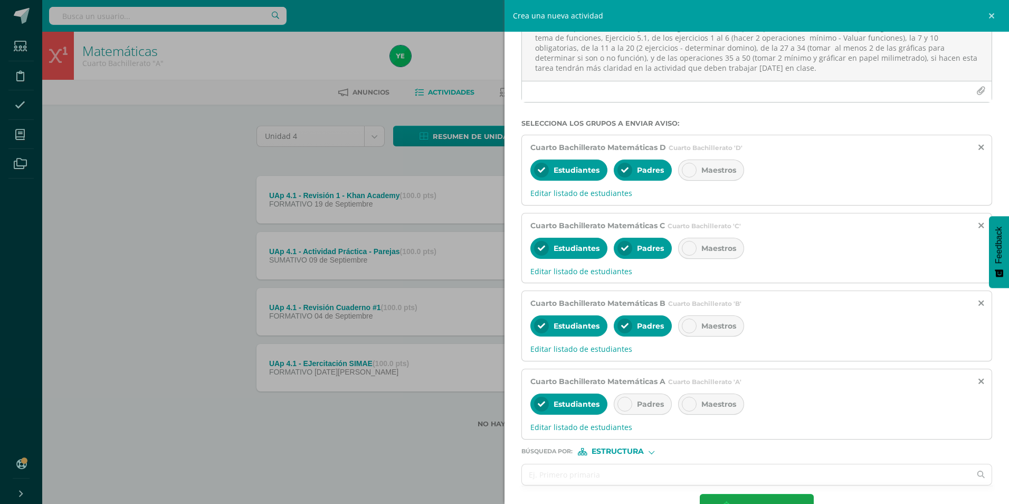
scroll to position [0, 0]
click at [622, 401] on icon at bounding box center [624, 403] width 7 height 7
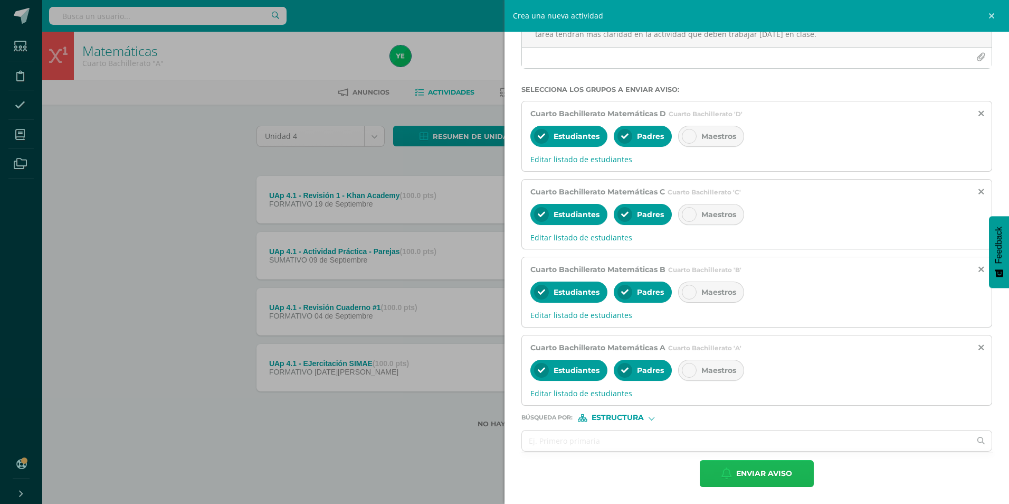
click at [742, 477] on span "Enviar aviso" at bounding box center [764, 473] width 56 height 26
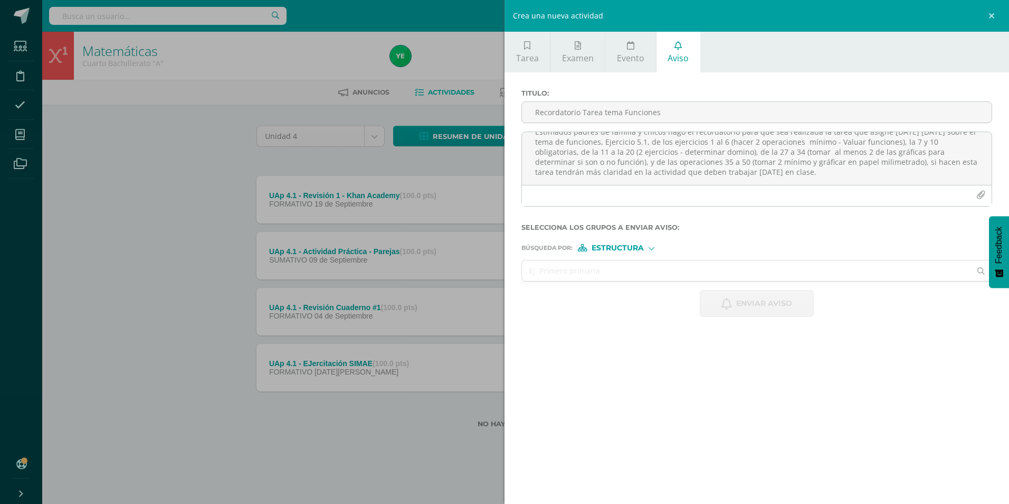
scroll to position [0, 0]
